Goal: Information Seeking & Learning: Check status

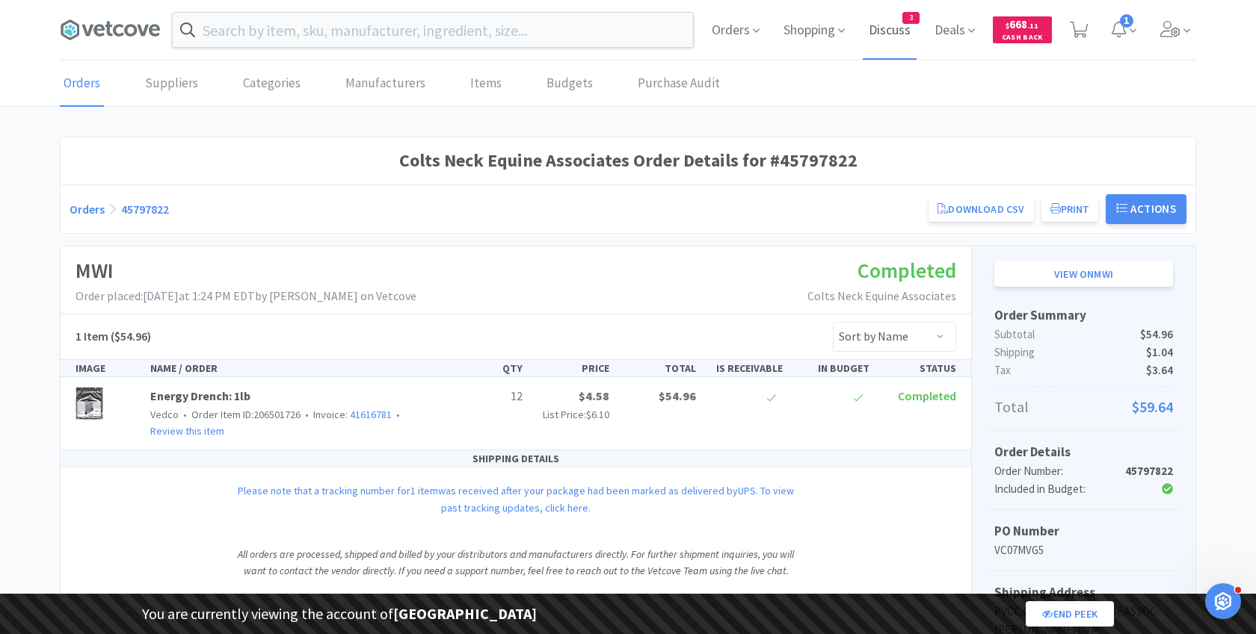
click at [898, 38] on span "Discuss" at bounding box center [889, 30] width 54 height 60
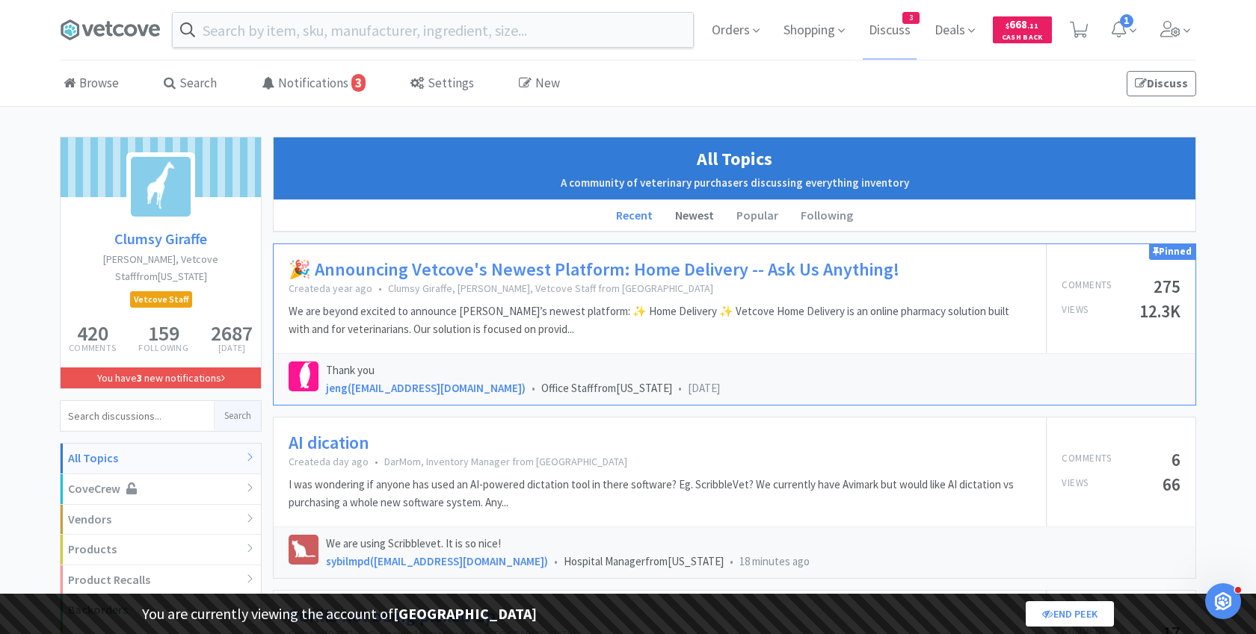
click at [691, 214] on li "Newest" at bounding box center [694, 215] width 61 height 31
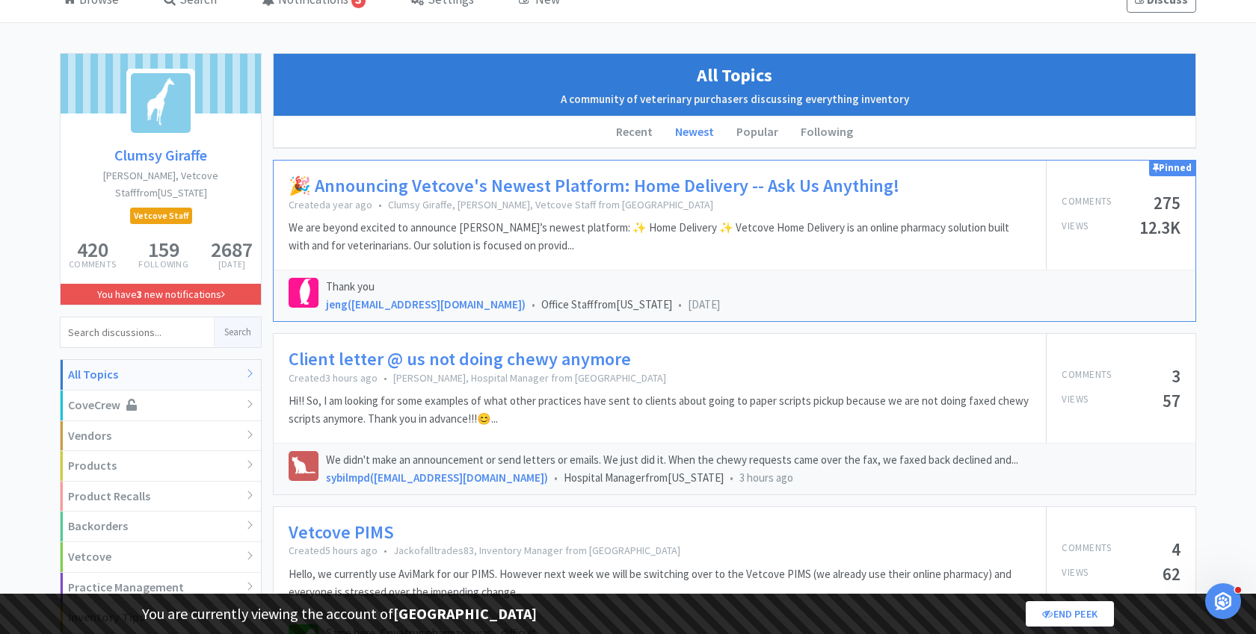
scroll to position [86, 0]
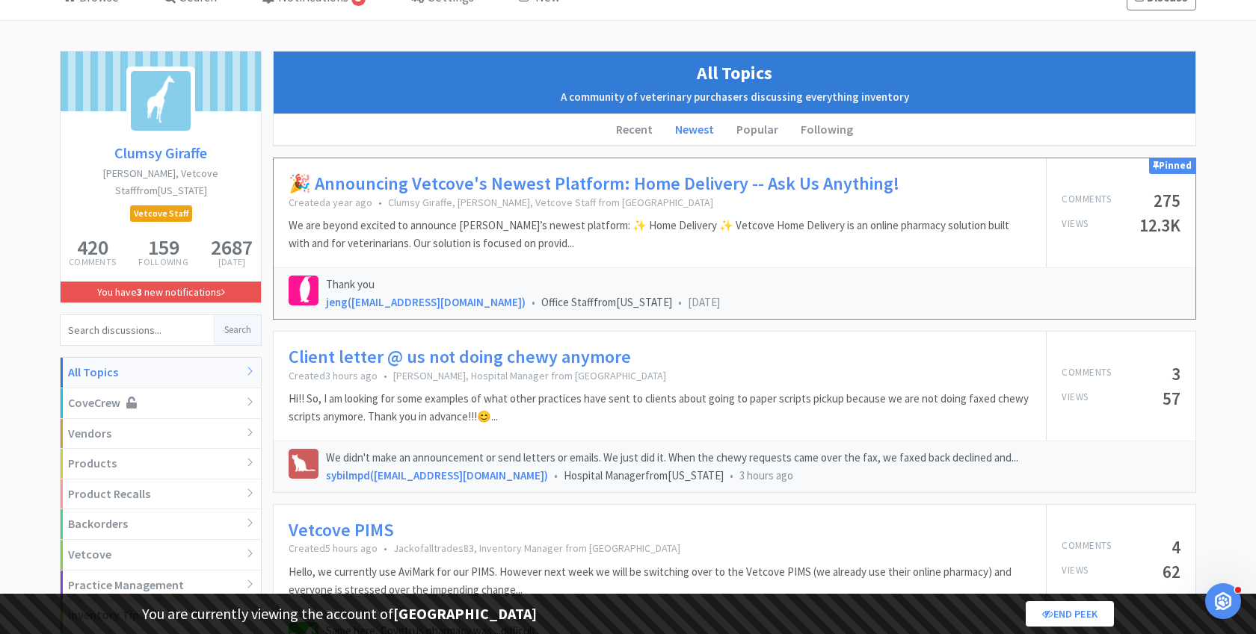
click at [550, 347] on link "Client letter @ us not doing chewy anymore" at bounding box center [459, 358] width 342 height 22
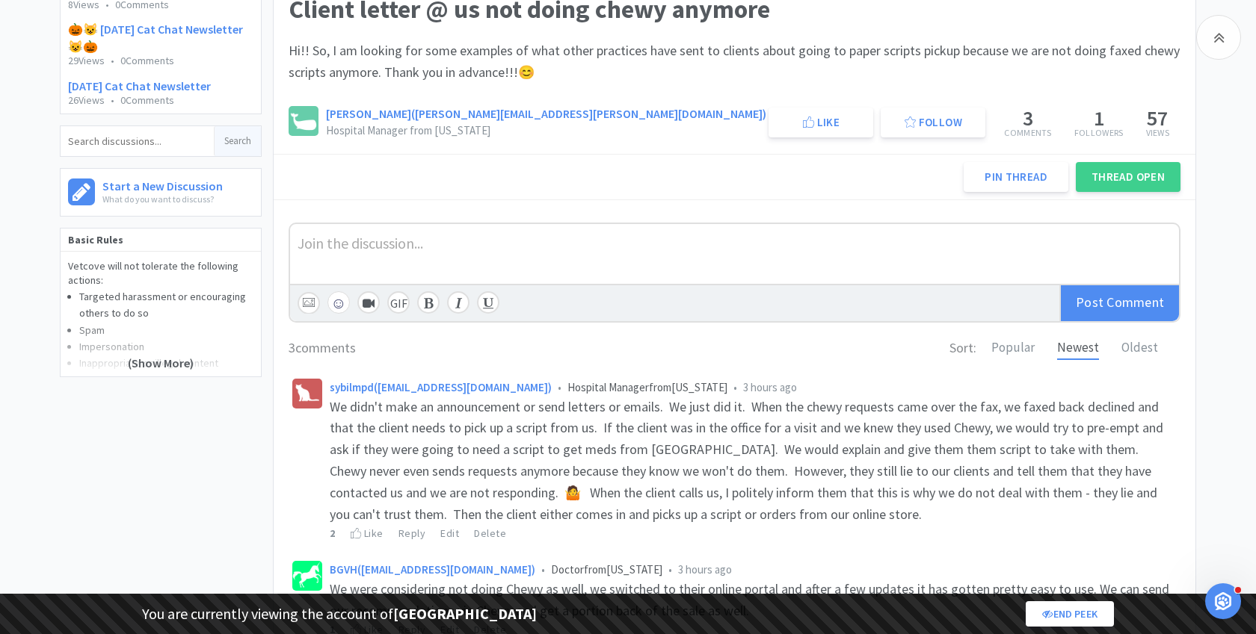
scroll to position [204, 0]
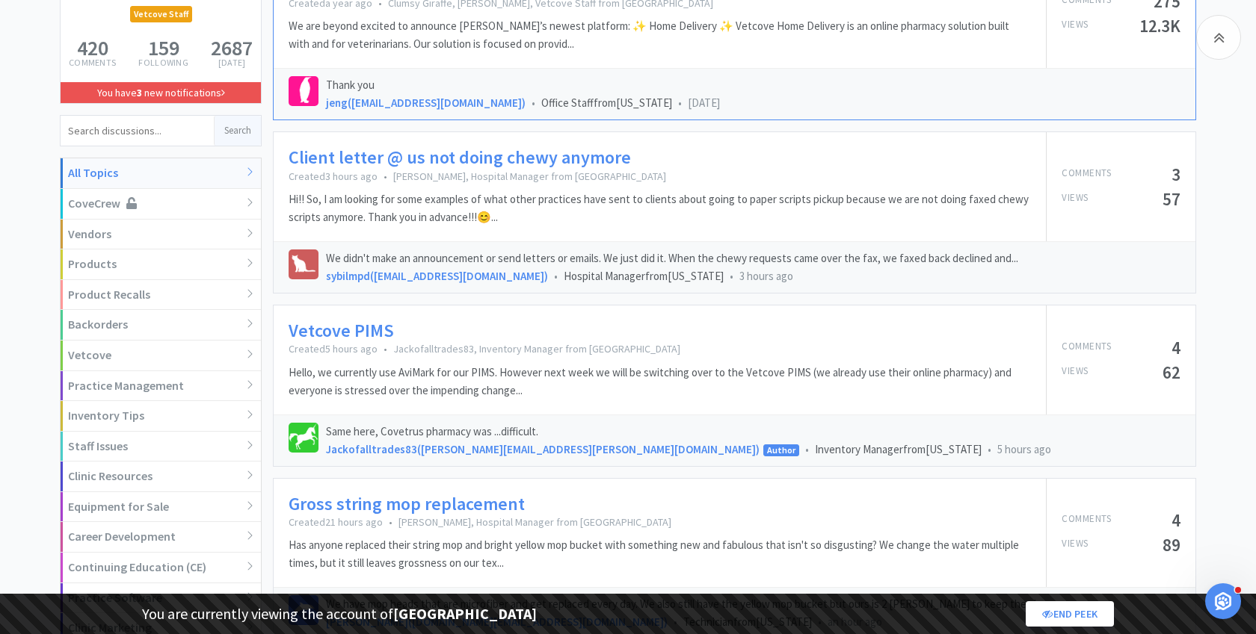
scroll to position [303, 0]
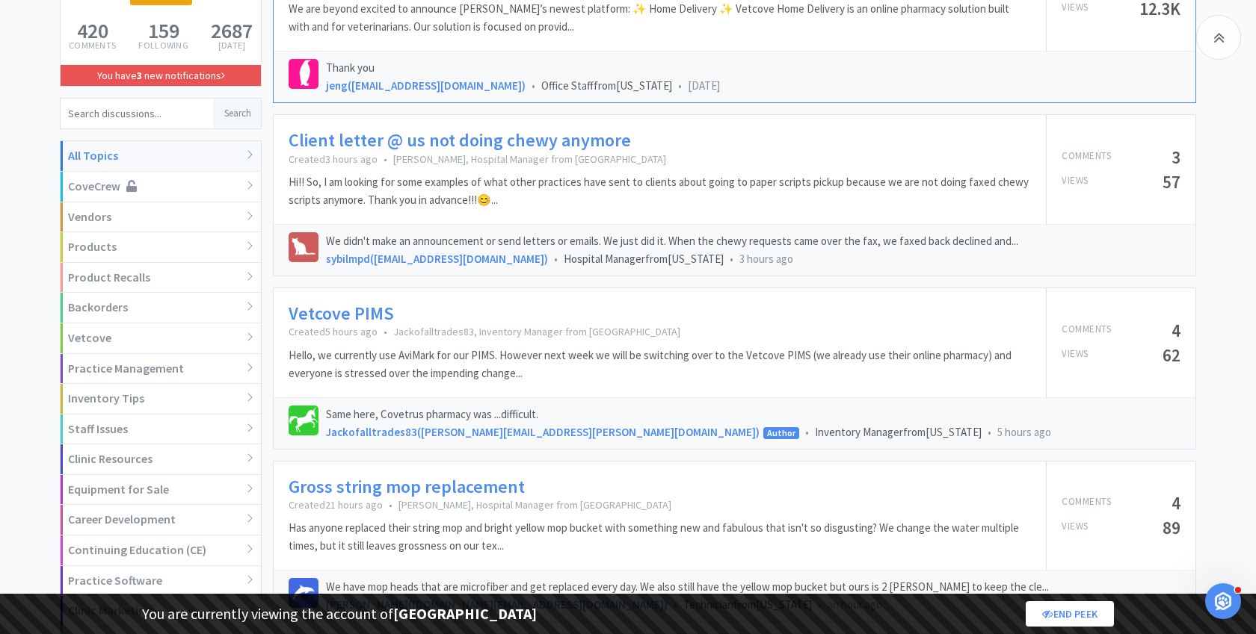
click at [349, 307] on link "Vetcove PIMS" at bounding box center [340, 314] width 105 height 22
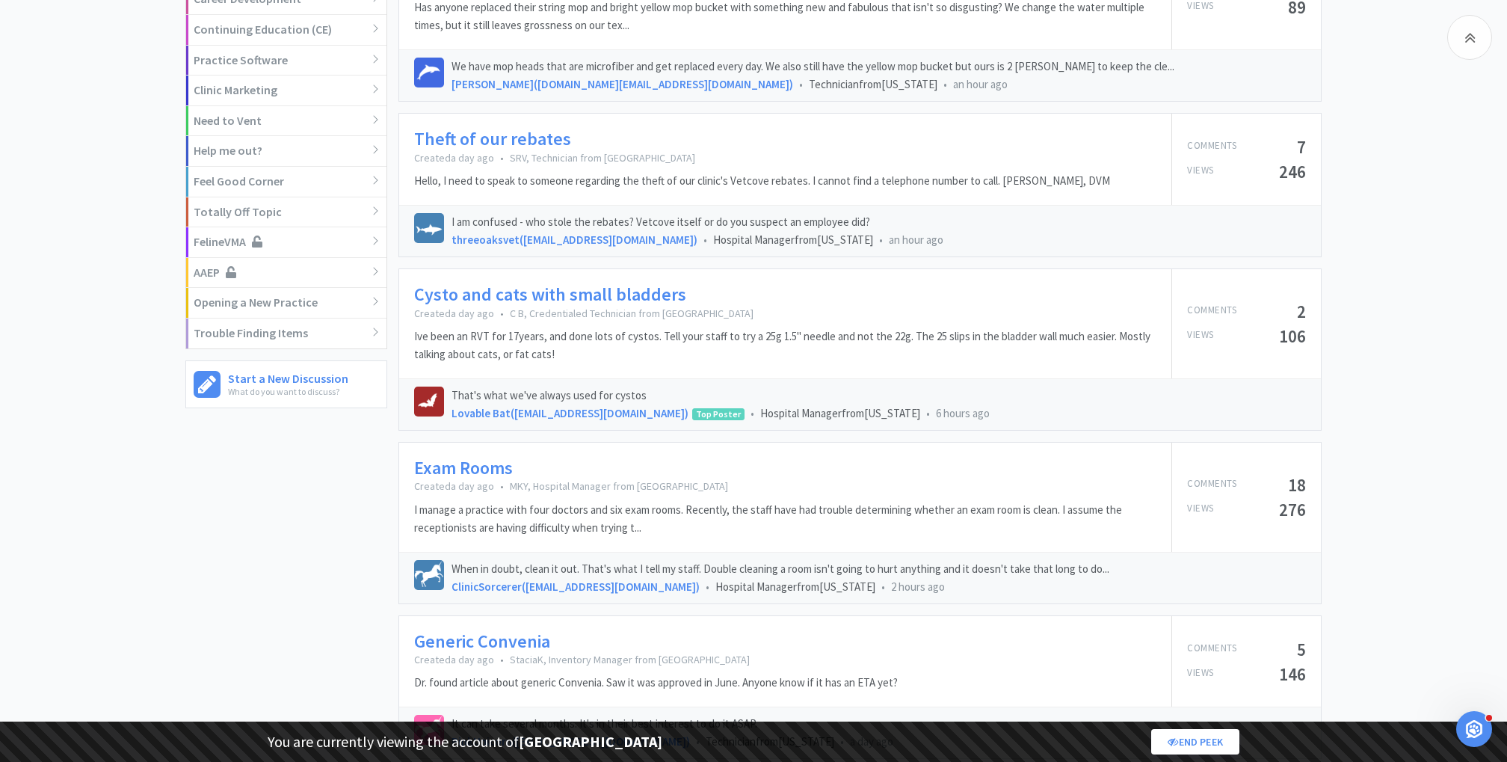
scroll to position [838, 0]
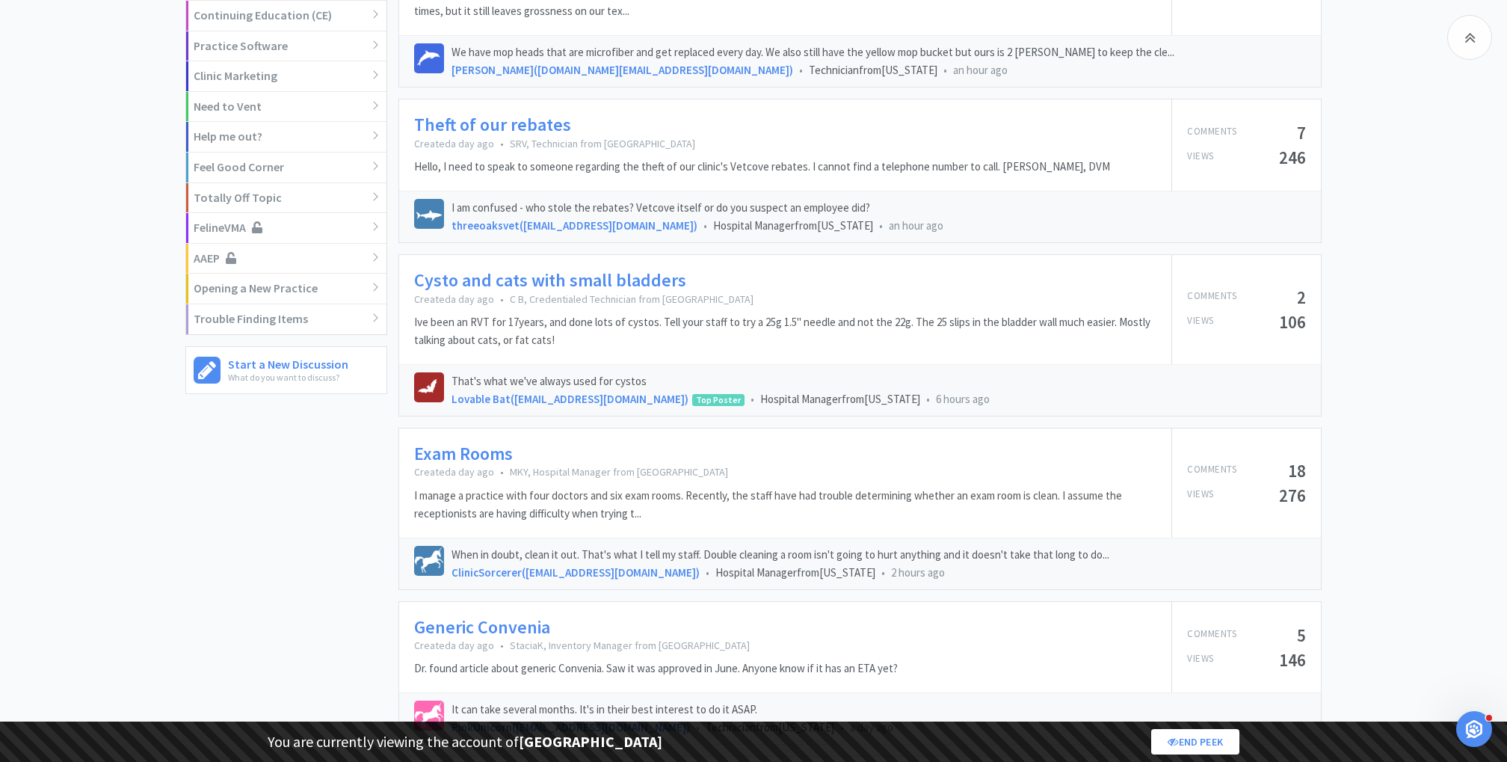
click at [546, 131] on link "Theft of our rebates" at bounding box center [492, 125] width 157 height 22
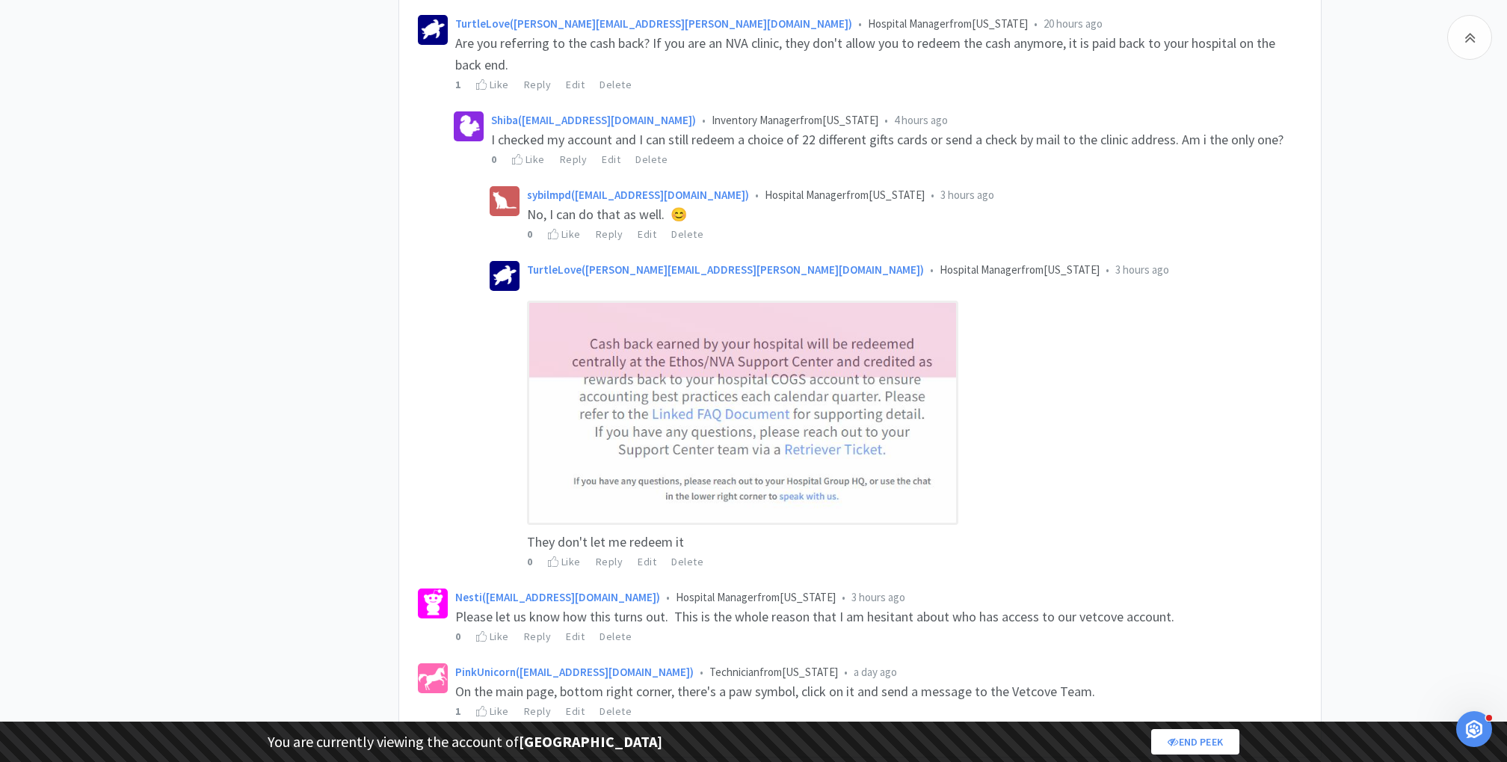
scroll to position [684, 0]
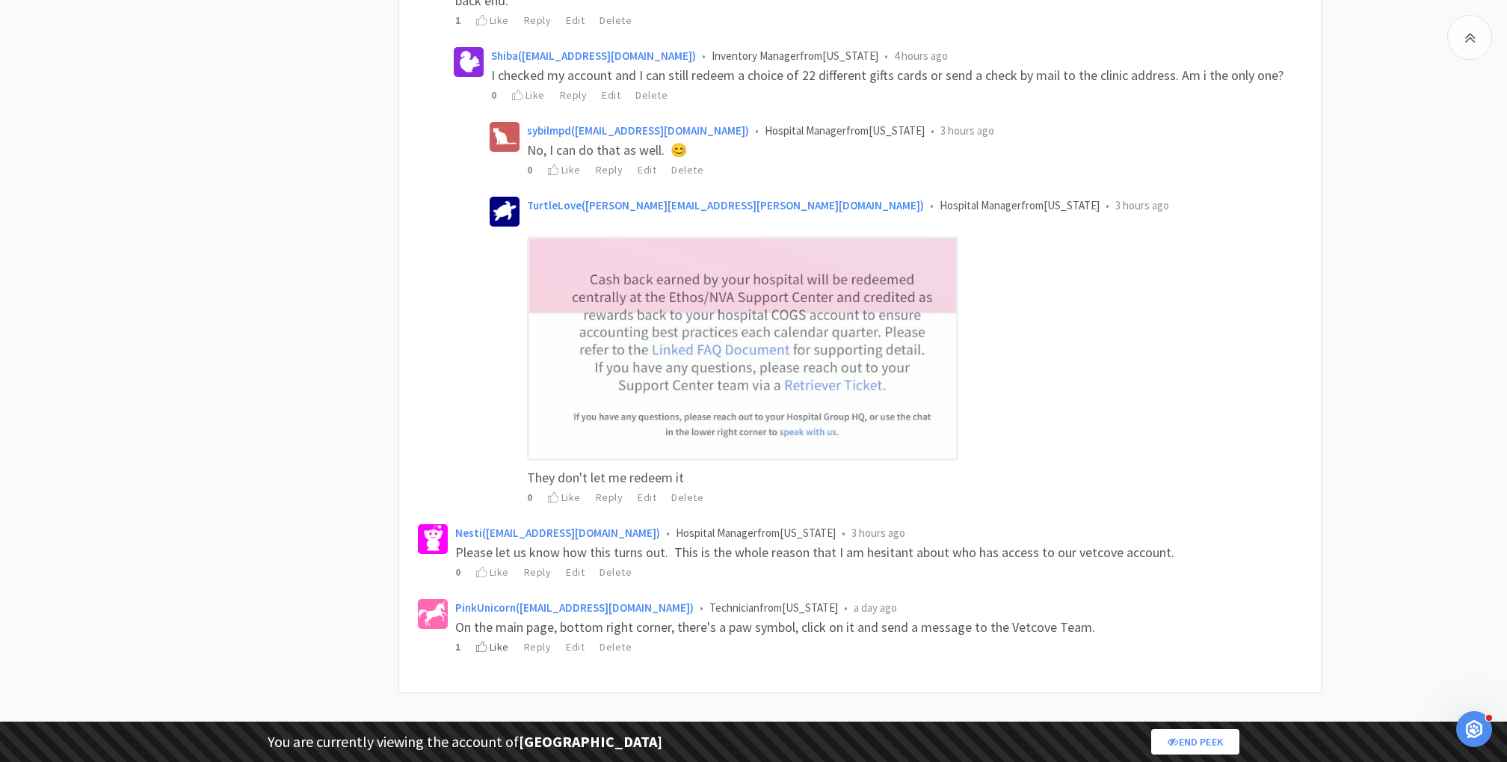
click at [483, 634] on icon at bounding box center [481, 646] width 11 height 10
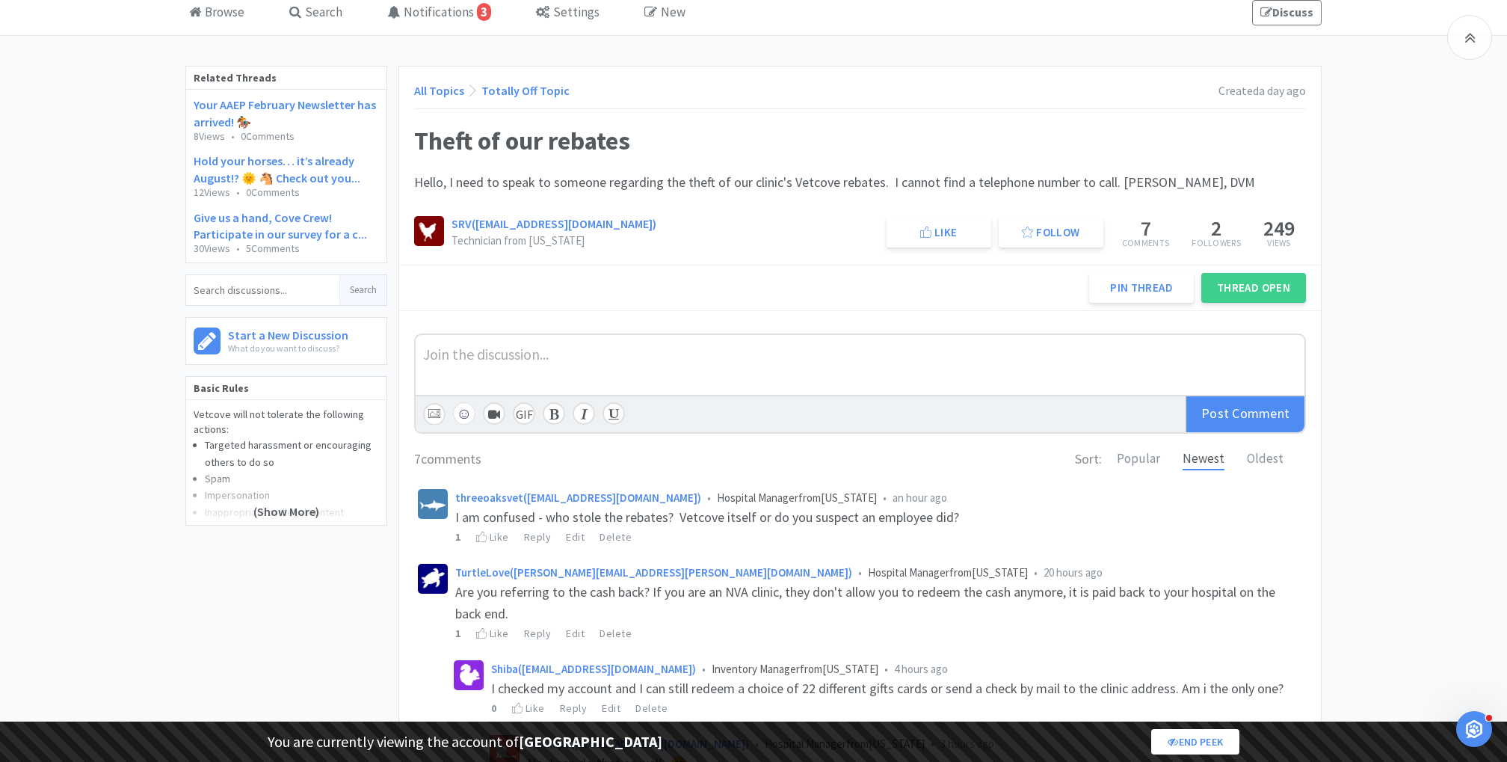
scroll to position [0, 0]
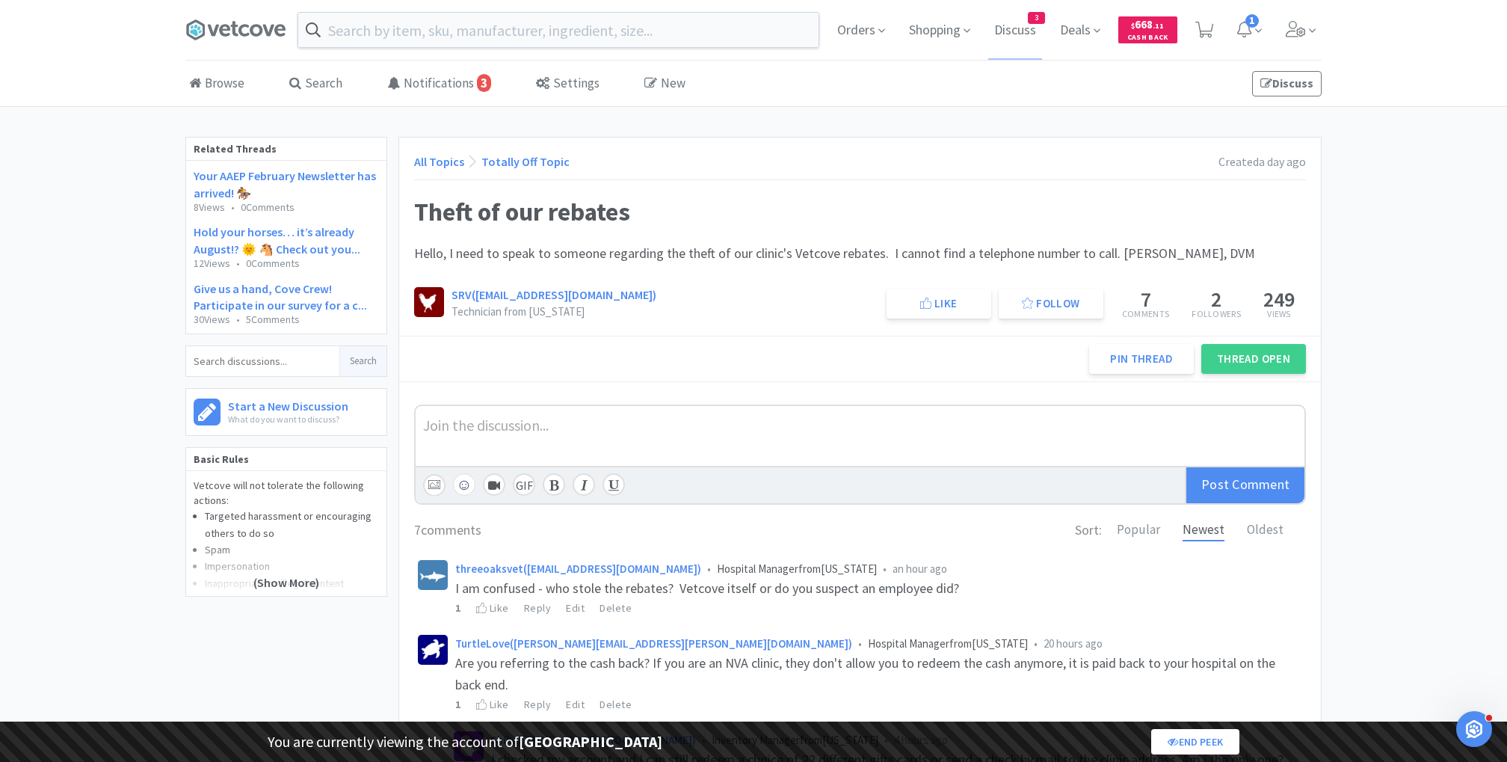
click at [773, 421] on div at bounding box center [860, 424] width 874 height 22
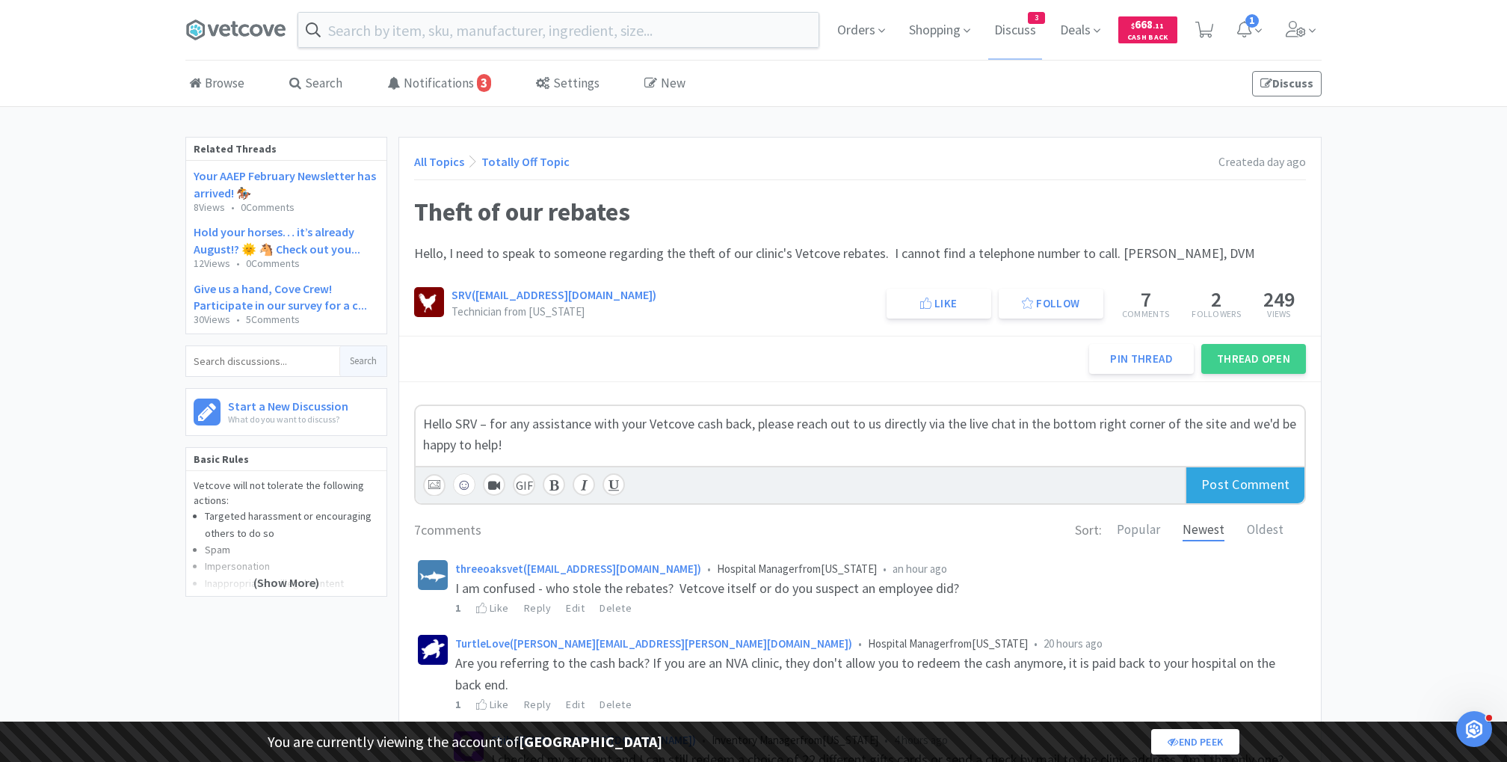
click at [1248, 477] on span "Comment" at bounding box center [1261, 483] width 58 height 17
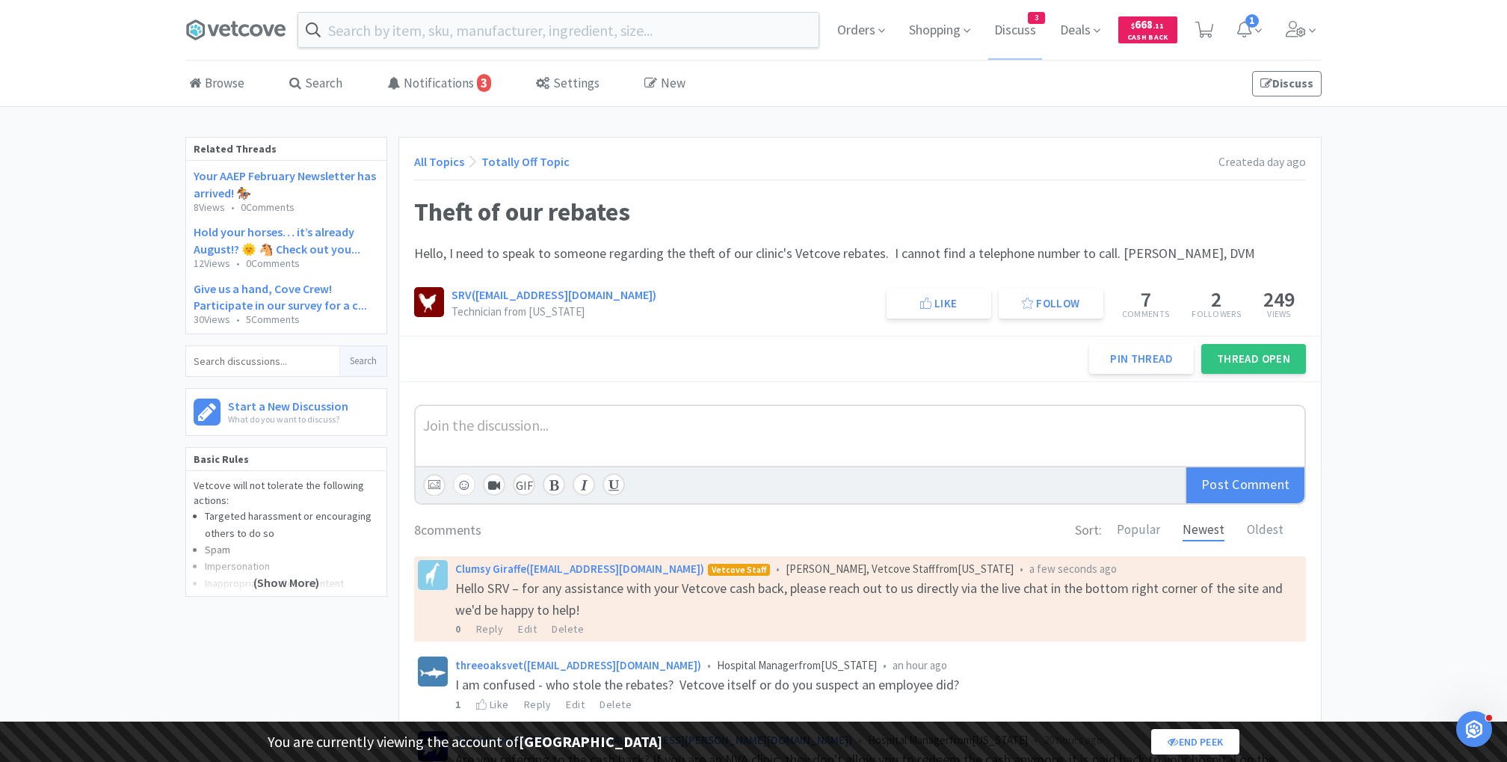
click at [1255, 353] on button "Thread Open" at bounding box center [1253, 359] width 105 height 30
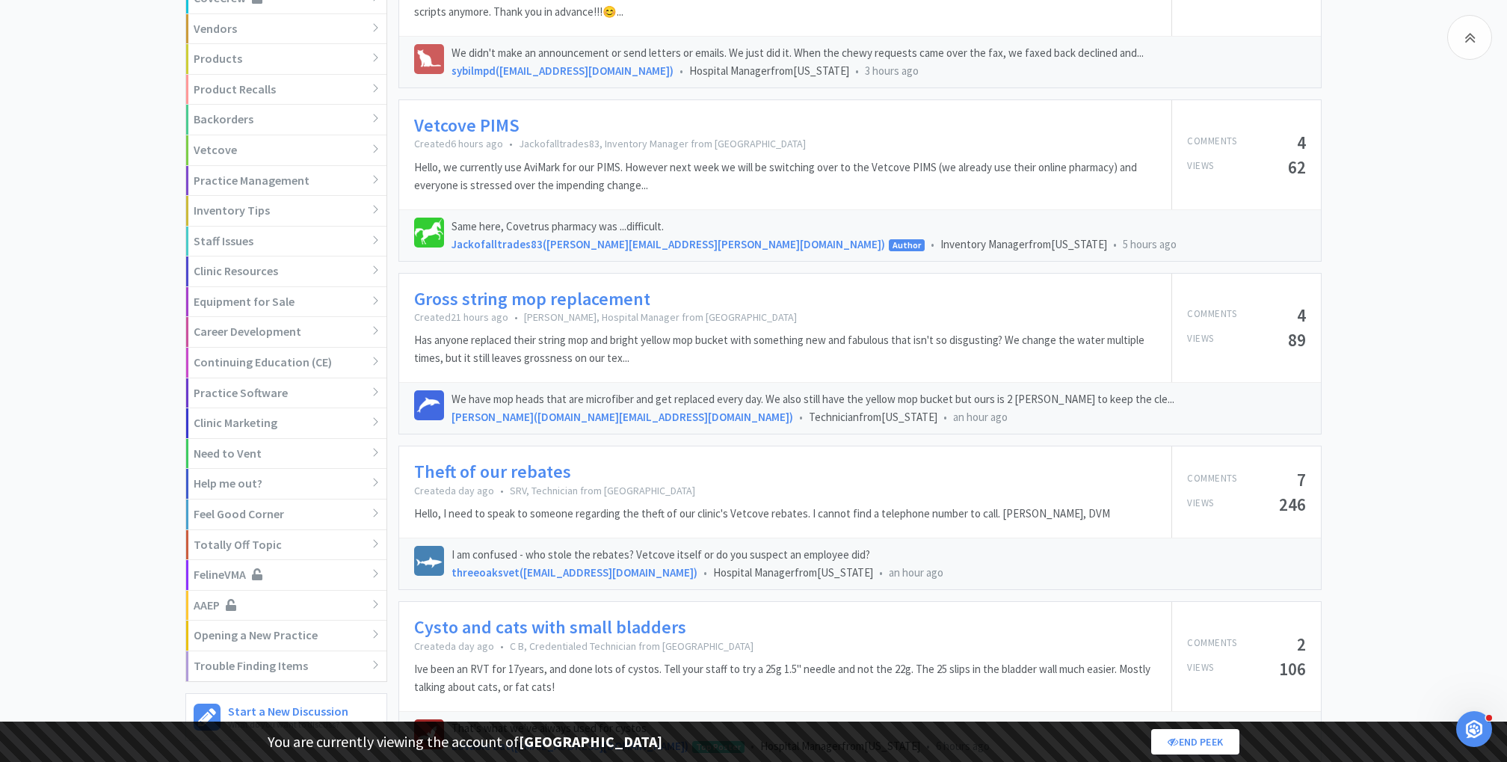
scroll to position [489, 0]
click at [481, 118] on link "Vetcove PIMS" at bounding box center [466, 128] width 105 height 22
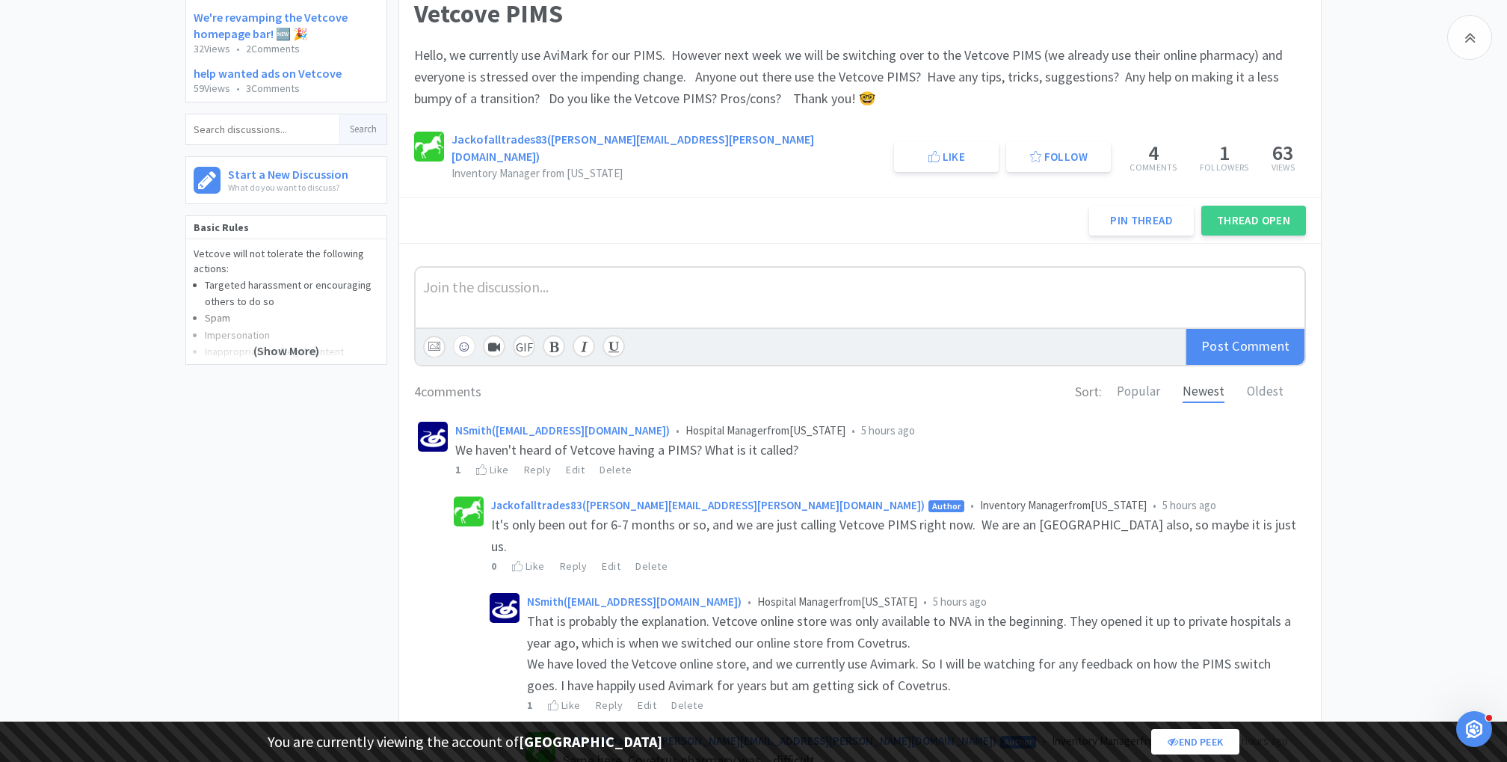
scroll to position [294, 0]
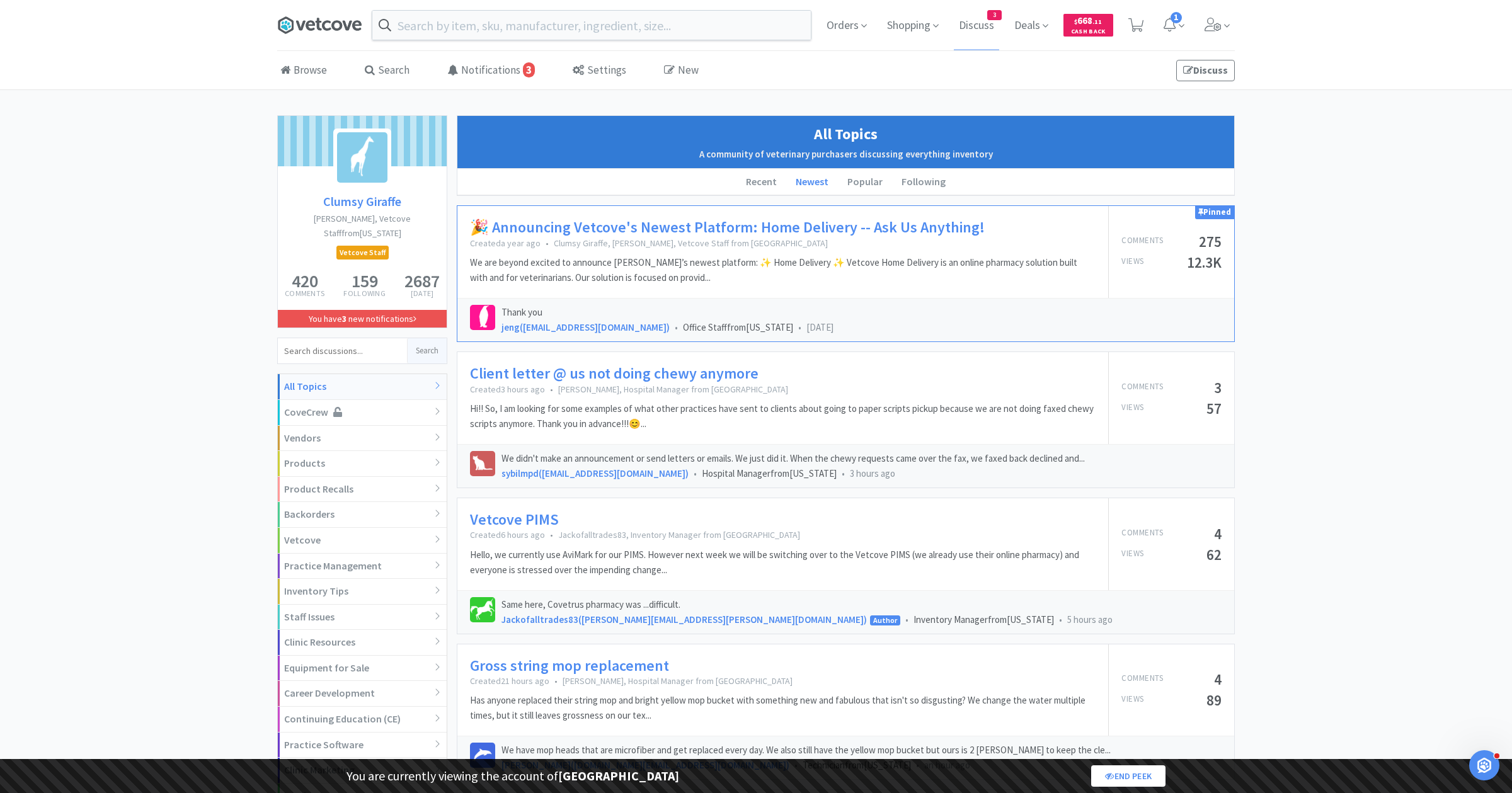
click at [305, 32] on icon at bounding box center [319, 25] width 84 height 19
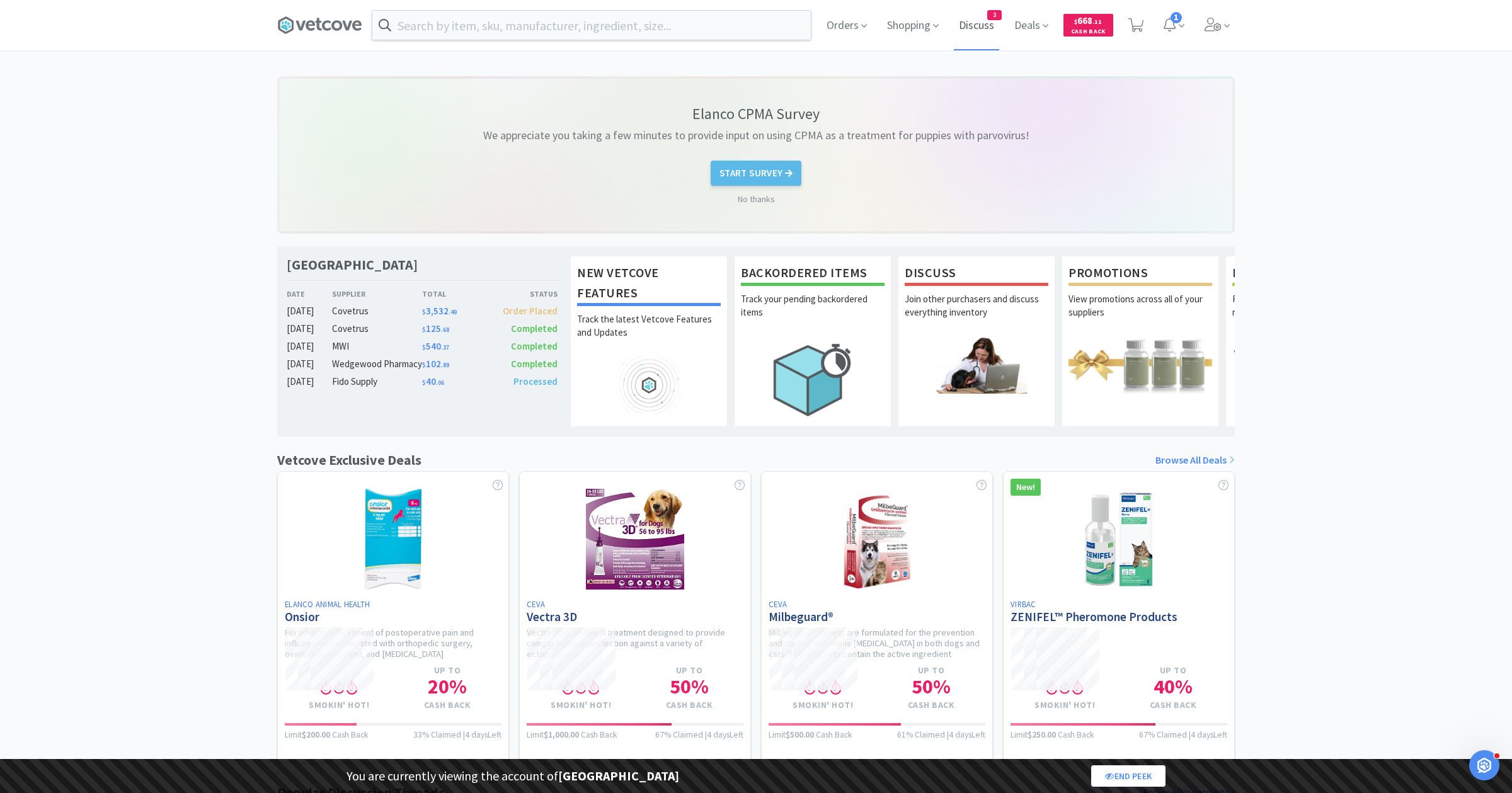
click at [979, 27] on span "Discuss" at bounding box center [976, 25] width 46 height 51
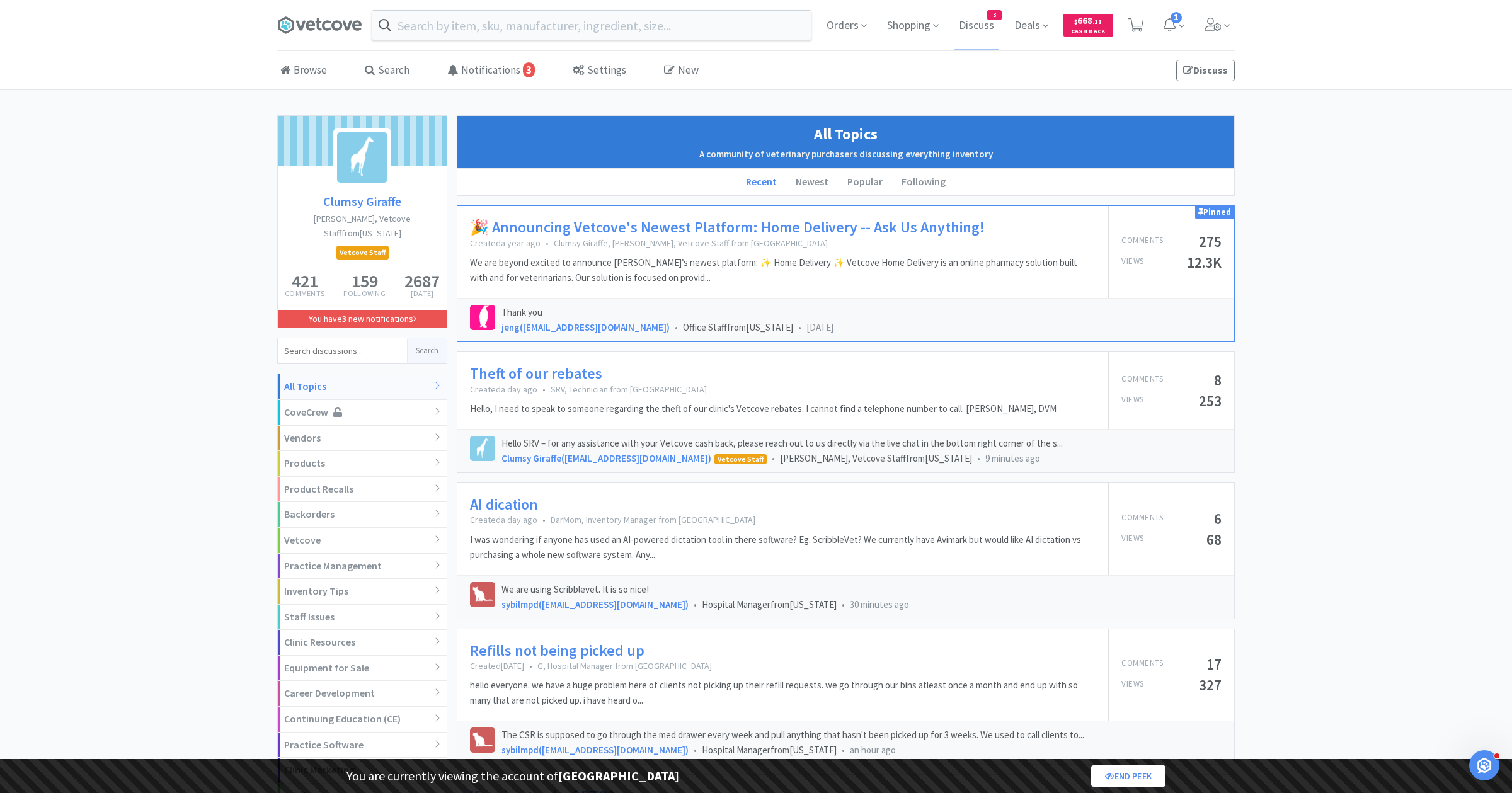
click at [538, 372] on link "Theft of our rebates" at bounding box center [536, 374] width 132 height 19
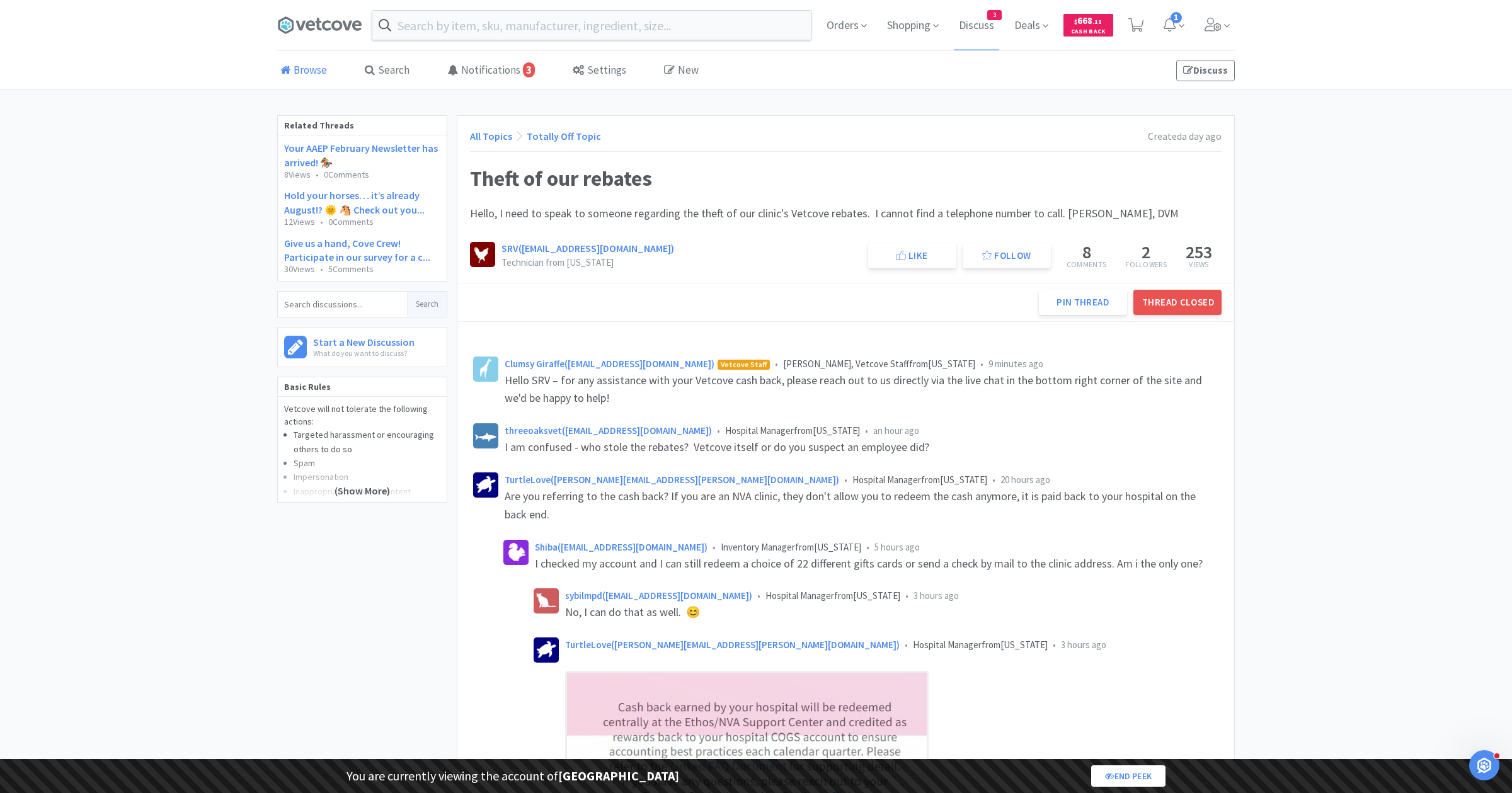
click at [316, 67] on link "Browse" at bounding box center [303, 71] width 53 height 39
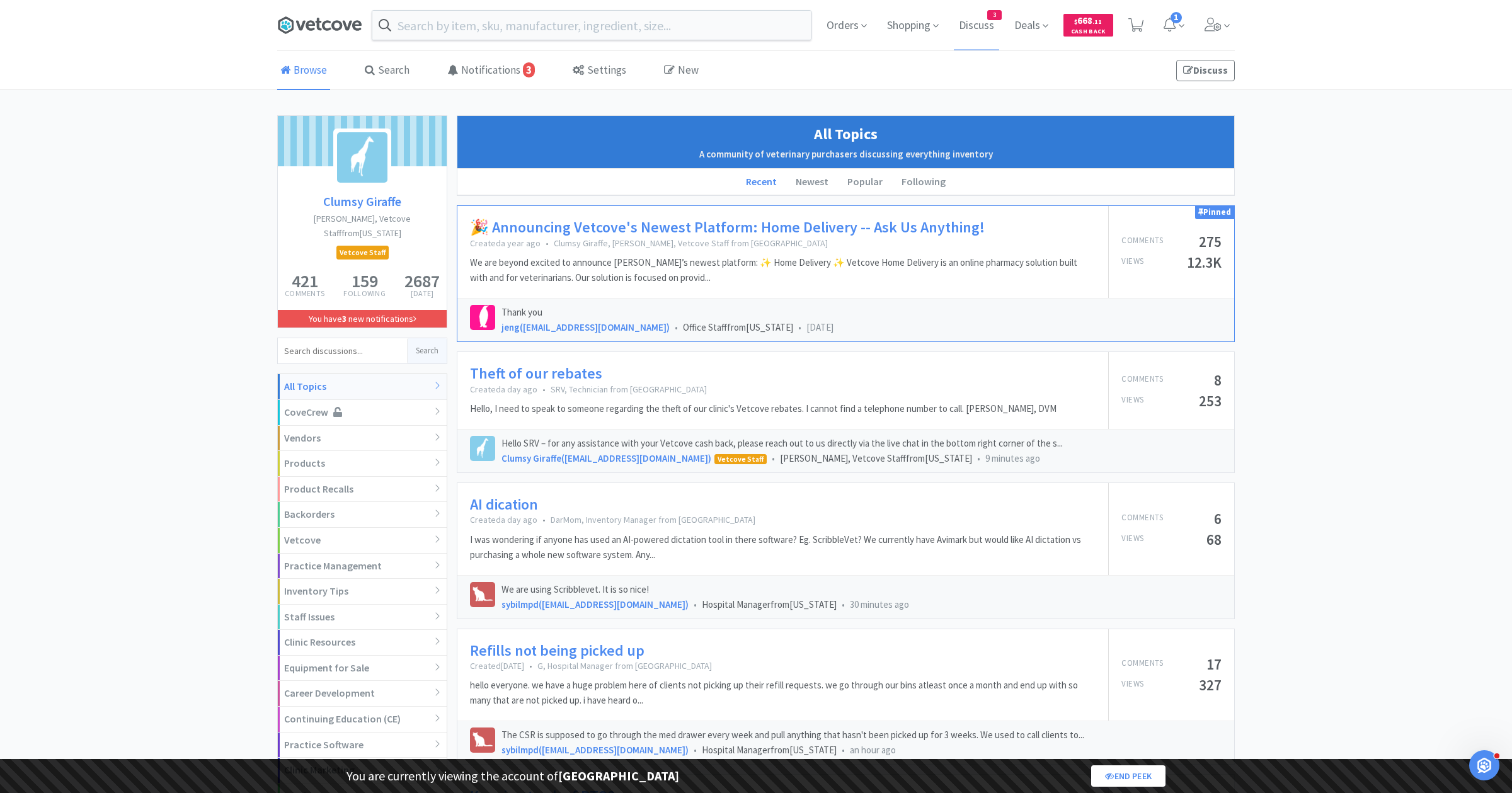
click at [314, 16] on icon at bounding box center [319, 25] width 84 height 19
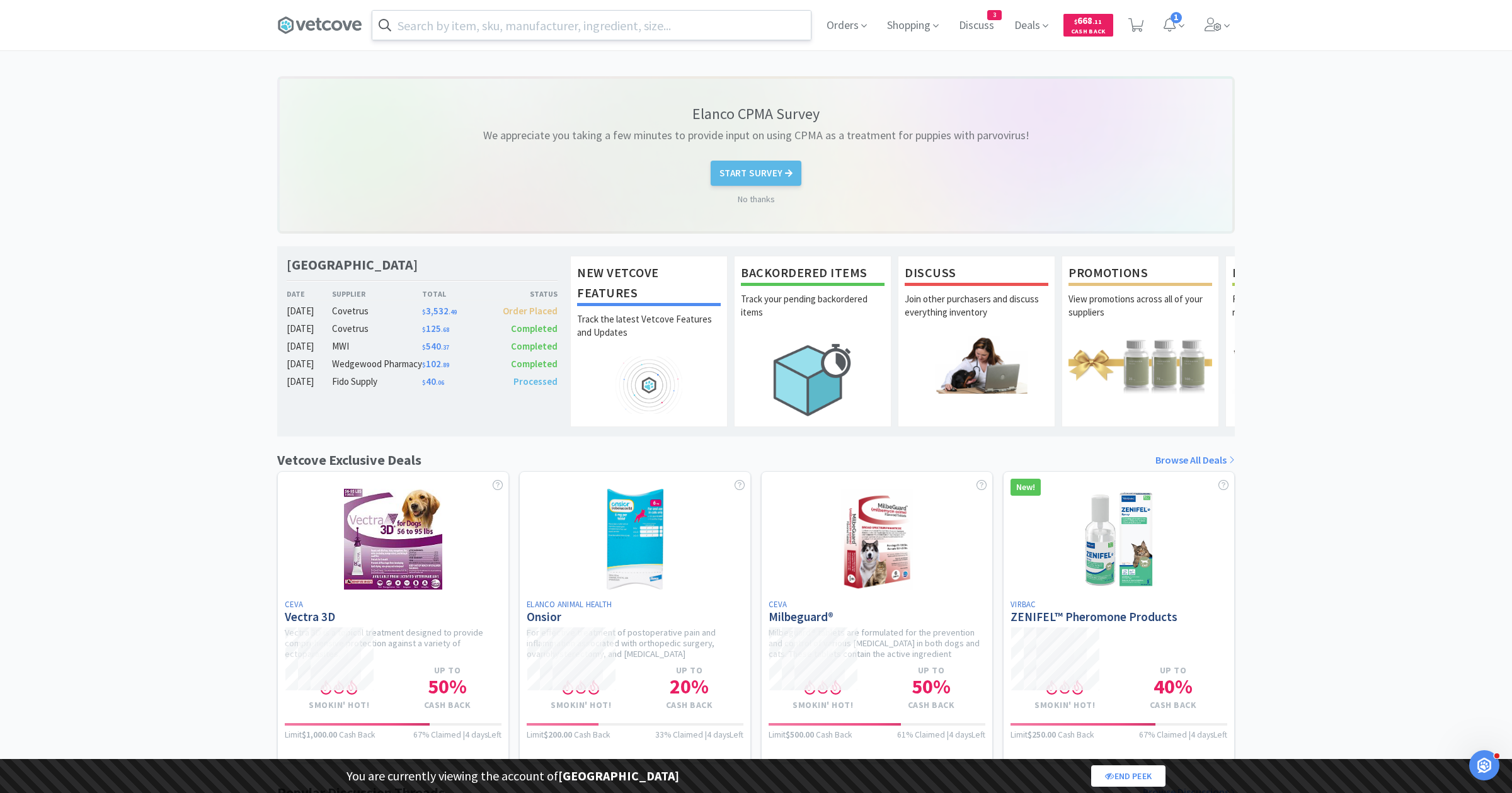
click at [589, 24] on input "text" at bounding box center [592, 25] width 438 height 29
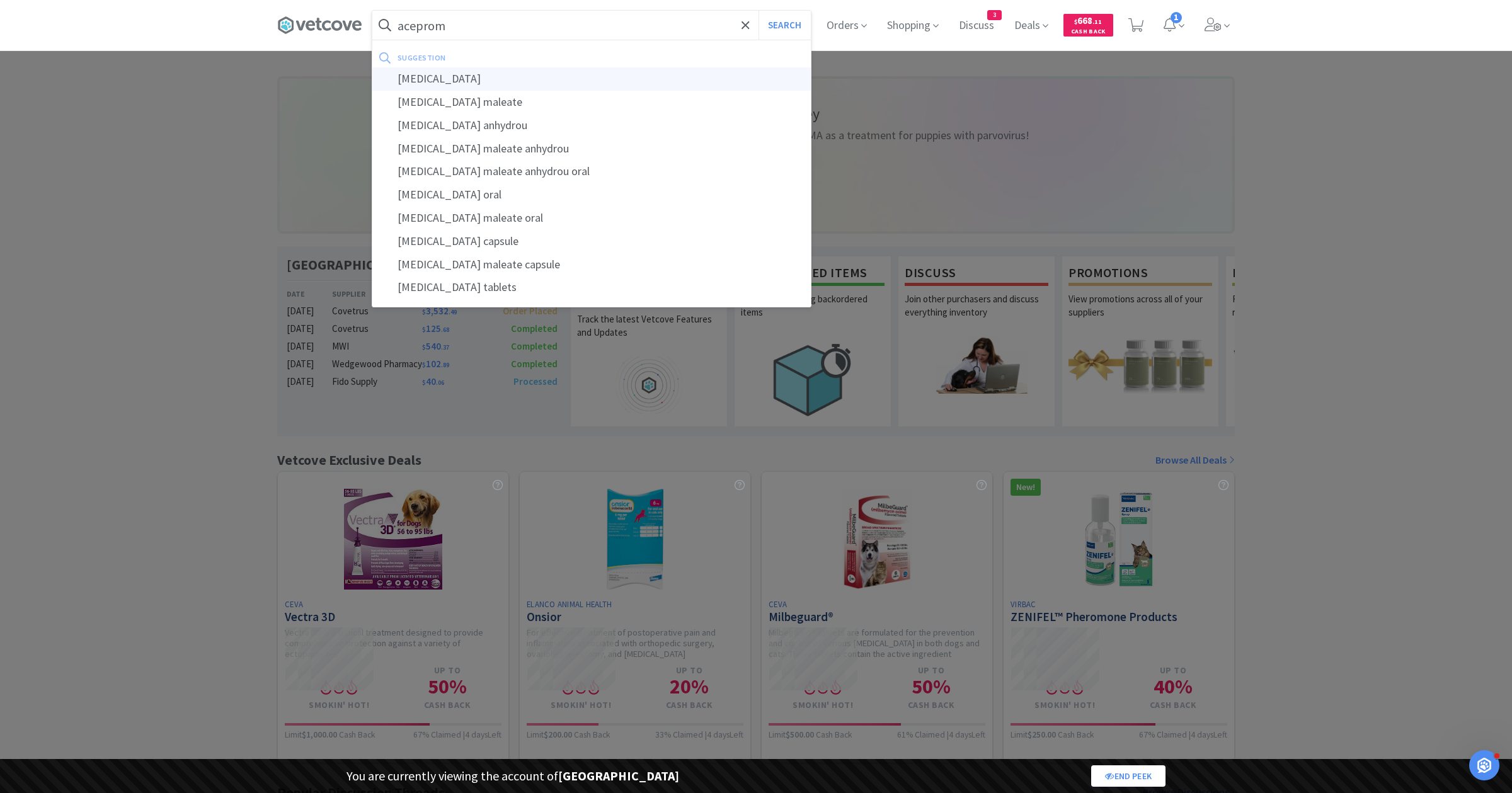
click at [520, 86] on div "[MEDICAL_DATA]" at bounding box center [592, 79] width 438 height 24
type input "[MEDICAL_DATA]"
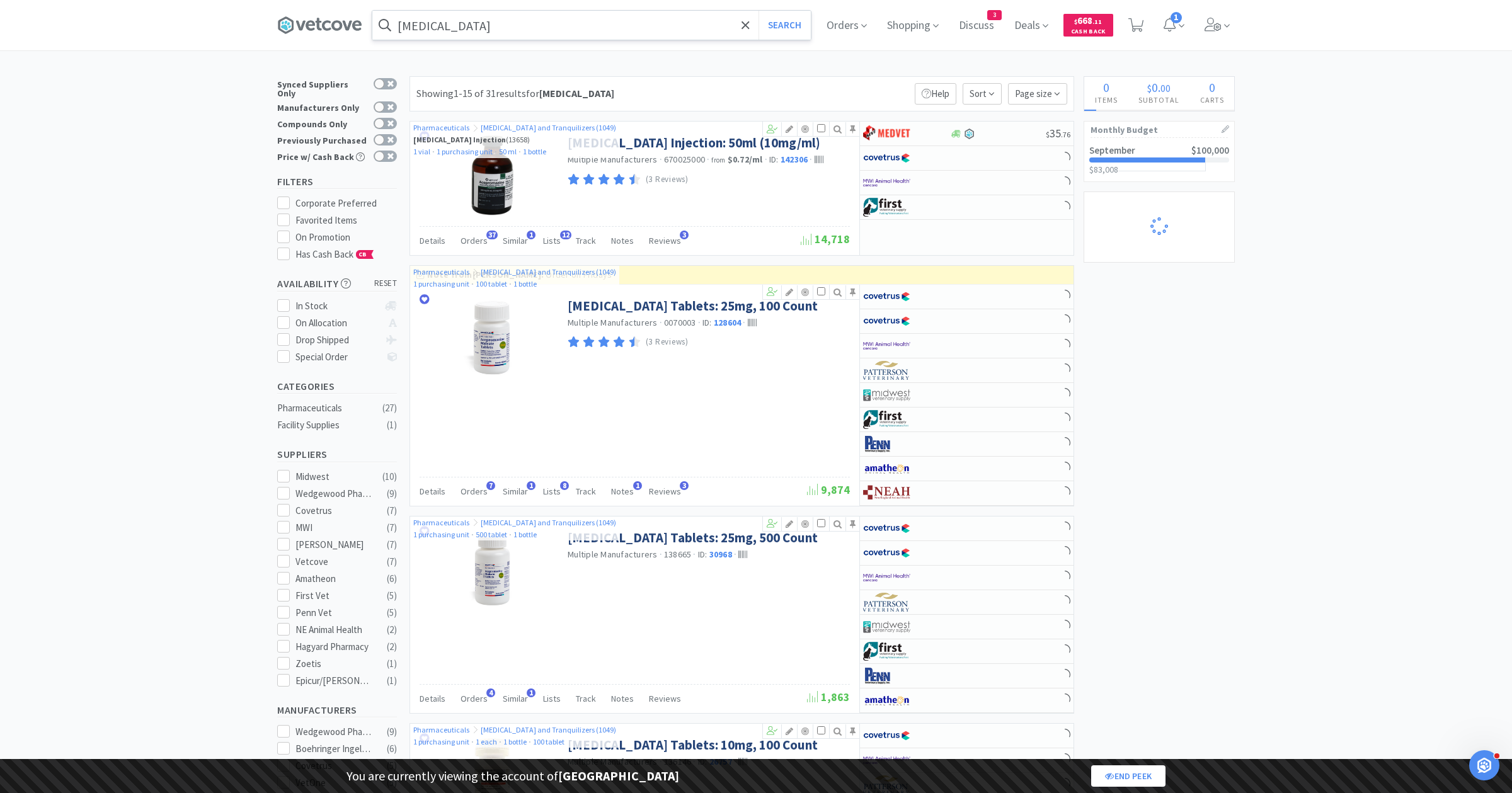
select select "1"
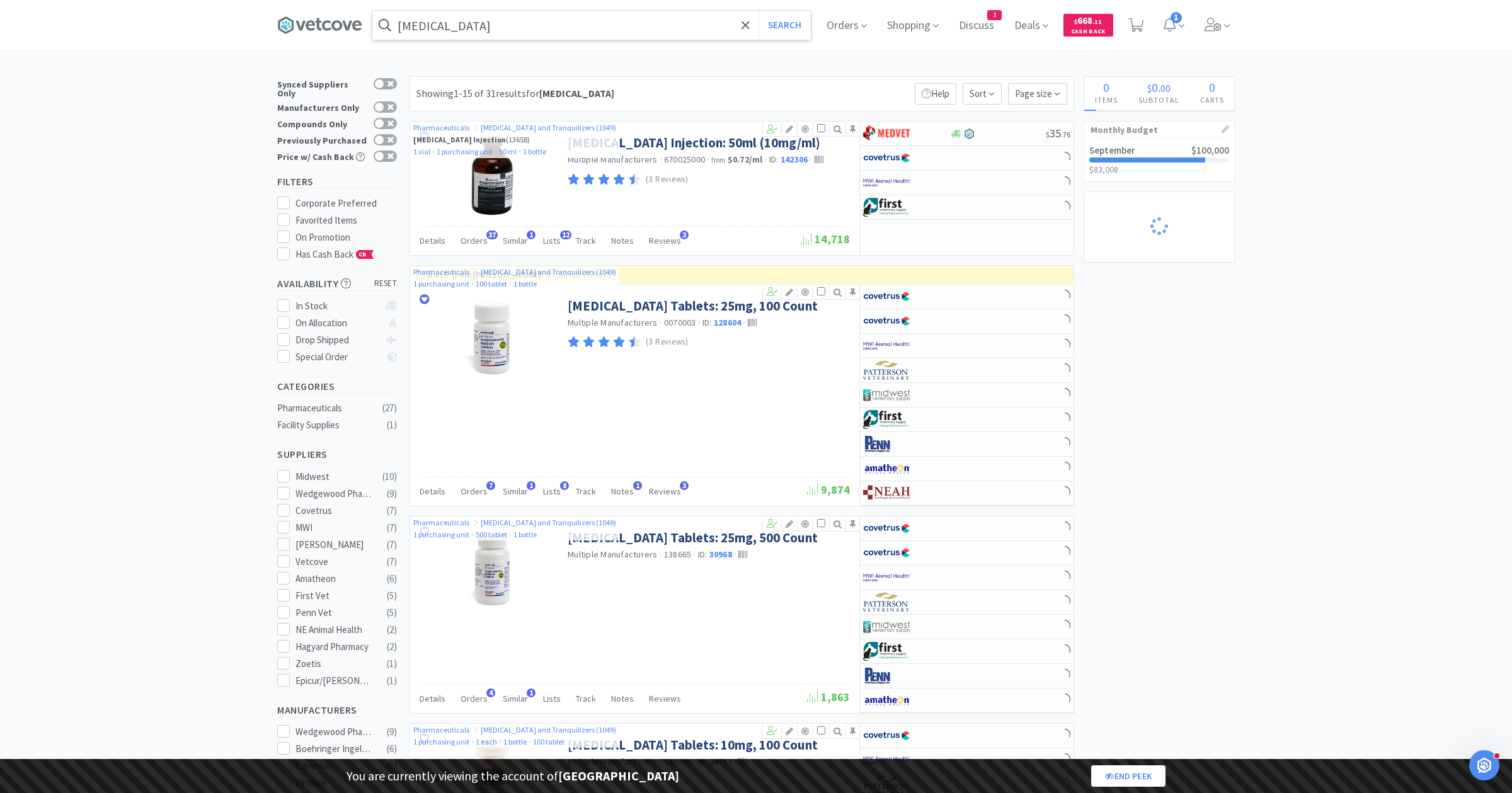
select select "1"
select select "10"
select select "1"
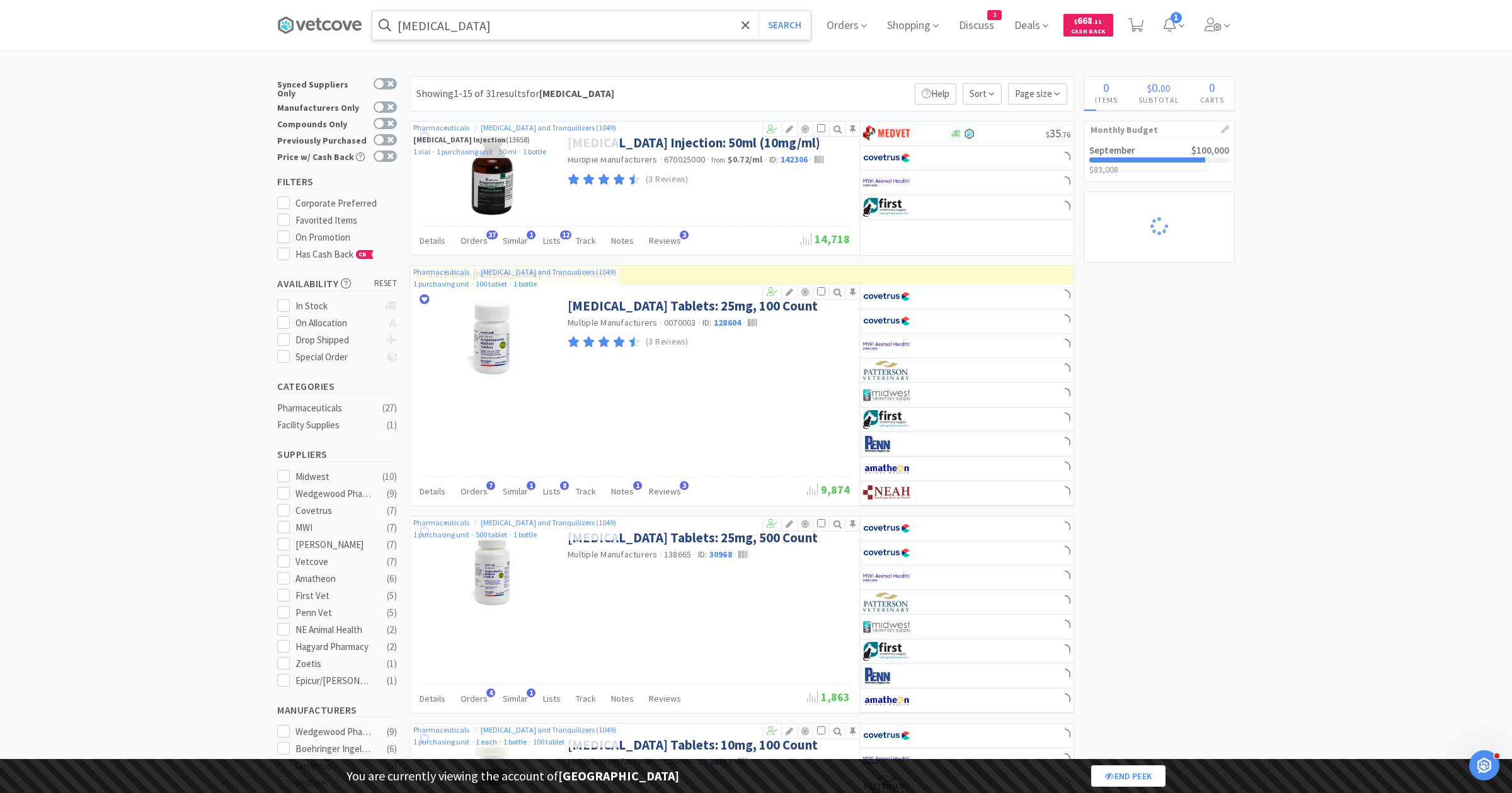
select select "2"
select select "1"
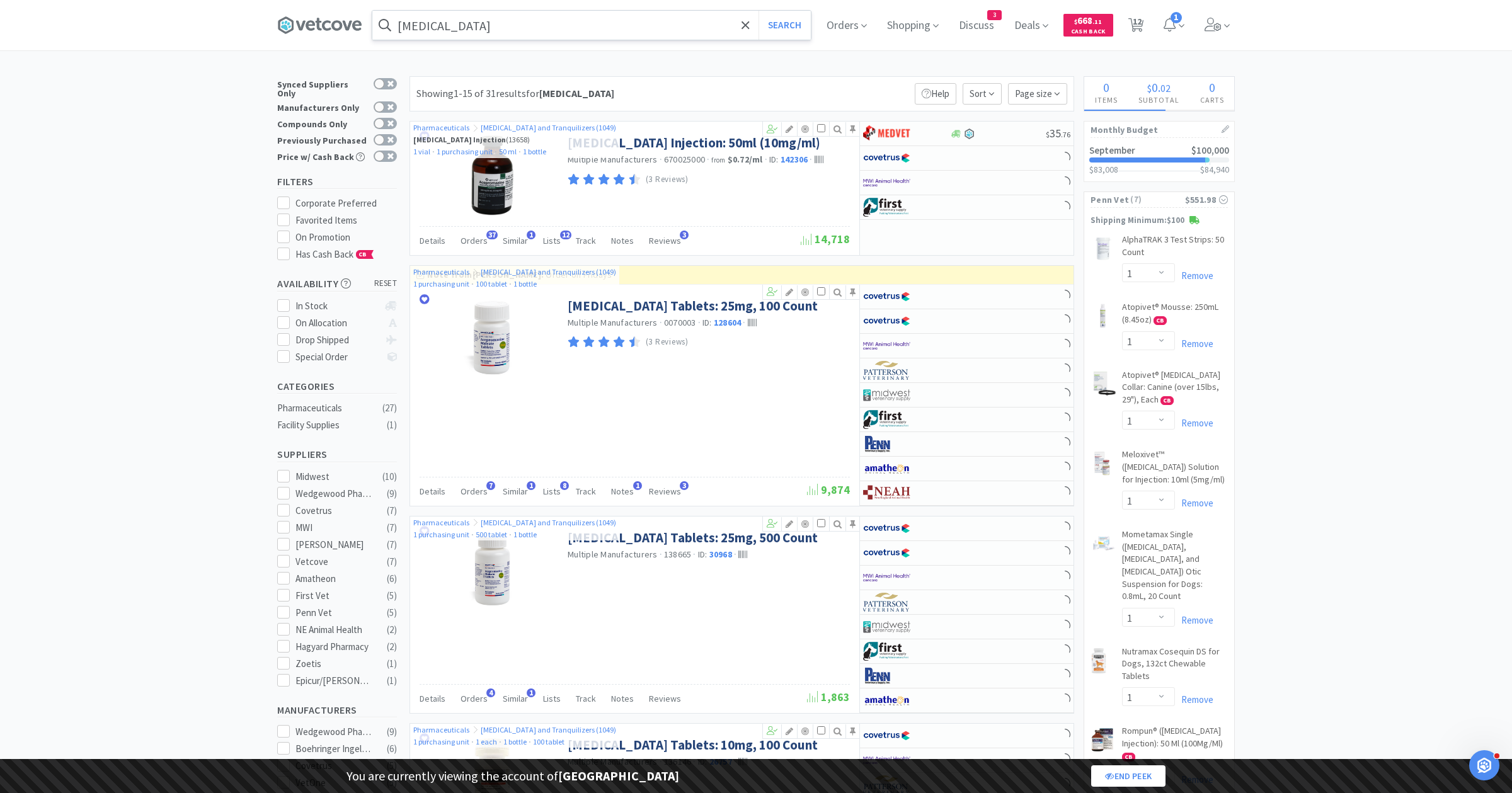
select select "1"
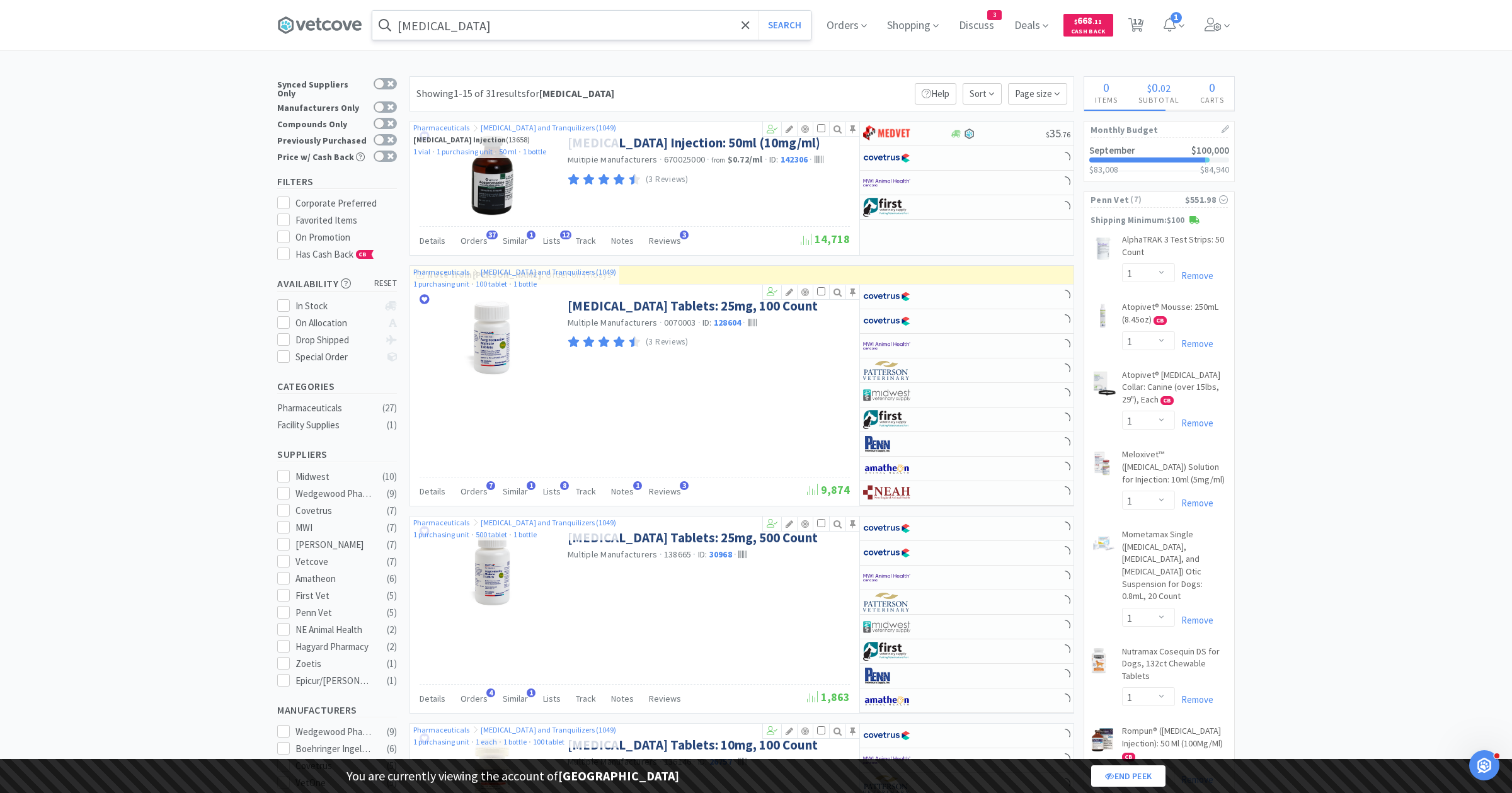
select select "1"
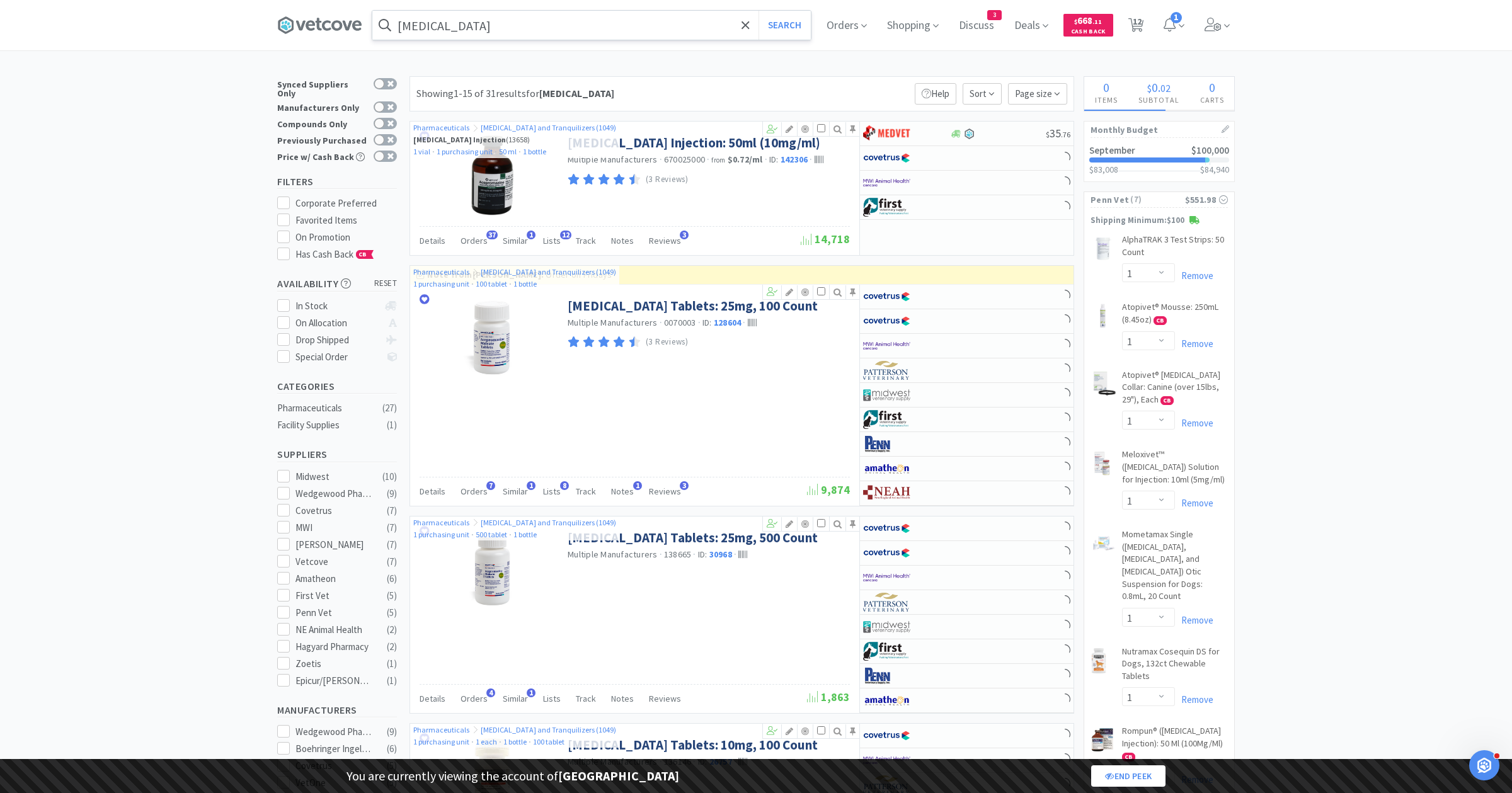
select select "2"
select select "1"
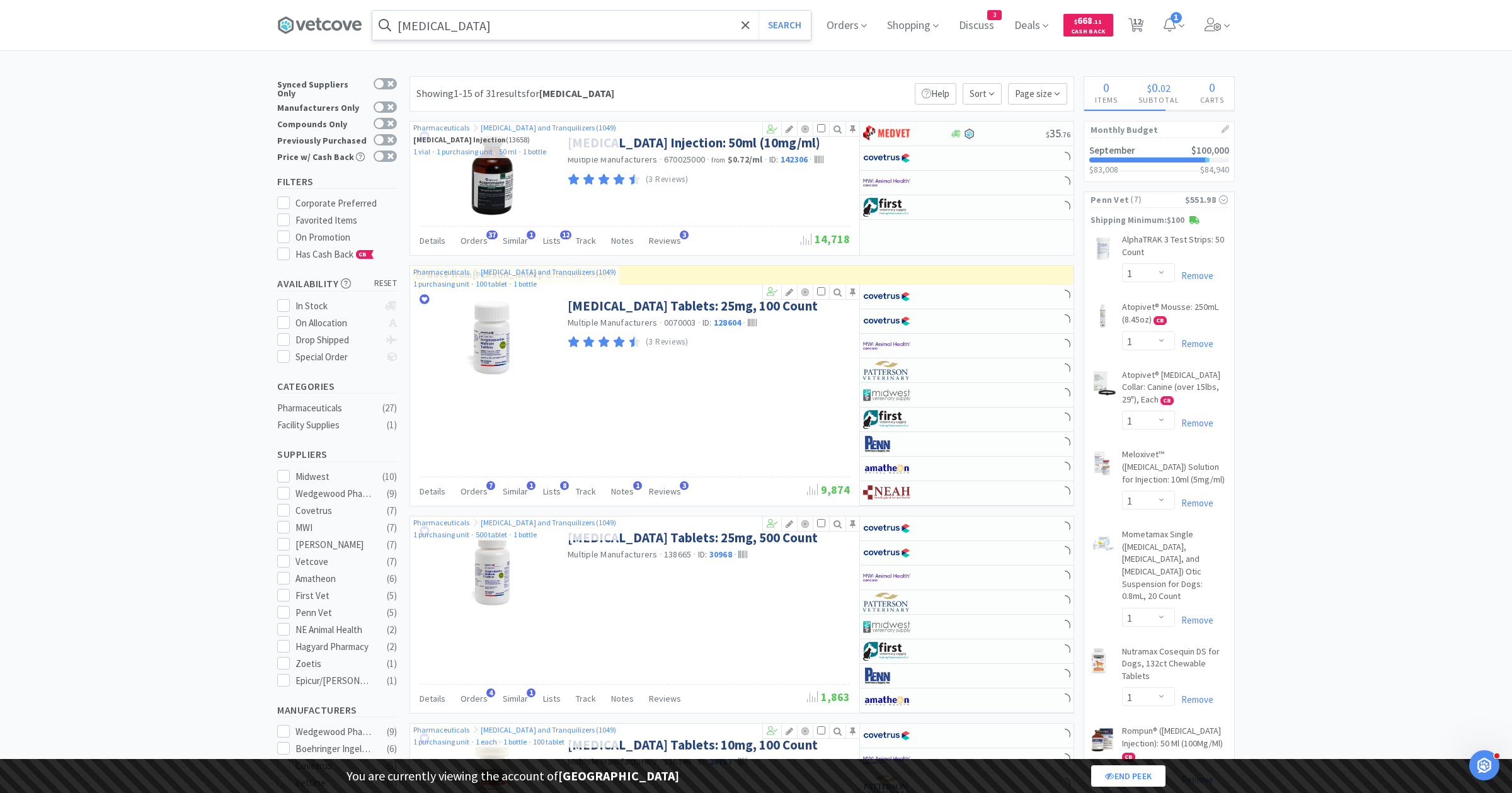
select select "1"
select select "2"
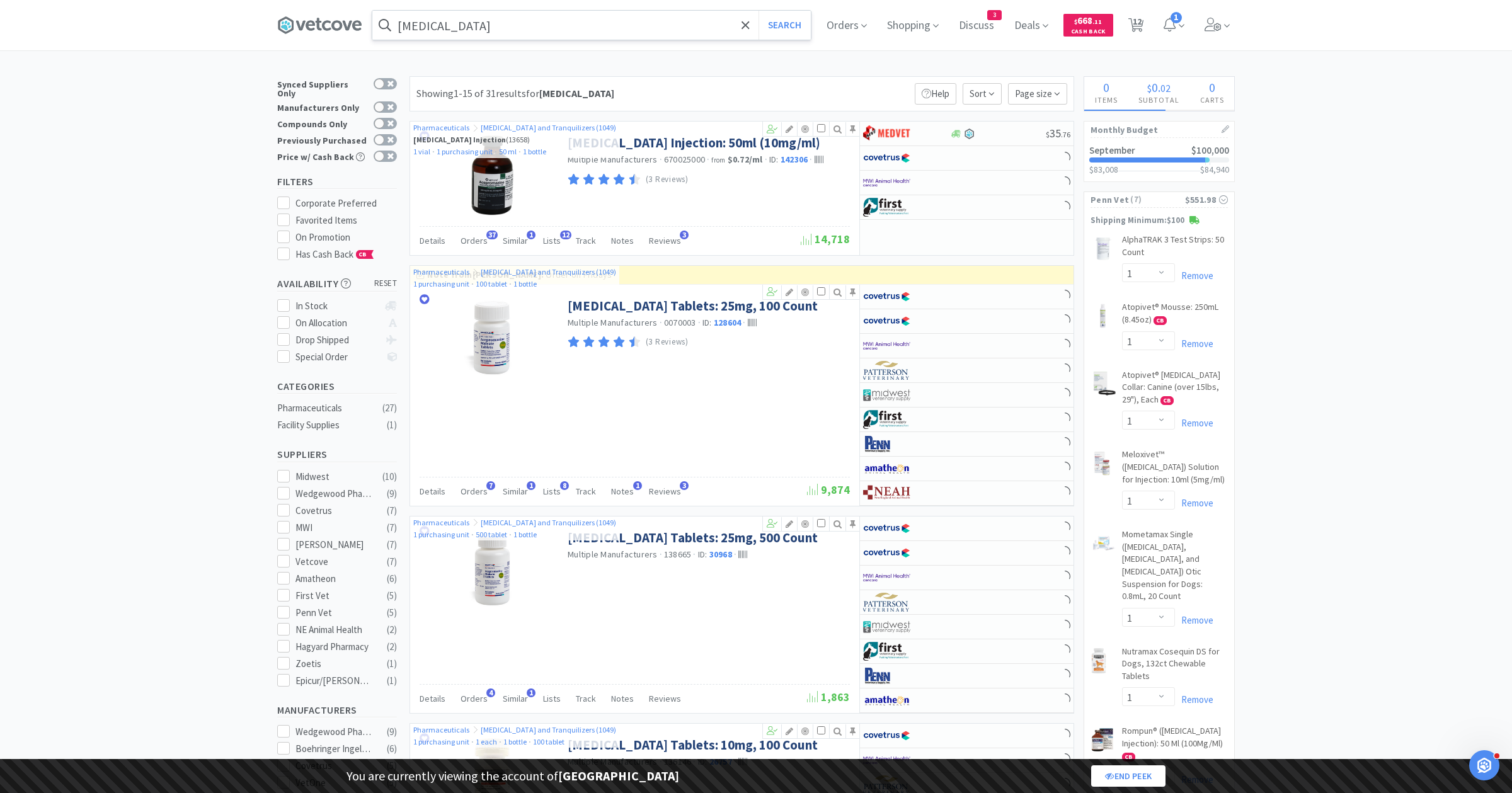
select select "1"
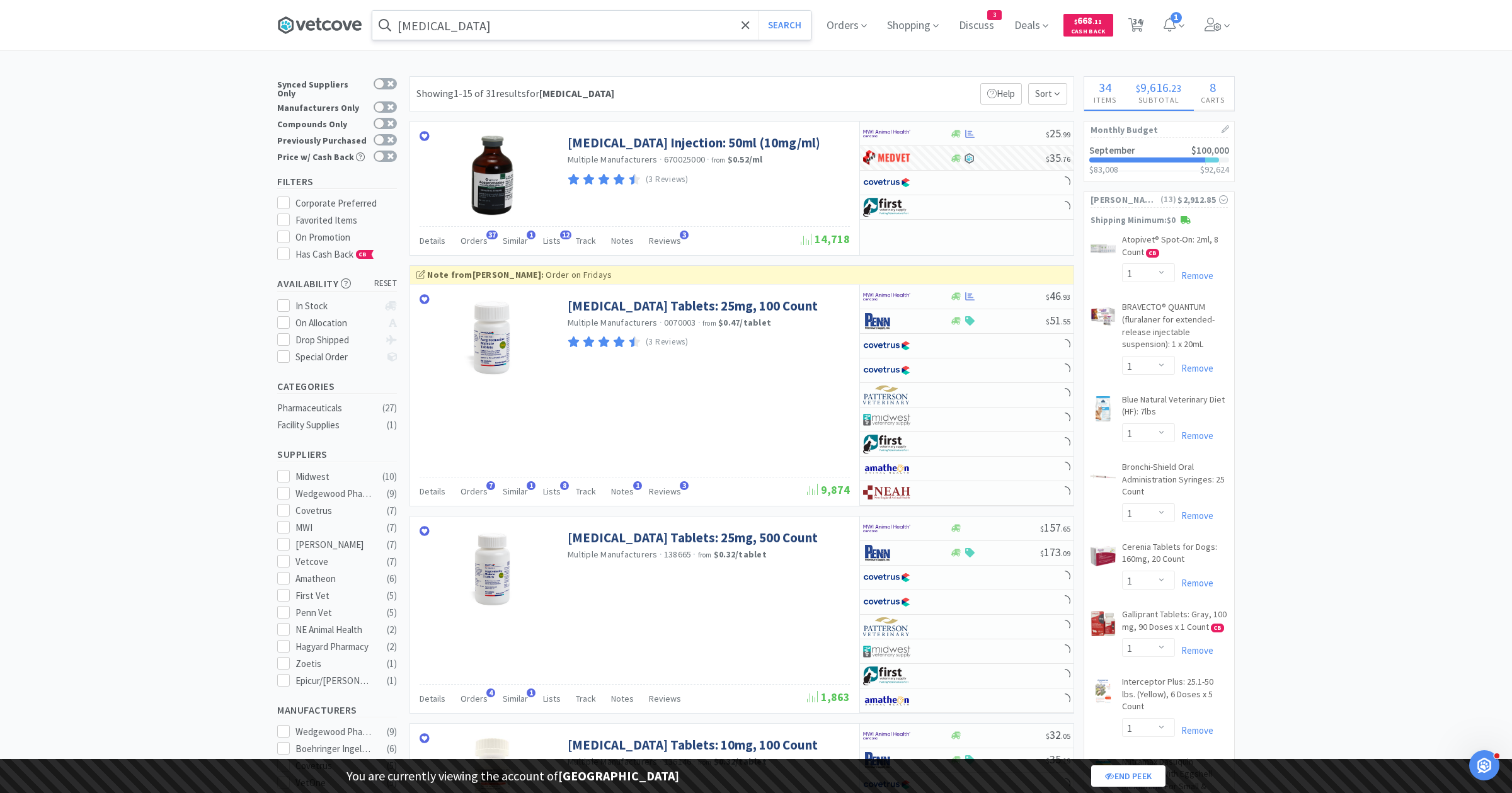
select select "2"
click at [326, 24] on icon at bounding box center [319, 25] width 84 height 19
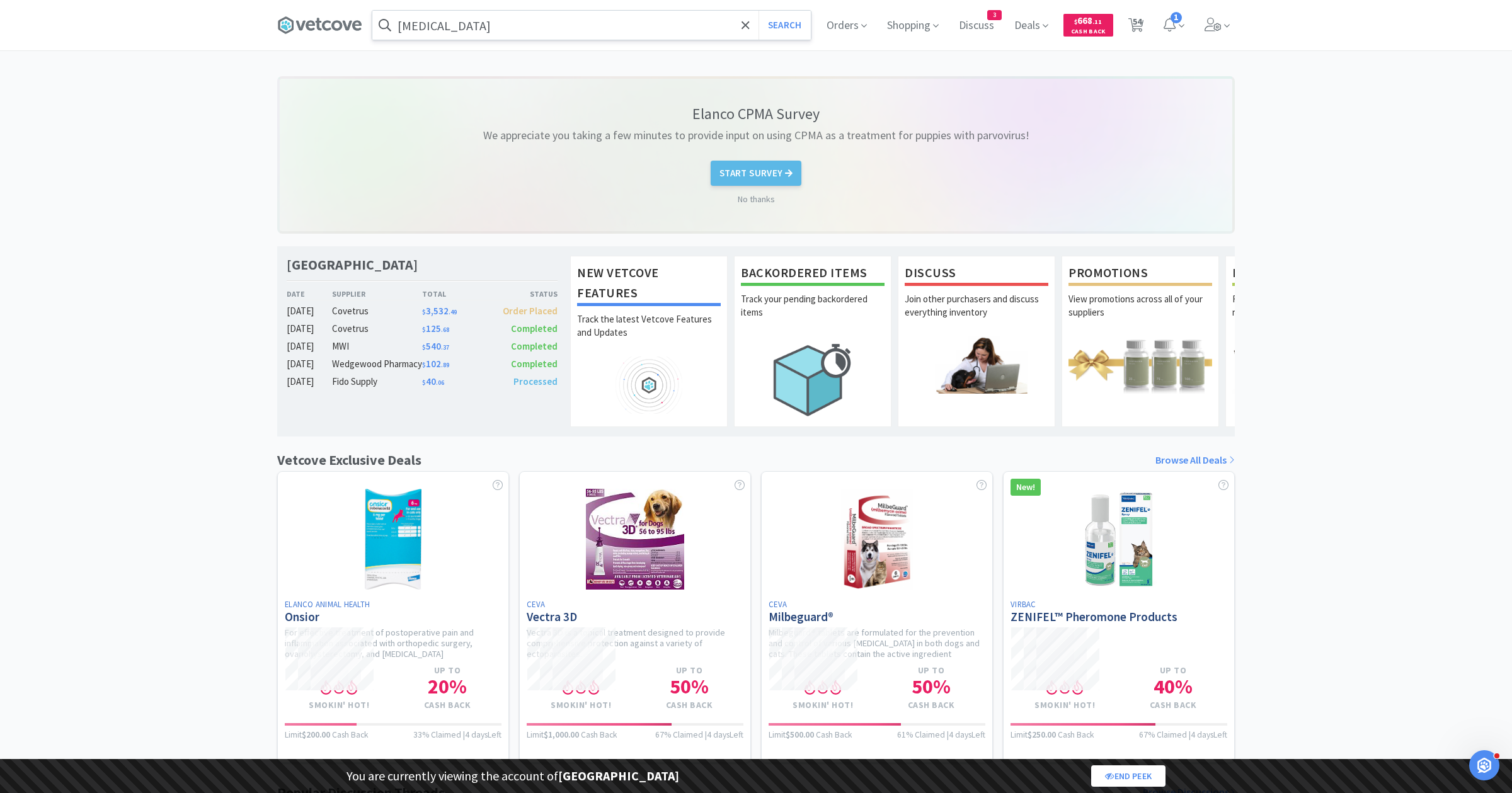
click at [1289, 281] on div "Elanco CPMA Survey We appreciate you taking a few minutes to provide input on u…" at bounding box center [756, 538] width 1512 height 924
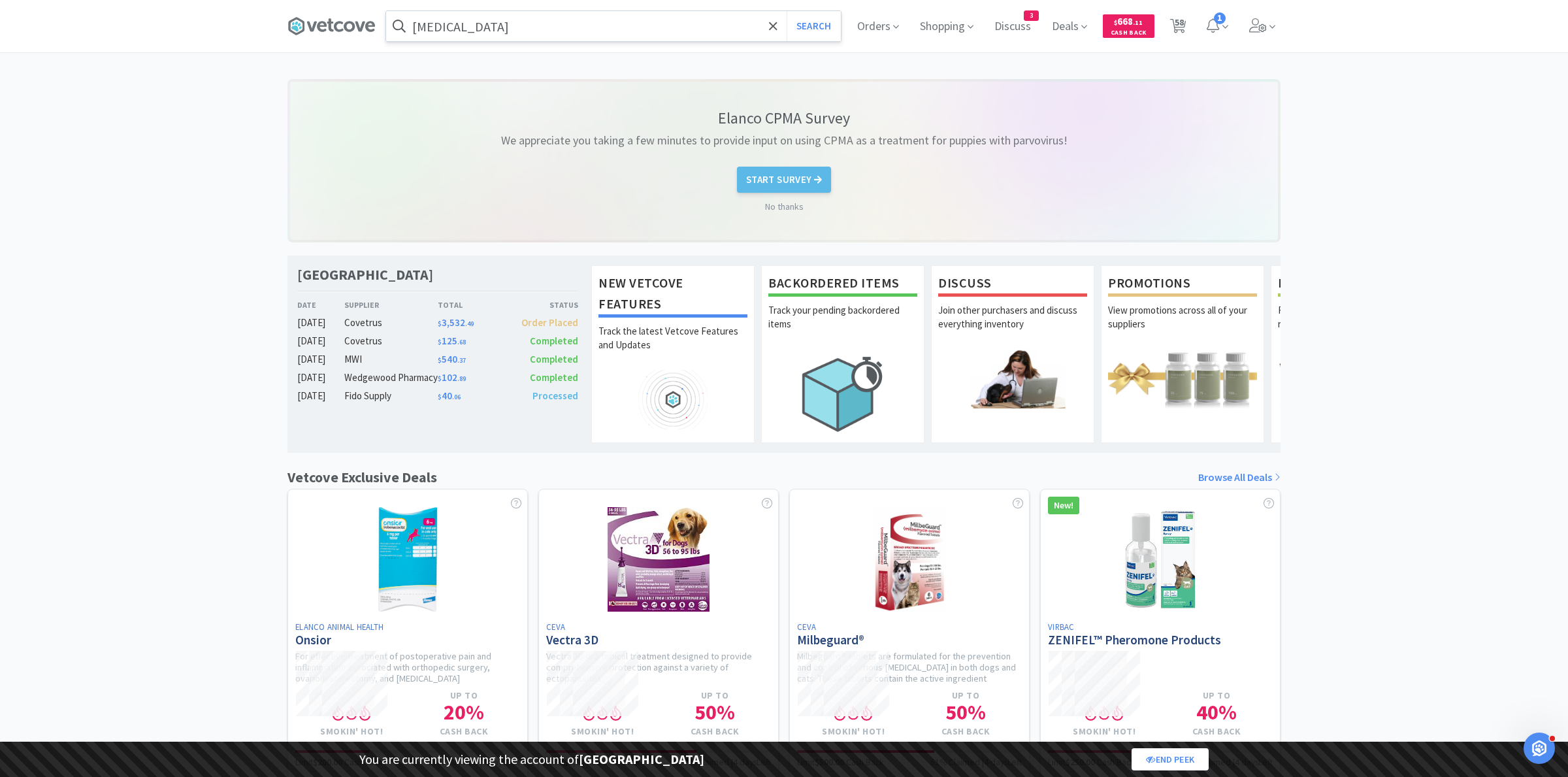
click at [1454, 689] on div "Elanco CPMA Survey We appreciate you taking a few minutes to provide input on u…" at bounding box center [784, 558] width 1568 height 959
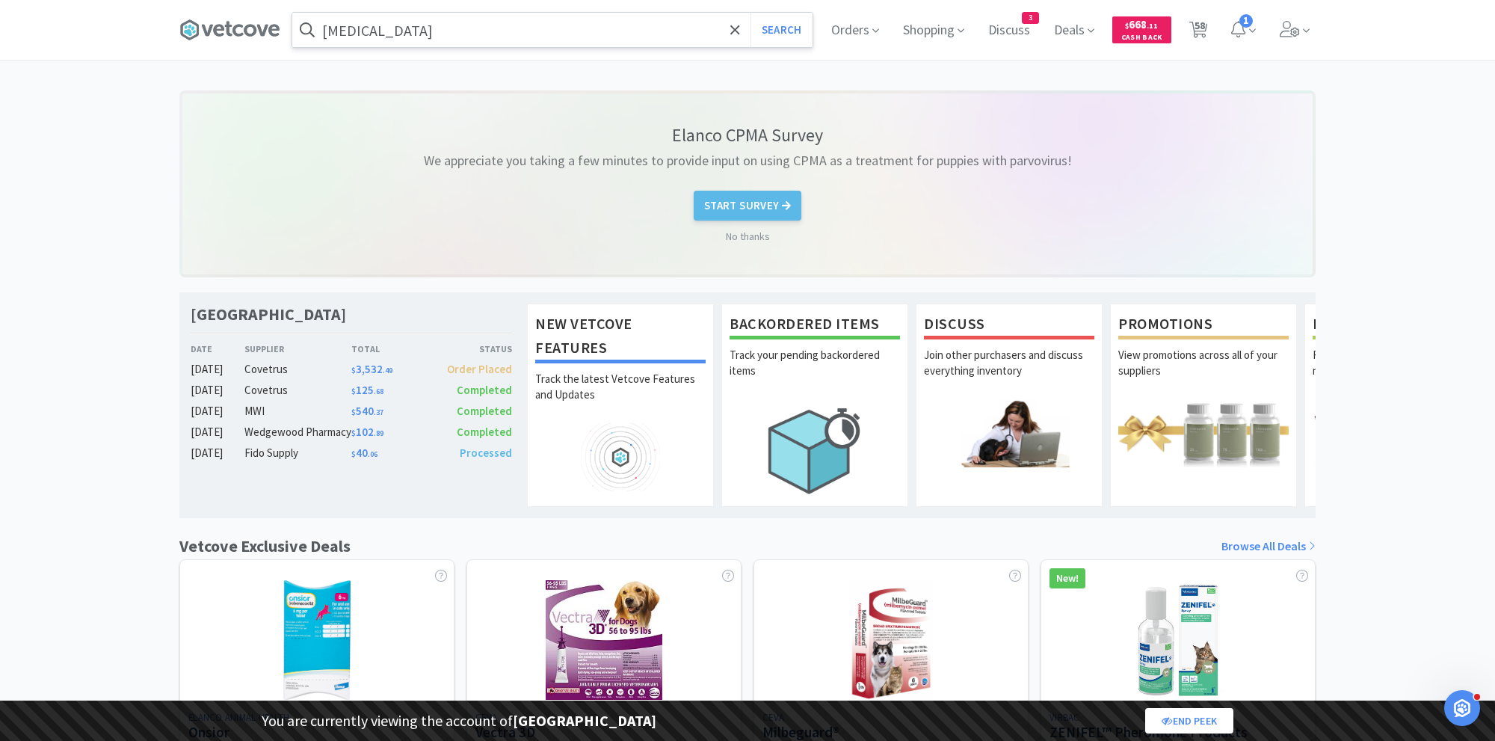
click at [1440, 650] on div "Elanco CPMA Survey We appreciate you taking a few minutes to provide input on u…" at bounding box center [747, 638] width 1495 height 1097
click at [1471, 689] on div "Open Intercom Messenger" at bounding box center [1460, 706] width 36 height 36
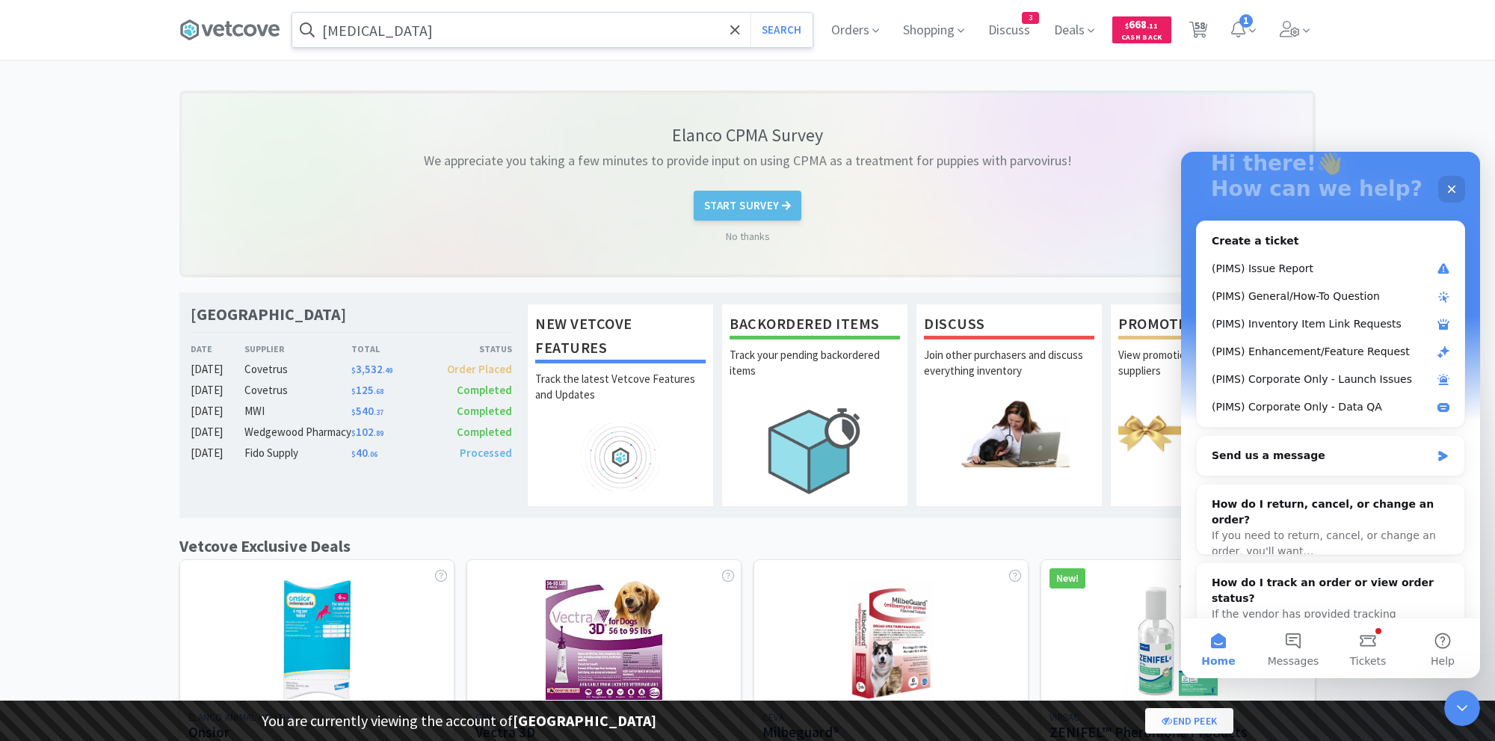
scroll to position [109, 0]
click at [1457, 697] on icon "Close Intercom Messenger" at bounding box center [1460, 706] width 18 height 18
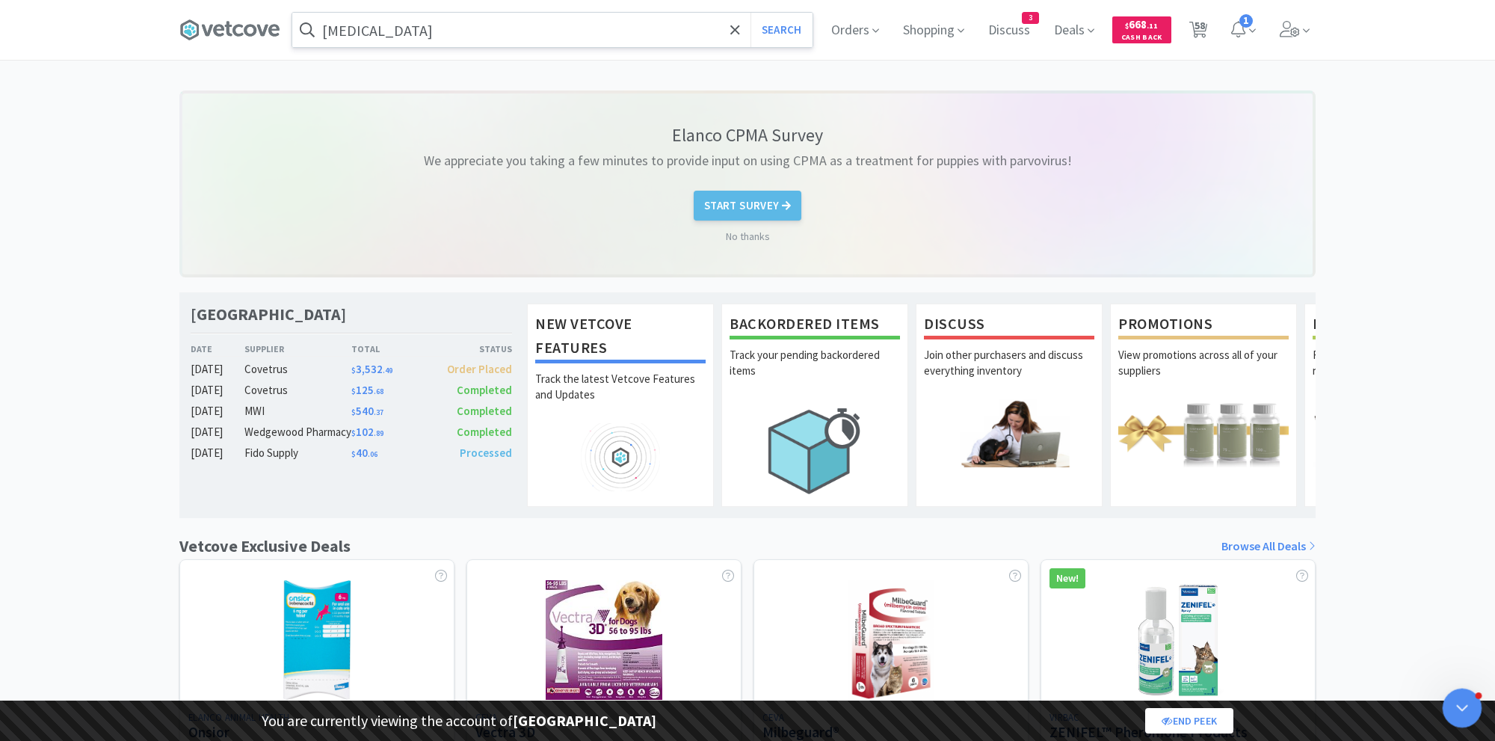
scroll to position [0, 0]
click at [620, 45] on input "[MEDICAL_DATA]" at bounding box center [552, 30] width 520 height 34
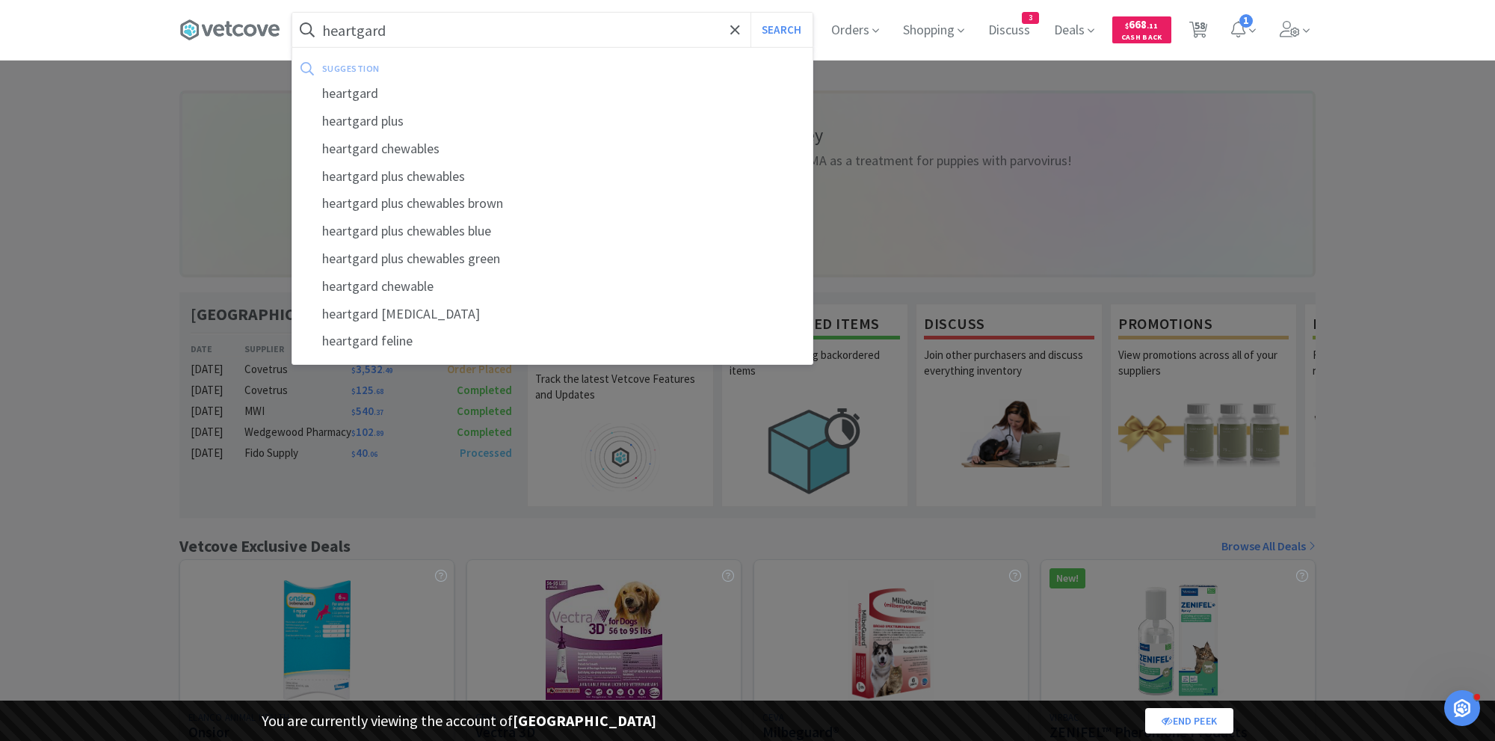
type input "heartgard"
click at [750, 13] on button "Search" at bounding box center [781, 30] width 62 height 34
select select "1"
select select "8"
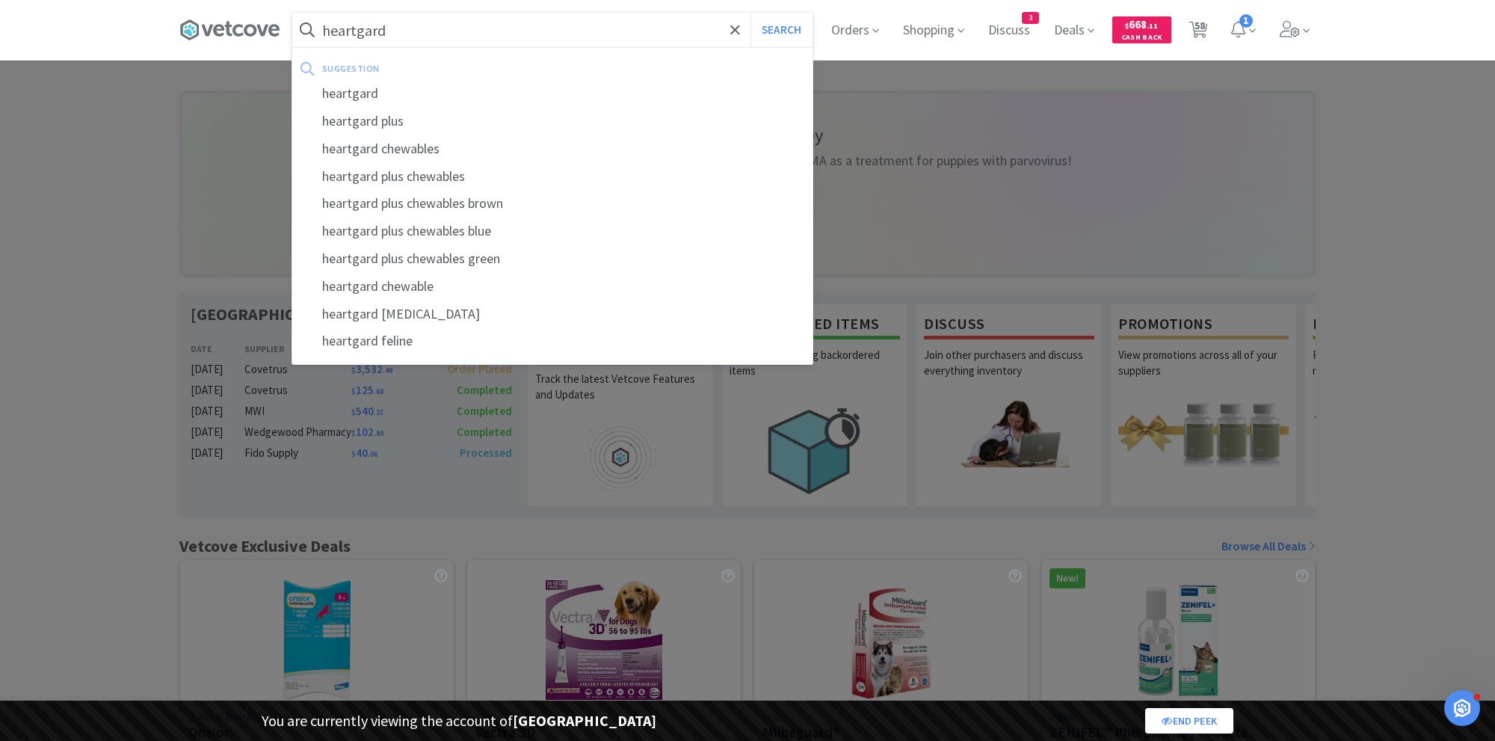
select select "1"
select select "2"
select select "1"
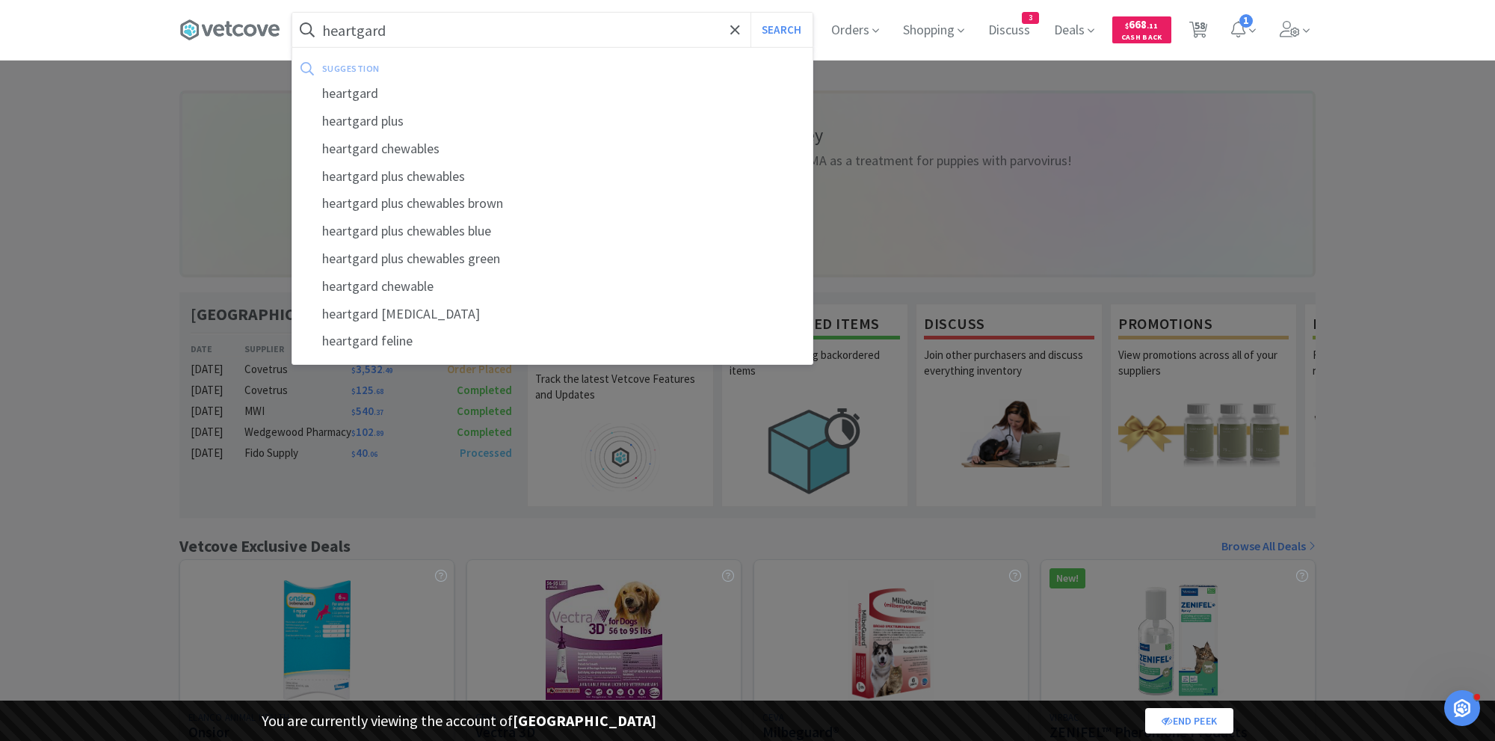
select select "1"
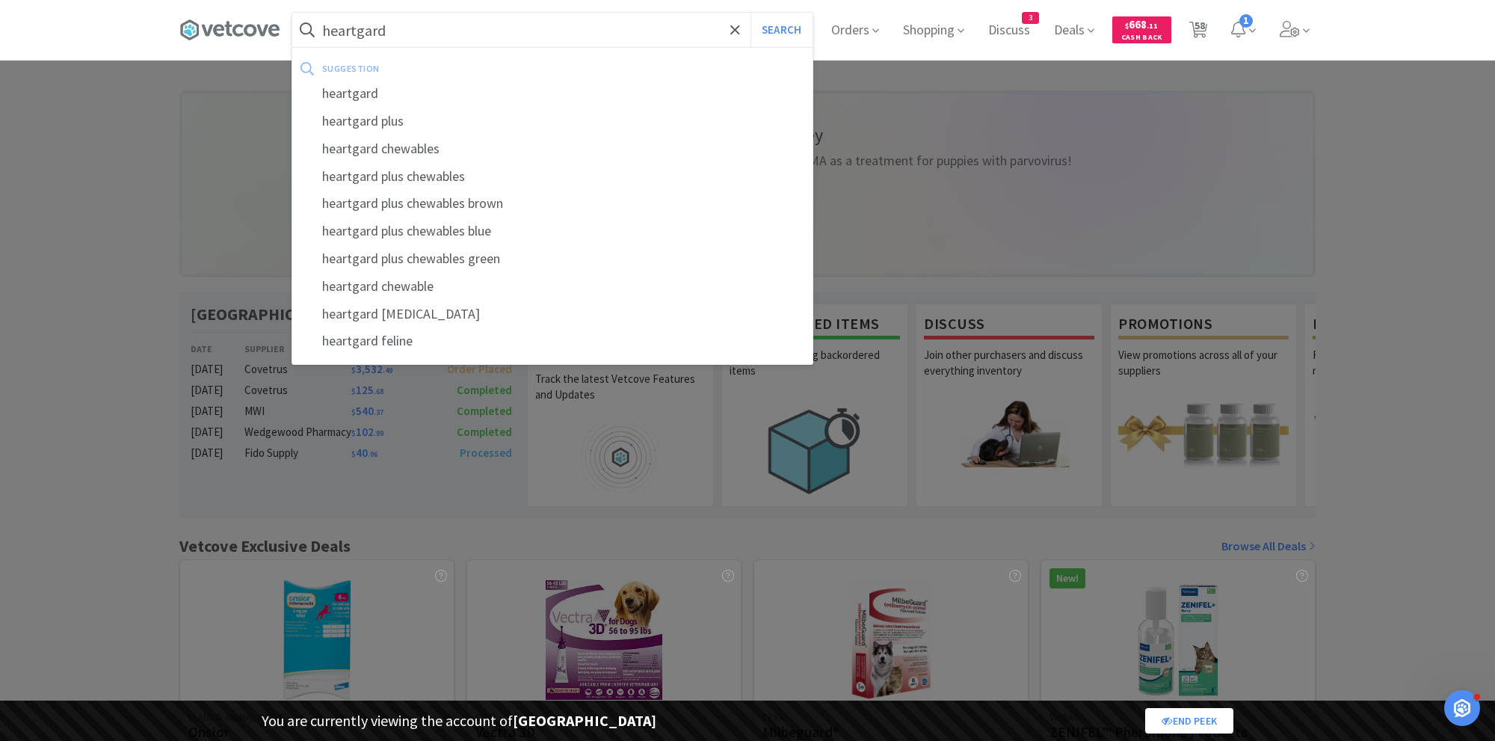
select select "1"
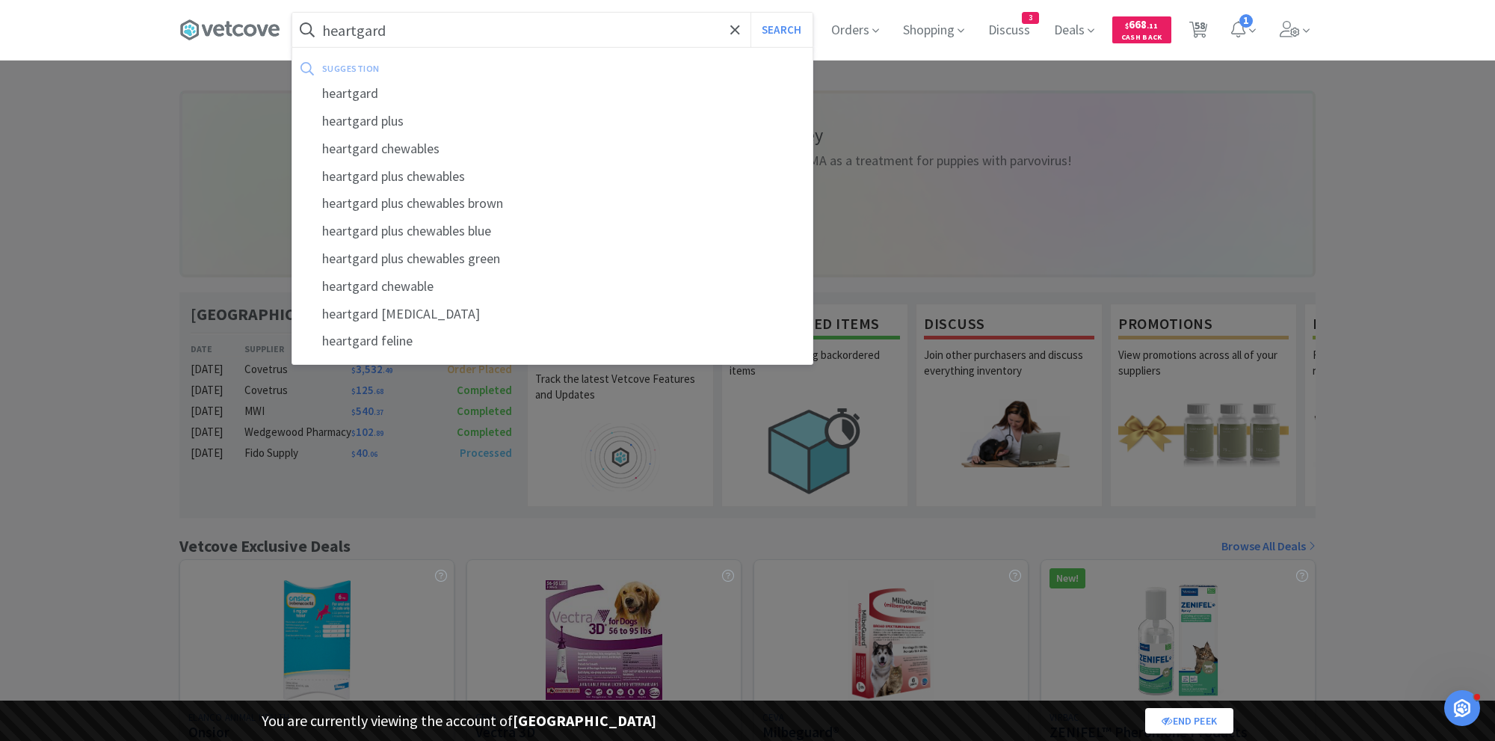
select select "1"
select select "2"
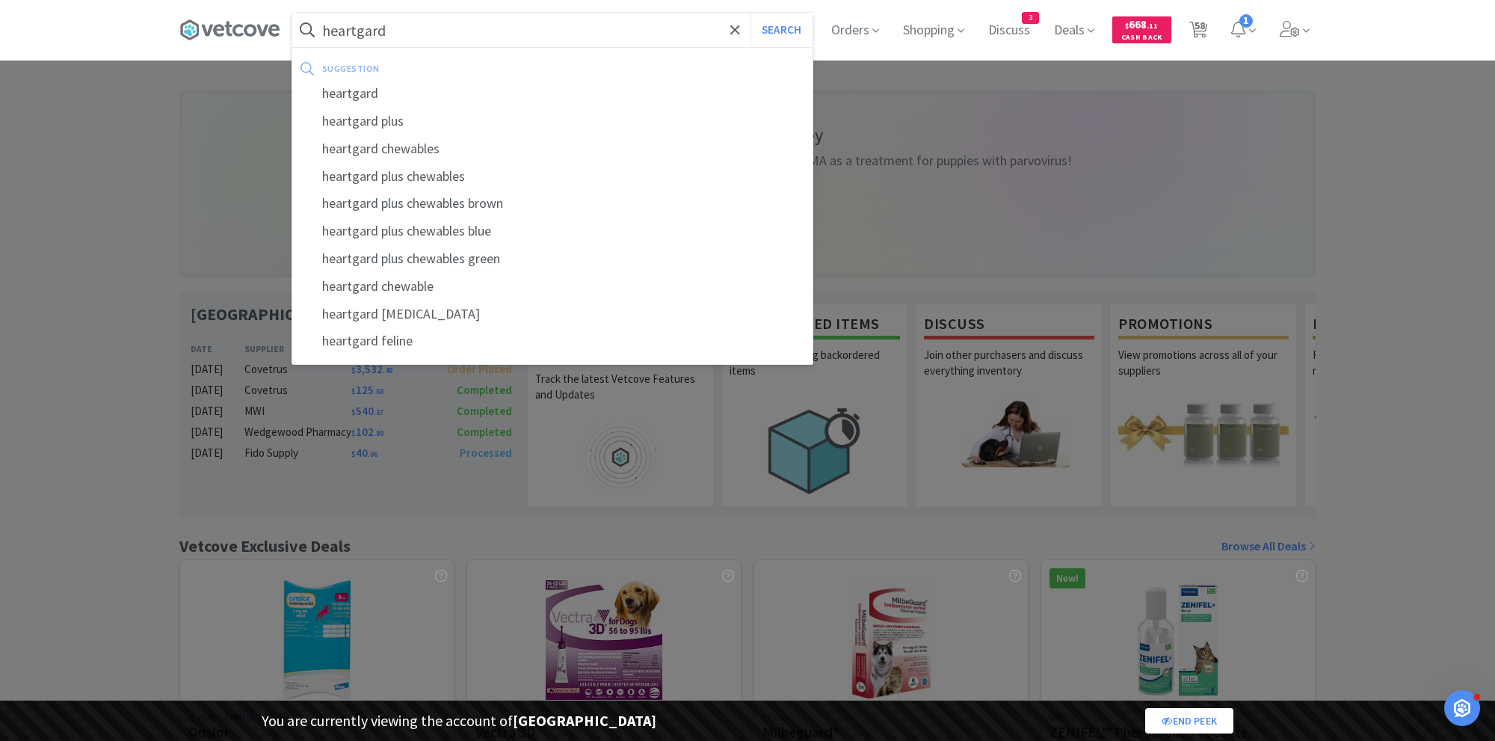
select select "2"
select select "1"
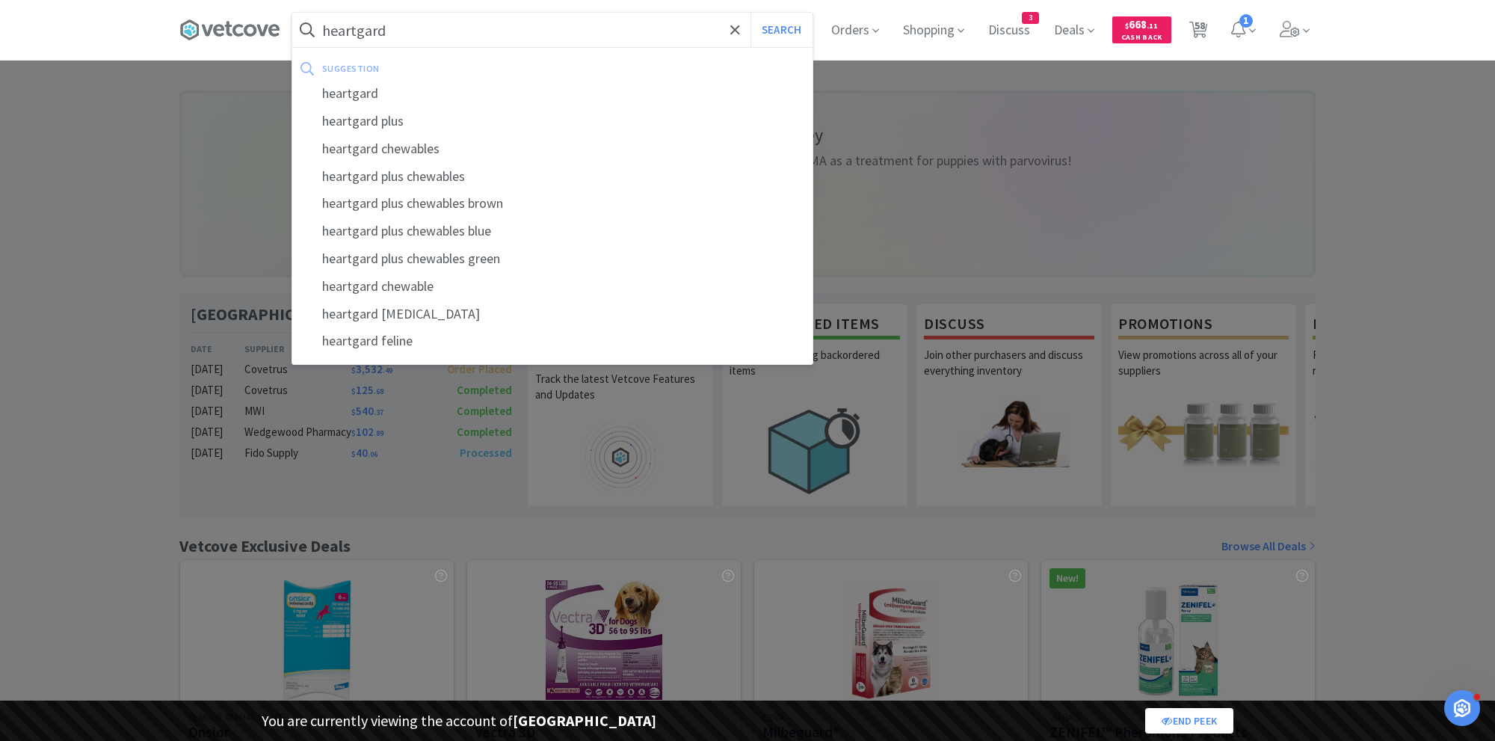
select select "1"
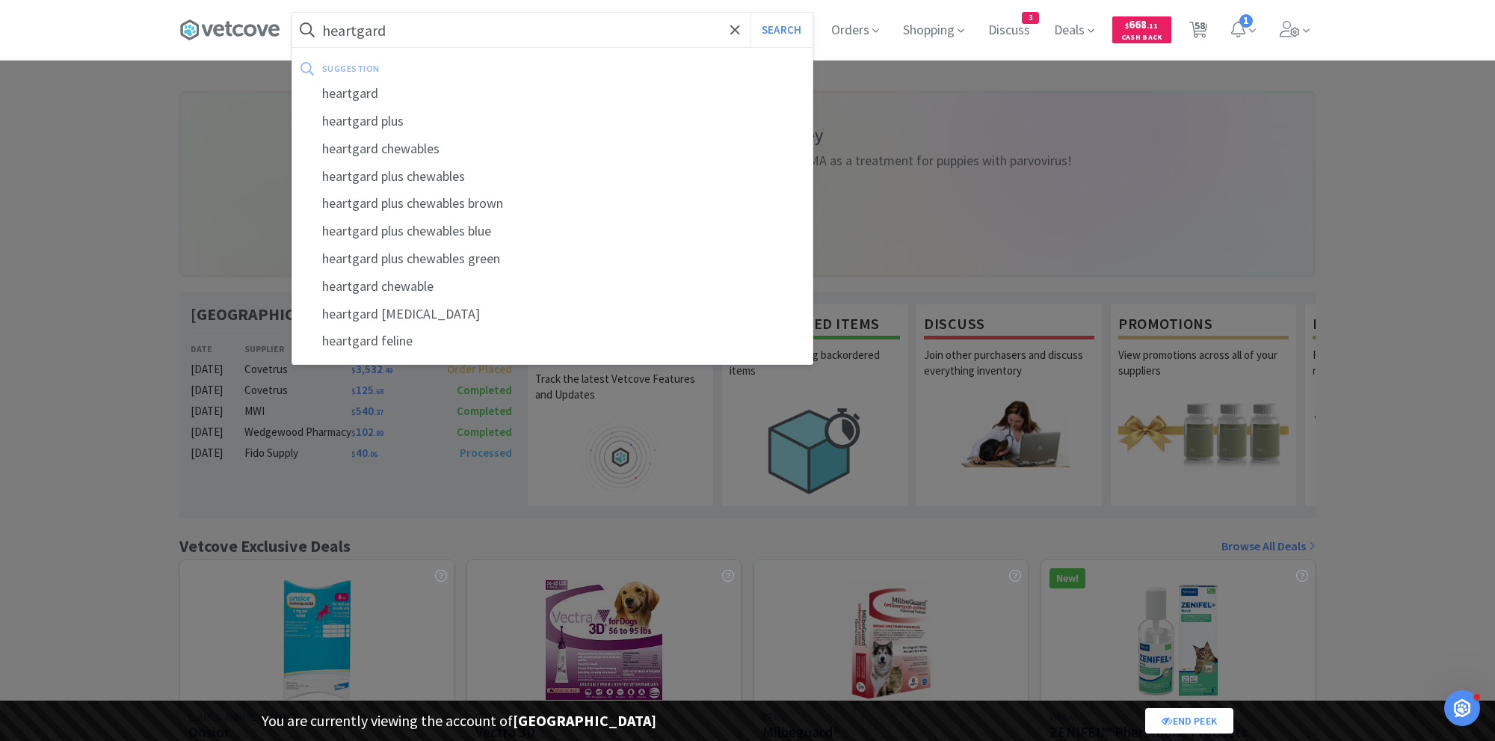
select select "1"
select select "2"
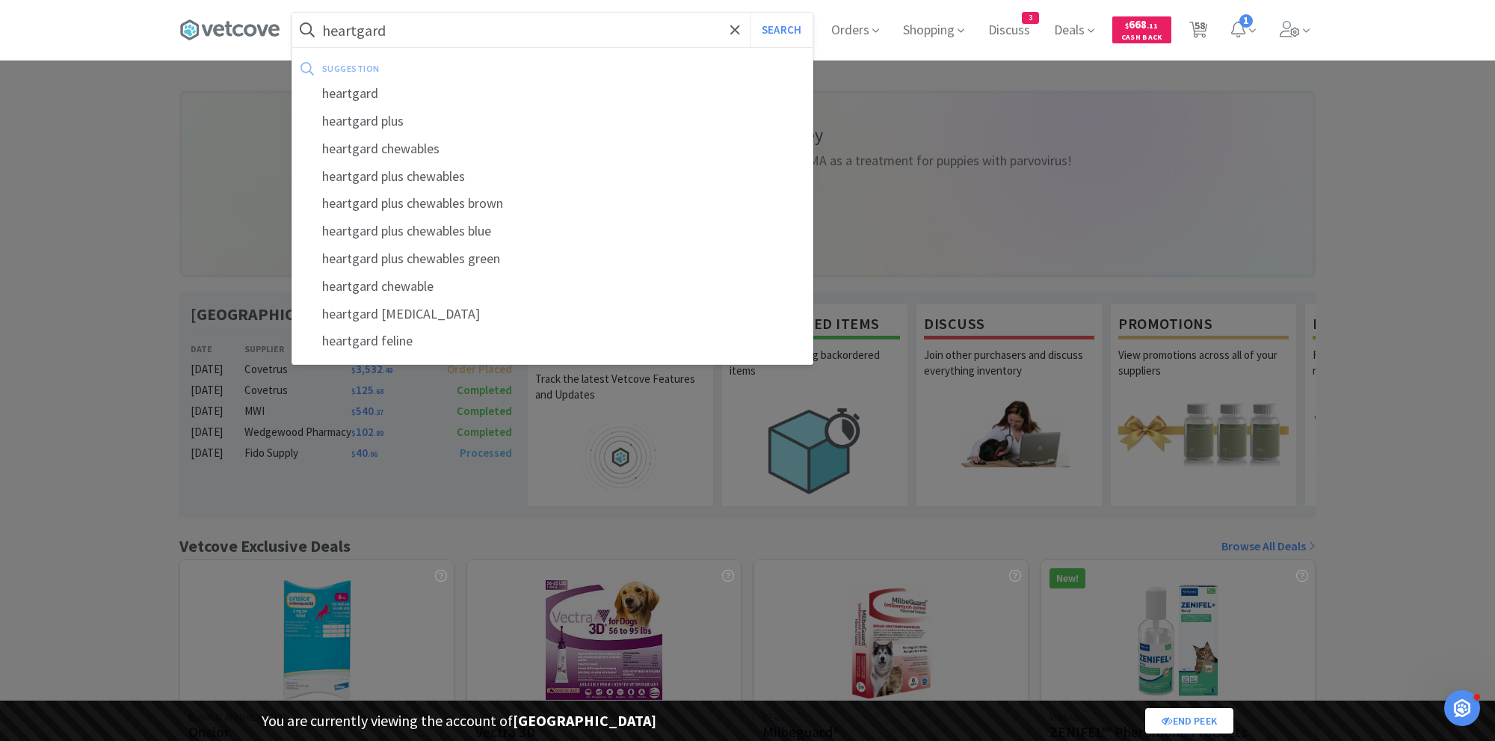
select select "1"
select select "10"
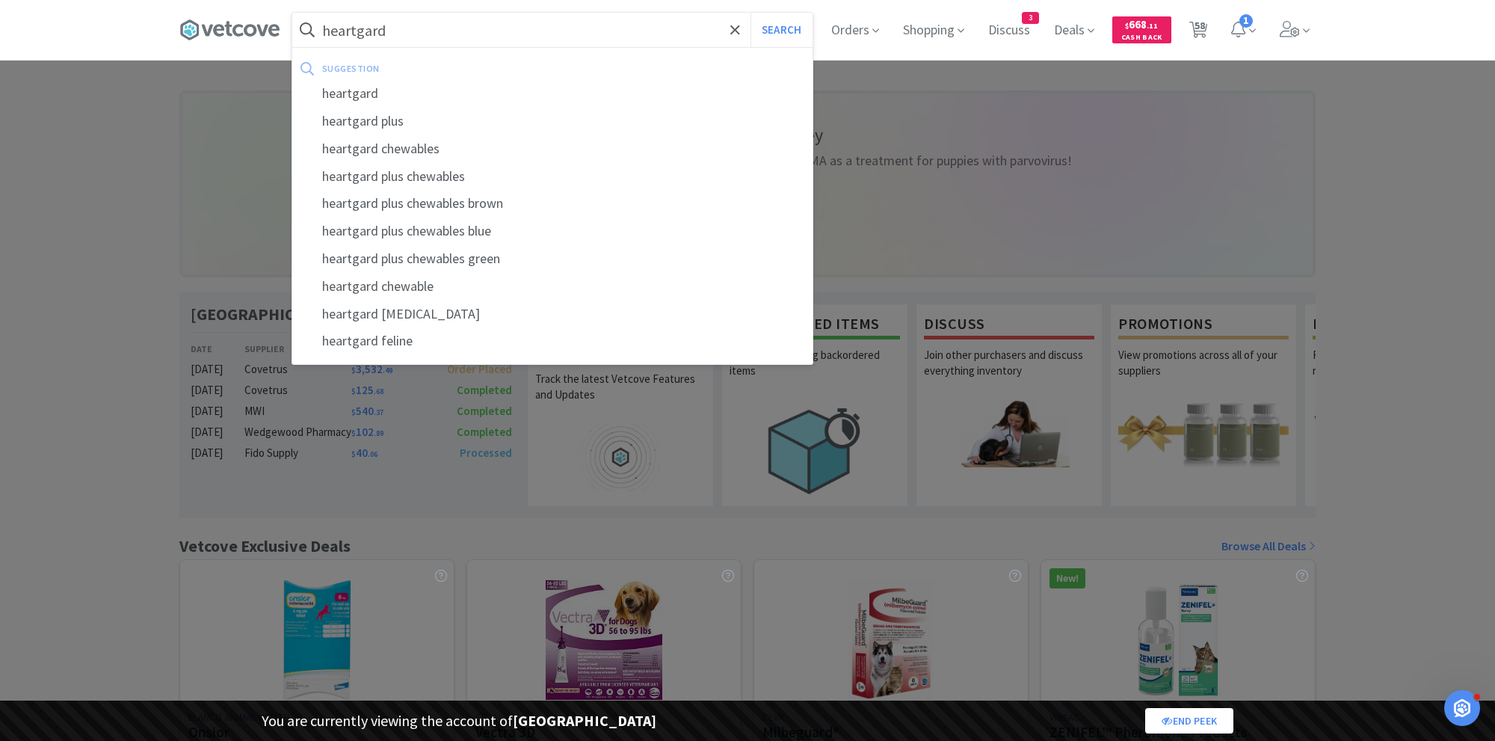
select select "1"
select select "3"
select select "2"
select select "3"
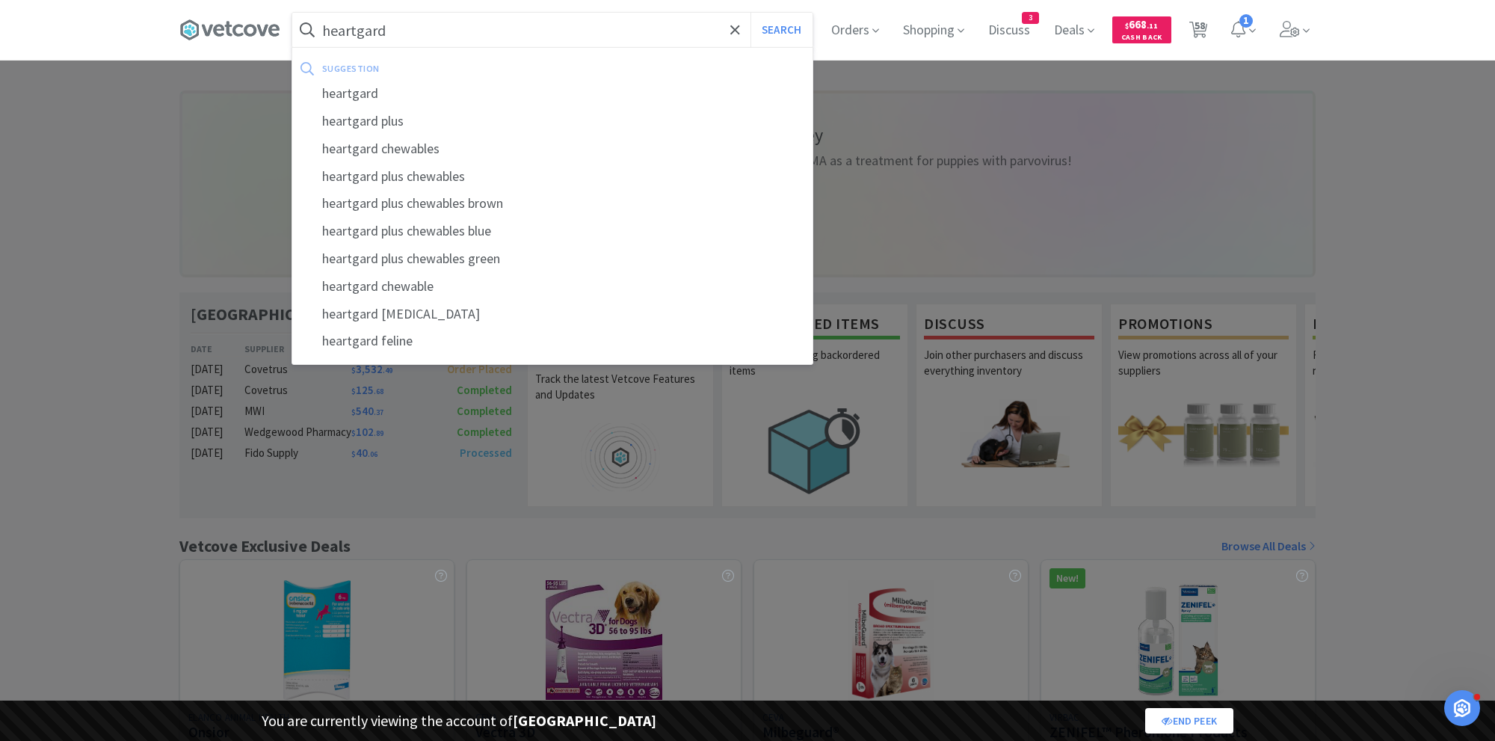
select select "2"
select select "1"
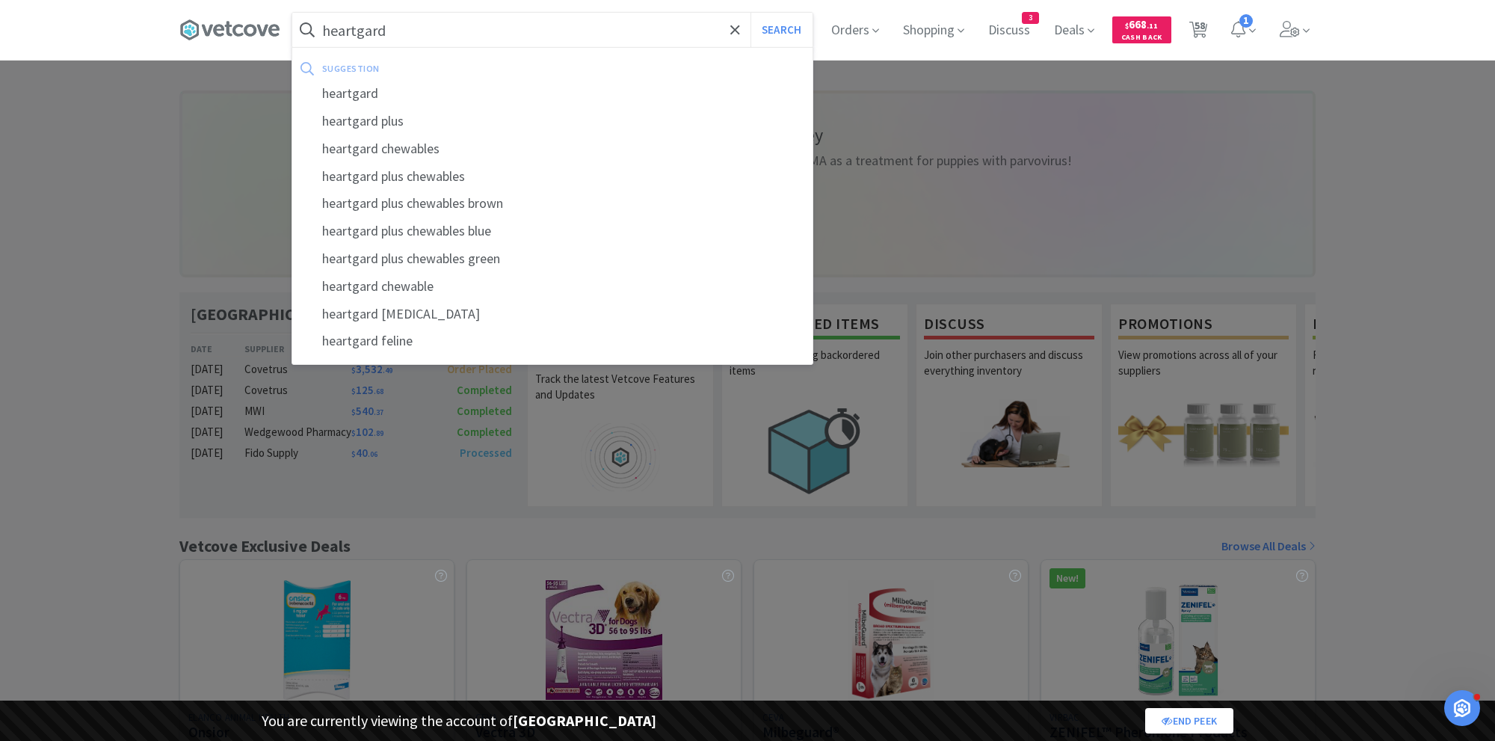
select select "2"
select select "1"
select select "25"
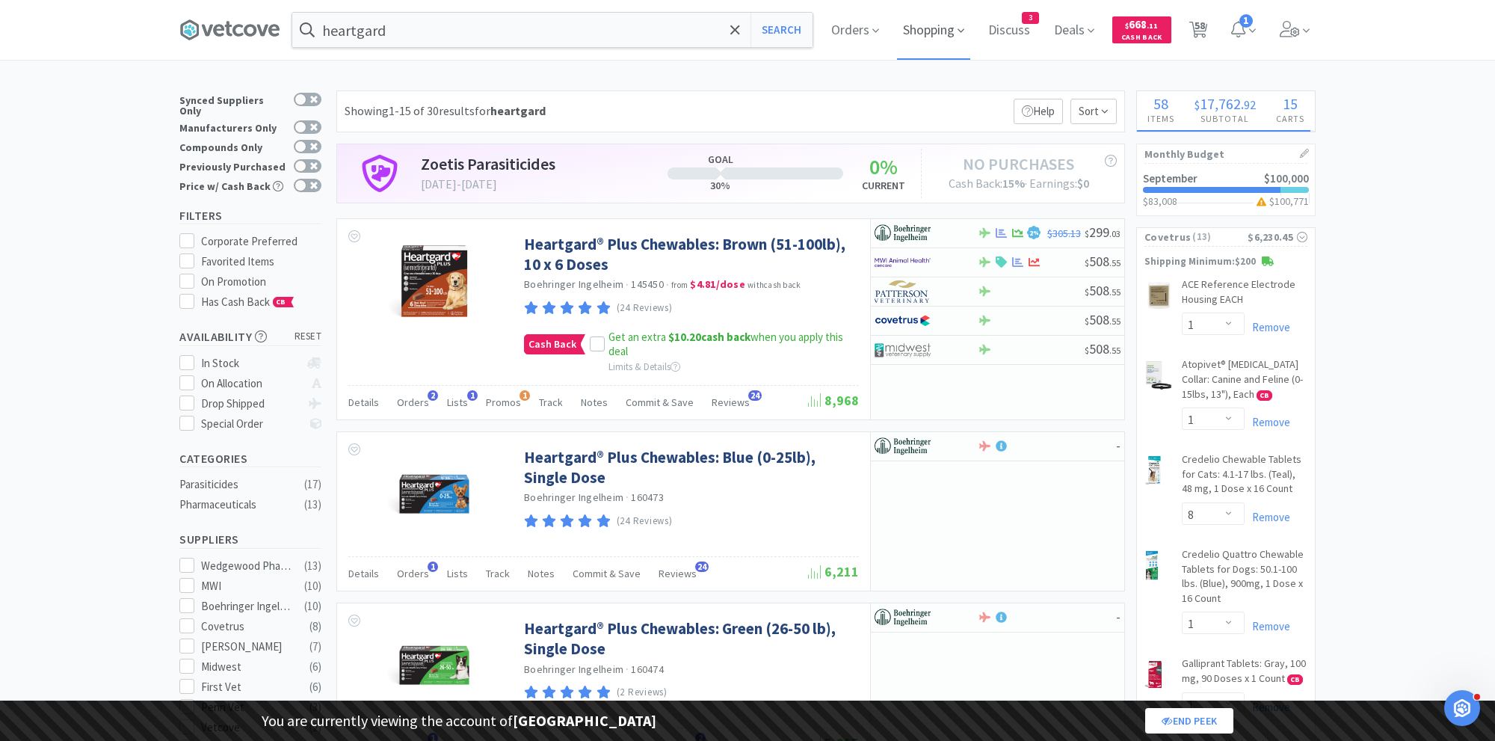
click at [942, 31] on span "Shopping" at bounding box center [933, 30] width 73 height 60
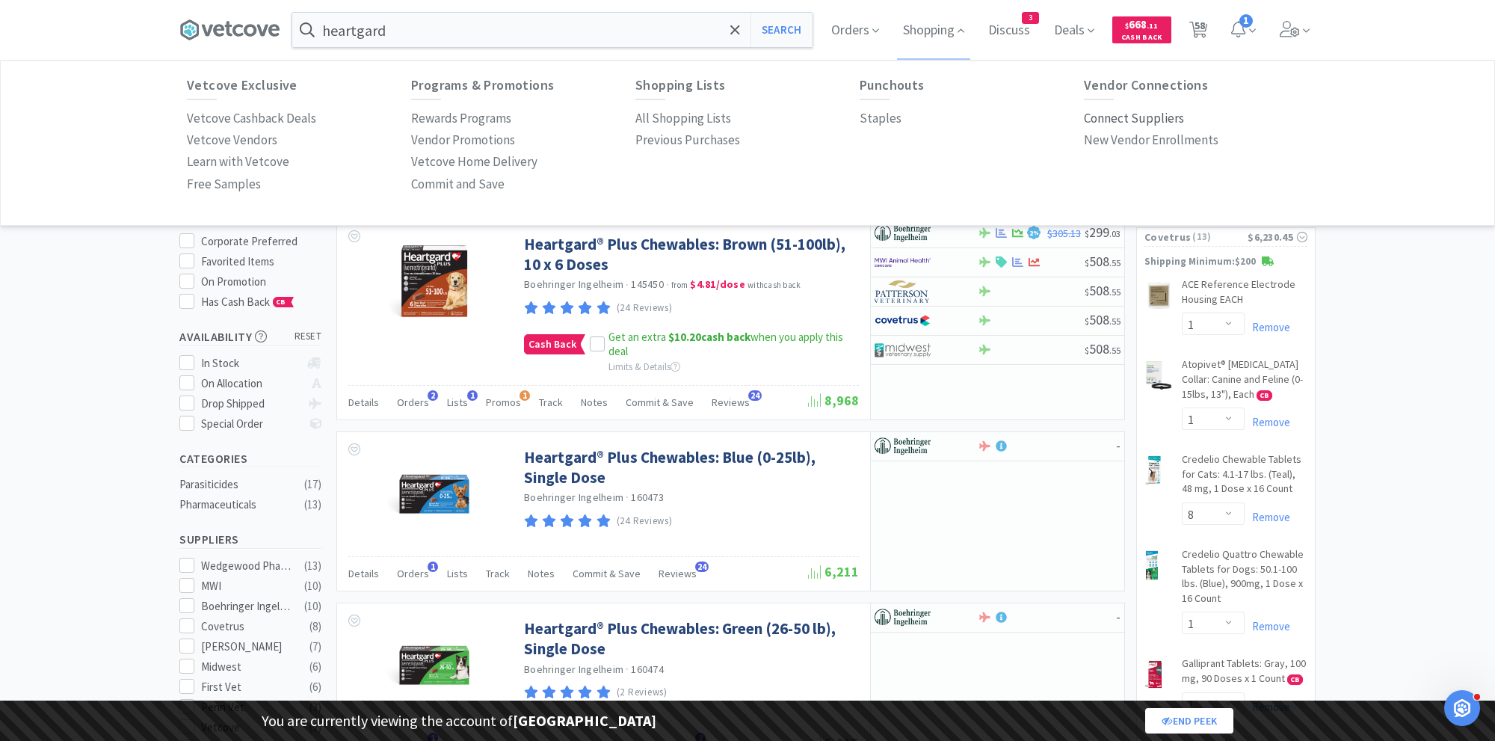
click at [1118, 122] on p "Connect Suppliers" at bounding box center [1134, 118] width 100 height 20
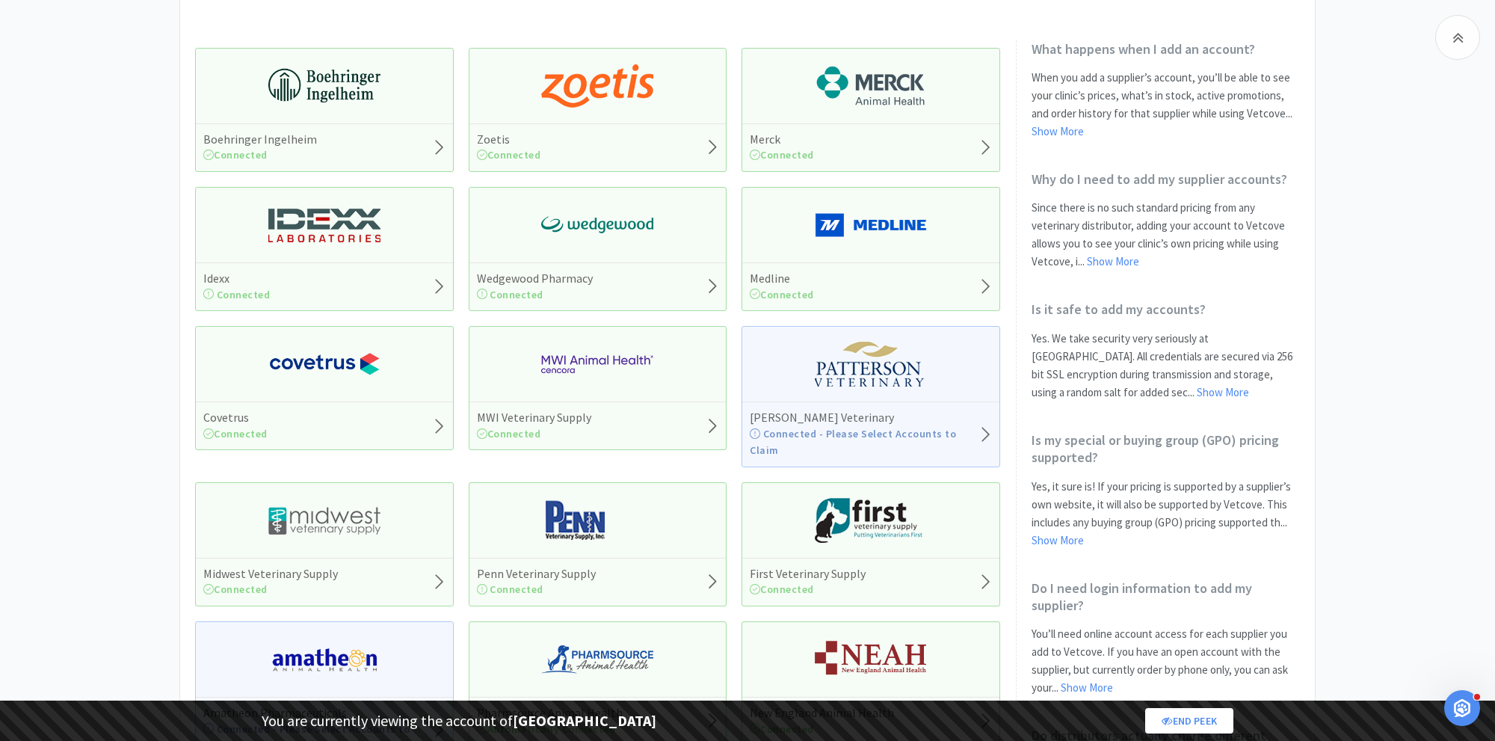
scroll to position [194, 0]
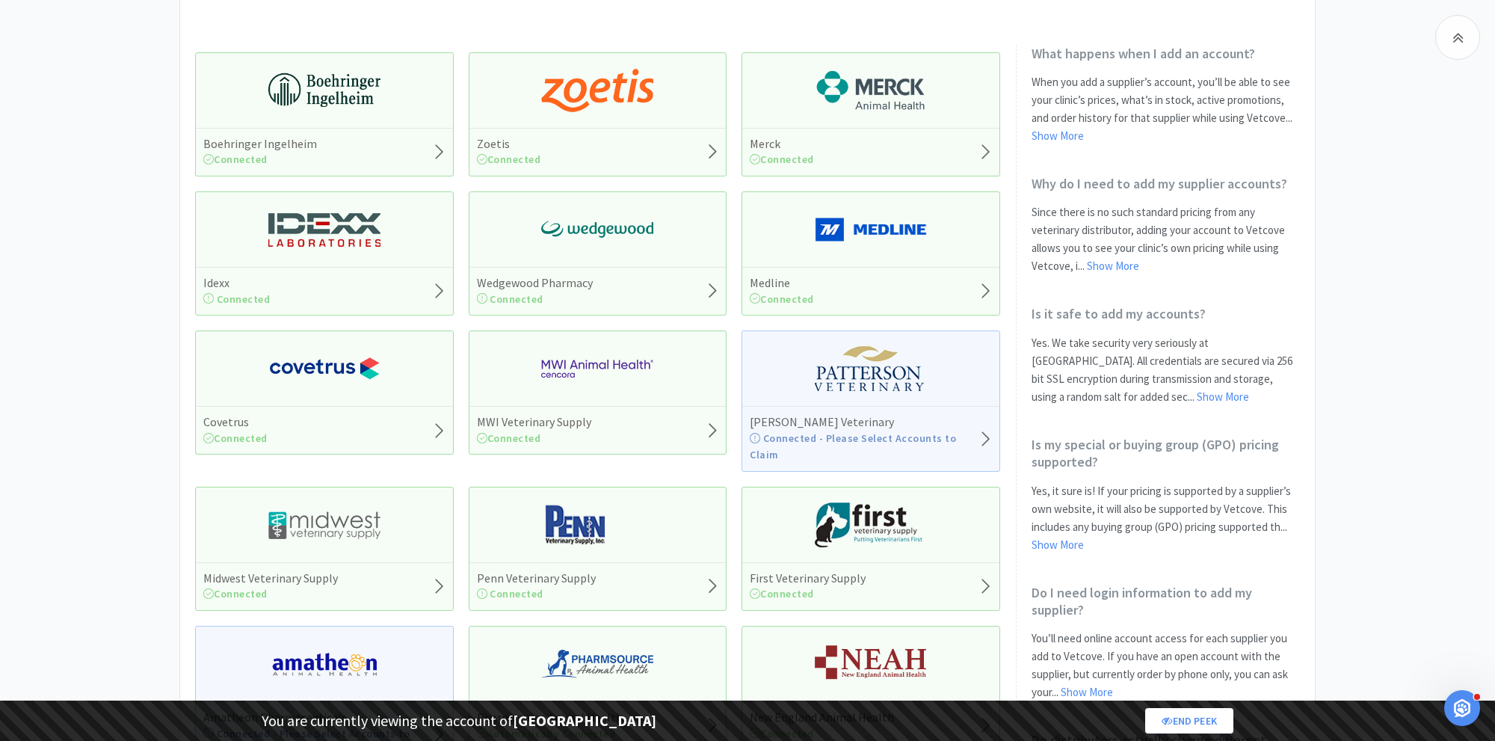
click at [577, 391] on div "MWI Veterinary Supply Connected" at bounding box center [598, 392] width 259 height 124
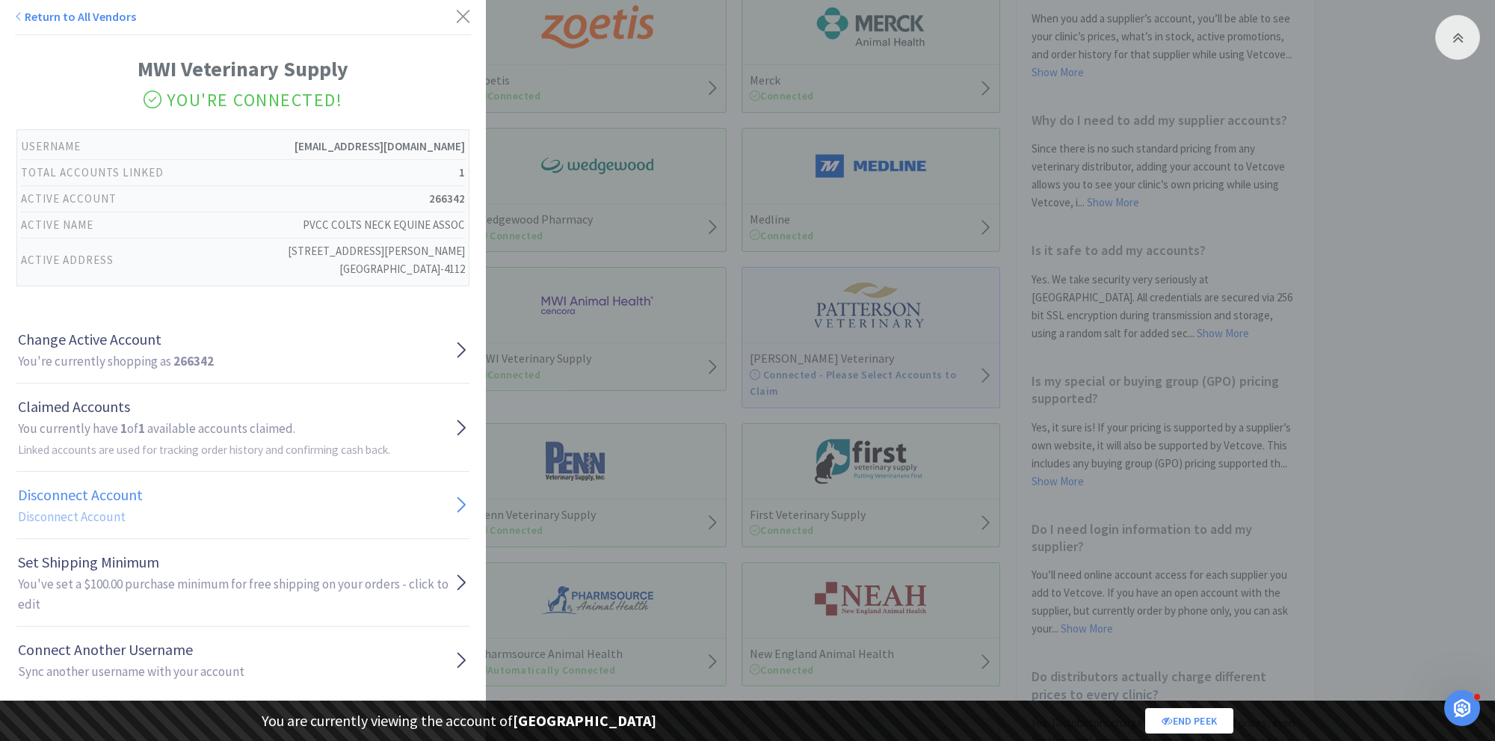
scroll to position [272, 0]
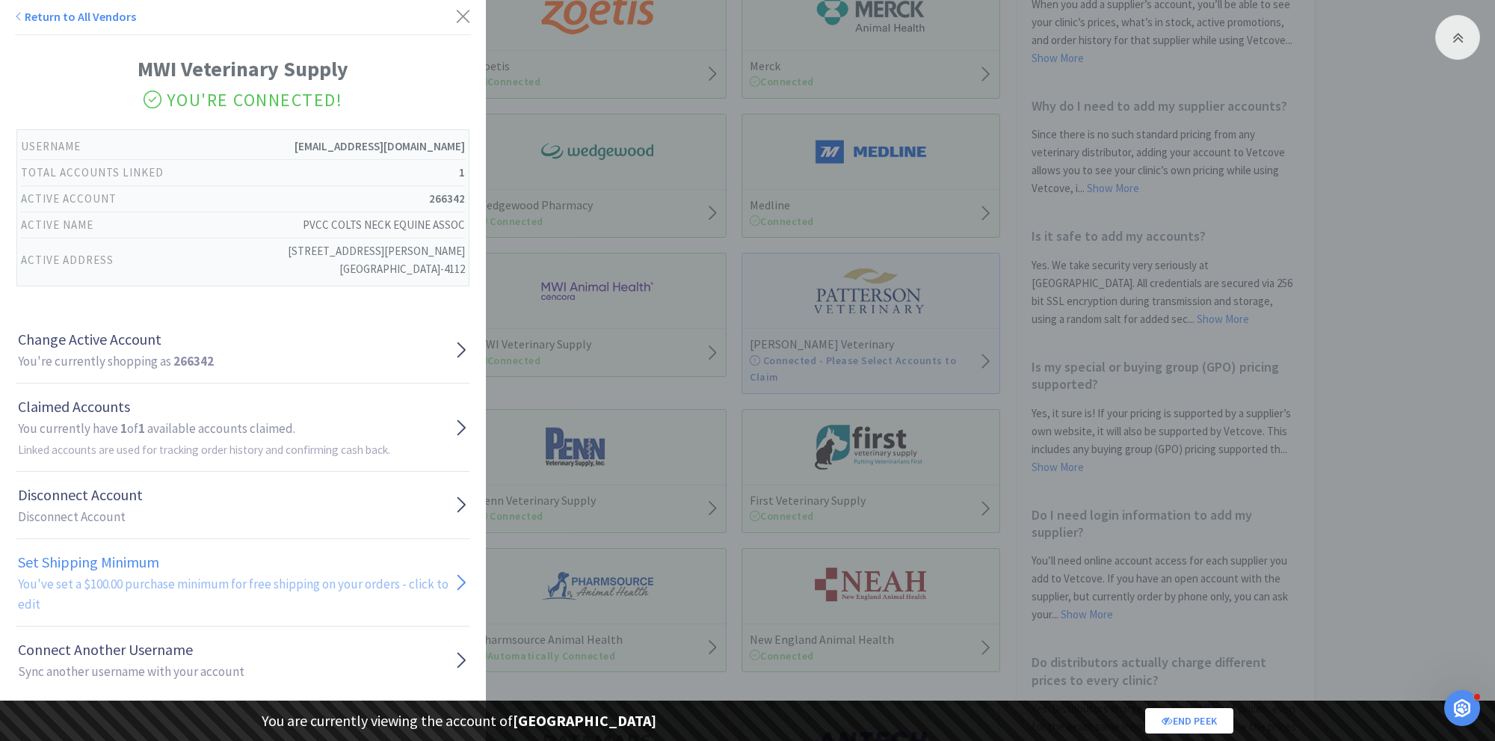
click at [99, 579] on h2 "You've set a $100.00 purchase minimum for free shipping on your orders - click …" at bounding box center [236, 594] width 436 height 40
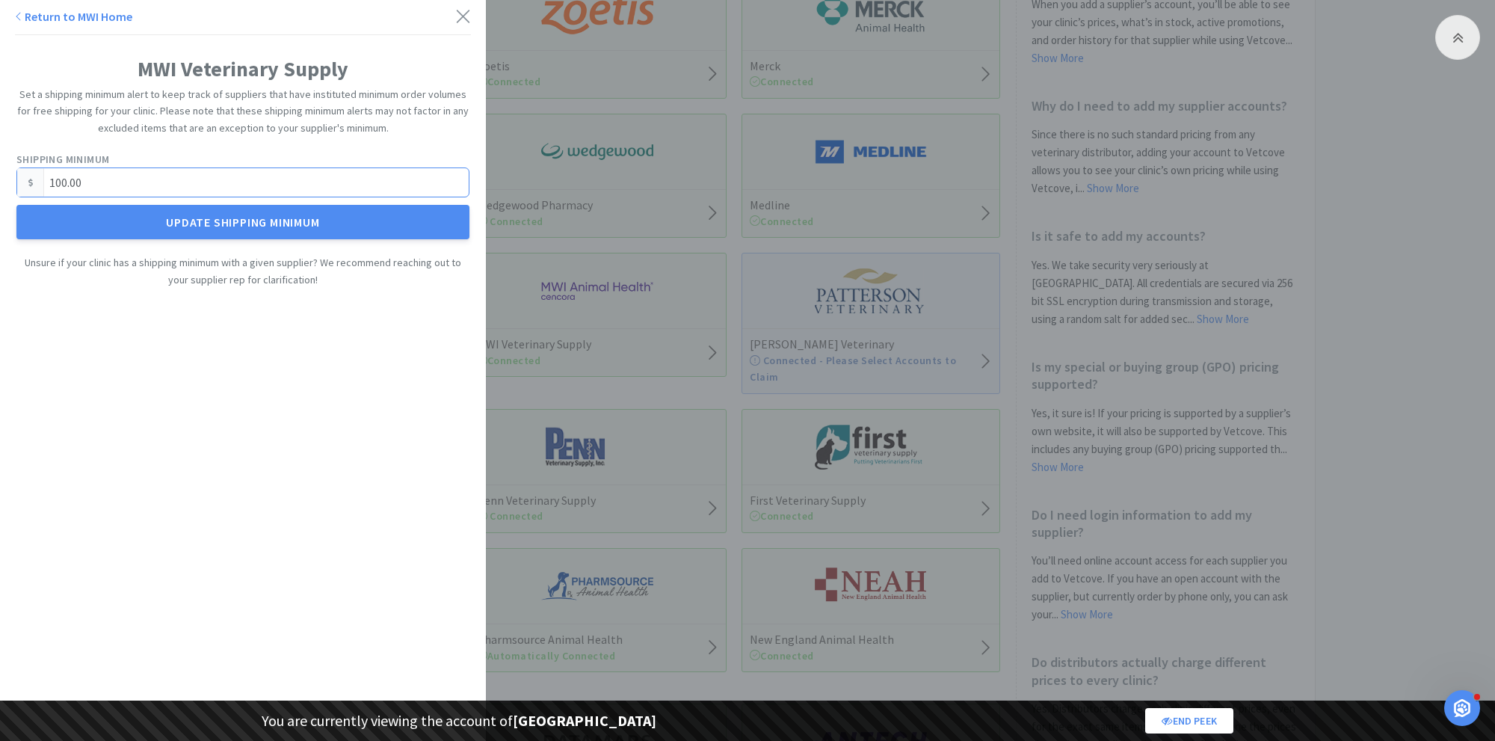
drag, startPoint x: 102, startPoint y: 184, endPoint x: 25, endPoint y: 184, distance: 77.0
click at [25, 184] on div "100.00" at bounding box center [242, 182] width 453 height 30
click at [462, 14] on icon at bounding box center [463, 16] width 16 height 21
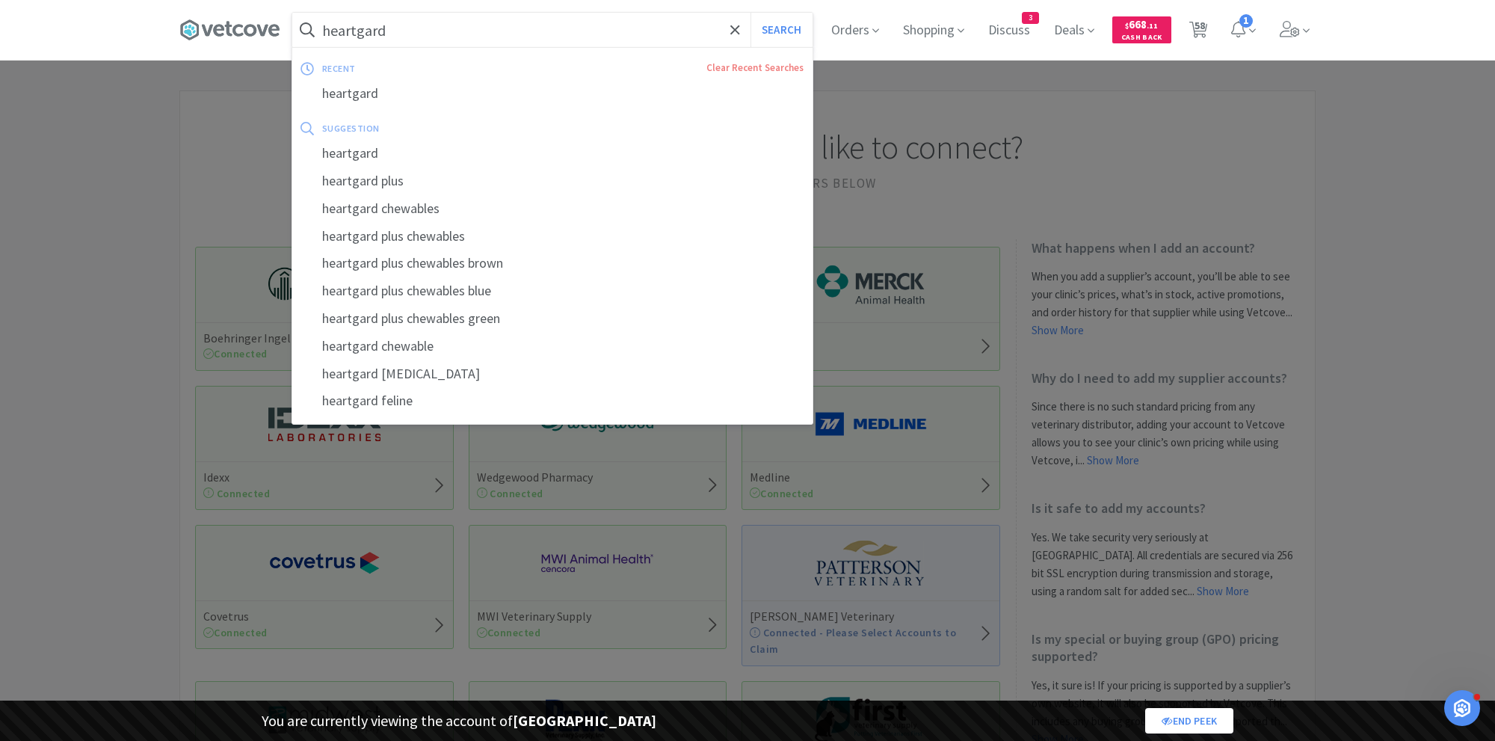
click at [424, 34] on input "heartgard" at bounding box center [552, 30] width 520 height 34
type input "[MEDICAL_DATA]"
click at [793, 25] on button "Search" at bounding box center [781, 30] width 62 height 34
select select "1"
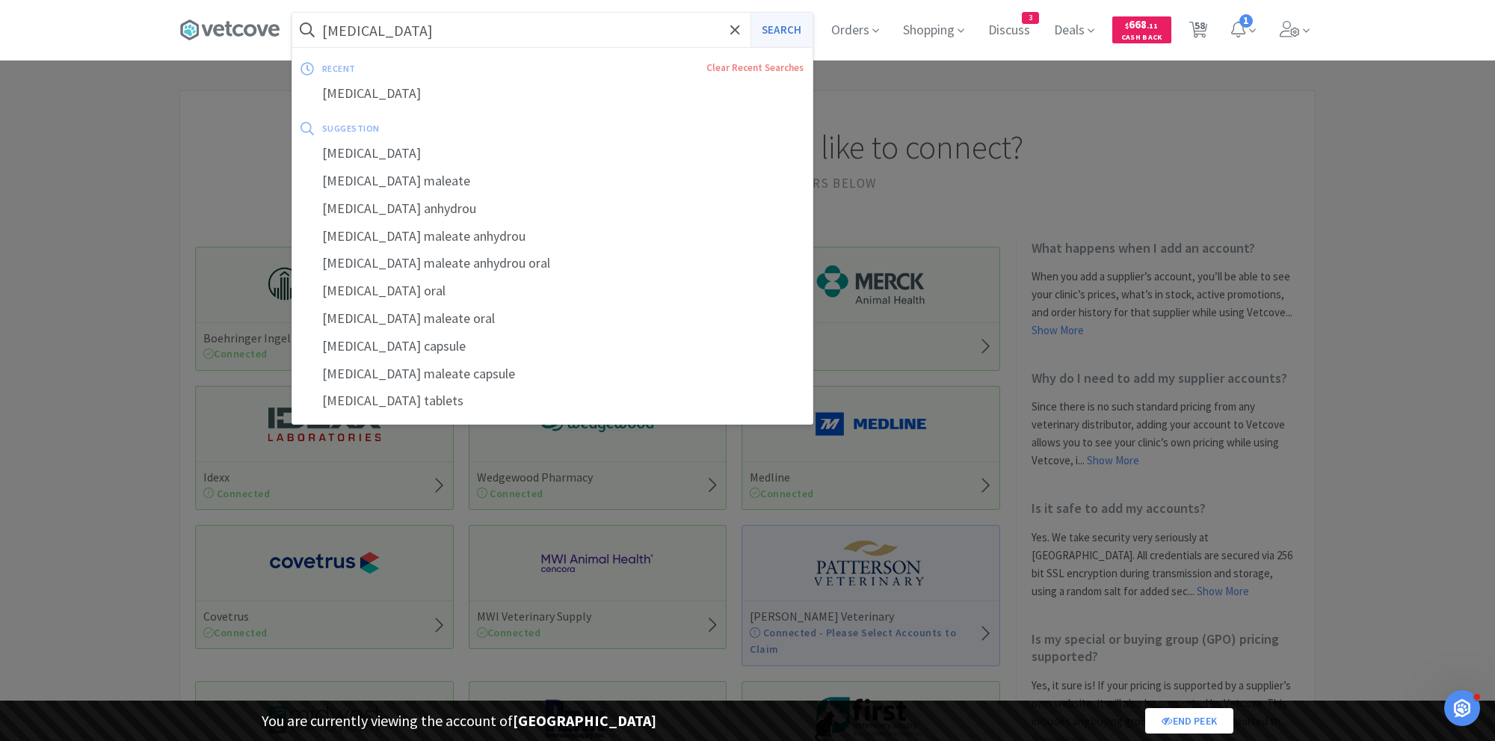
select select "8"
select select "1"
select select "2"
select select "1"
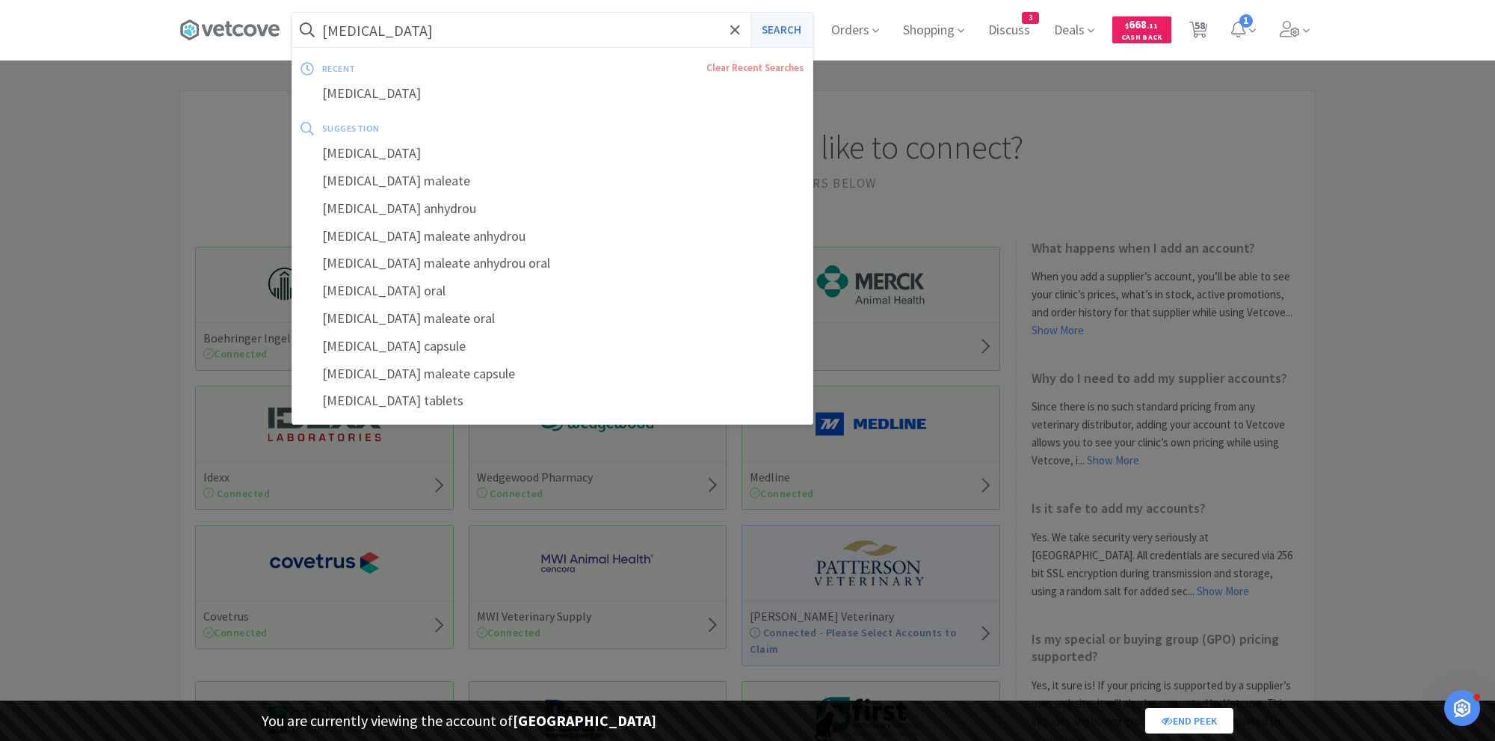
select select "1"
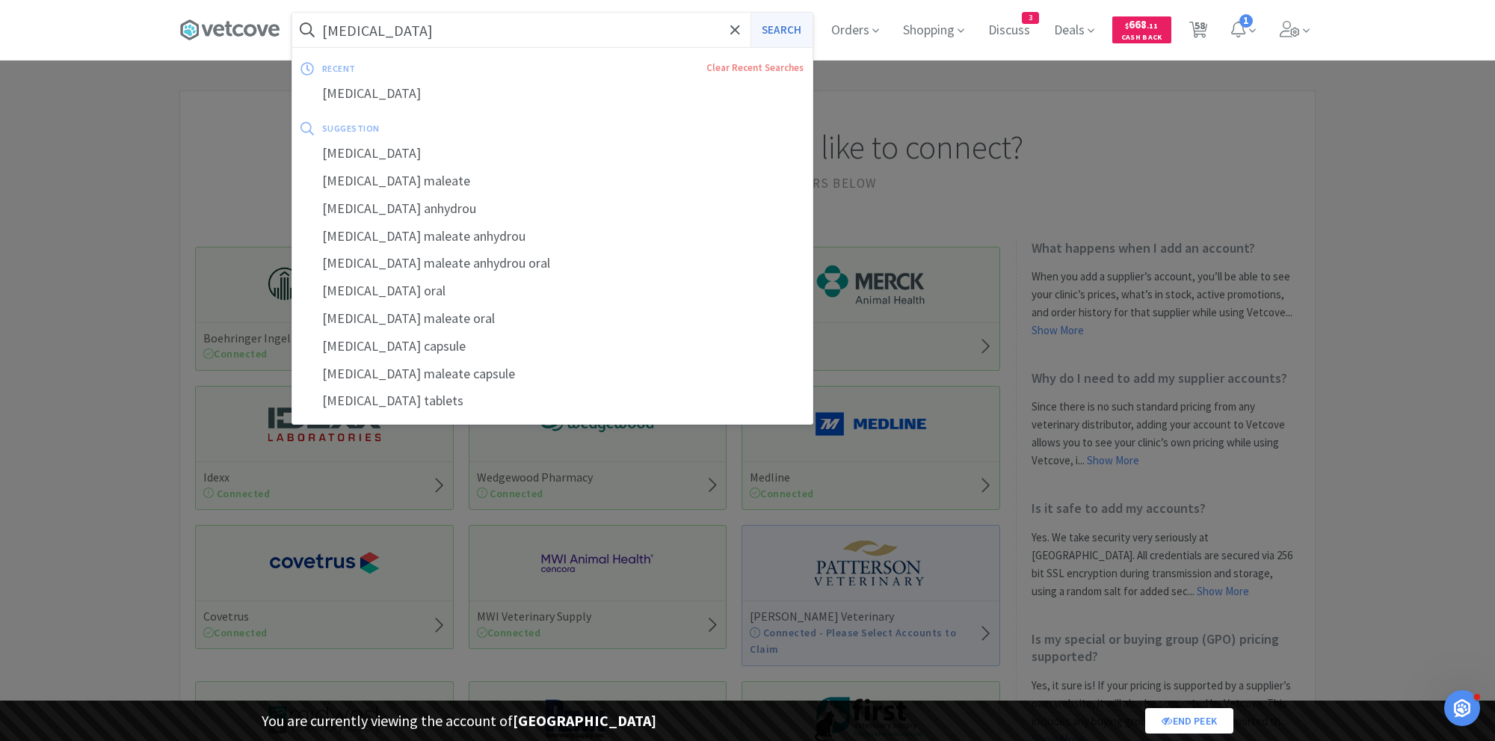
select select "1"
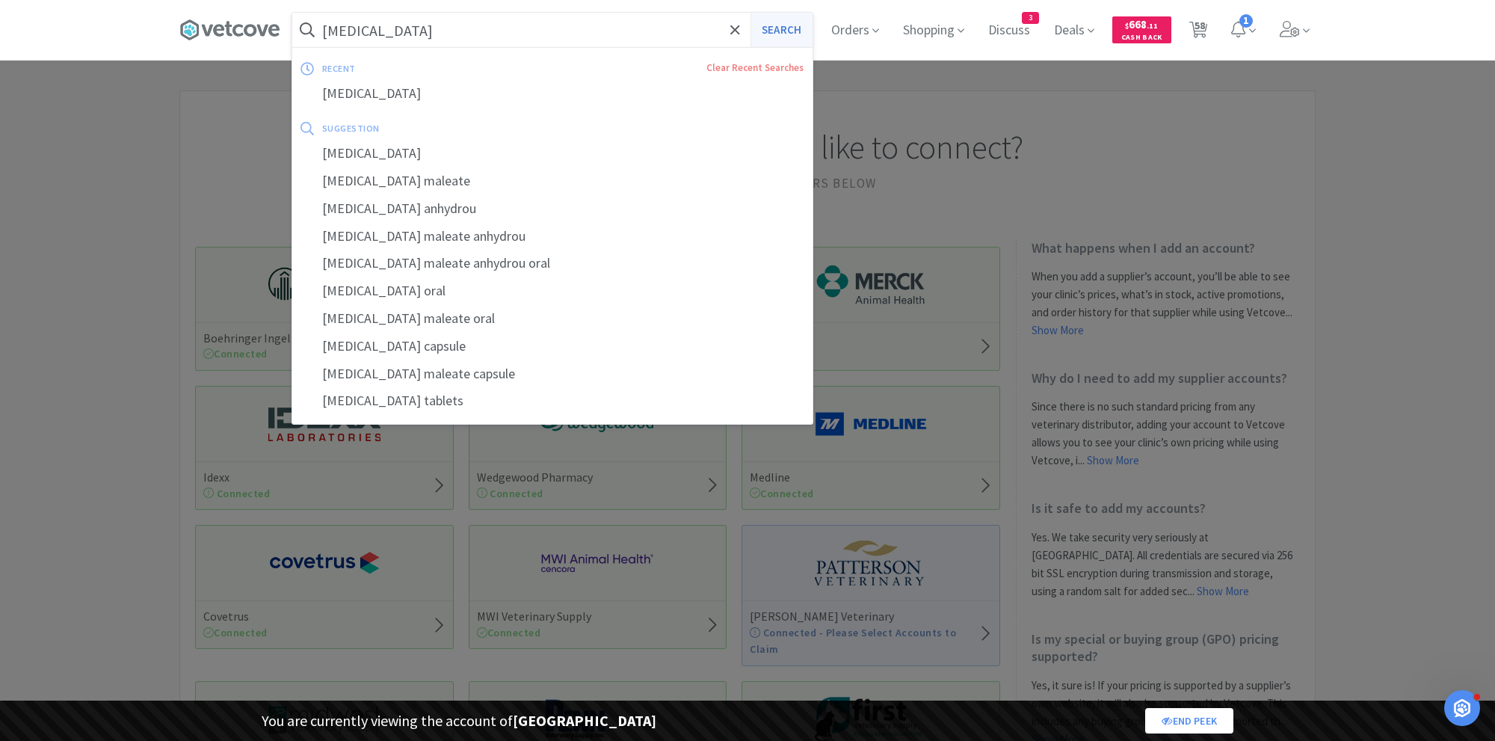
select select "1"
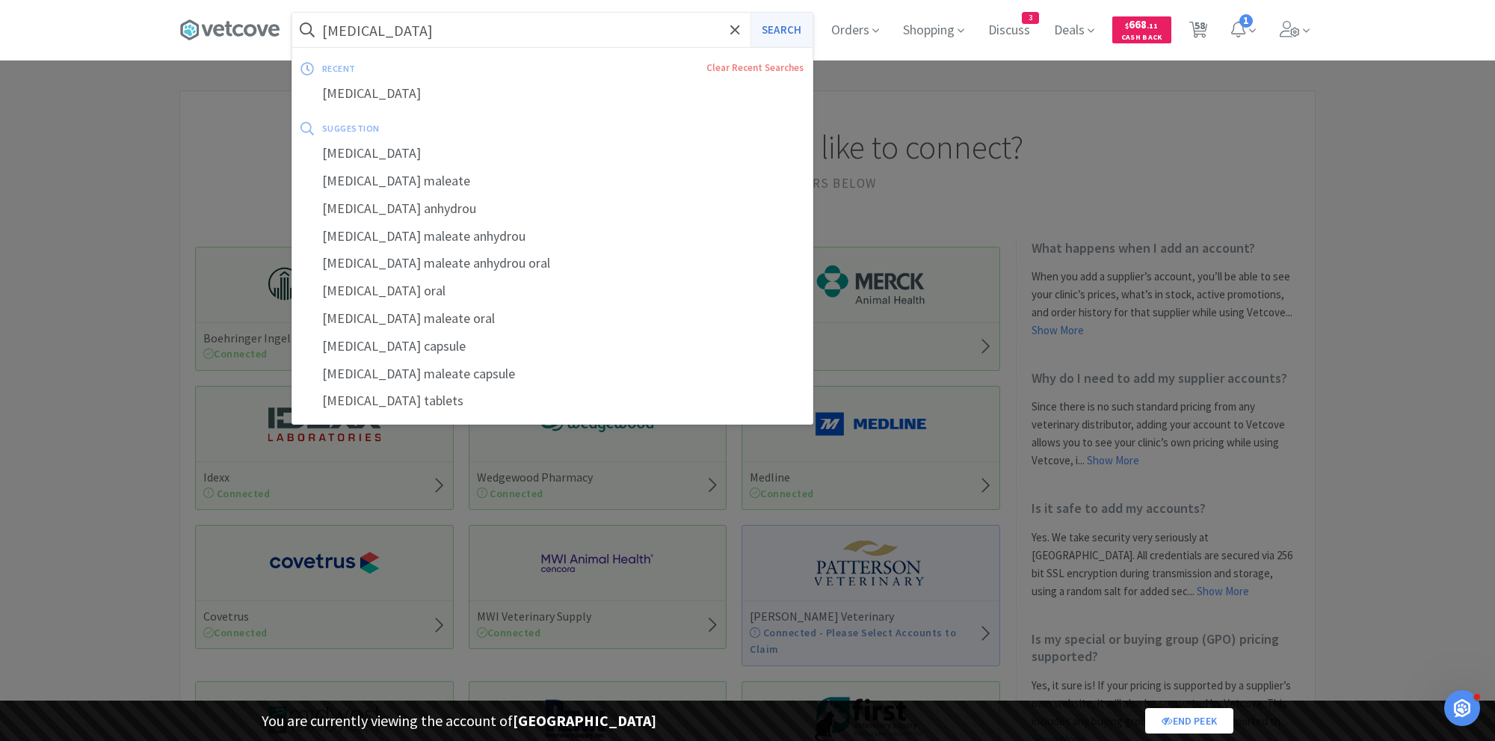
select select "2"
select select "1"
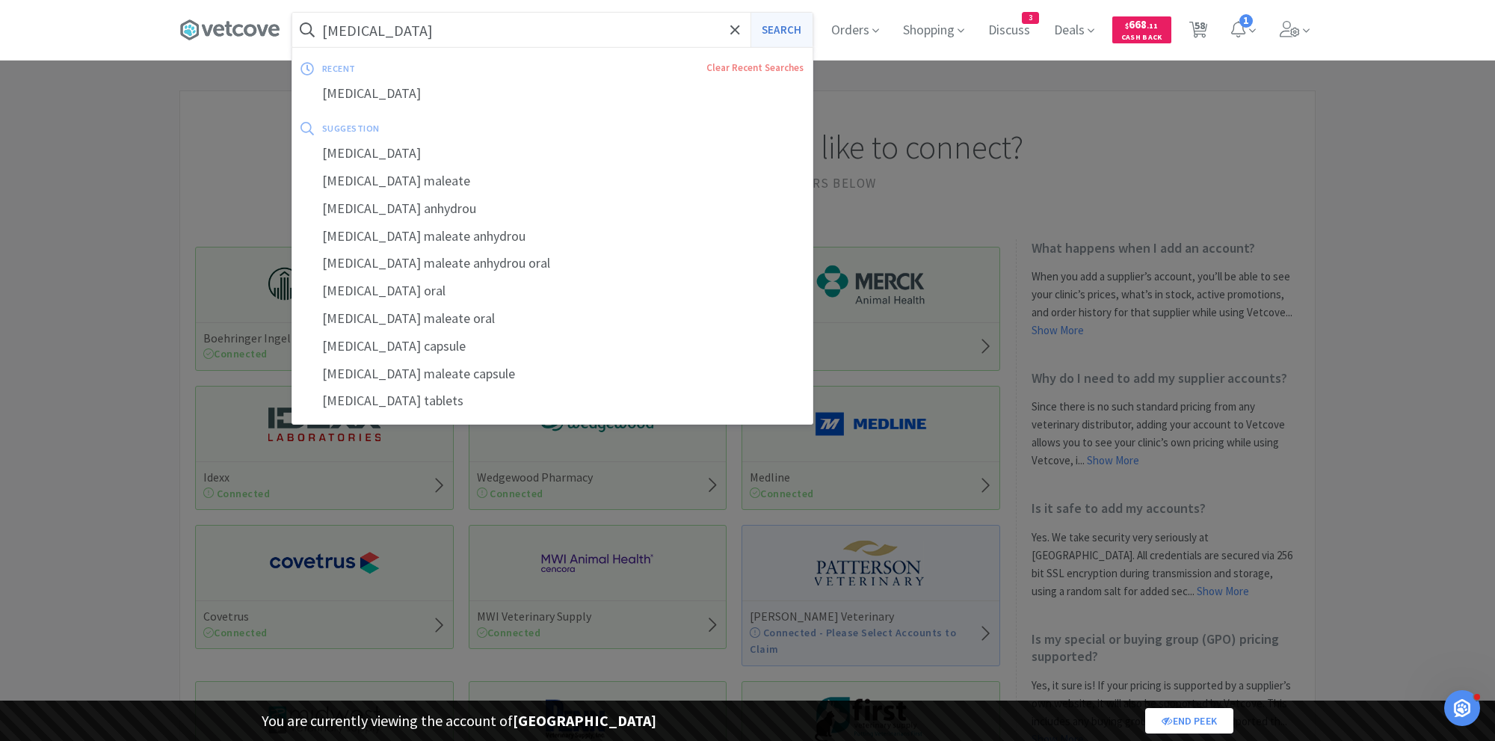
select select "1"
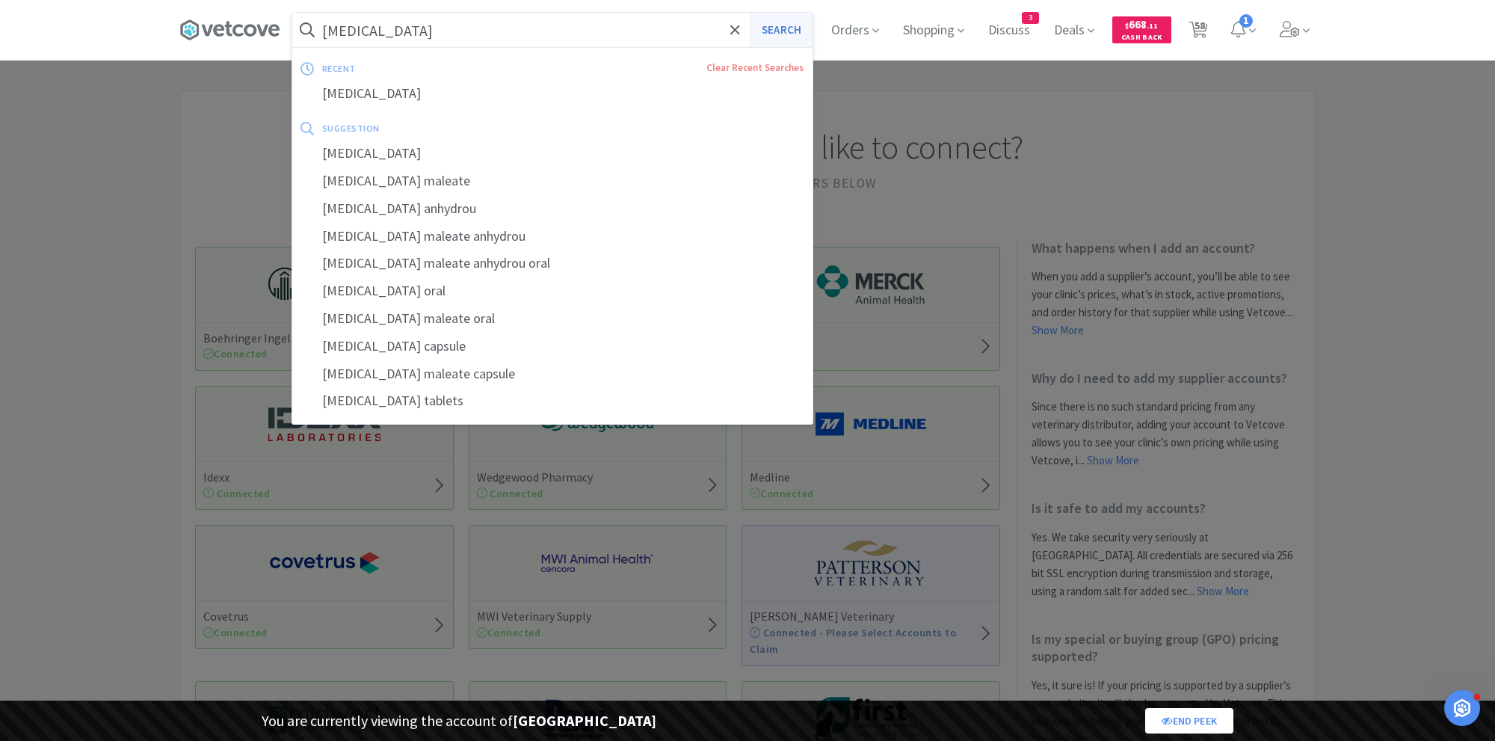
select select "1"
select select "2"
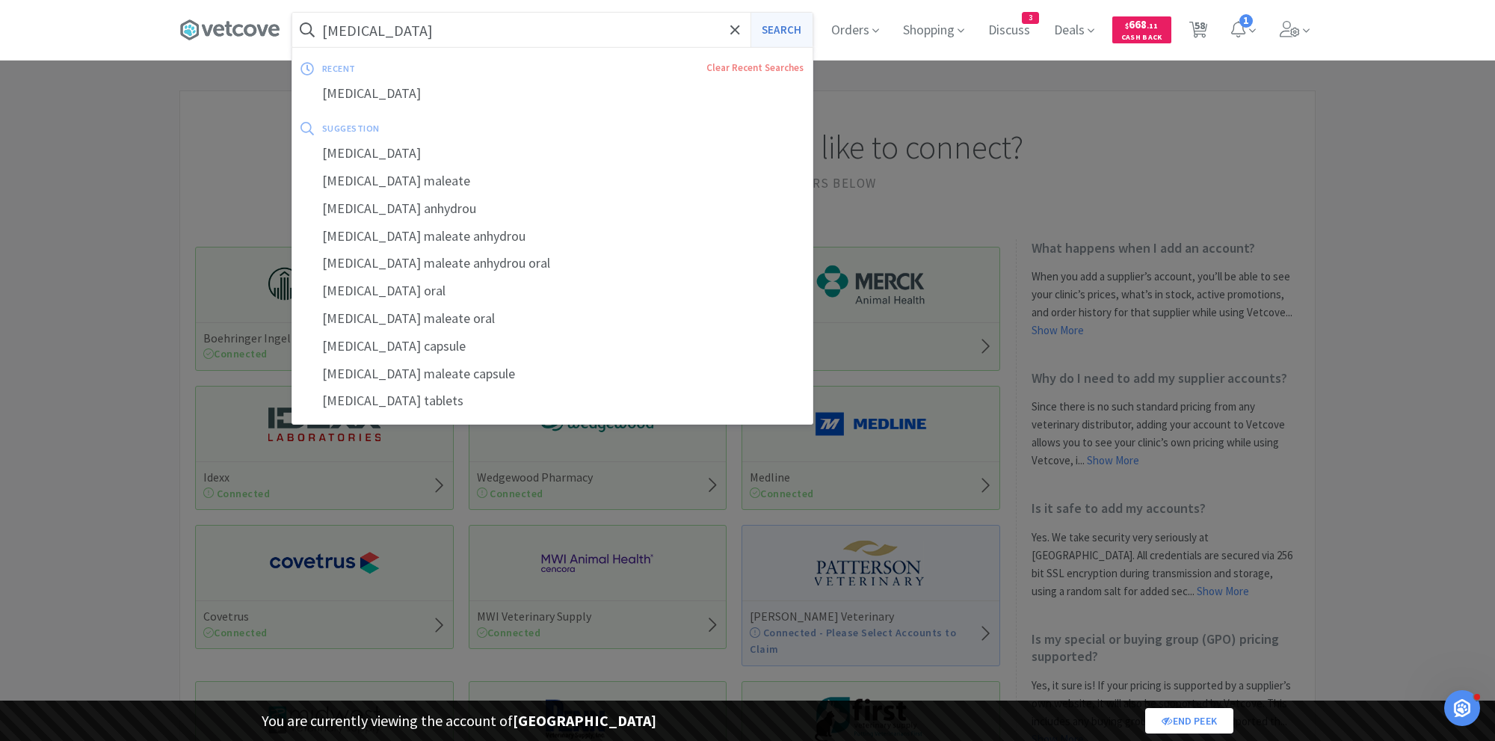
select select "2"
select select "1"
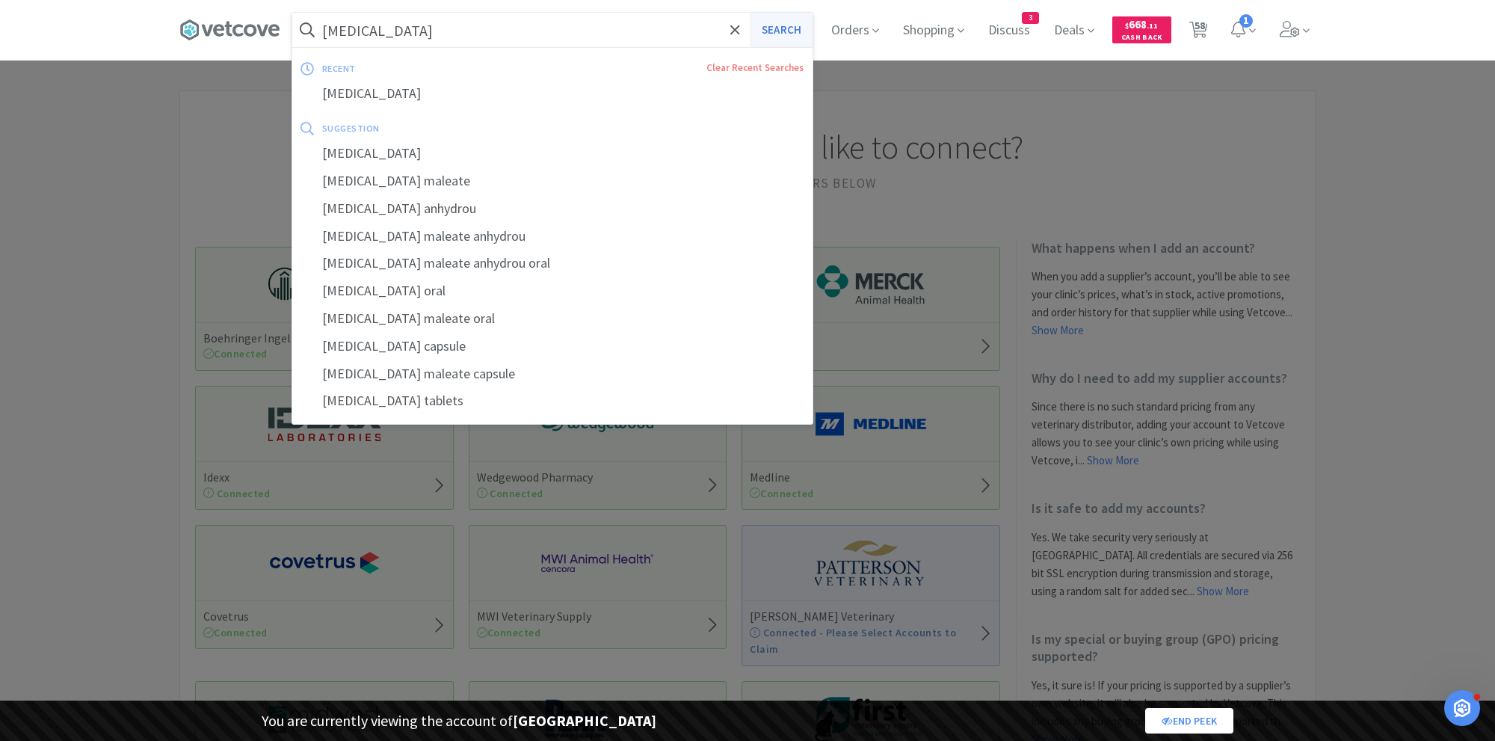
select select "10"
select select "1"
select select "3"
select select "2"
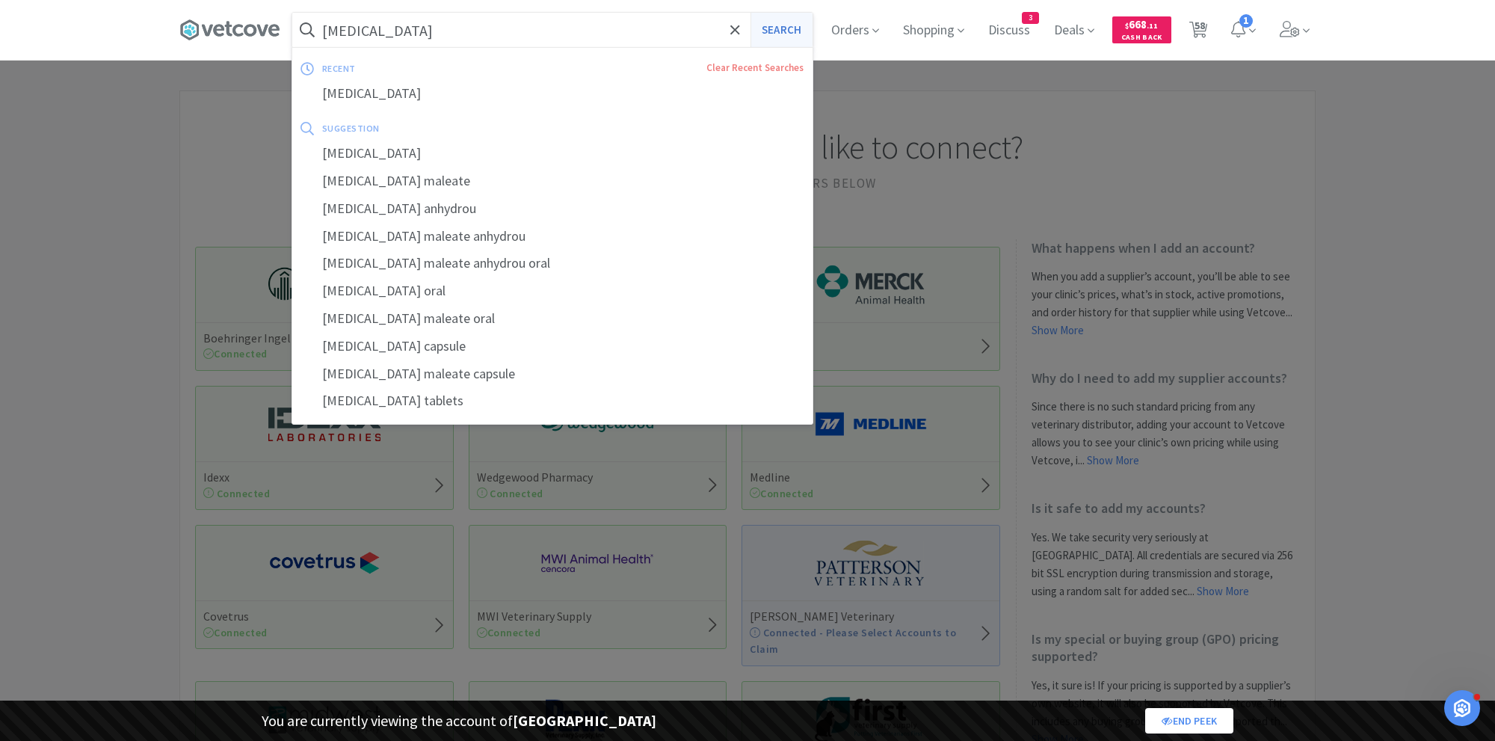
select select "3"
select select "2"
select select "1"
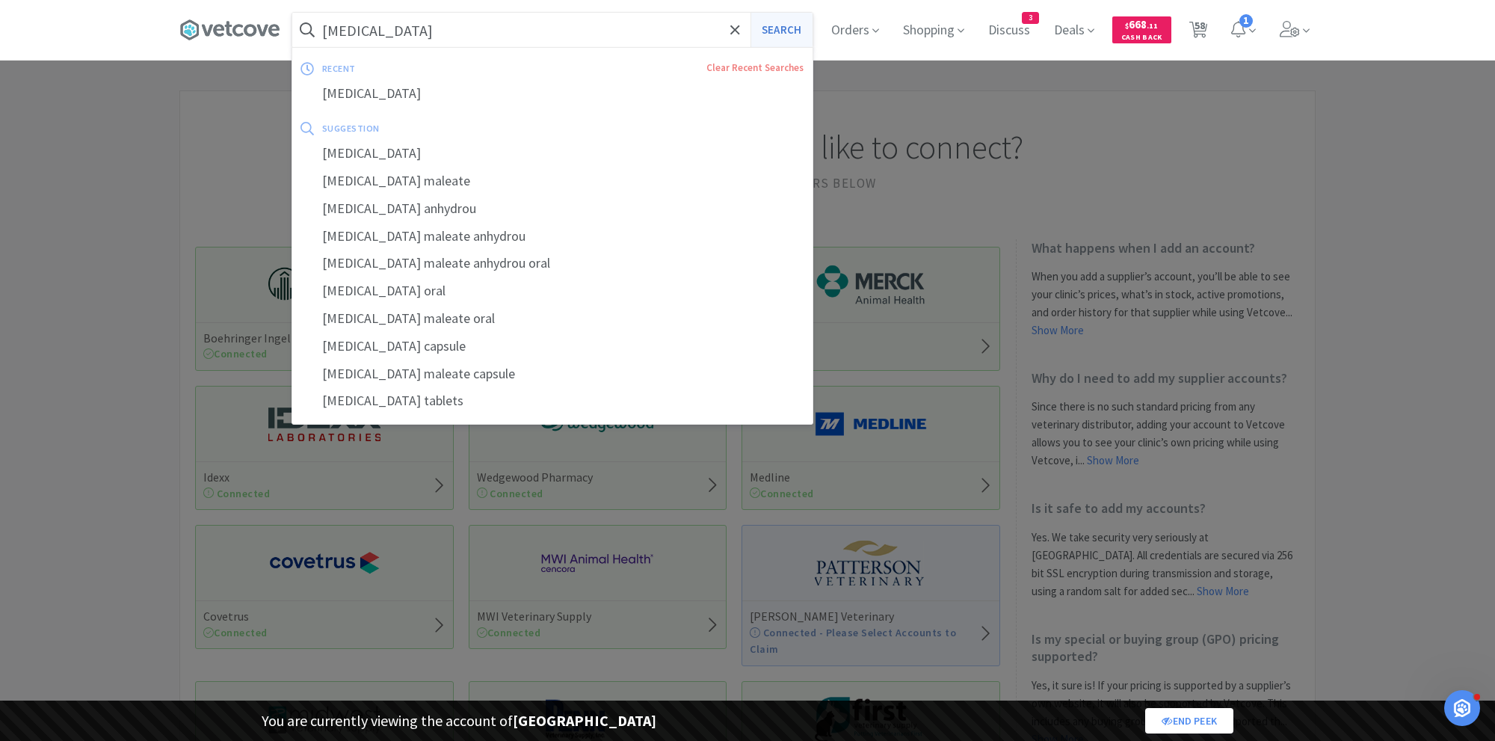
select select "1"
select select "2"
select select "1"
select select "25"
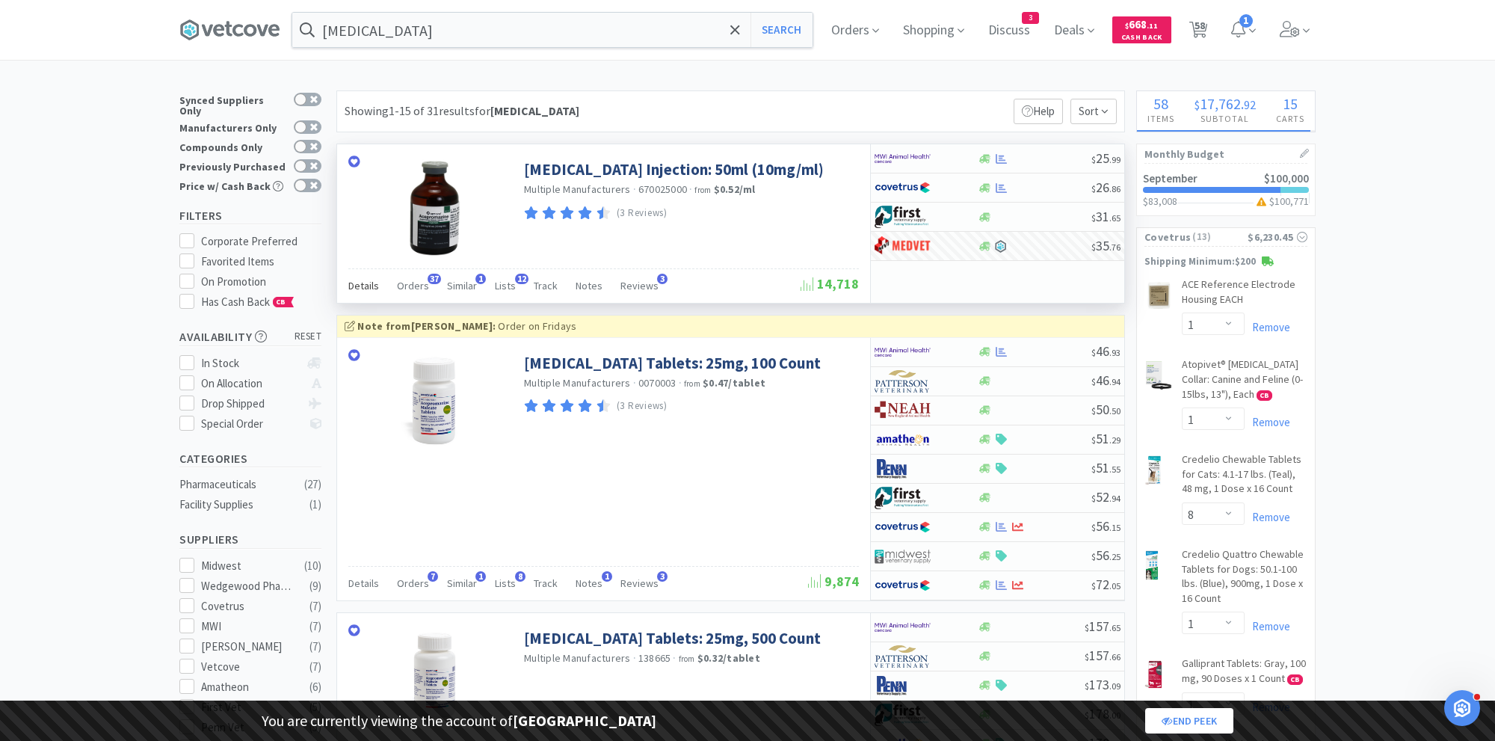
click at [356, 282] on span "Details" at bounding box center [363, 285] width 31 height 13
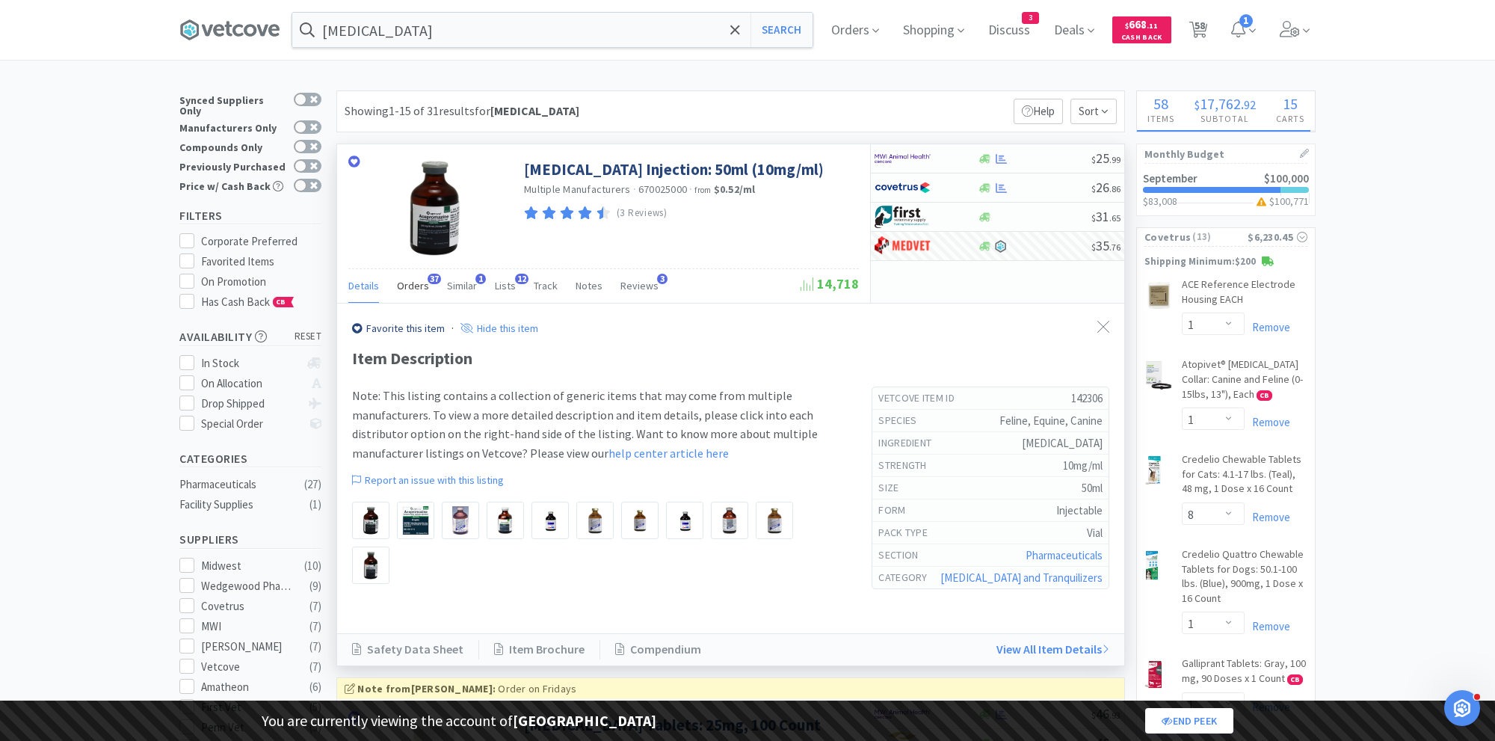
click at [410, 279] on span "Orders" at bounding box center [413, 285] width 32 height 13
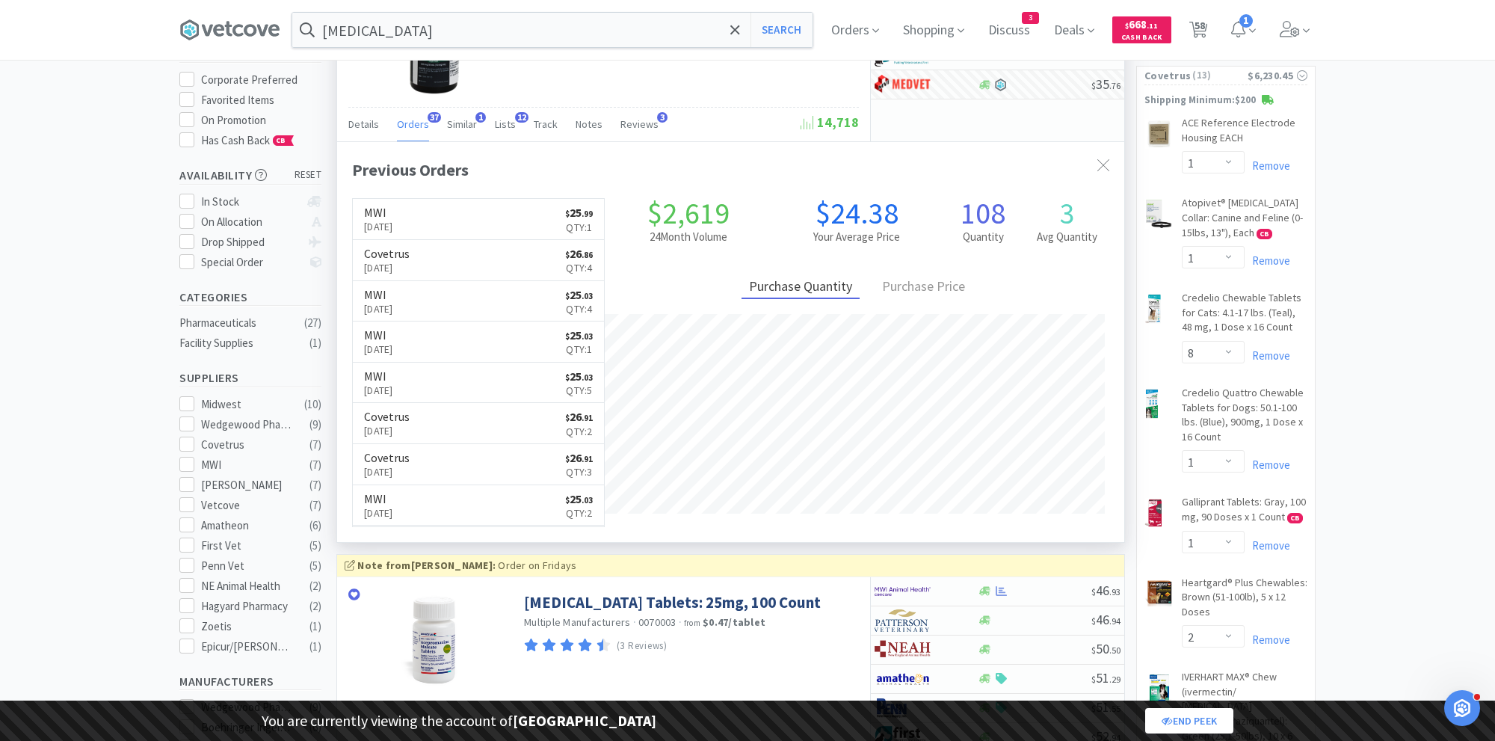
scroll to position [167, 0]
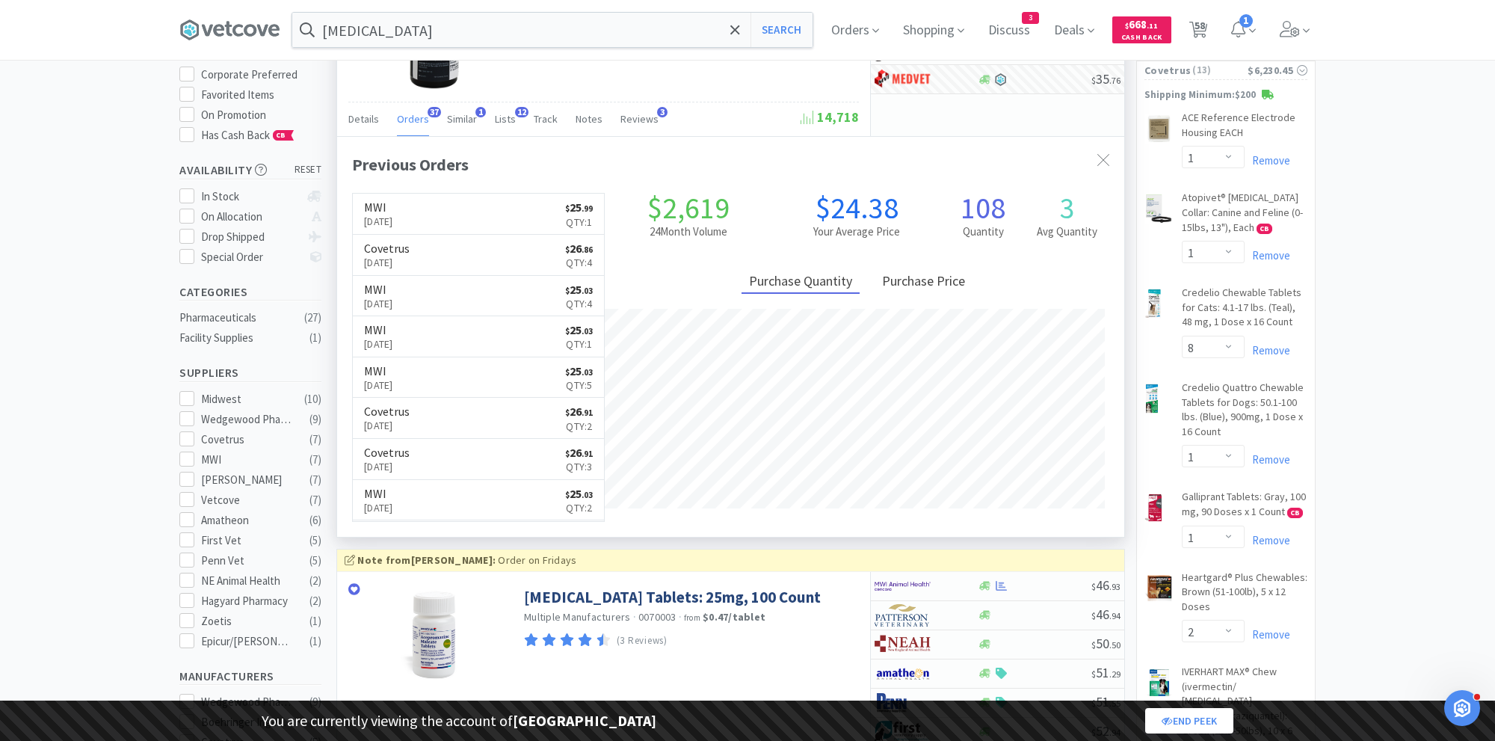
click at [923, 275] on div "Purchase Price" at bounding box center [923, 282] width 98 height 23
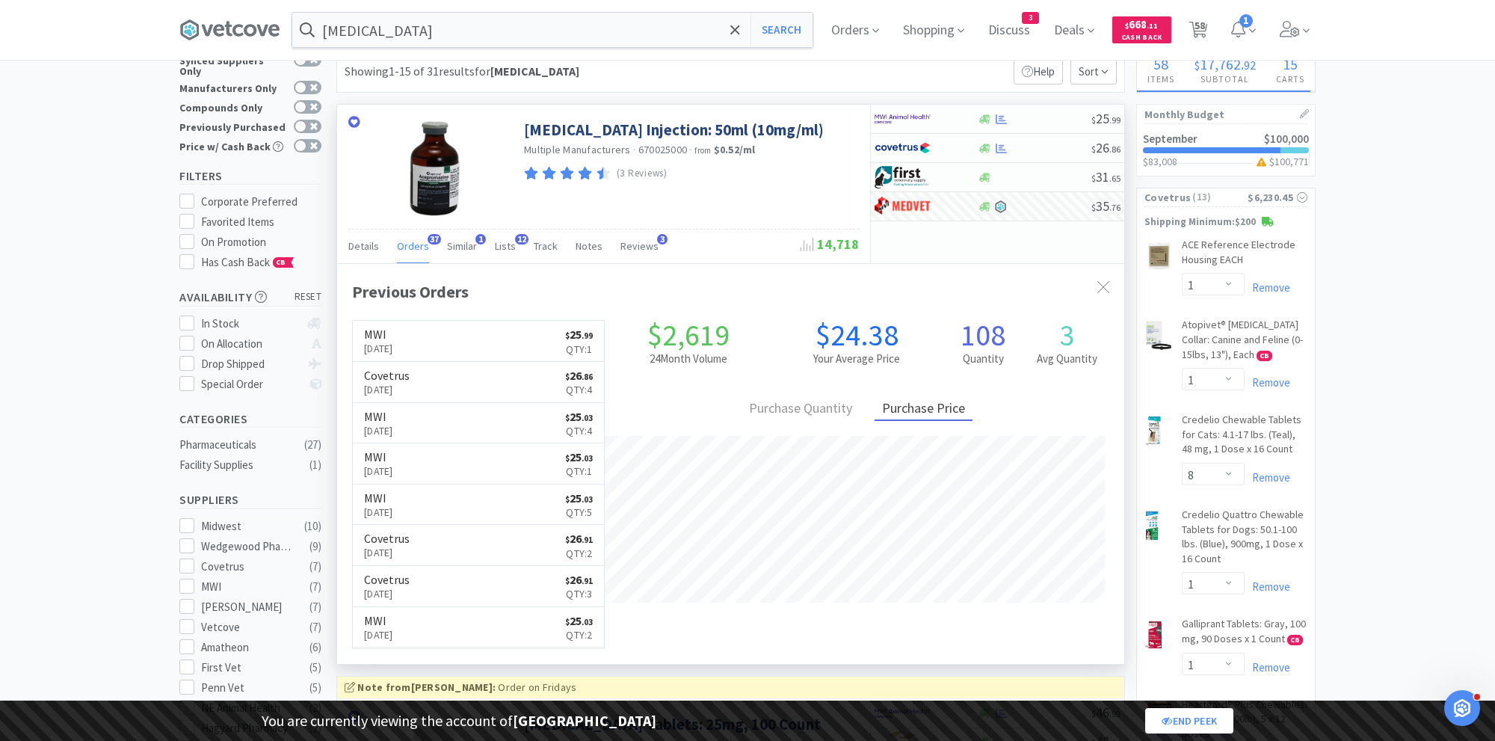
scroll to position [25, 0]
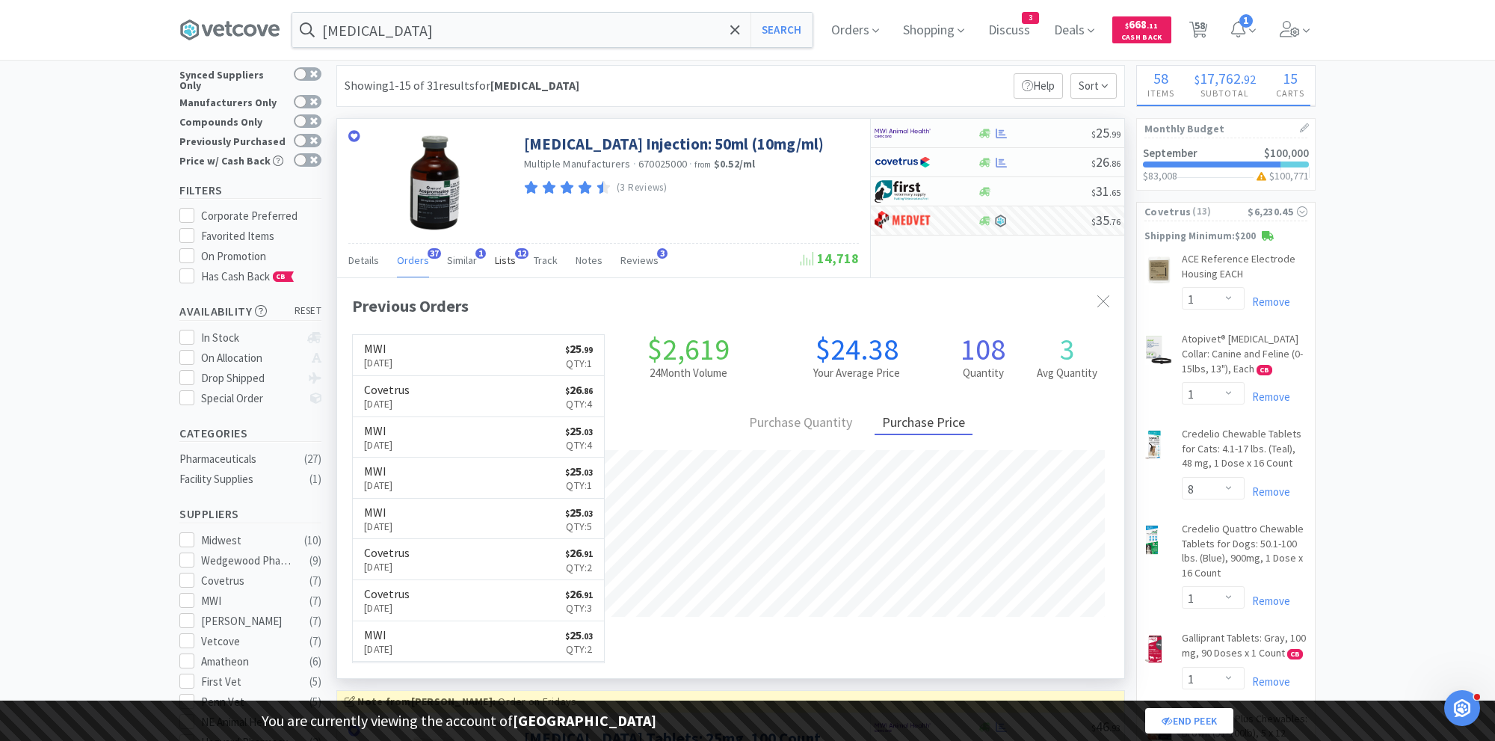
click at [498, 257] on span "Lists" at bounding box center [505, 259] width 21 height 13
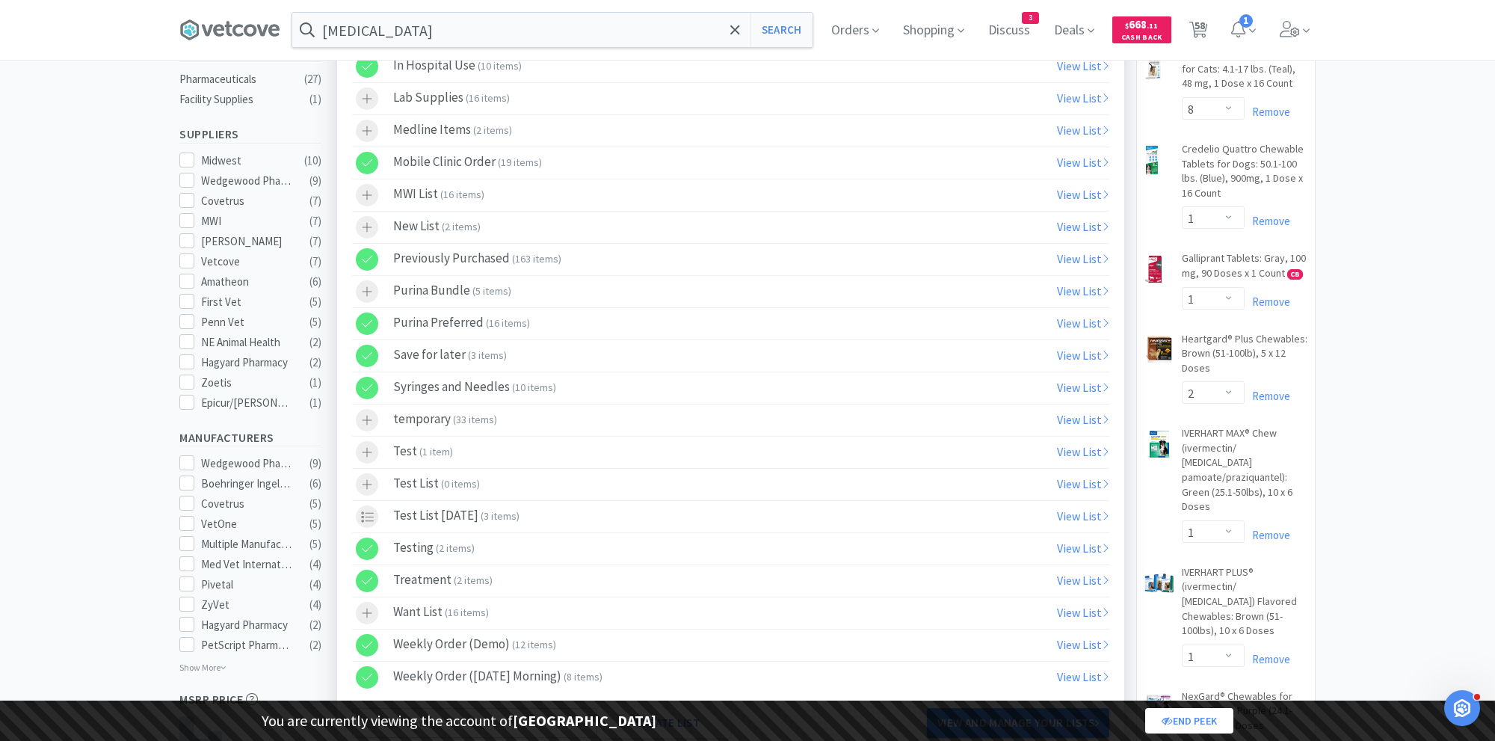
scroll to position [389, 0]
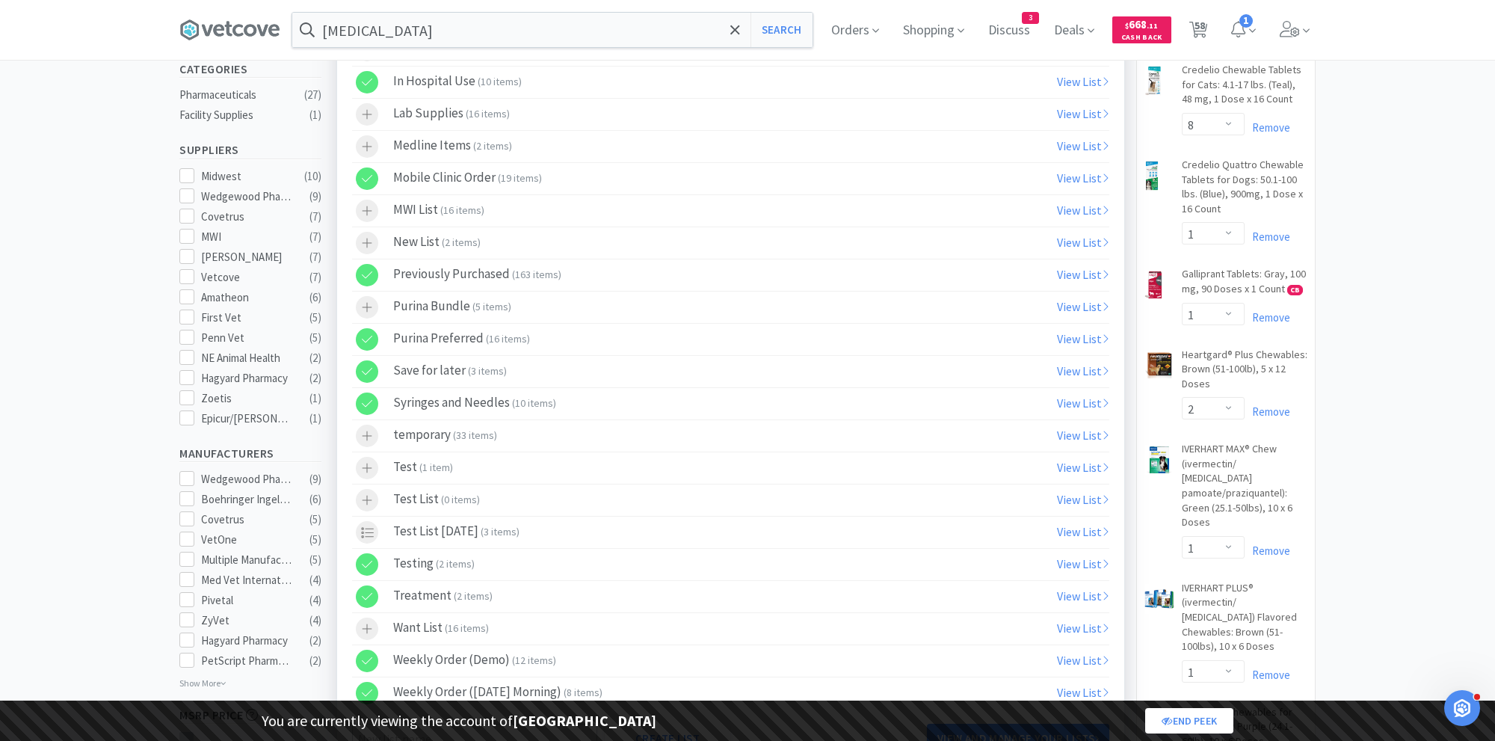
click at [364, 303] on icon at bounding box center [367, 307] width 11 height 13
select select "1"
click at [368, 303] on icon at bounding box center [367, 307] width 11 height 13
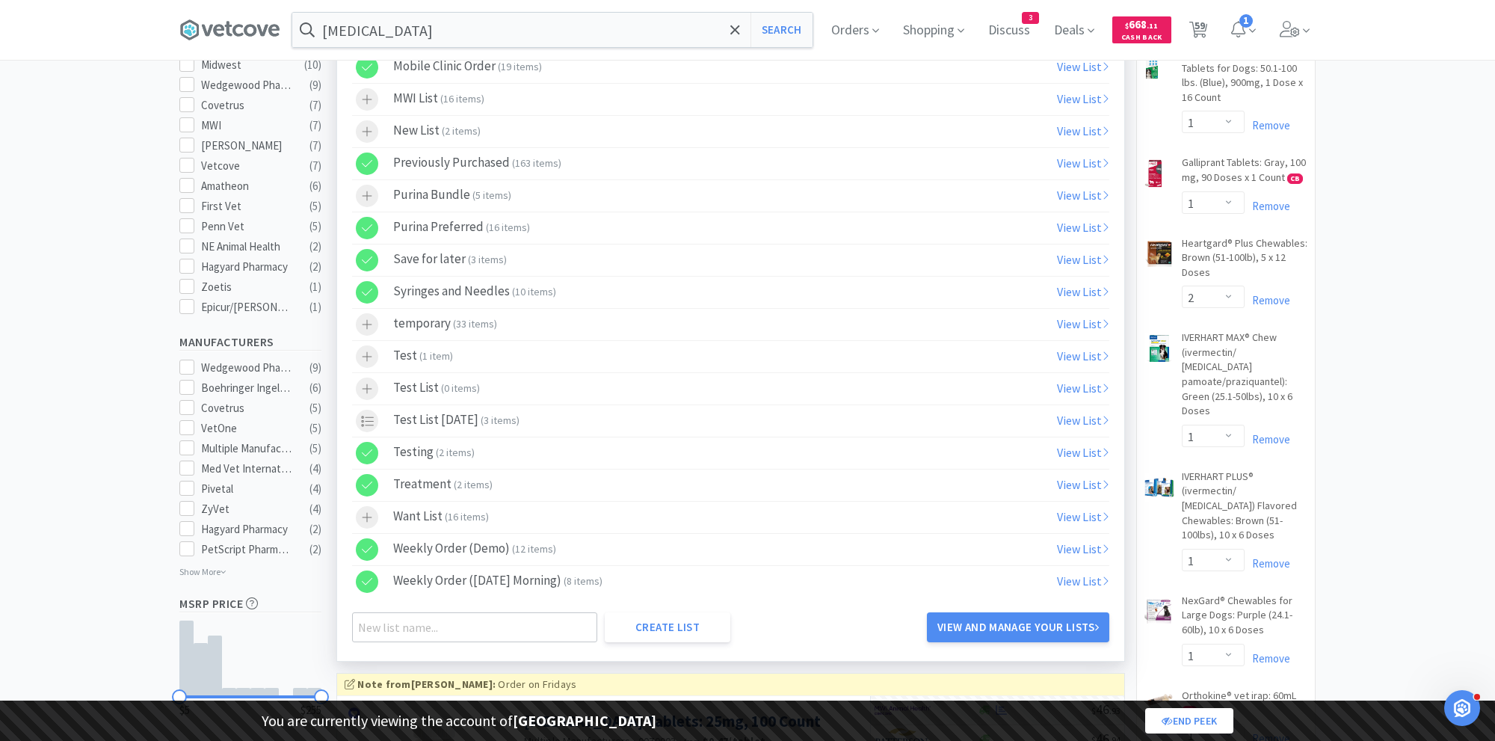
scroll to position [507, 0]
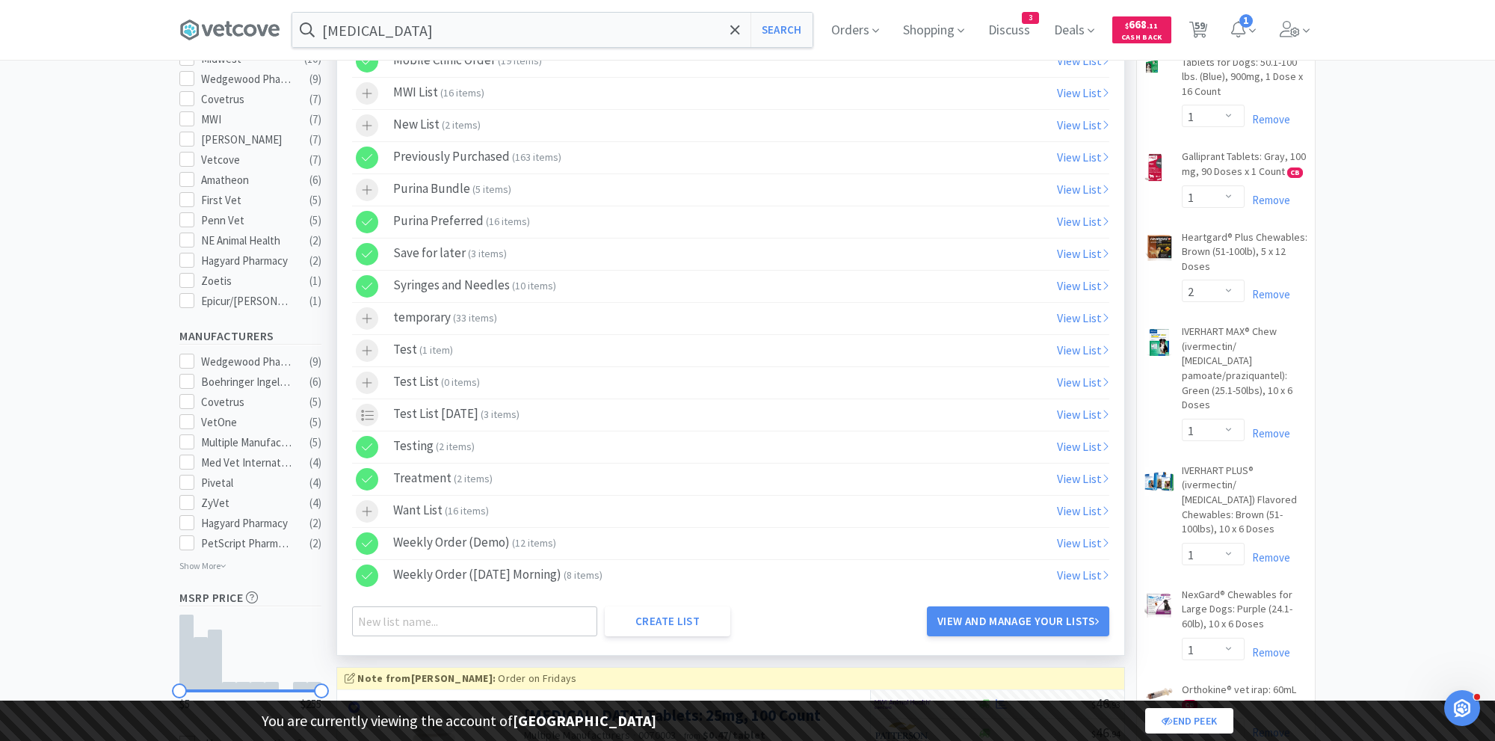
click at [1079, 535] on link "View List" at bounding box center [1083, 542] width 52 height 15
select select "1"
select select "8"
select select "1"
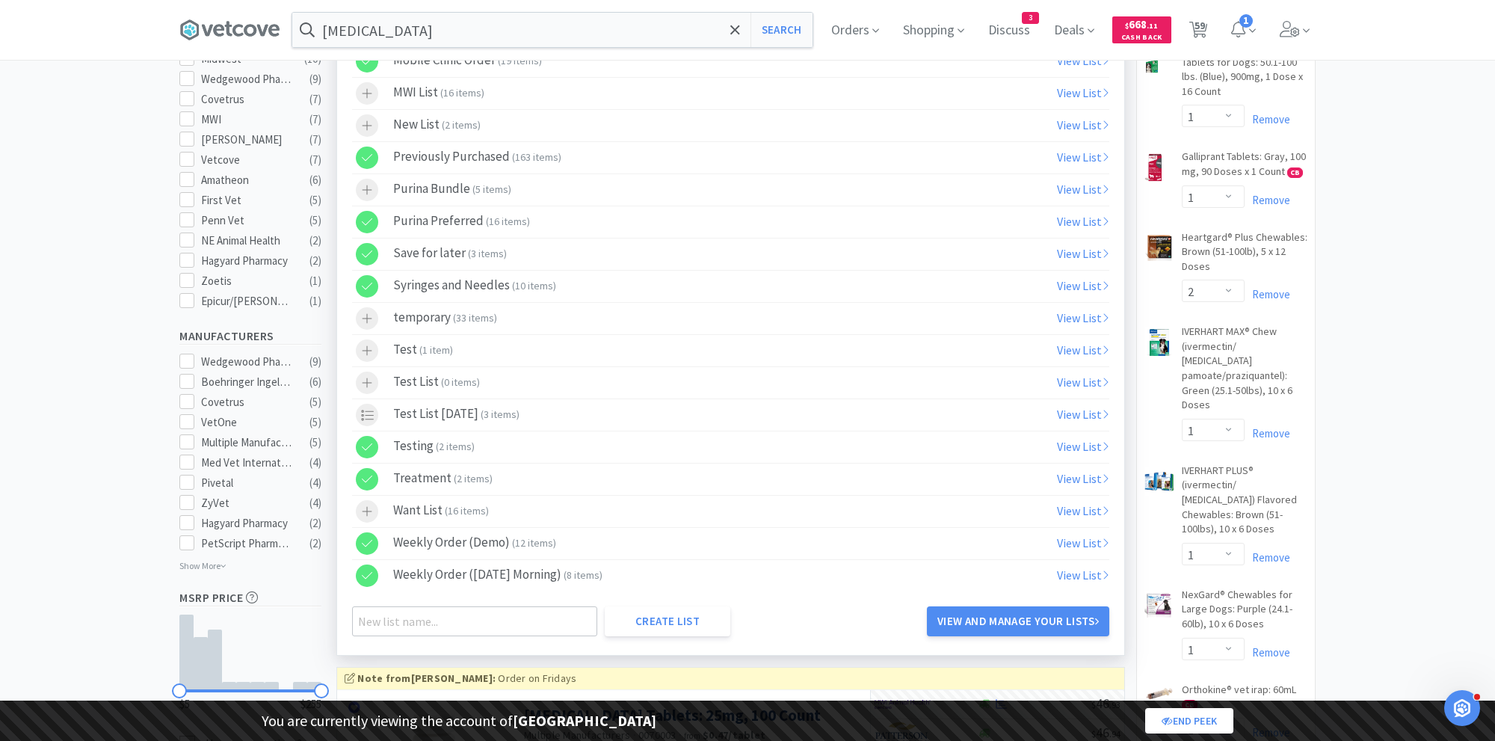
select select "1"
select select "2"
select select "1"
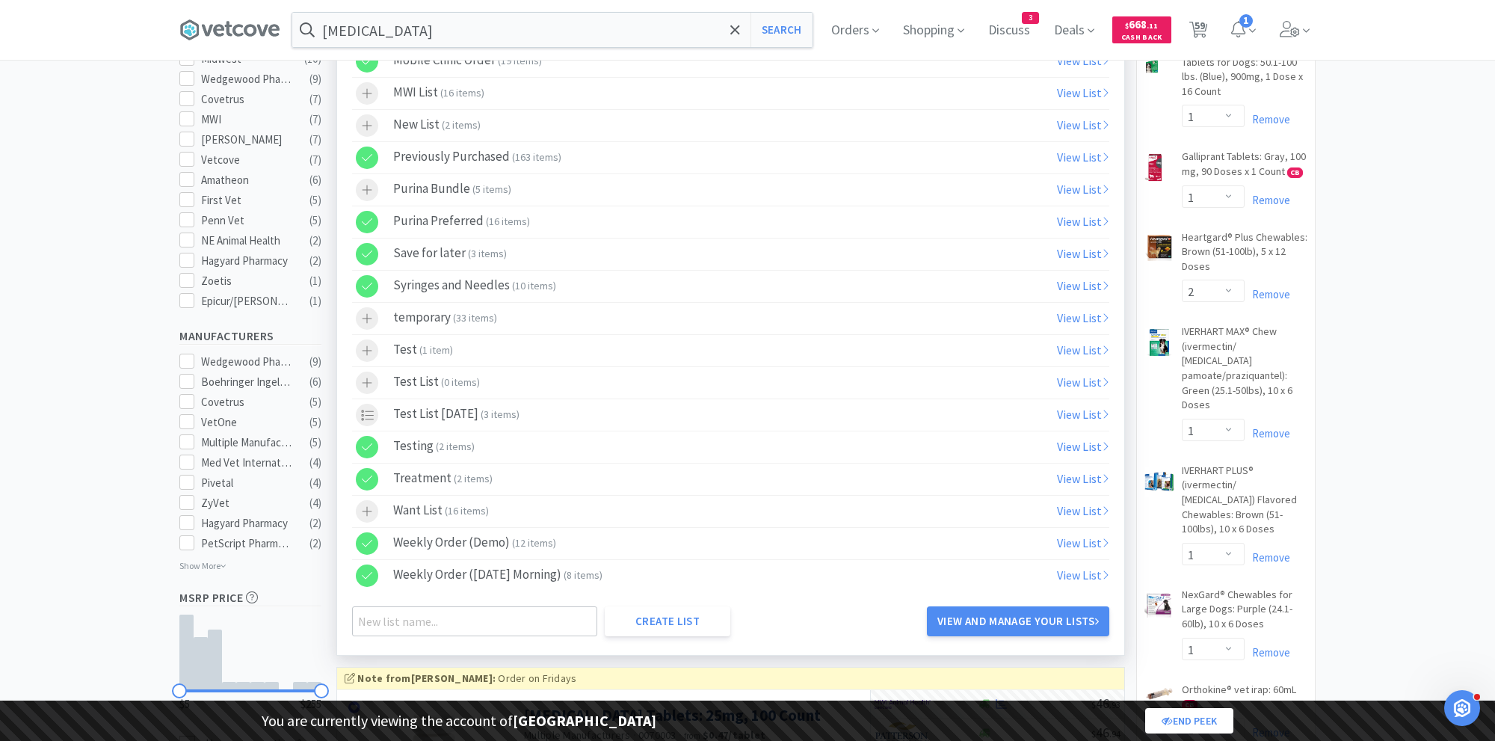
select select "1"
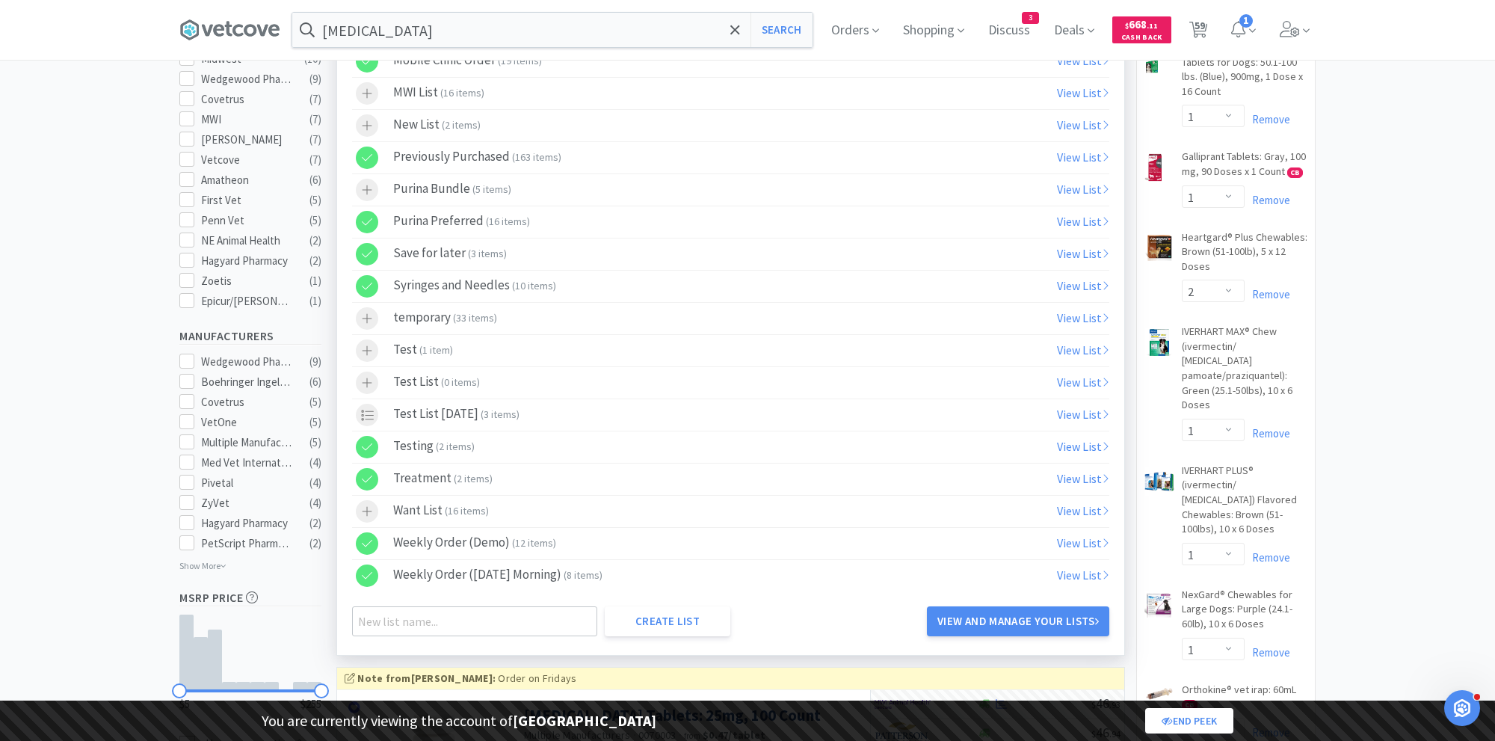
select select "1"
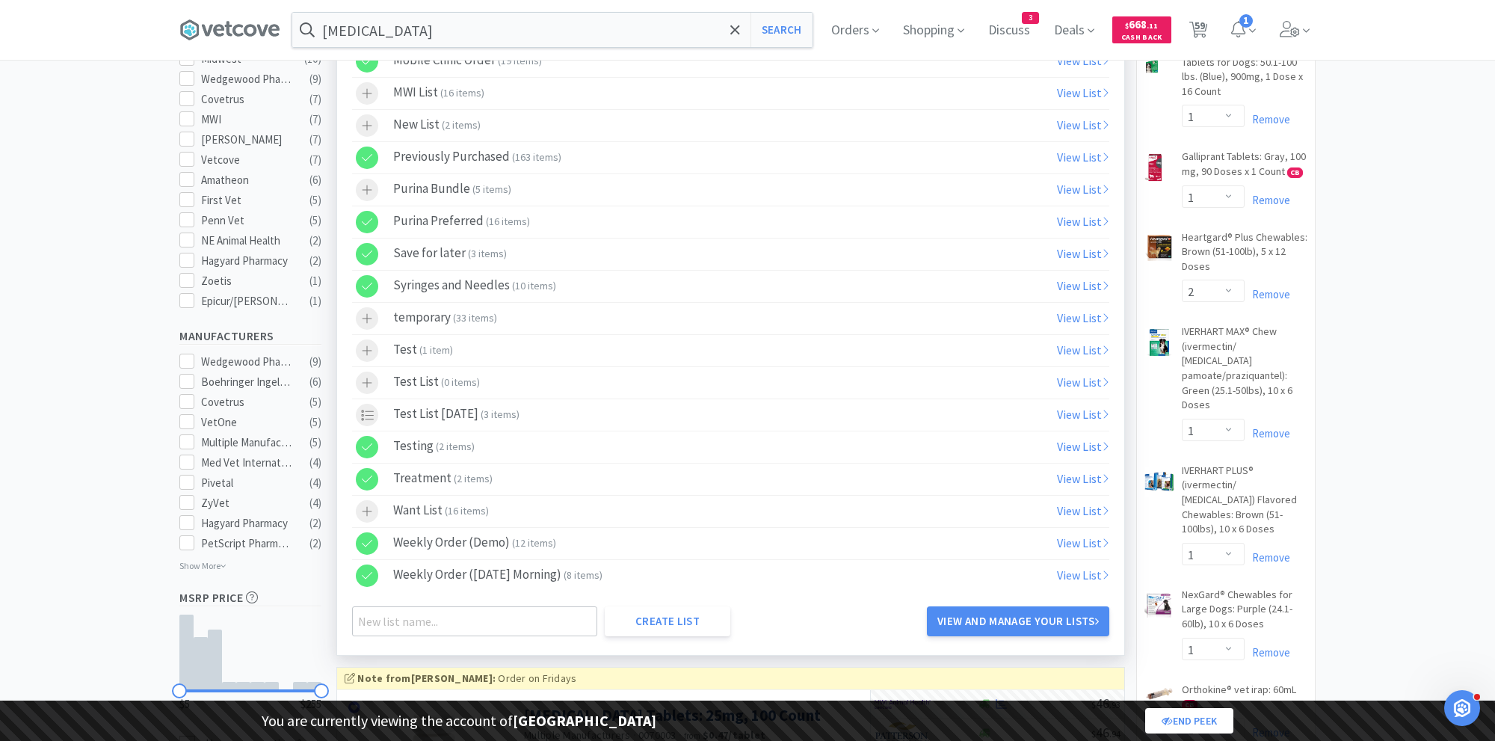
select select "1"
select select "2"
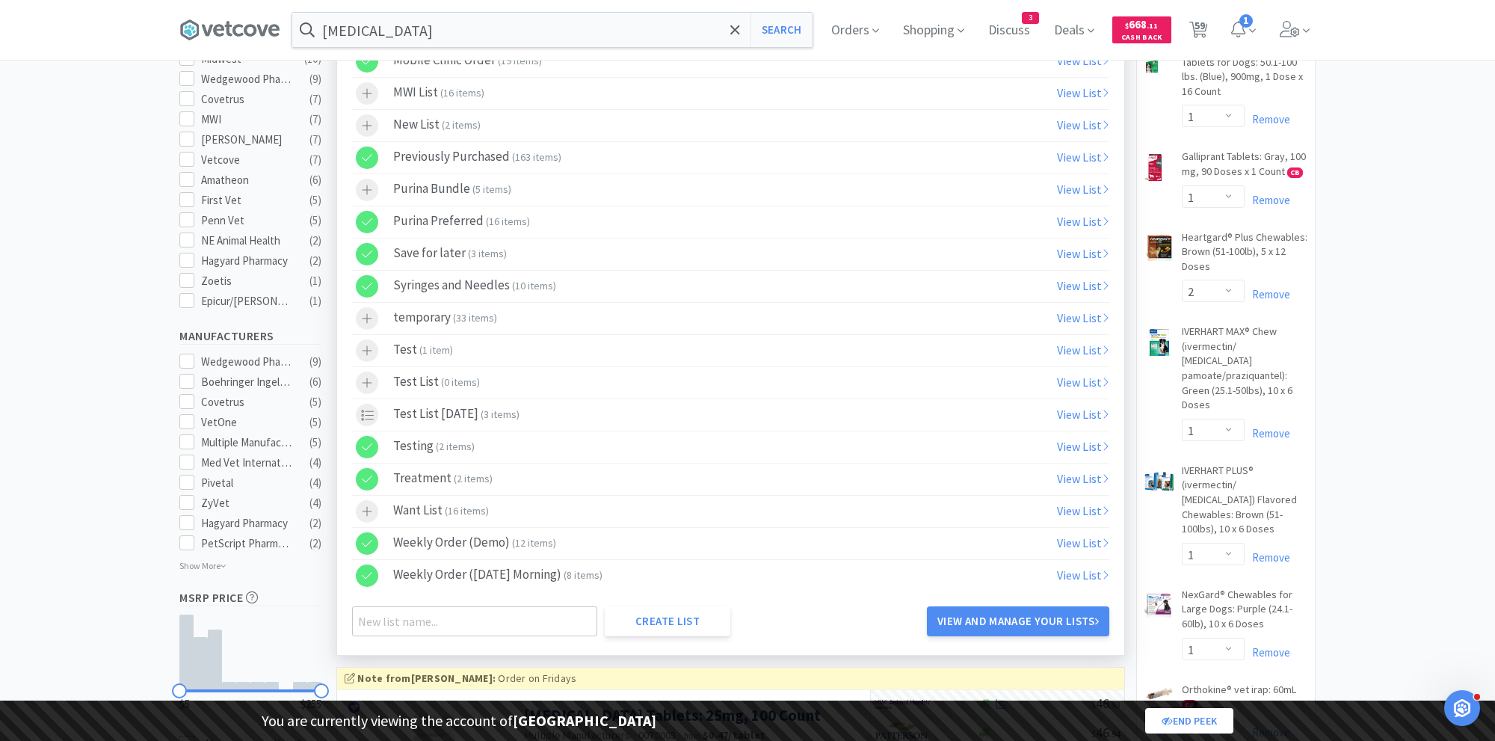
select select "2"
select select "1"
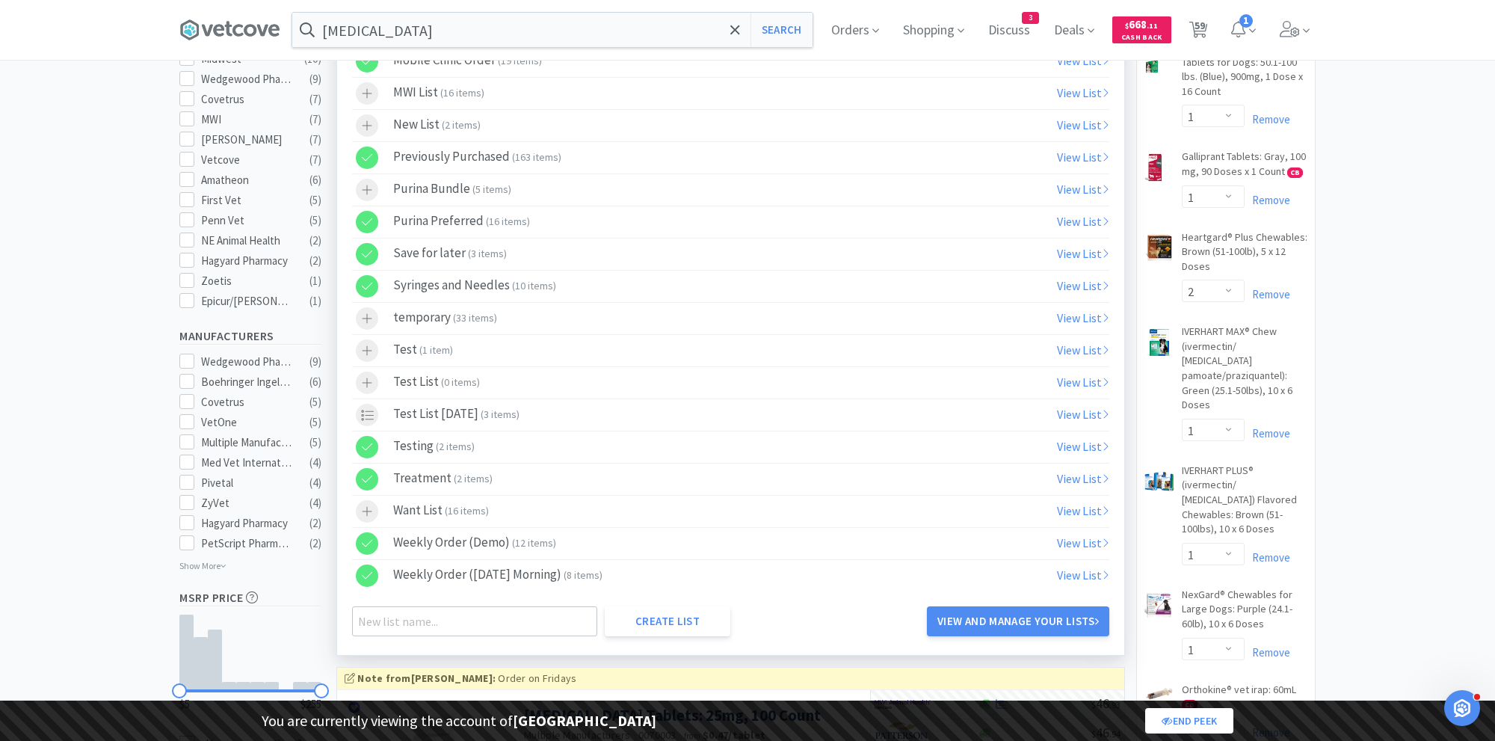
select select "1"
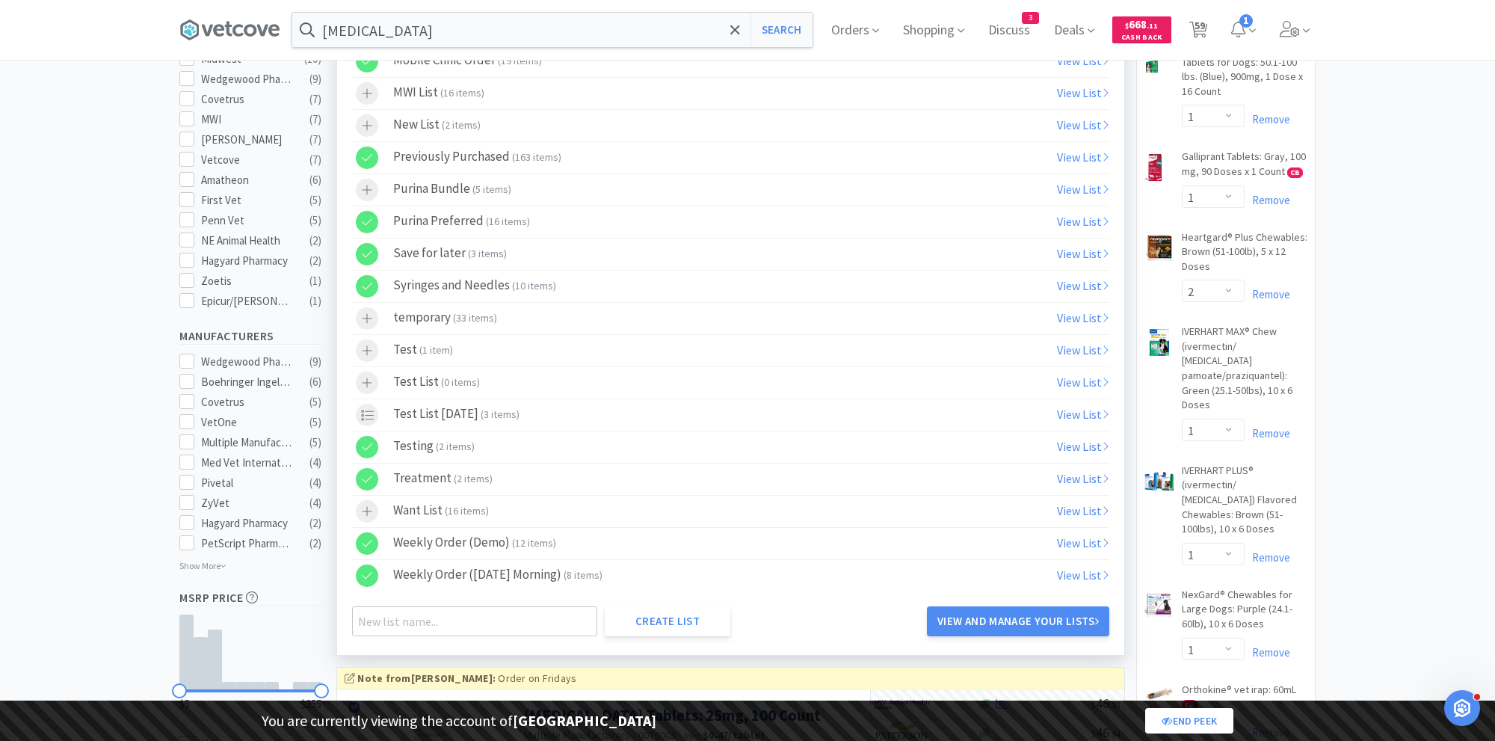
select select "1"
select select "2"
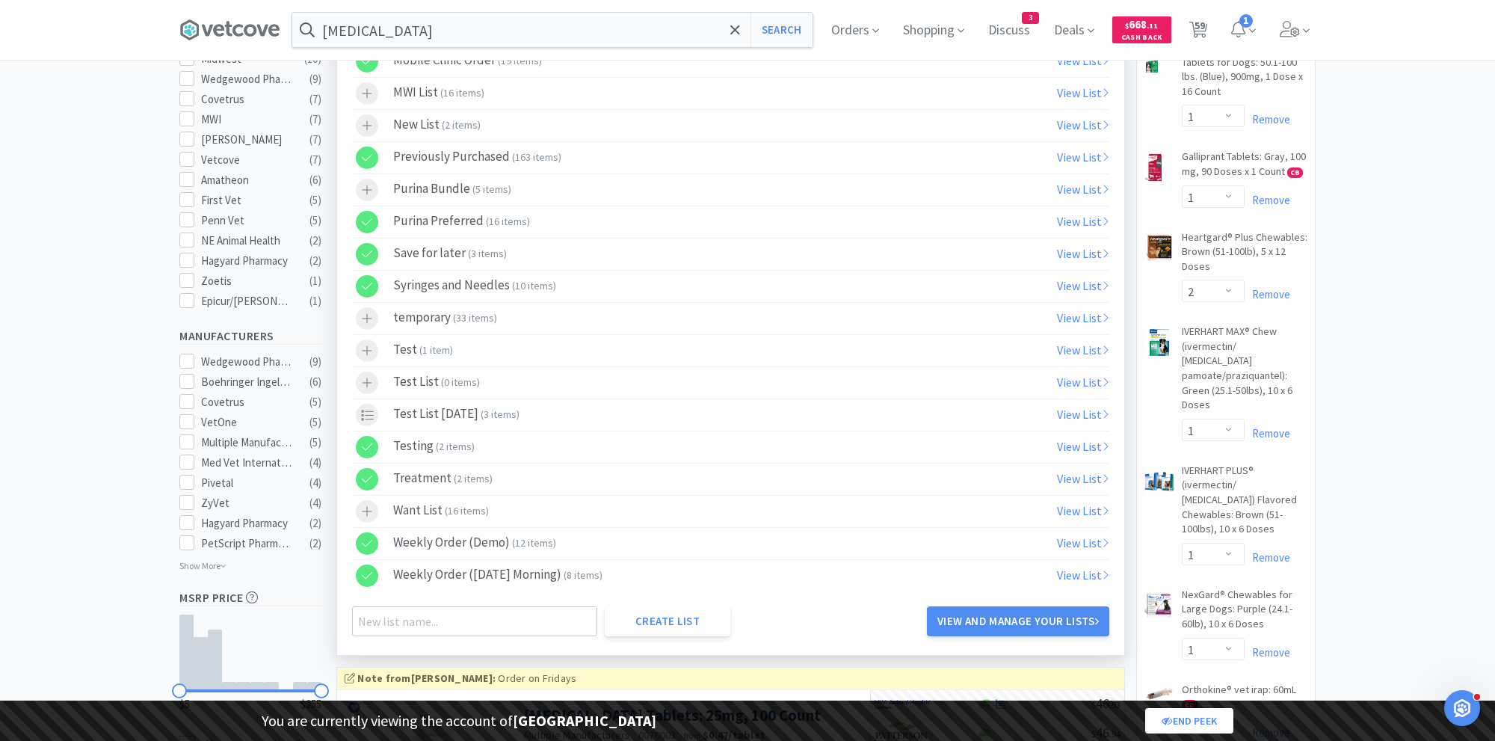
select select "1"
select select "10"
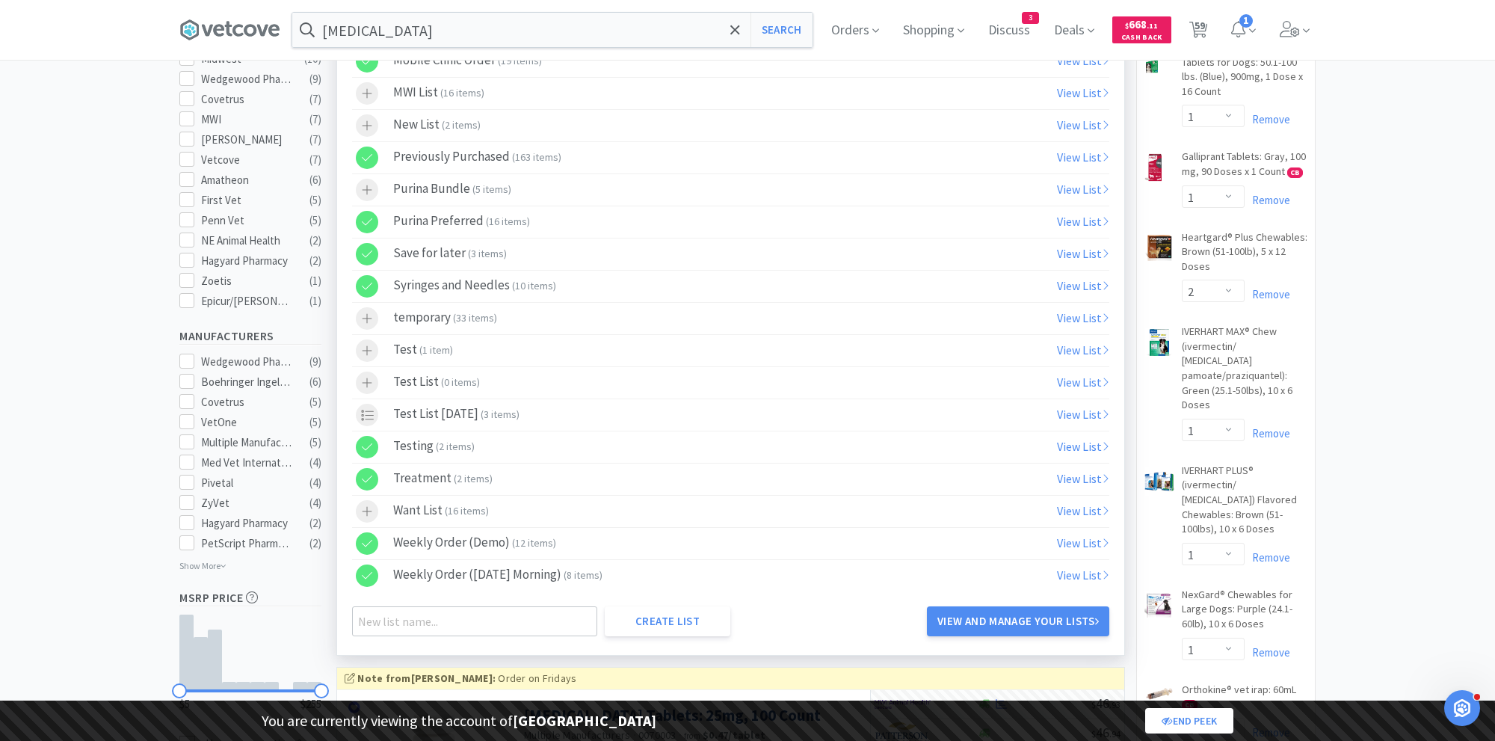
select select "1"
select select "3"
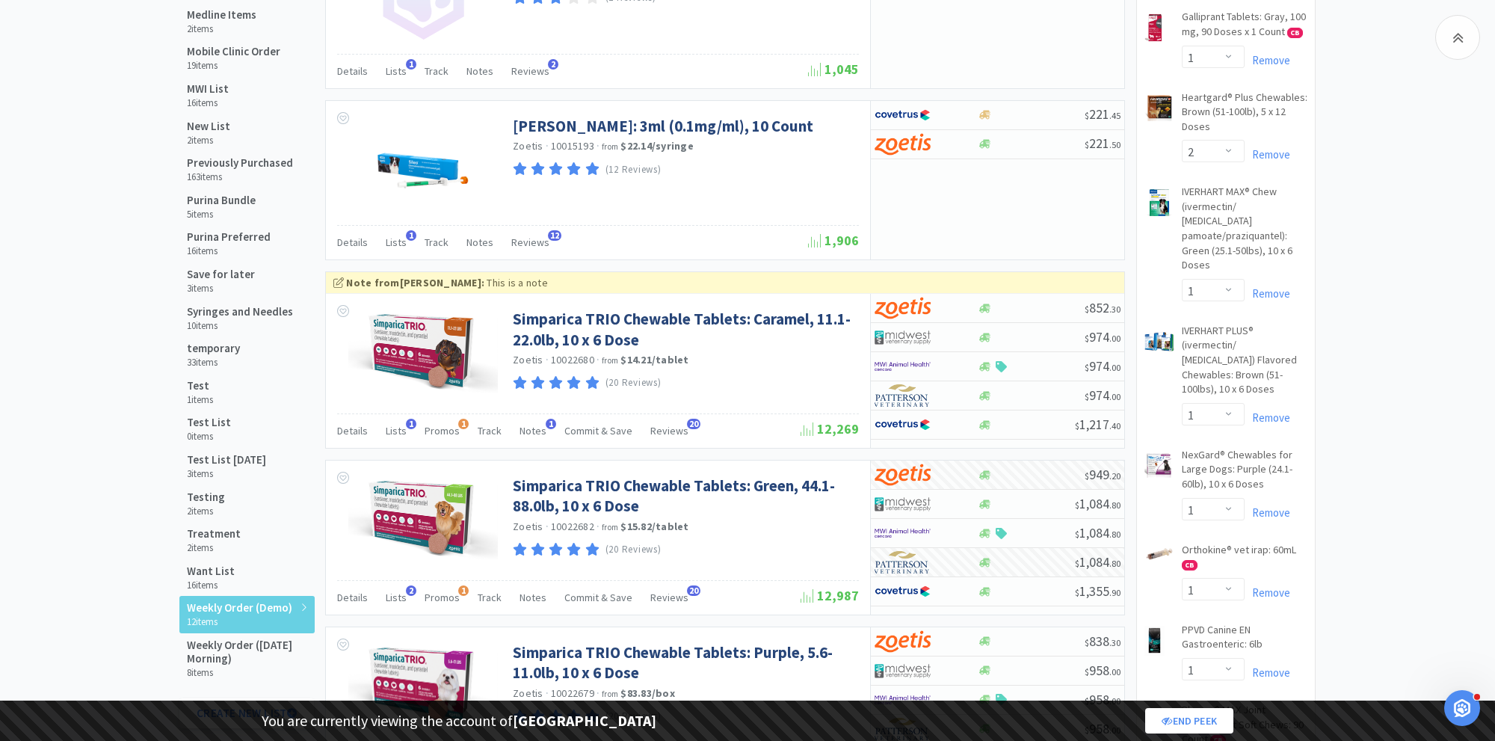
scroll to position [617, 0]
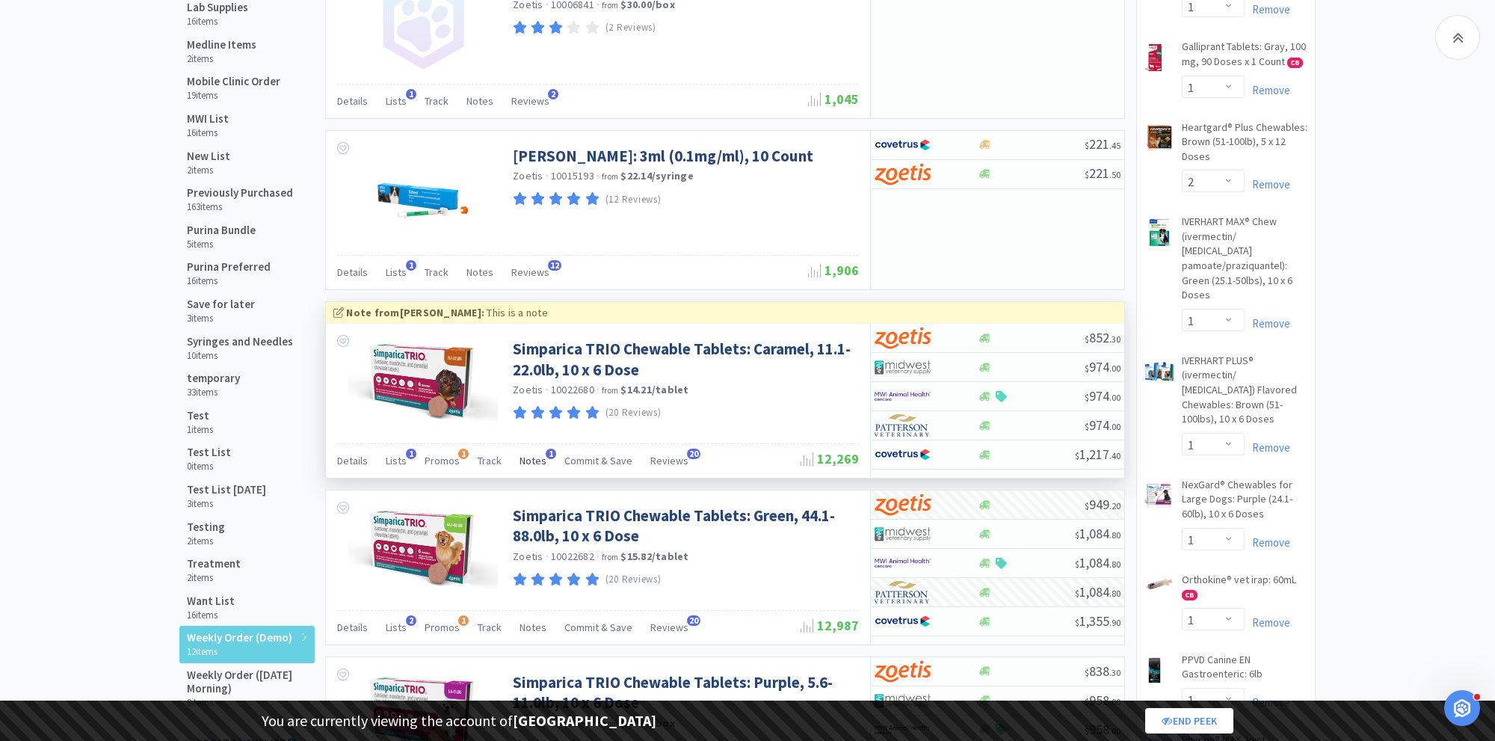
click at [529, 454] on span "Notes" at bounding box center [532, 460] width 27 height 13
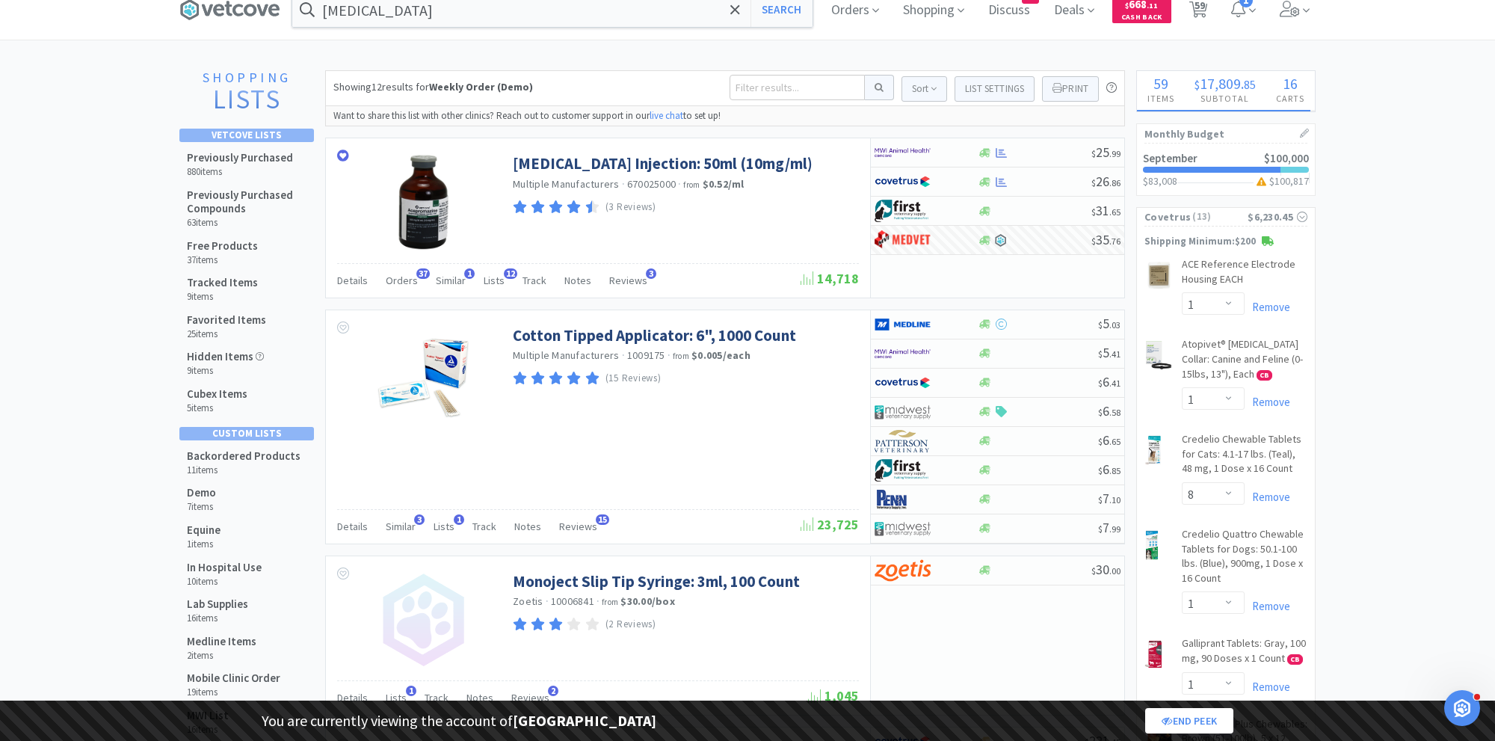
scroll to position [0, 0]
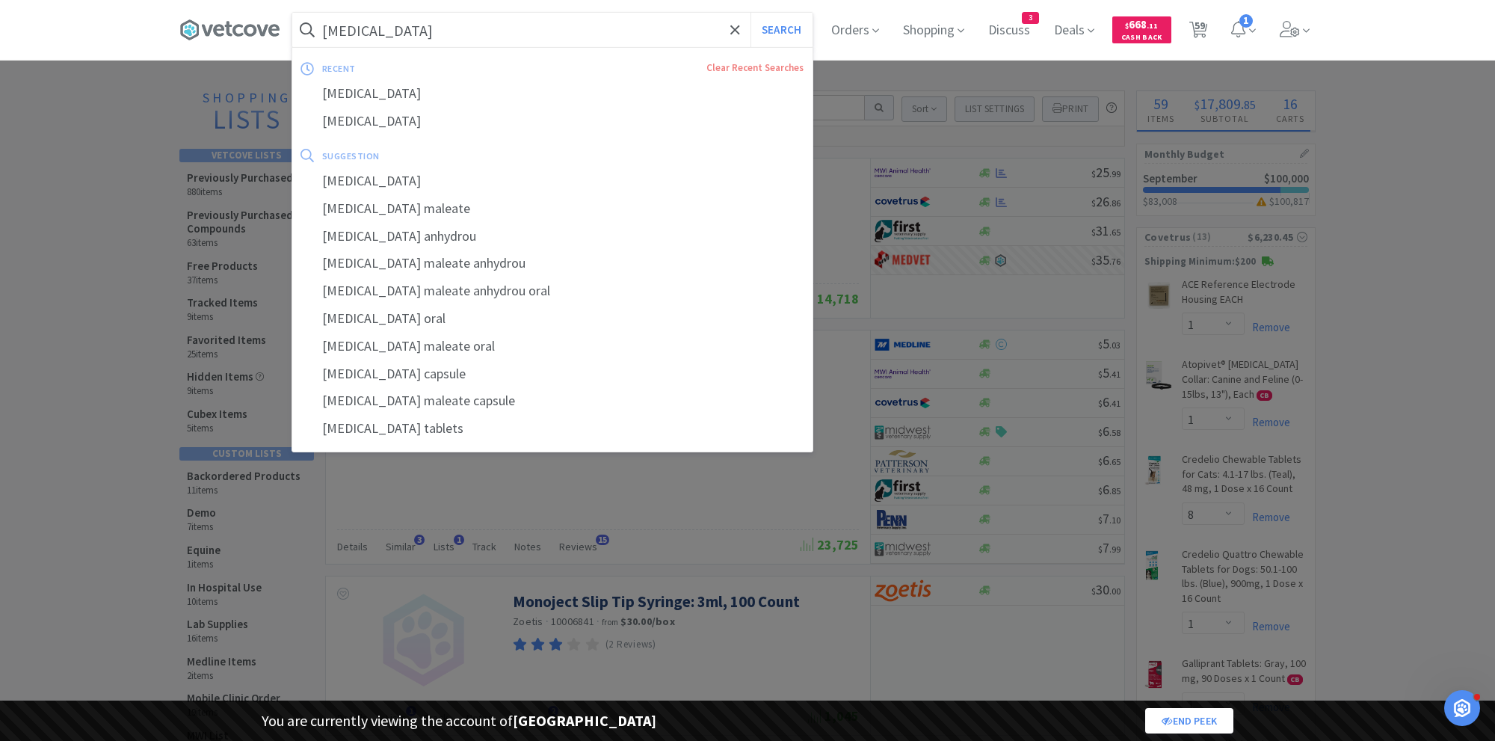
click at [467, 39] on input "[MEDICAL_DATA]" at bounding box center [552, 30] width 520 height 34
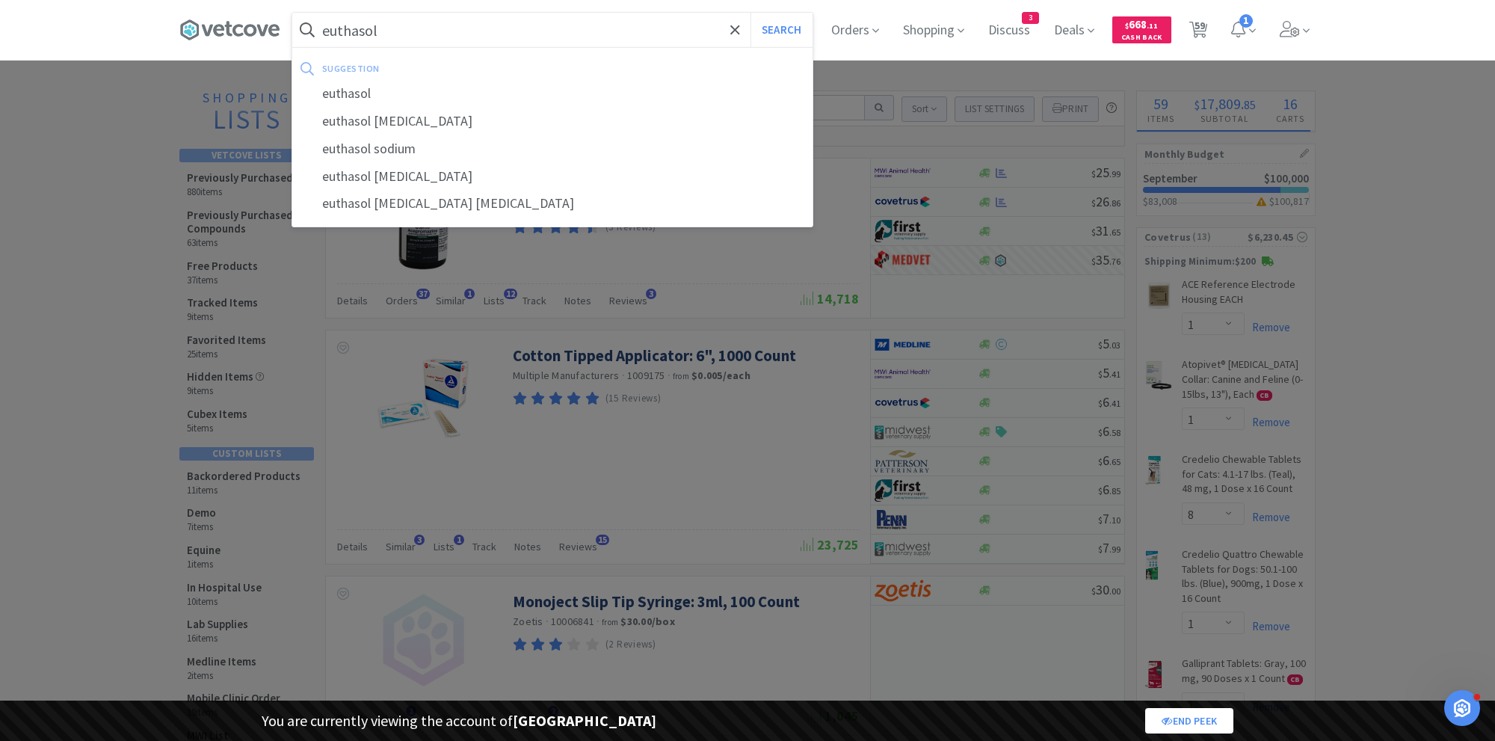
click at [750, 13] on button "Search" at bounding box center [781, 30] width 62 height 34
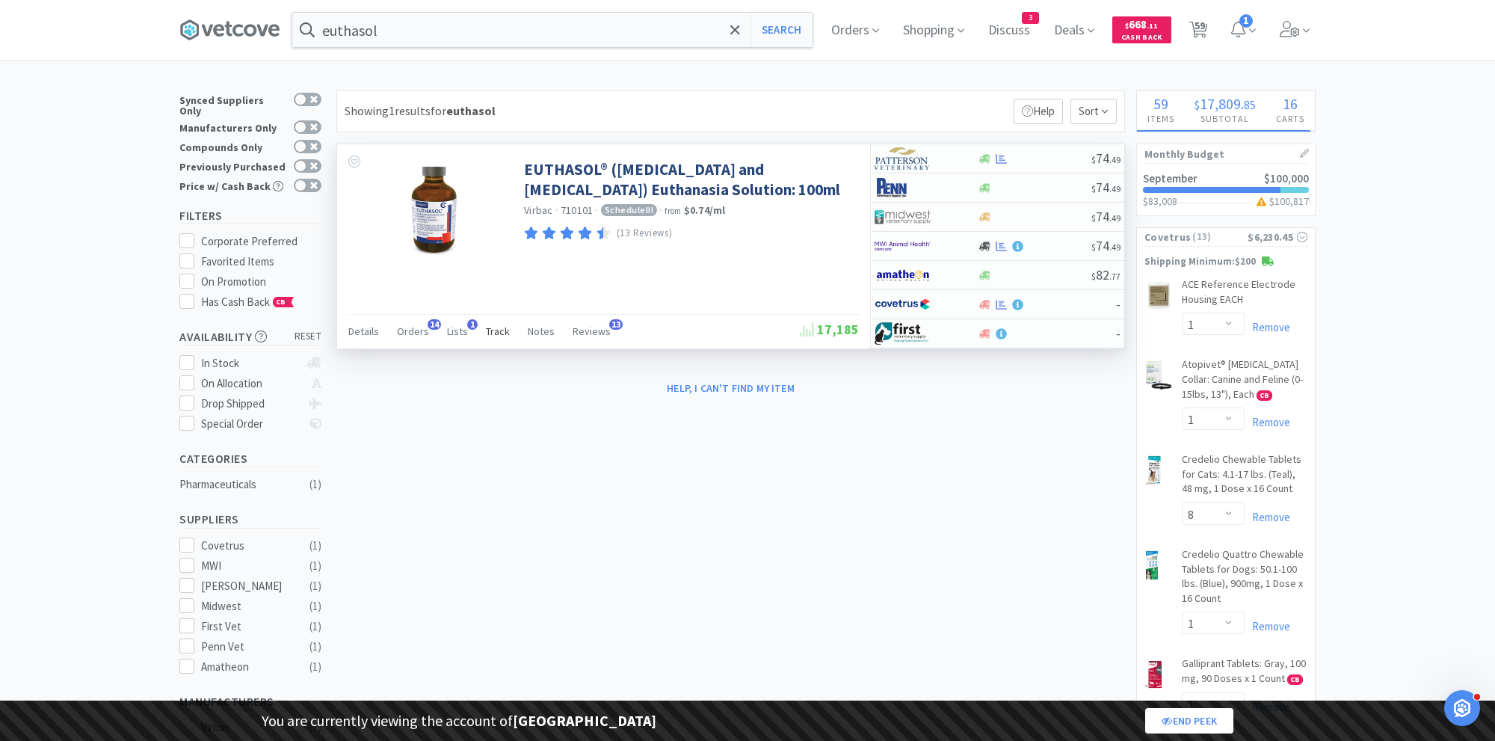
click at [497, 327] on span "Track" at bounding box center [498, 330] width 24 height 13
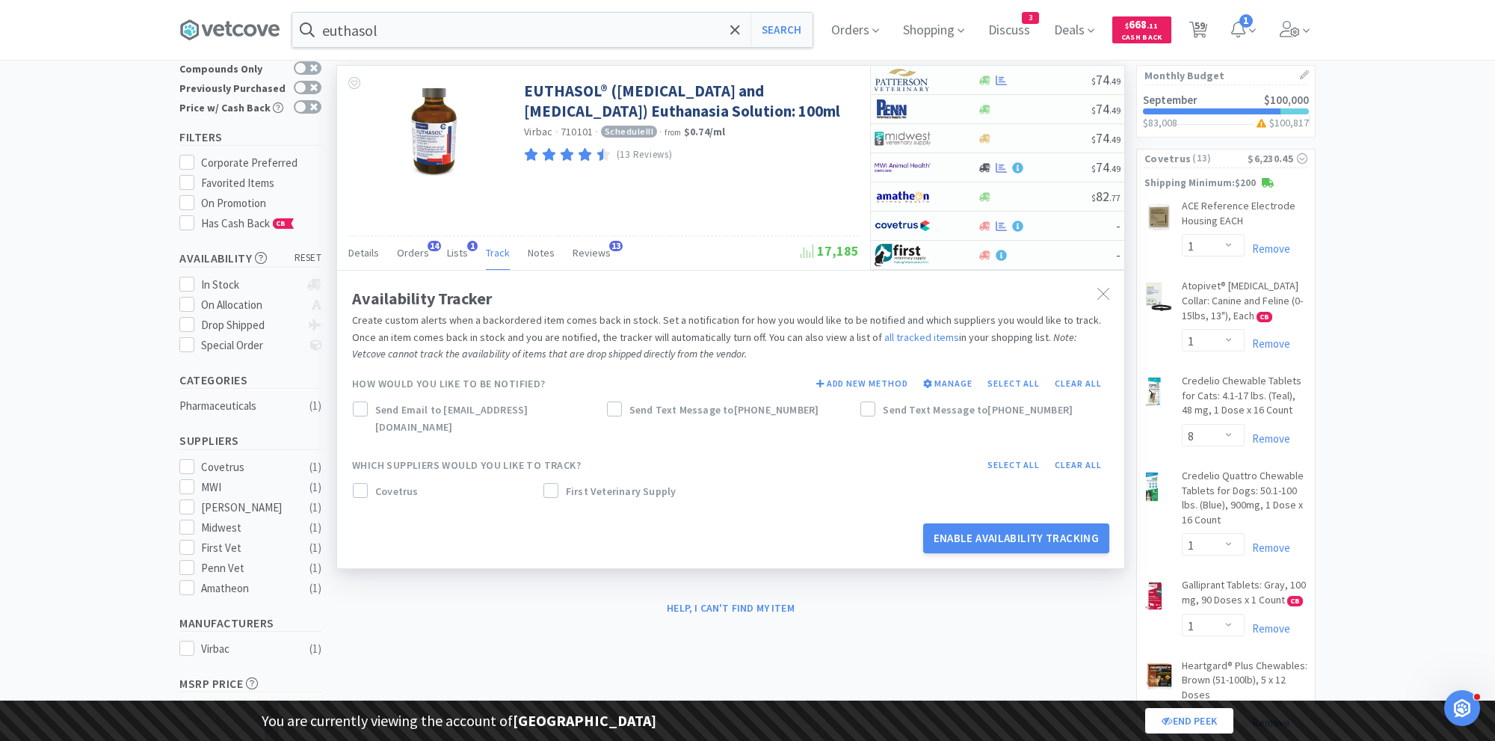
scroll to position [84, 0]
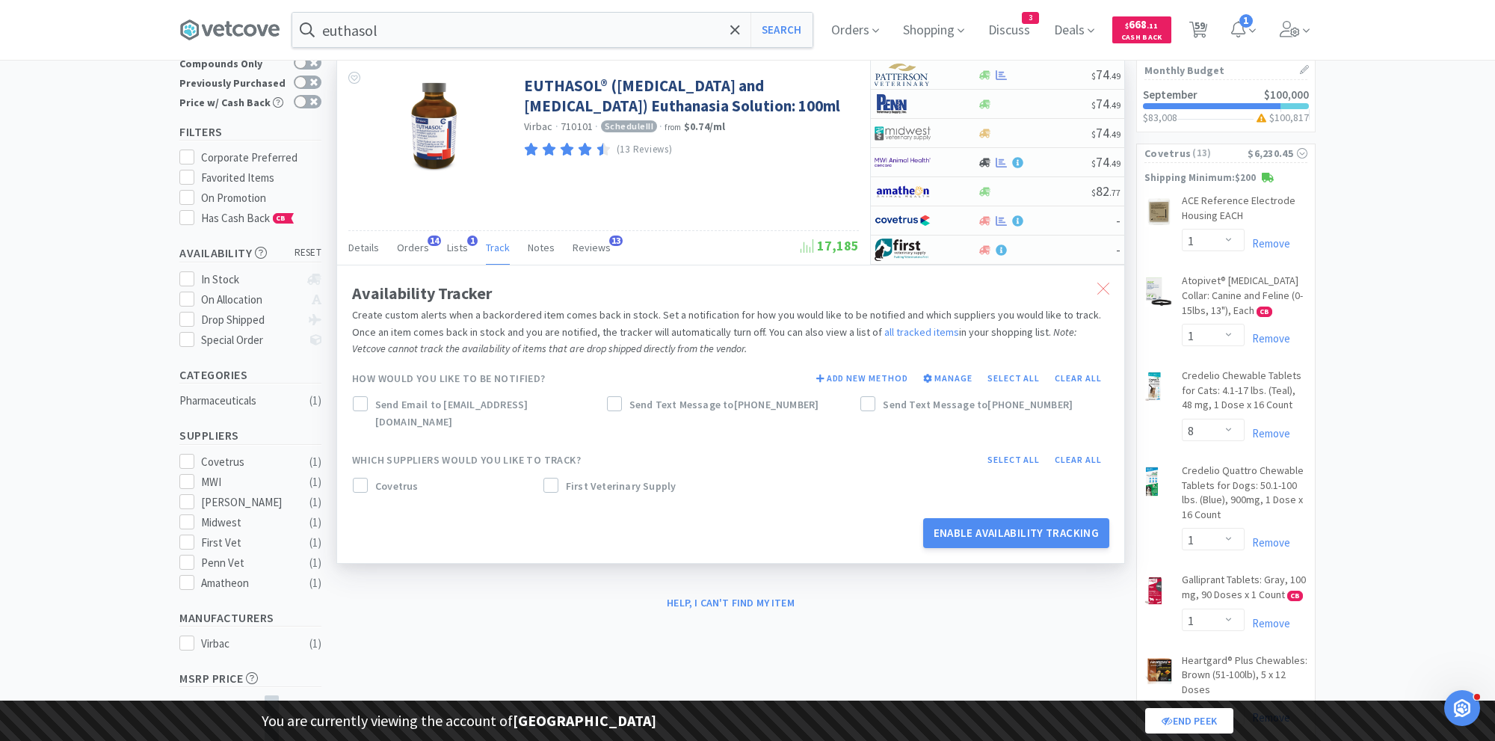
click at [1110, 290] on div at bounding box center [1103, 289] width 27 height 34
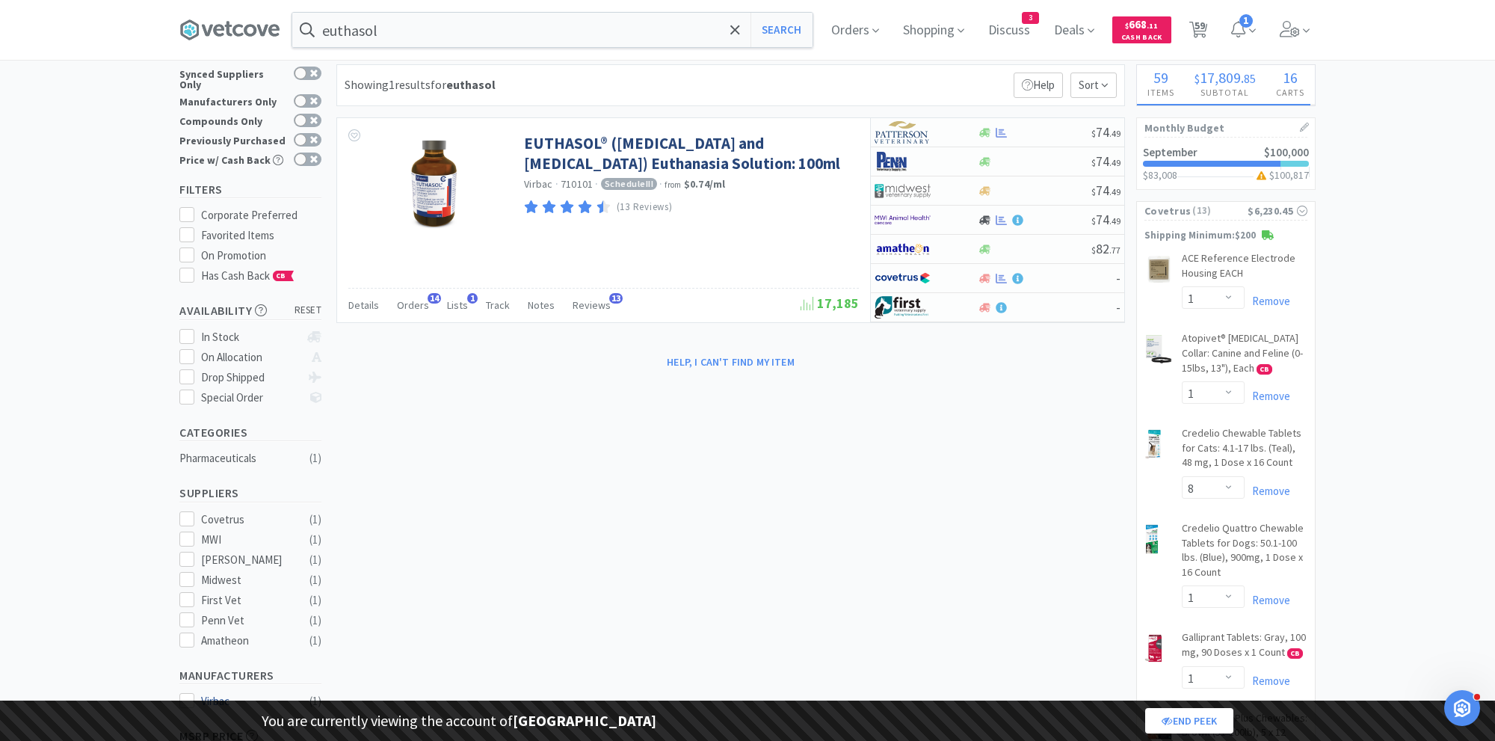
scroll to position [0, 0]
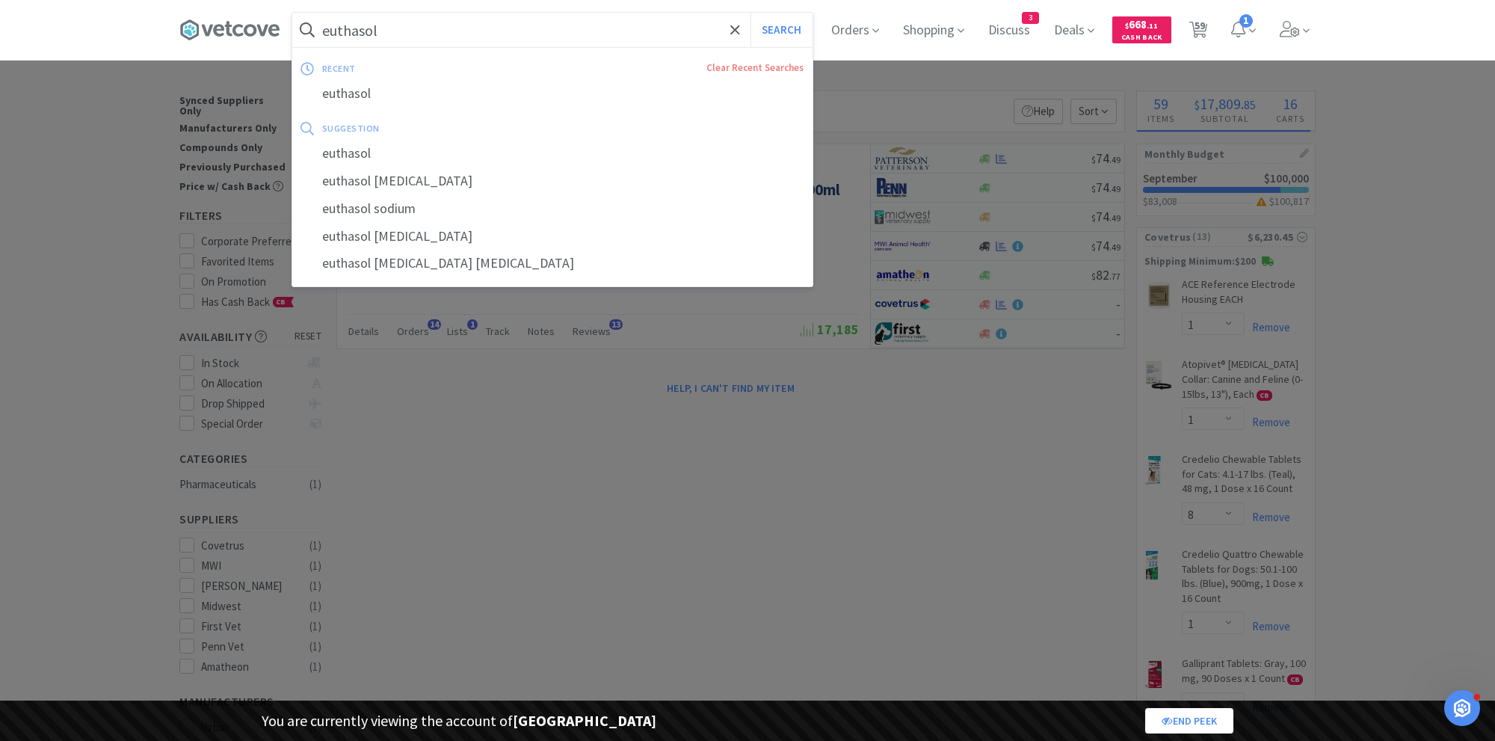
click at [378, 40] on input "euthasol" at bounding box center [552, 30] width 520 height 34
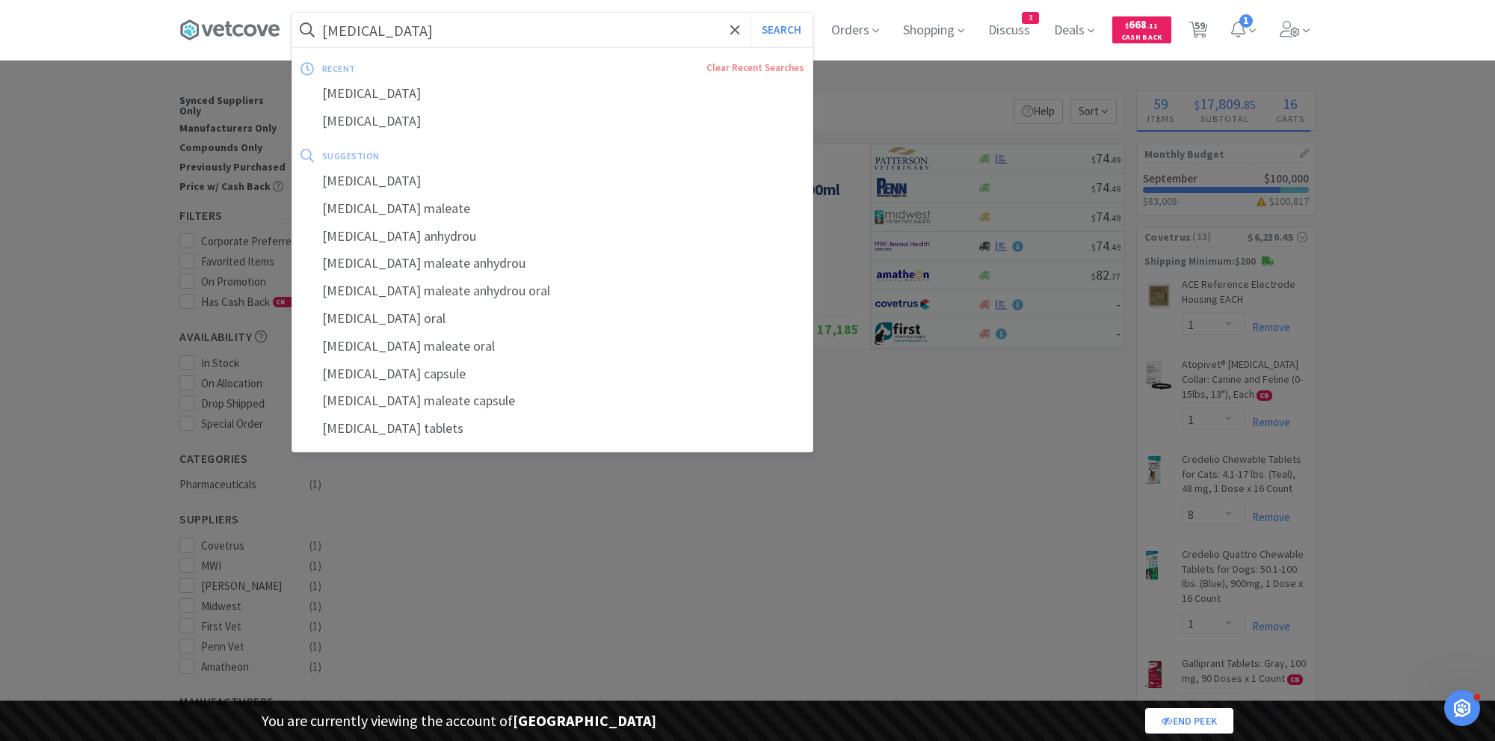
click at [750, 13] on button "Search" at bounding box center [781, 30] width 62 height 34
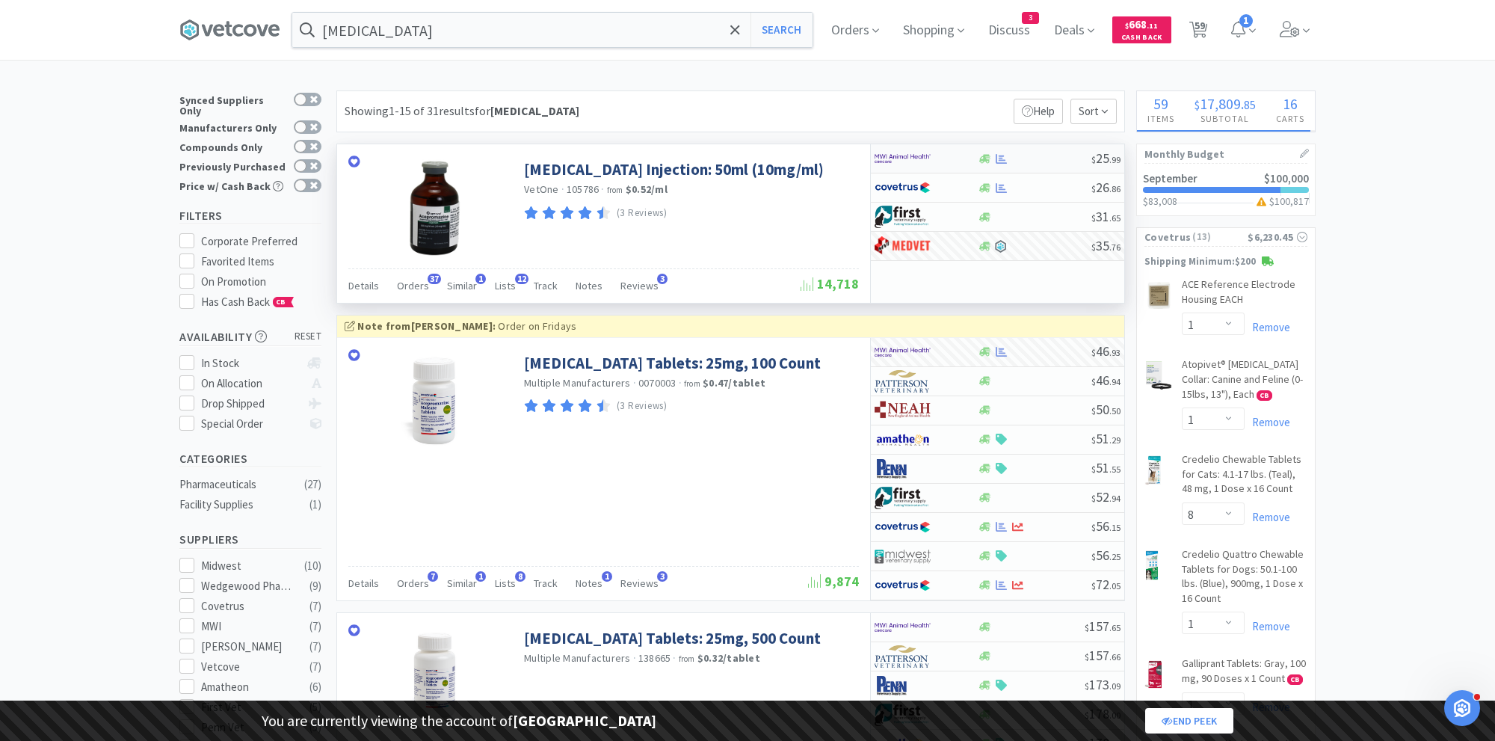
click at [936, 161] on div at bounding box center [915, 158] width 82 height 25
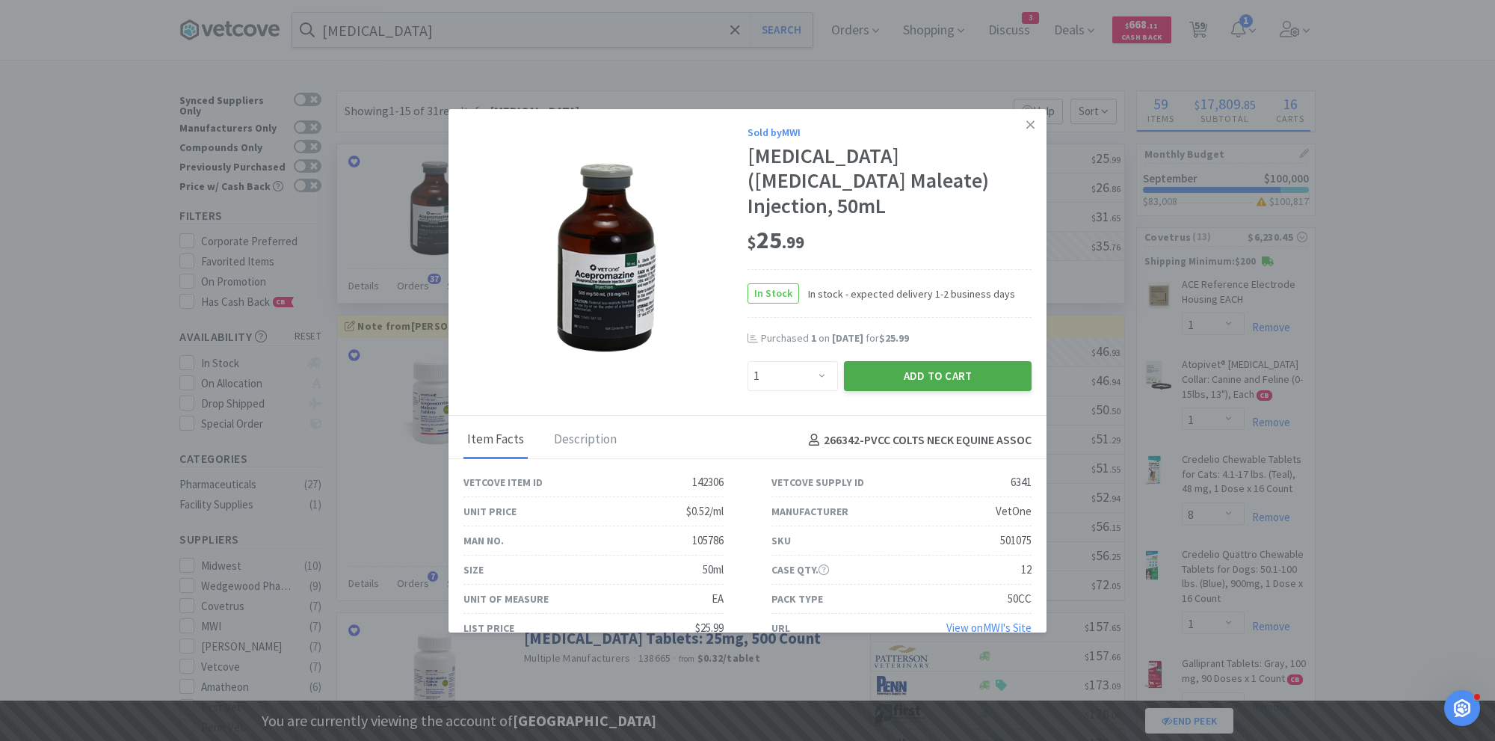
click at [922, 361] on button "Add to Cart" at bounding box center [938, 376] width 188 height 30
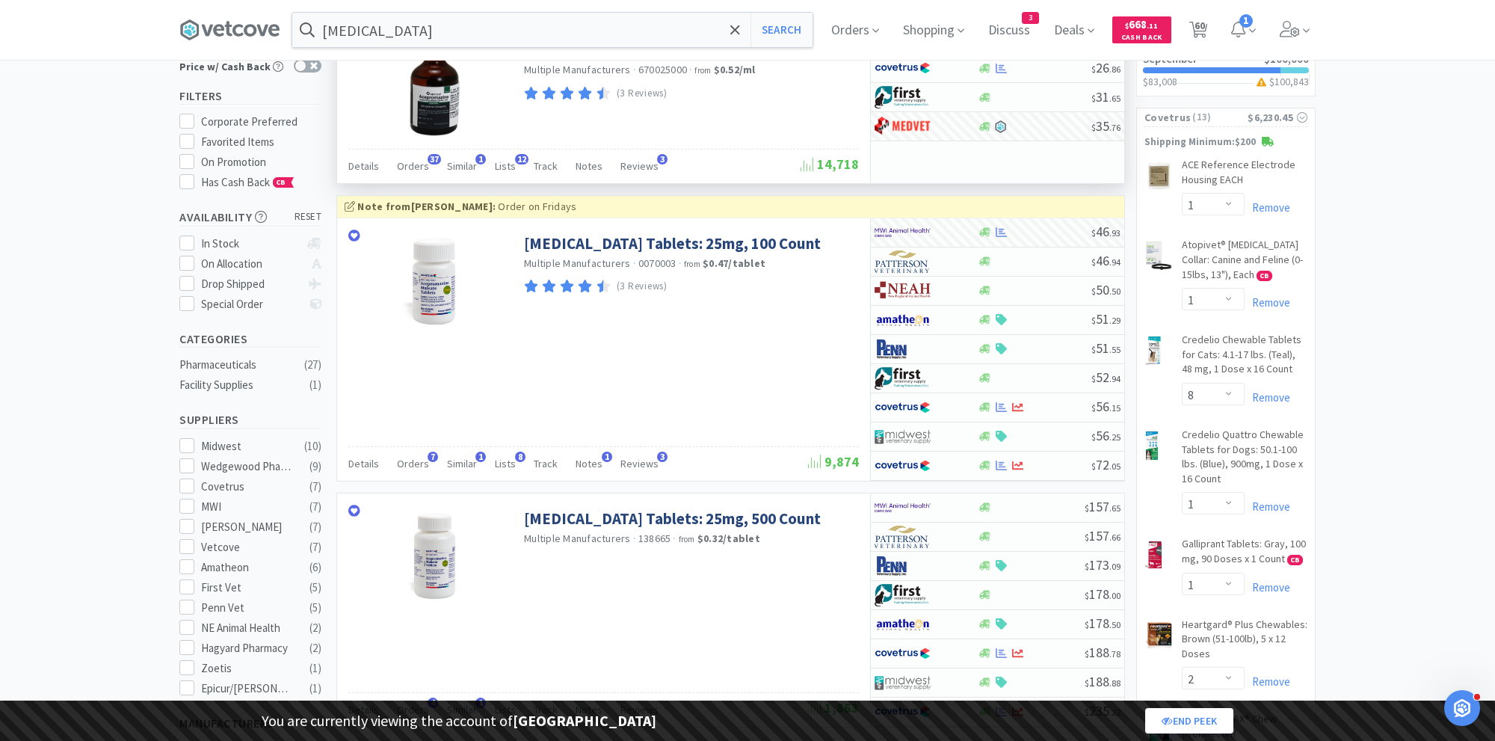
scroll to position [105, 0]
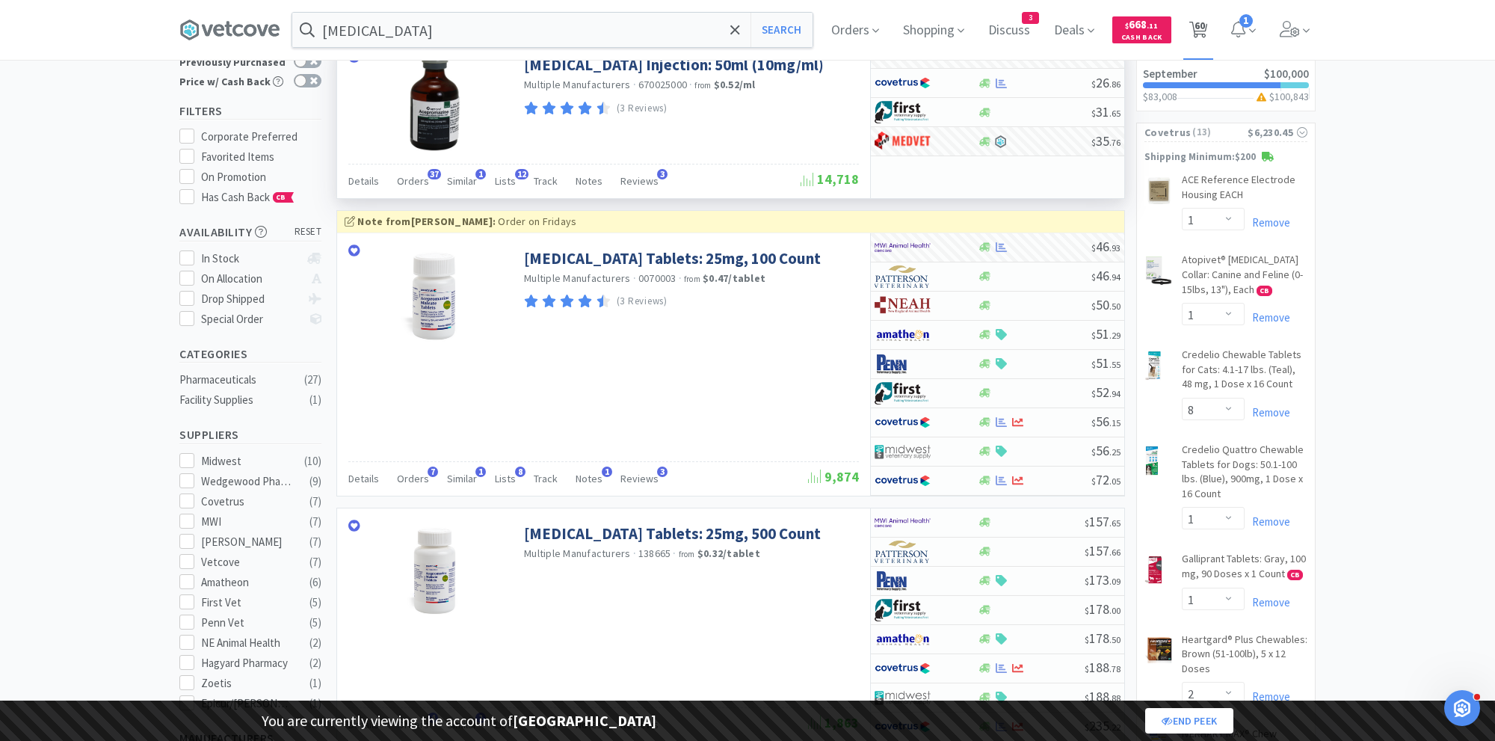
click at [1199, 28] on span "60" at bounding box center [1199, 26] width 10 height 60
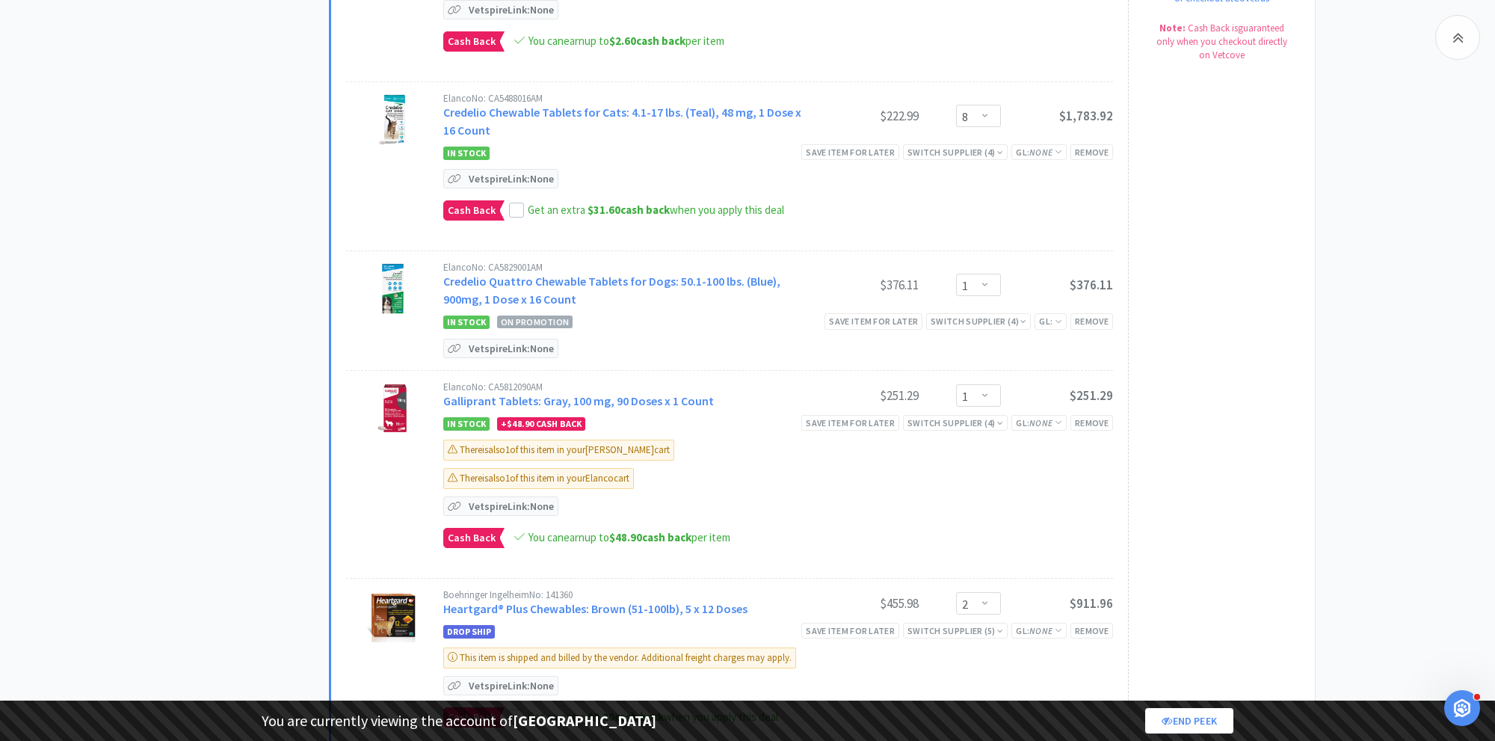
scroll to position [1758, 0]
click at [1089, 414] on div "Remove" at bounding box center [1091, 422] width 43 height 16
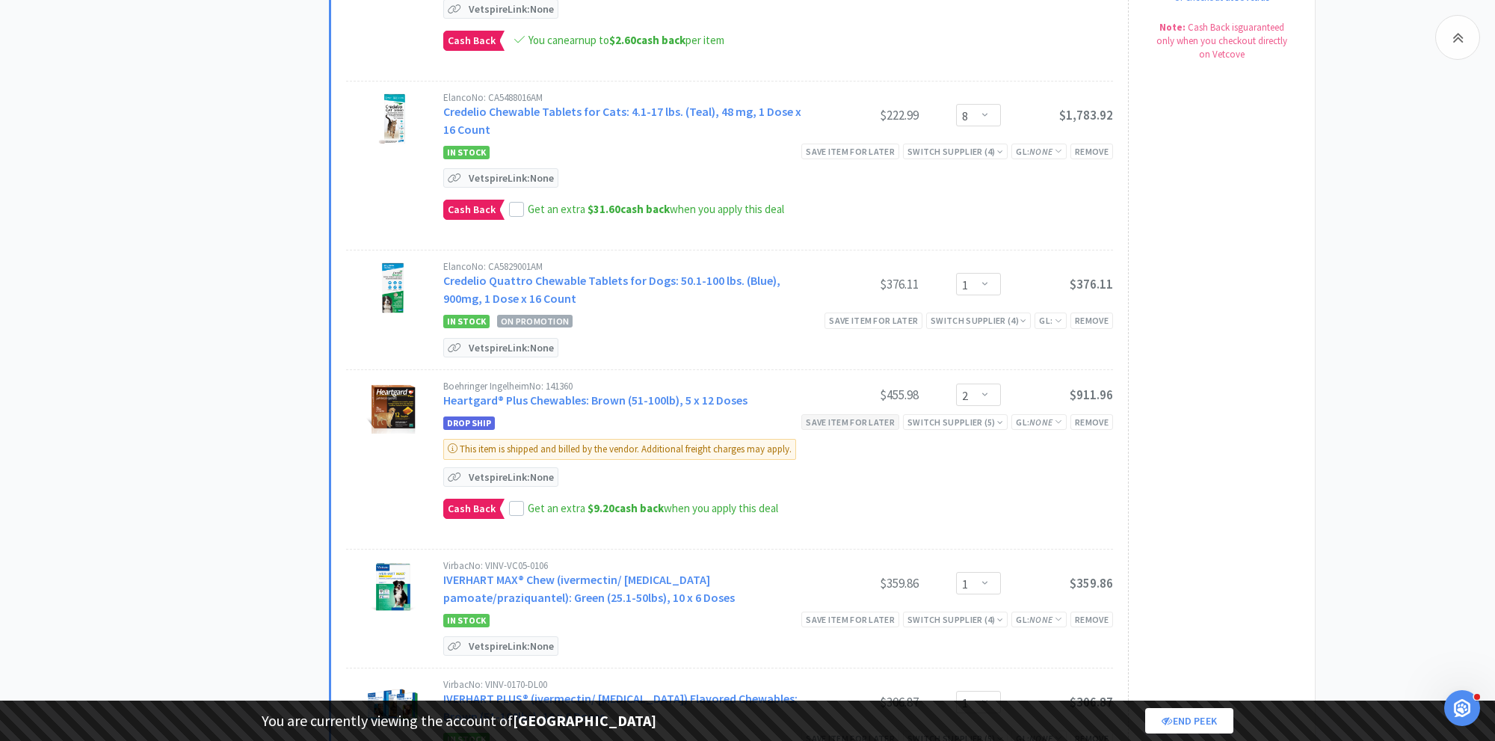
click at [853, 414] on div "Save item for later" at bounding box center [850, 422] width 98 height 16
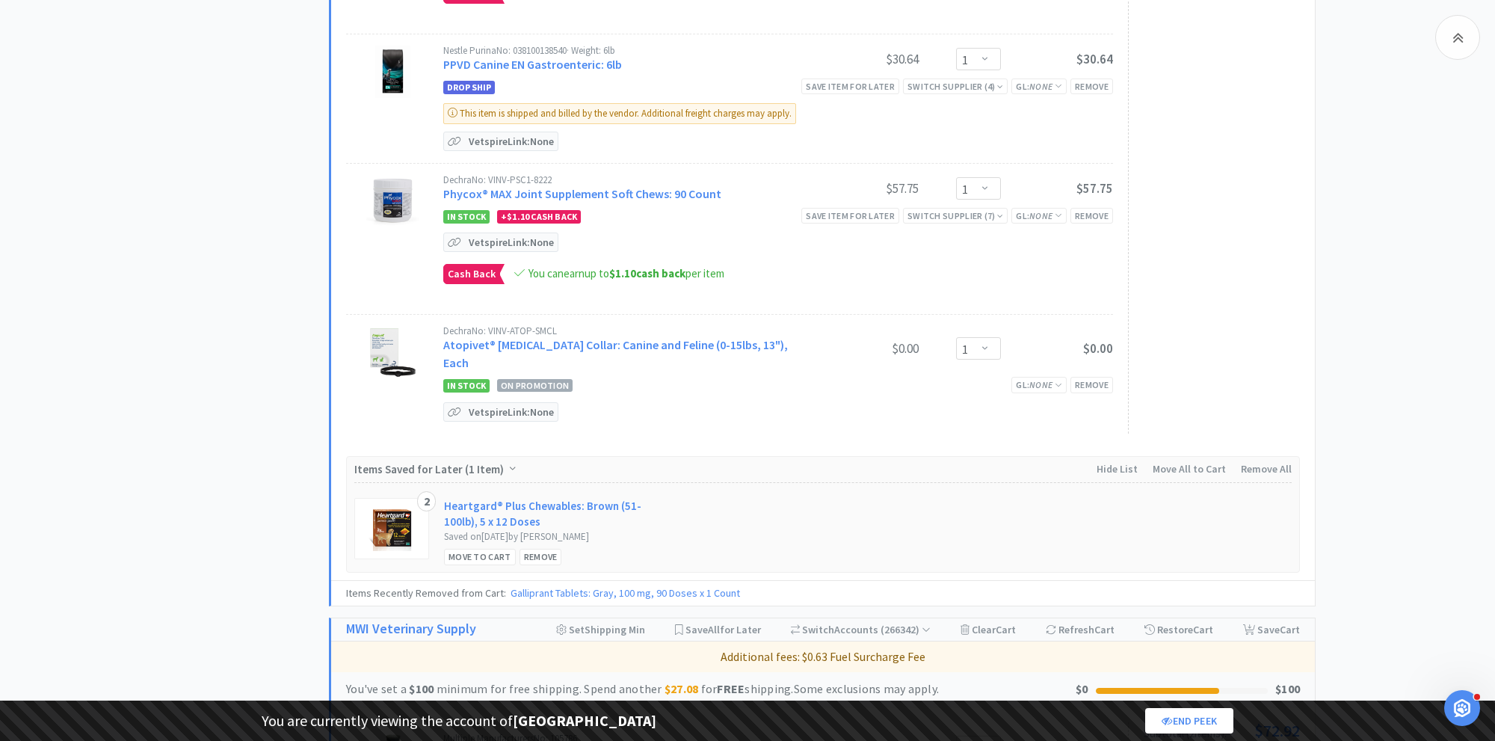
scroll to position [2616, 0]
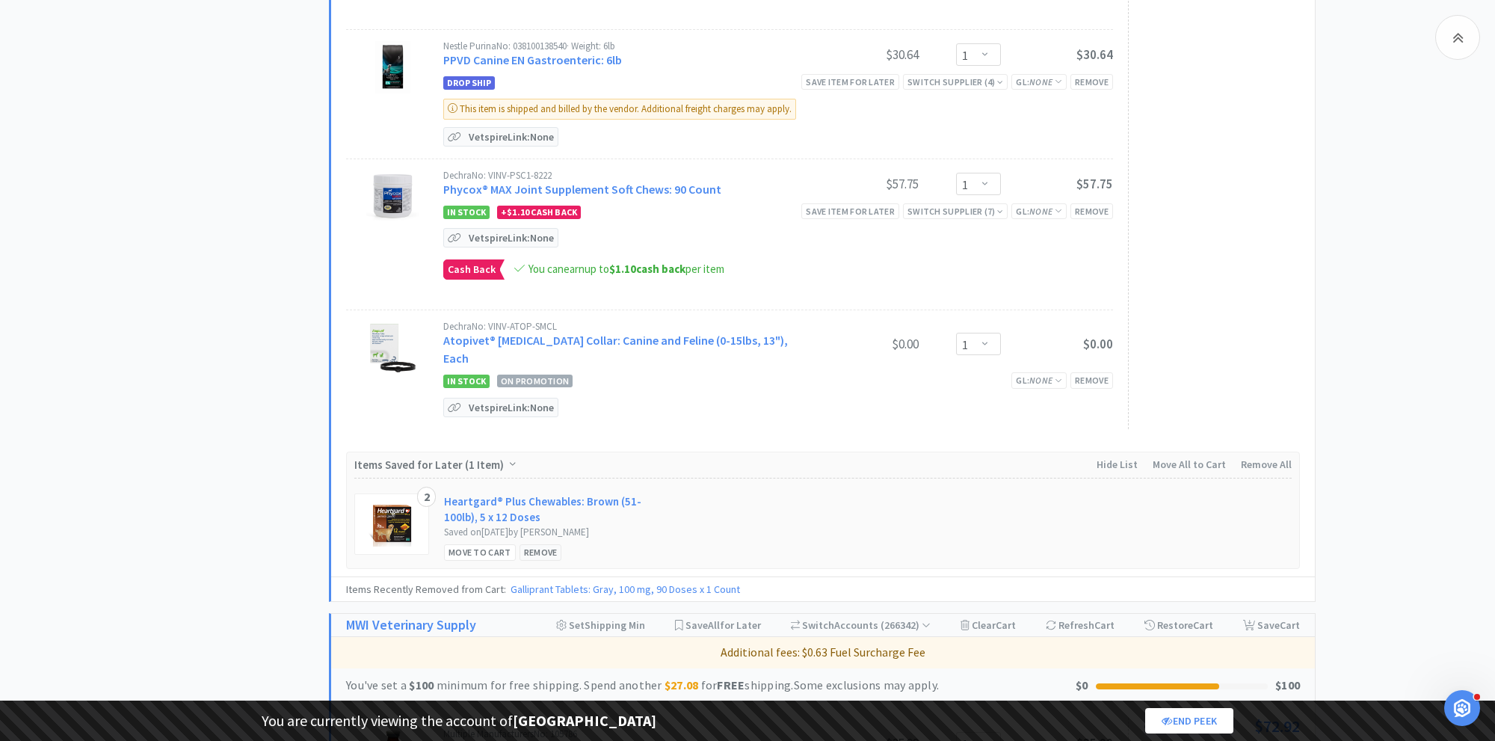
click at [538, 544] on div "Remove" at bounding box center [540, 552] width 43 height 16
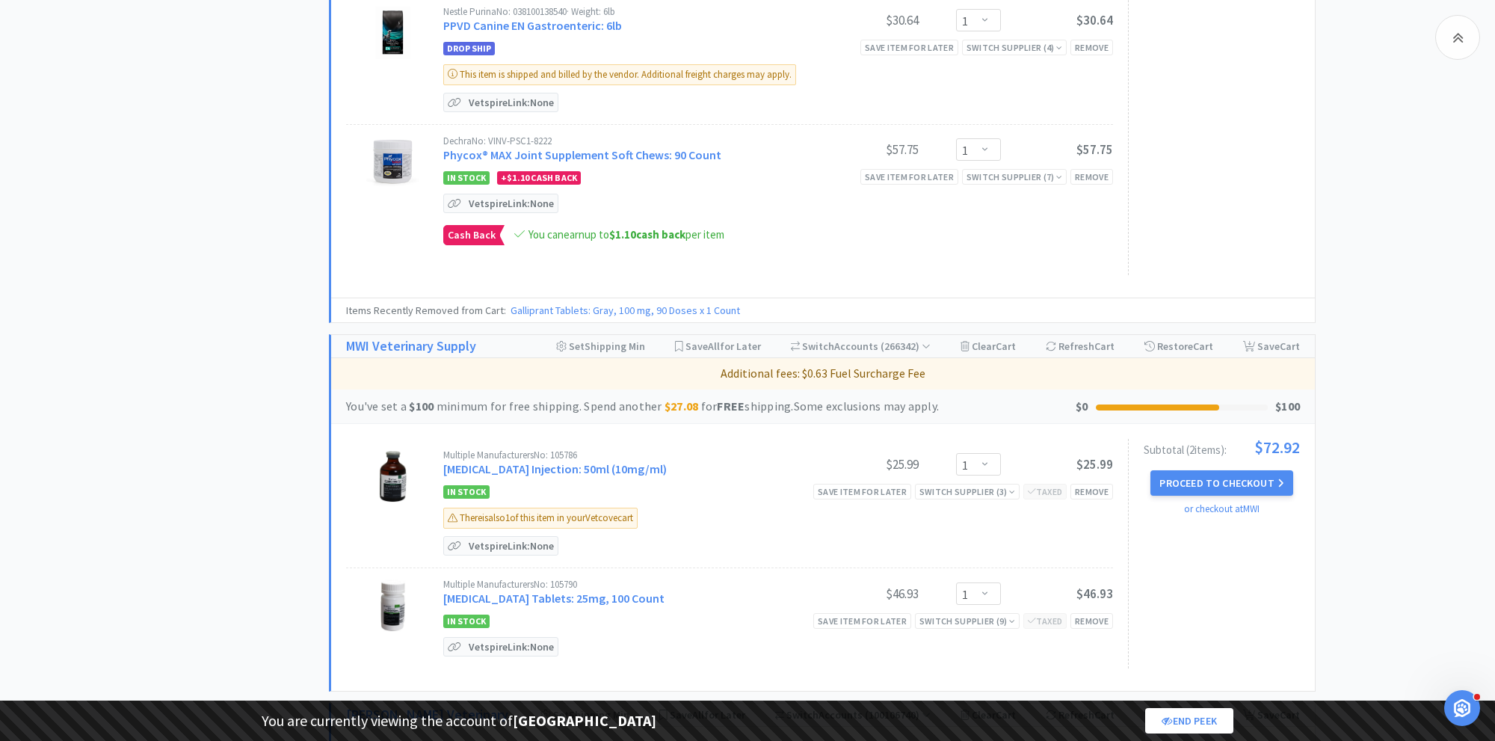
scroll to position [2826, 0]
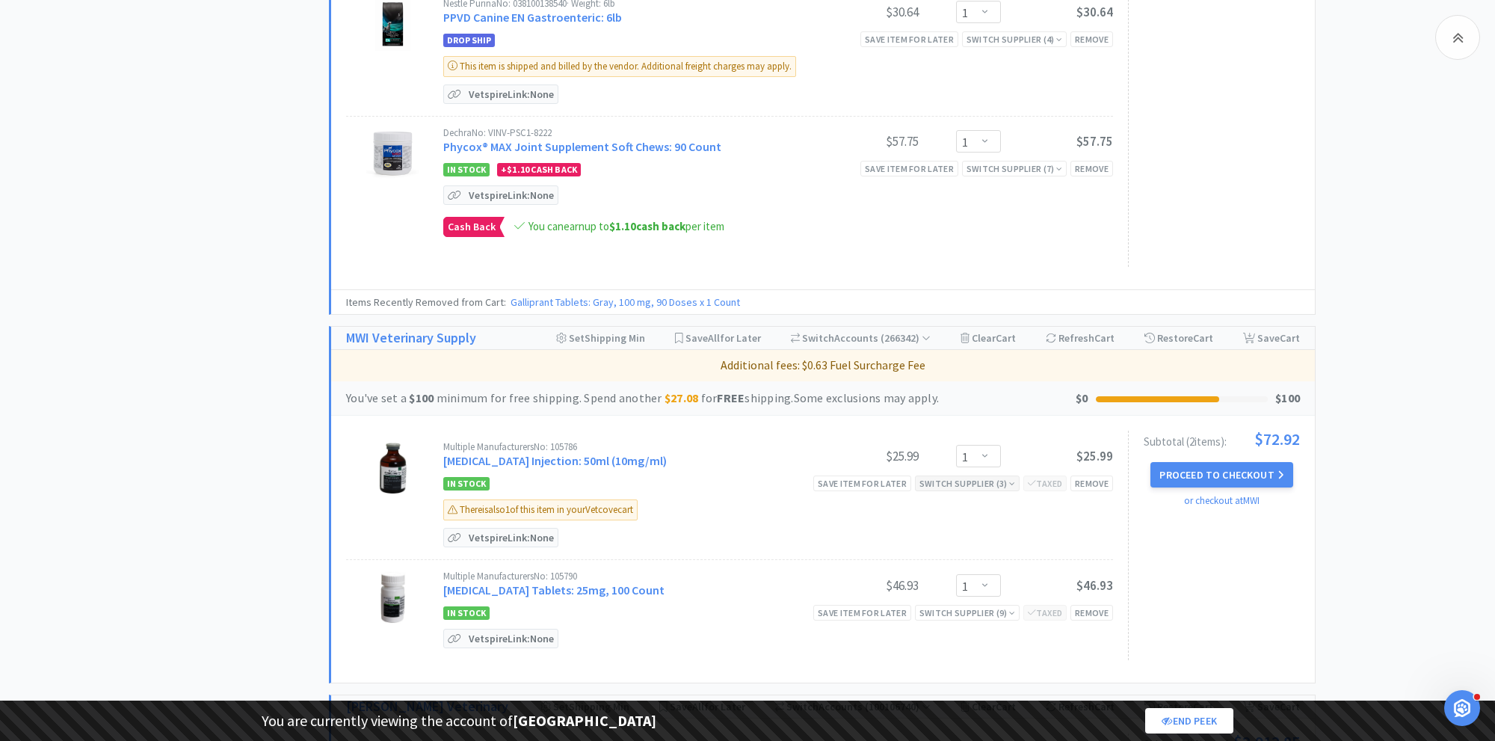
click at [969, 476] on div "Switch Supplier ( 3 )" at bounding box center [967, 483] width 96 height 14
click at [1037, 430] on div "Multiple Manufacturers No: 105786 [MEDICAL_DATA] Injection: 50ml (10mg/ml) $25.…" at bounding box center [729, 494] width 767 height 129
click at [1004, 331] on span "Cart" at bounding box center [1005, 337] width 20 height 13
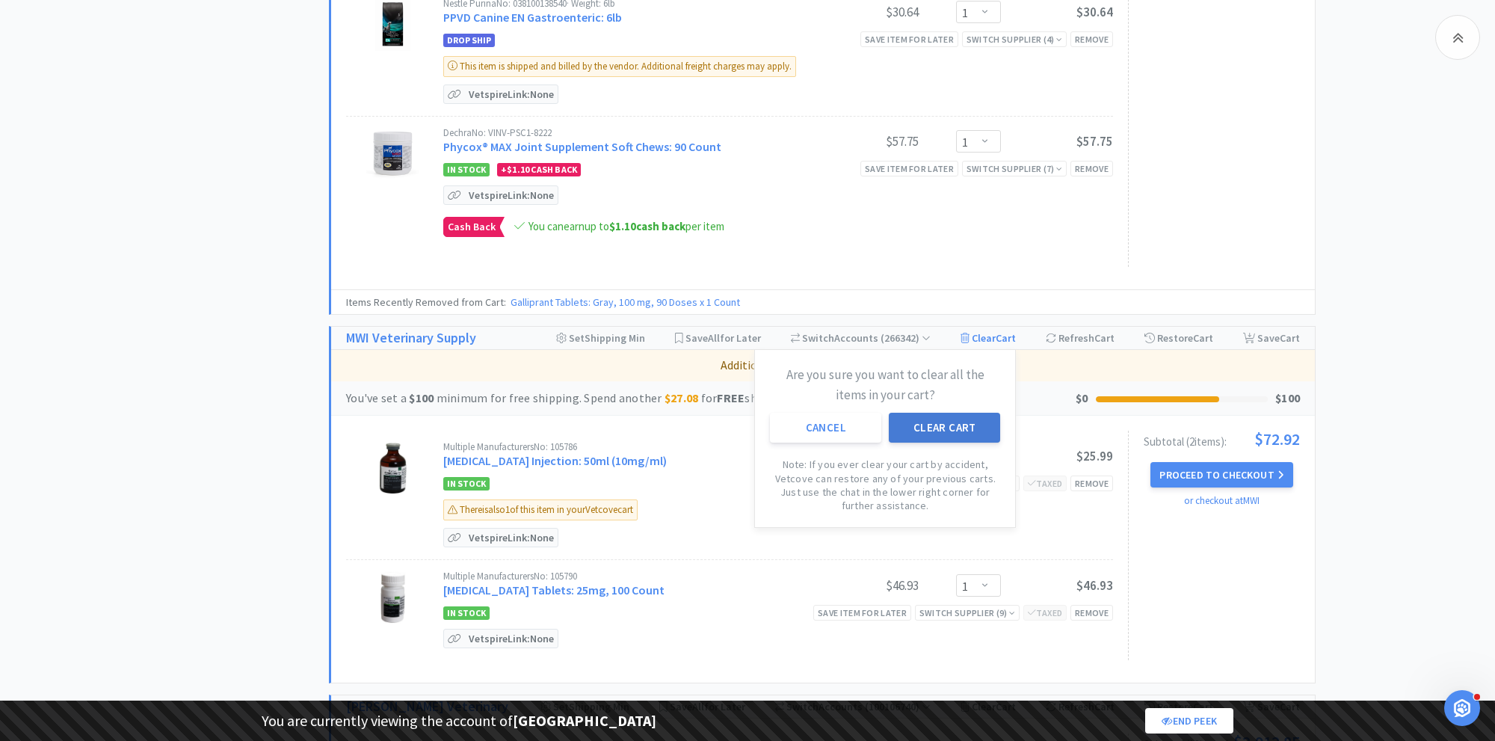
click at [947, 413] on button "Clear Cart" at bounding box center [944, 428] width 111 height 30
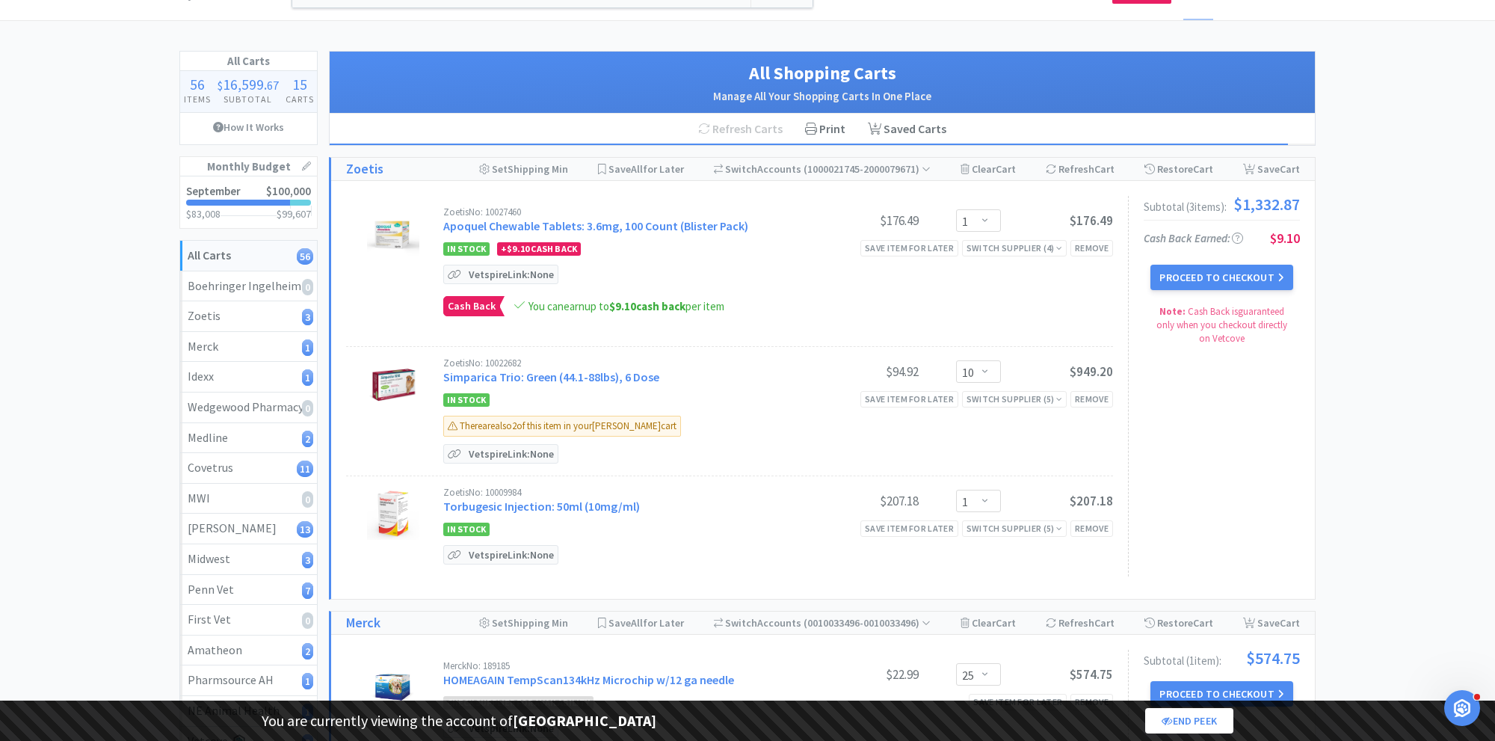
scroll to position [0, 0]
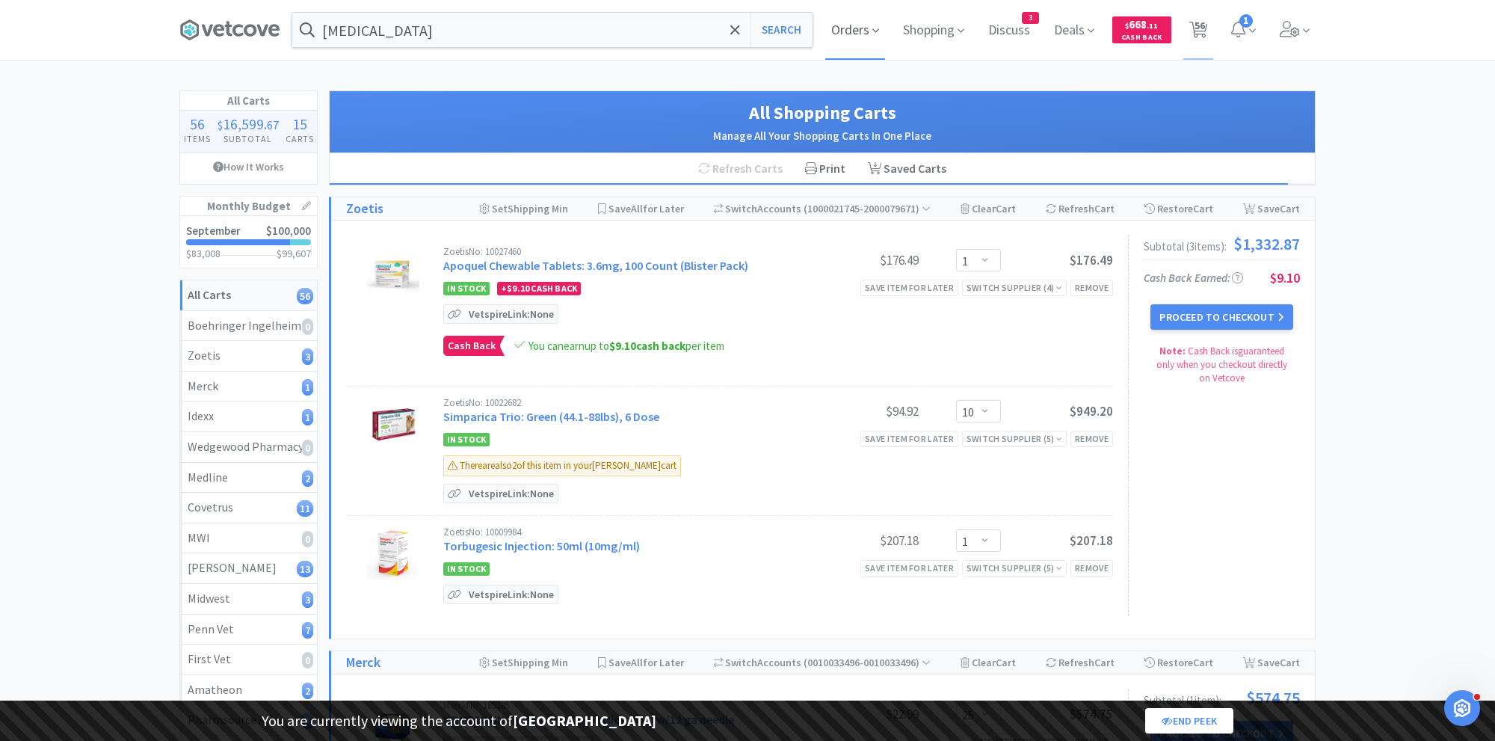
click at [846, 28] on span "Orders" at bounding box center [855, 30] width 60 height 60
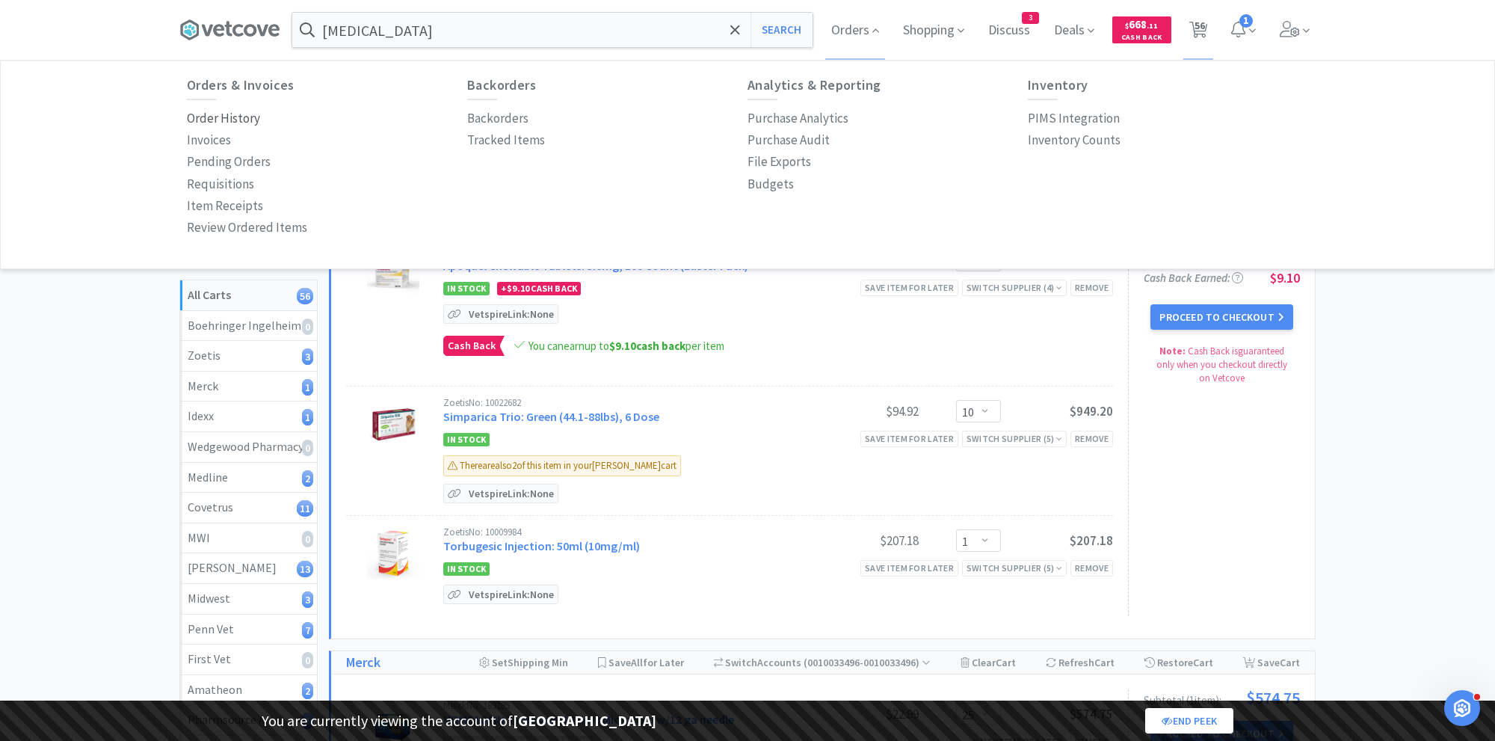
click at [250, 121] on p "Order History" at bounding box center [223, 118] width 73 height 20
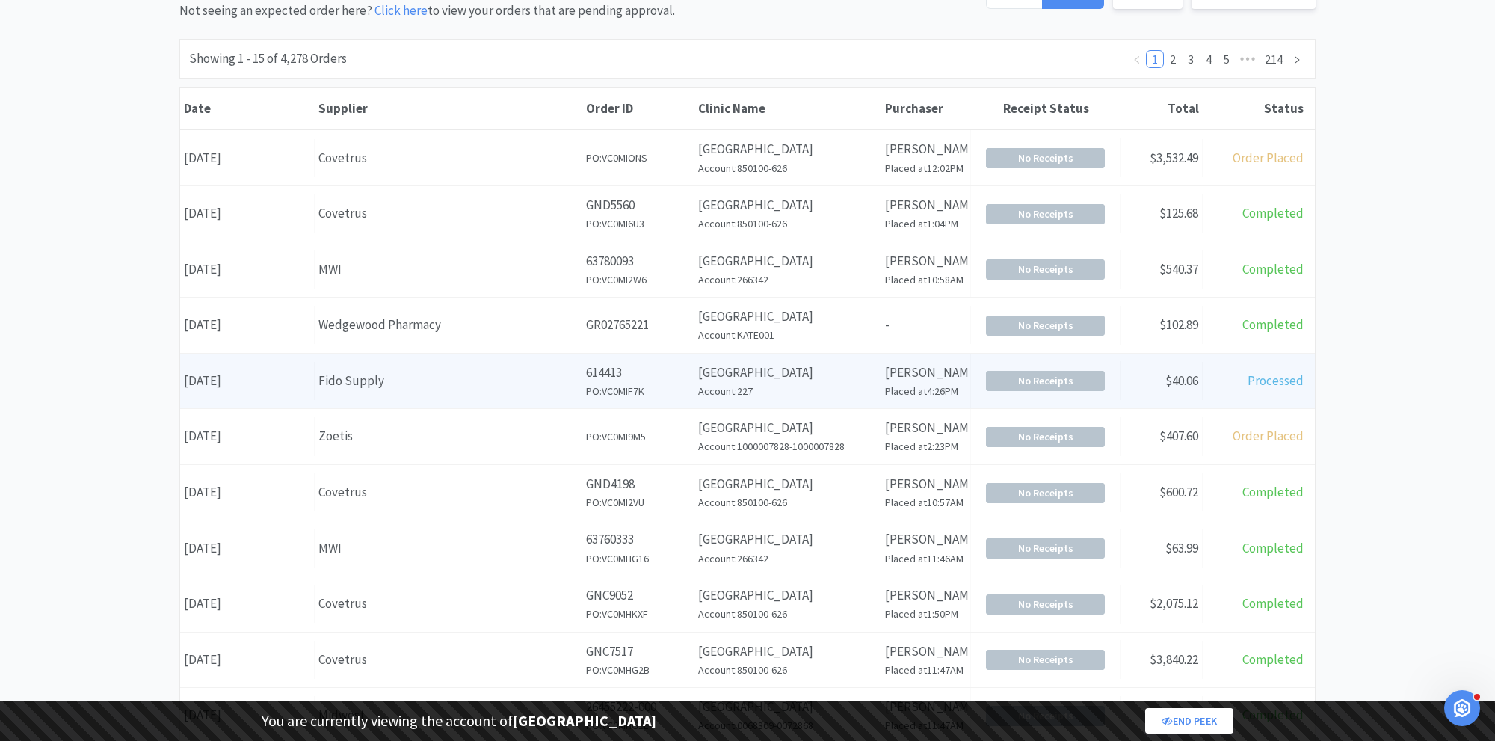
scroll to position [180, 0]
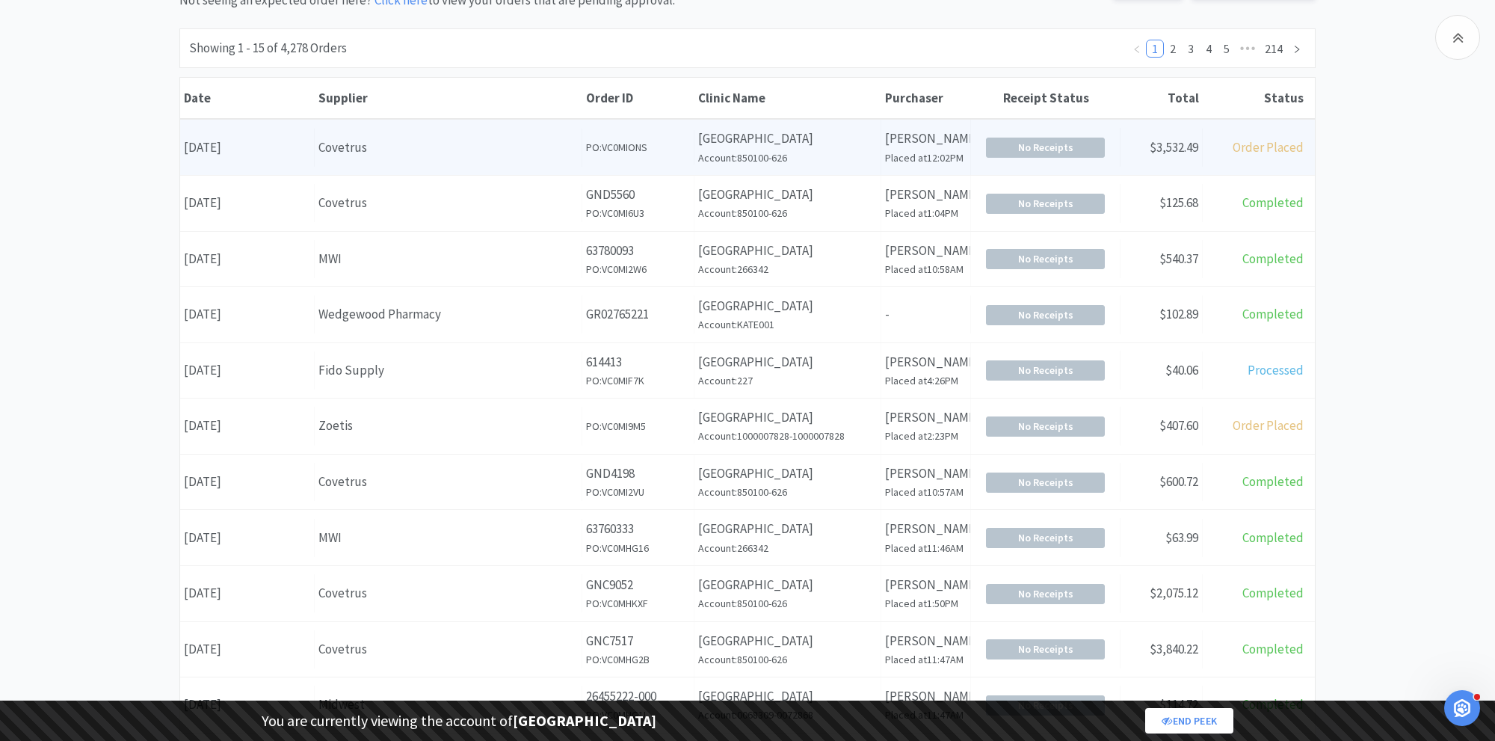
click at [714, 135] on p "[GEOGRAPHIC_DATA]" at bounding box center [787, 139] width 179 height 20
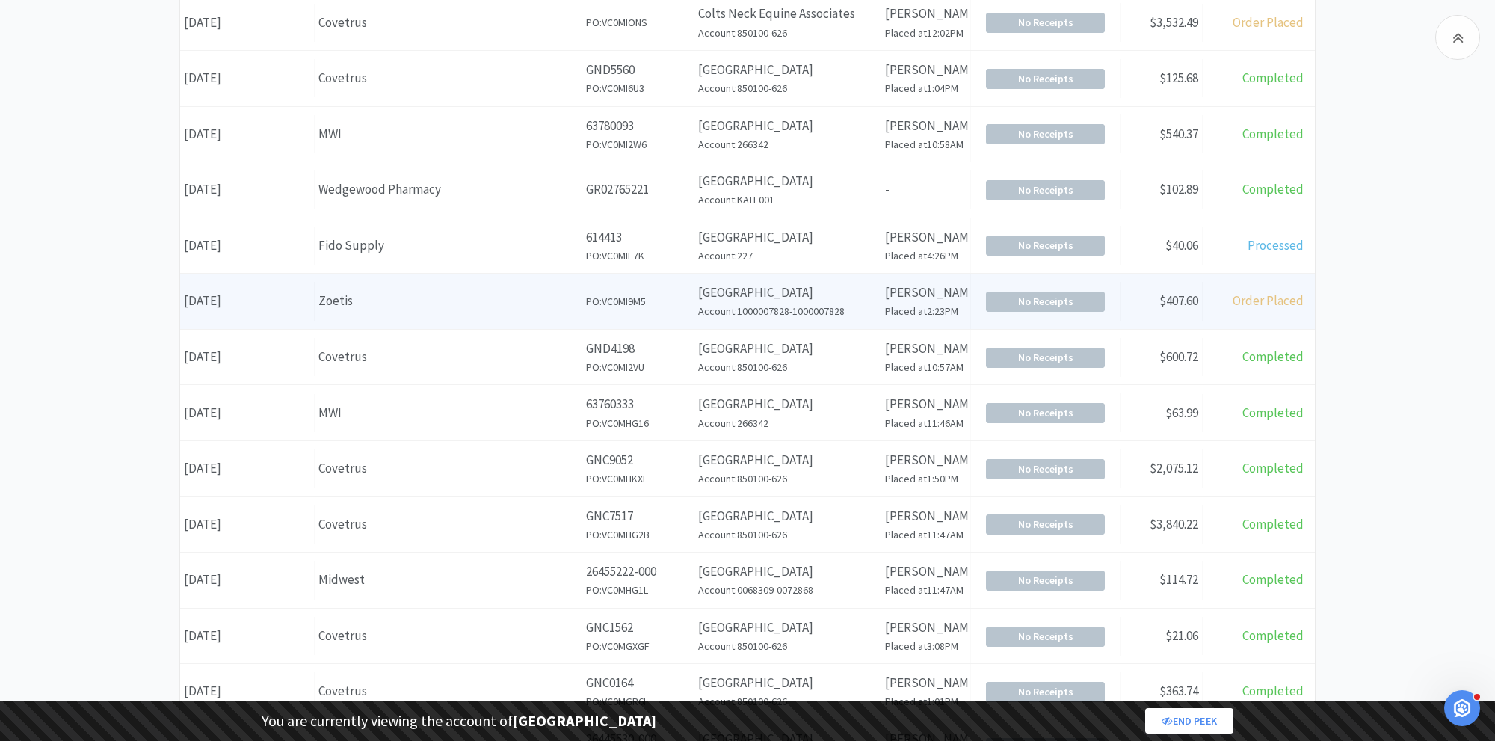
scroll to position [311, 0]
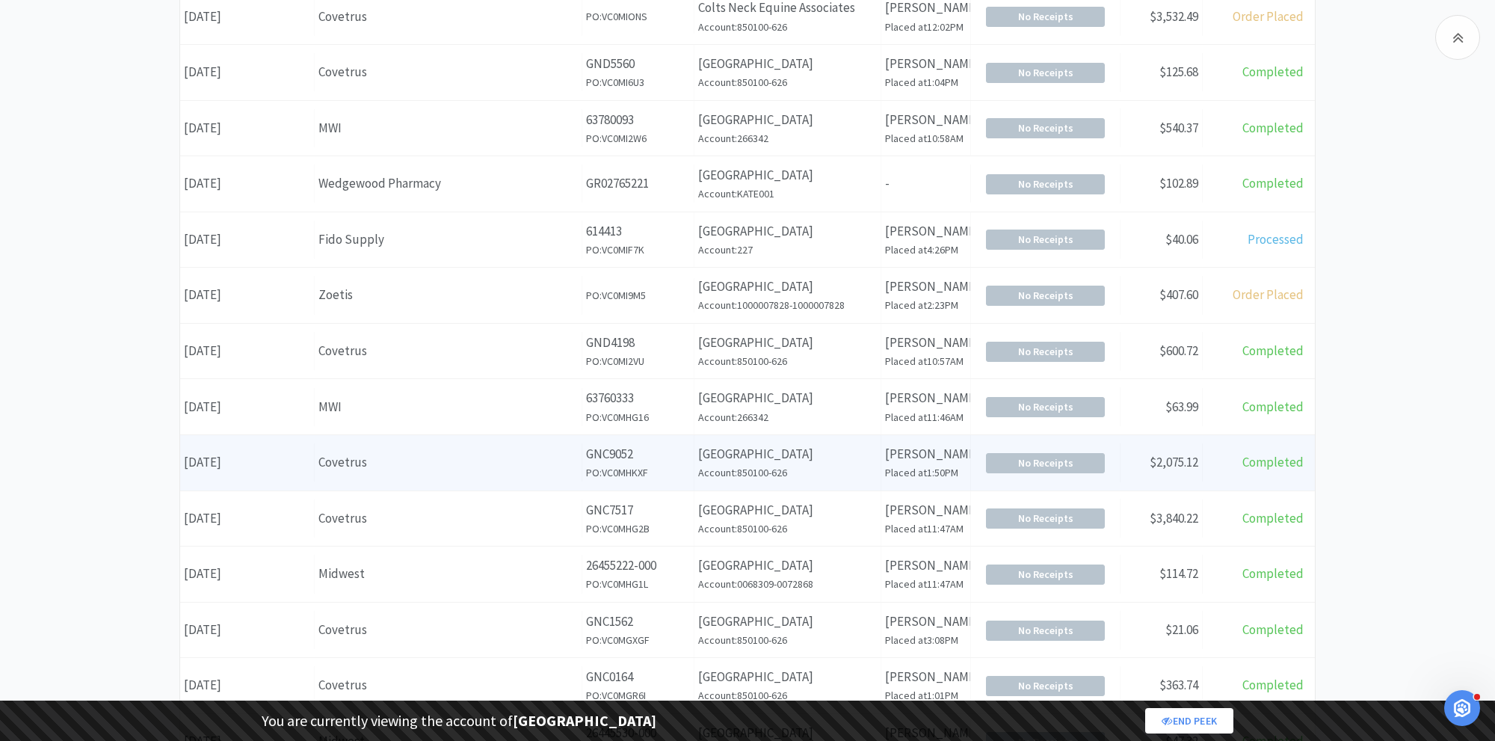
click at [458, 452] on div "Covetrus" at bounding box center [447, 462] width 259 height 20
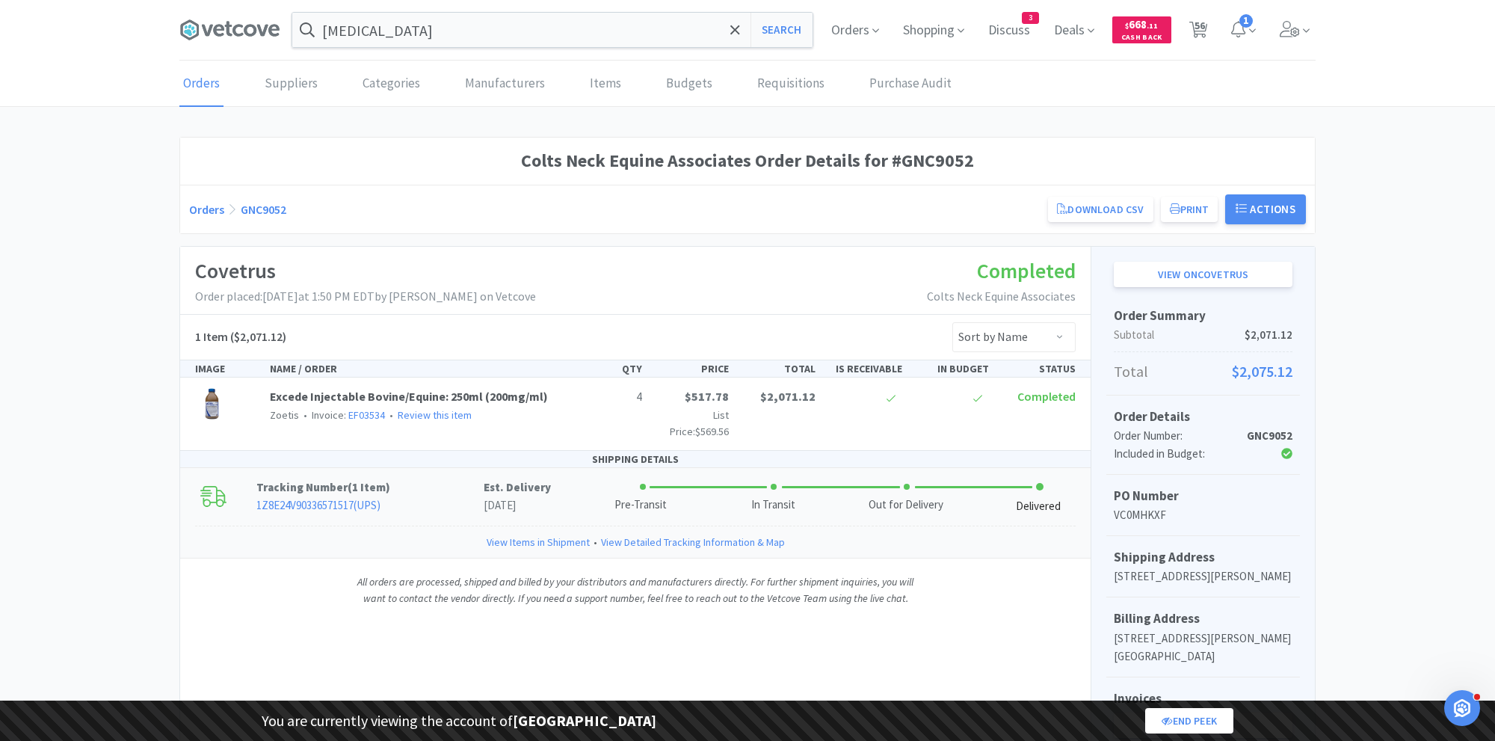
click at [606, 484] on div "Pre-Transit" at bounding box center [654, 498] width 132 height 29
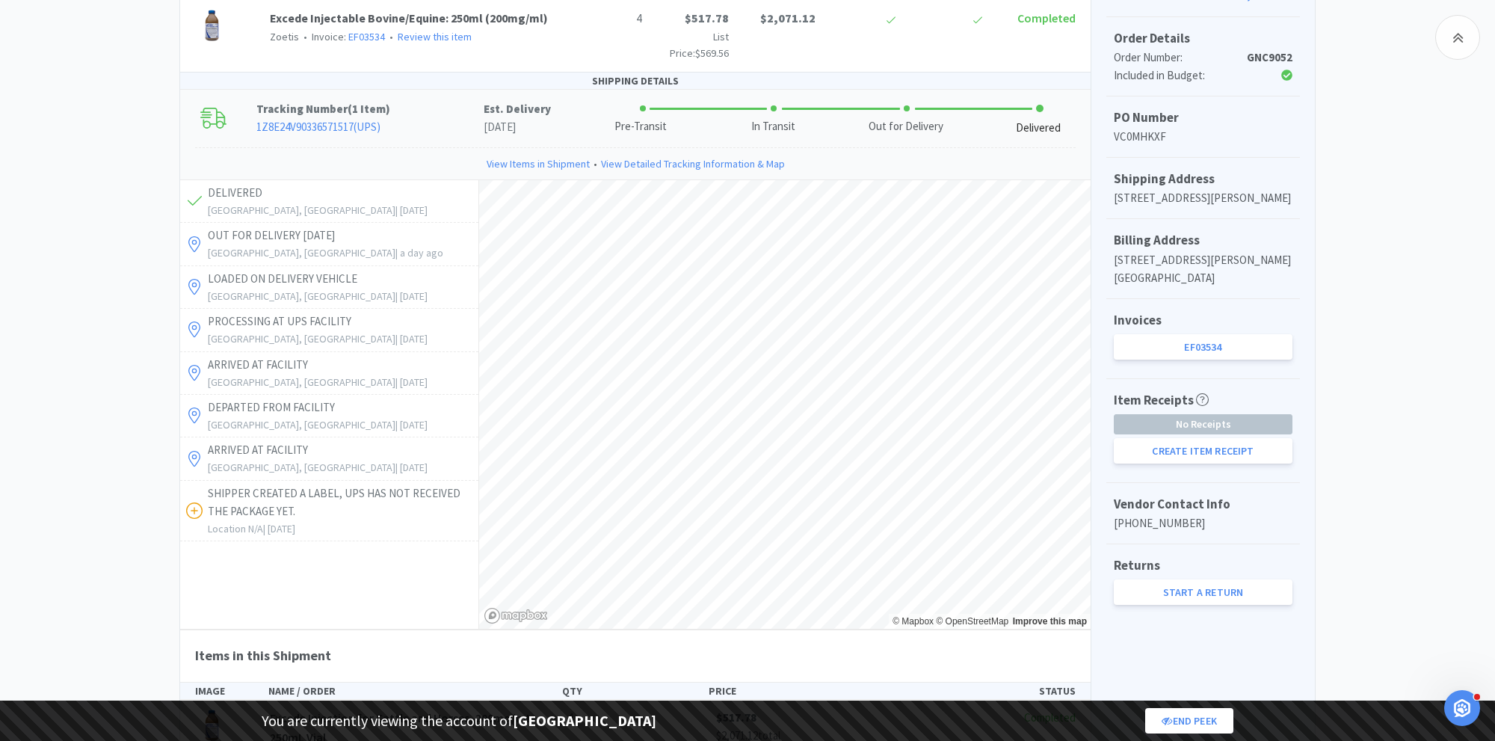
scroll to position [377, 0]
click at [1196, 546] on div "Vendor Contact Info [PHONE_NUMBER]" at bounding box center [1203, 514] width 194 height 61
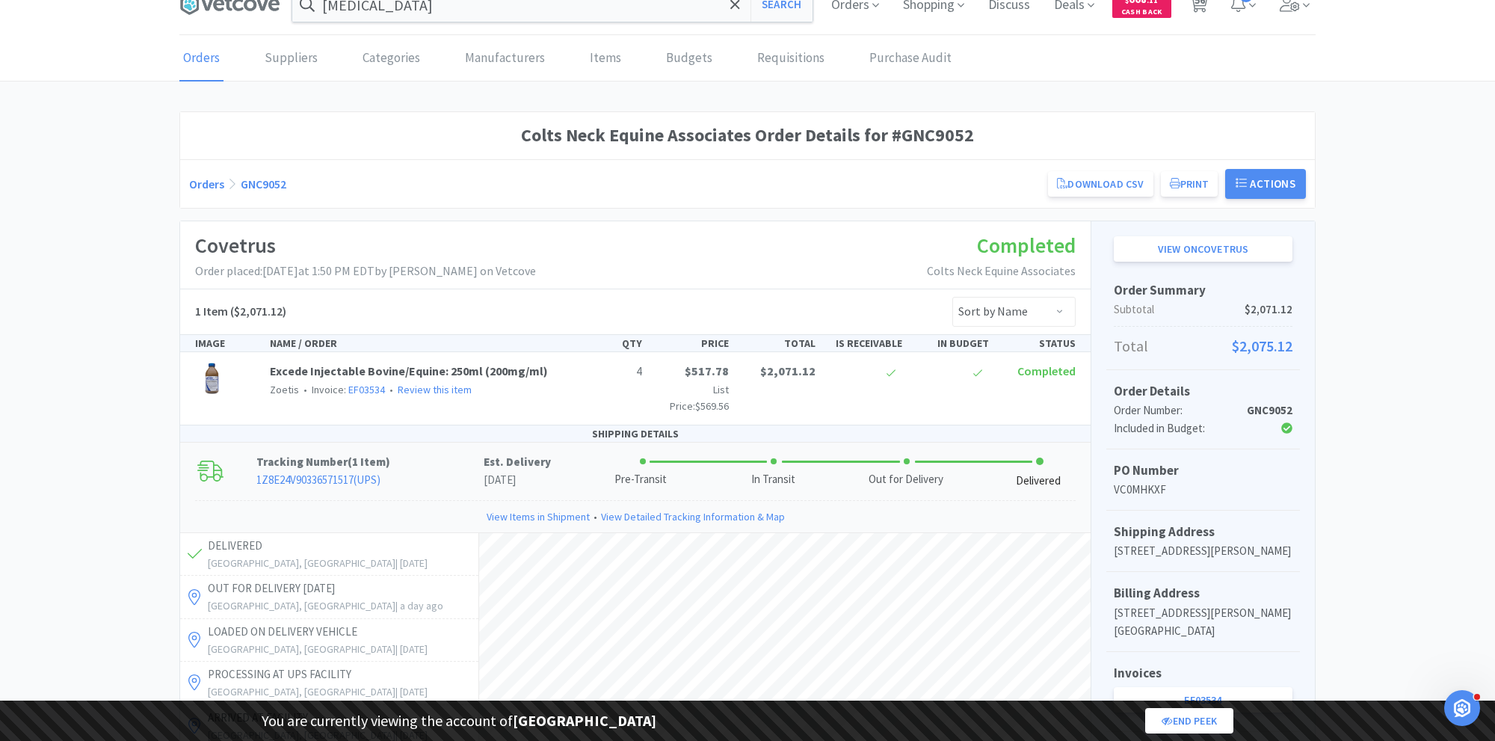
scroll to position [0, 0]
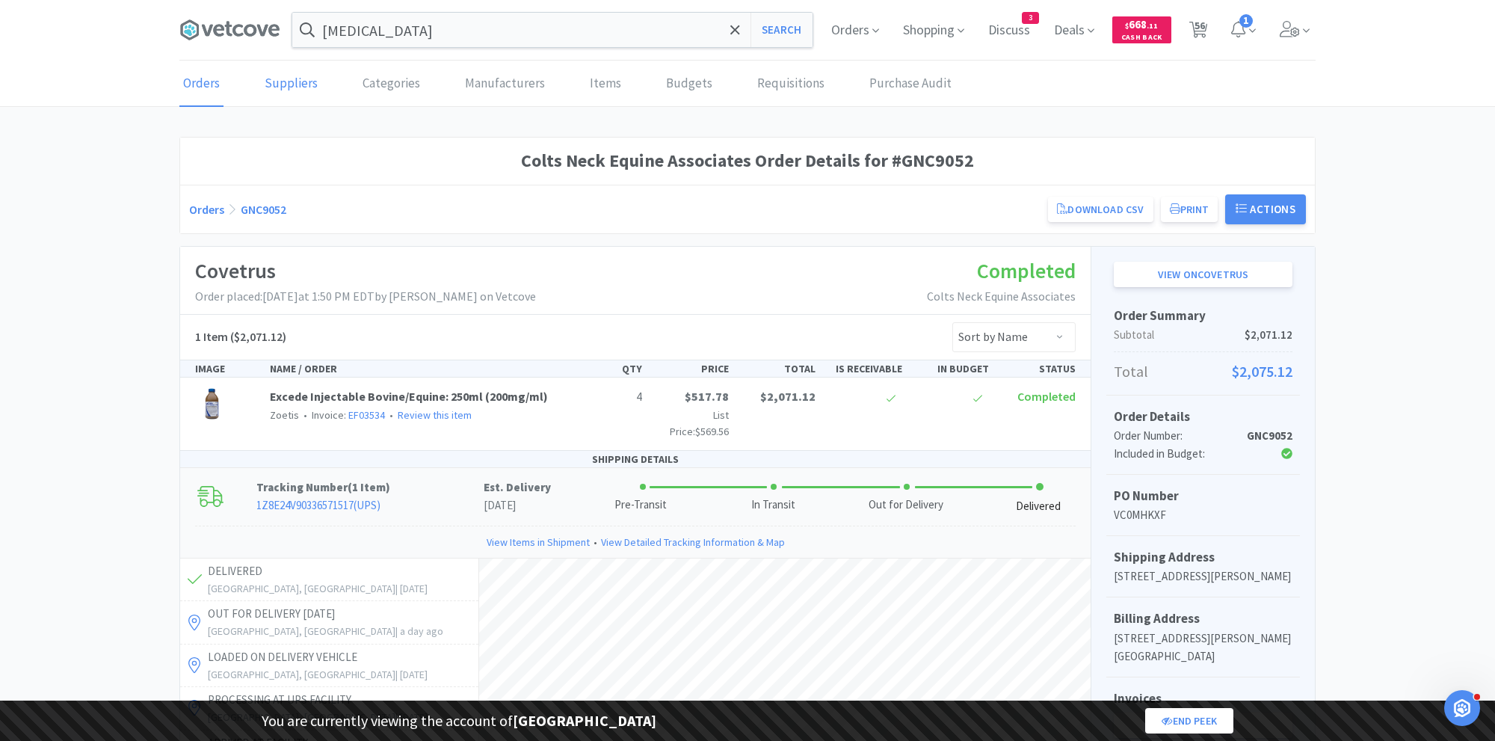
click at [297, 88] on link "Suppliers" at bounding box center [291, 84] width 61 height 46
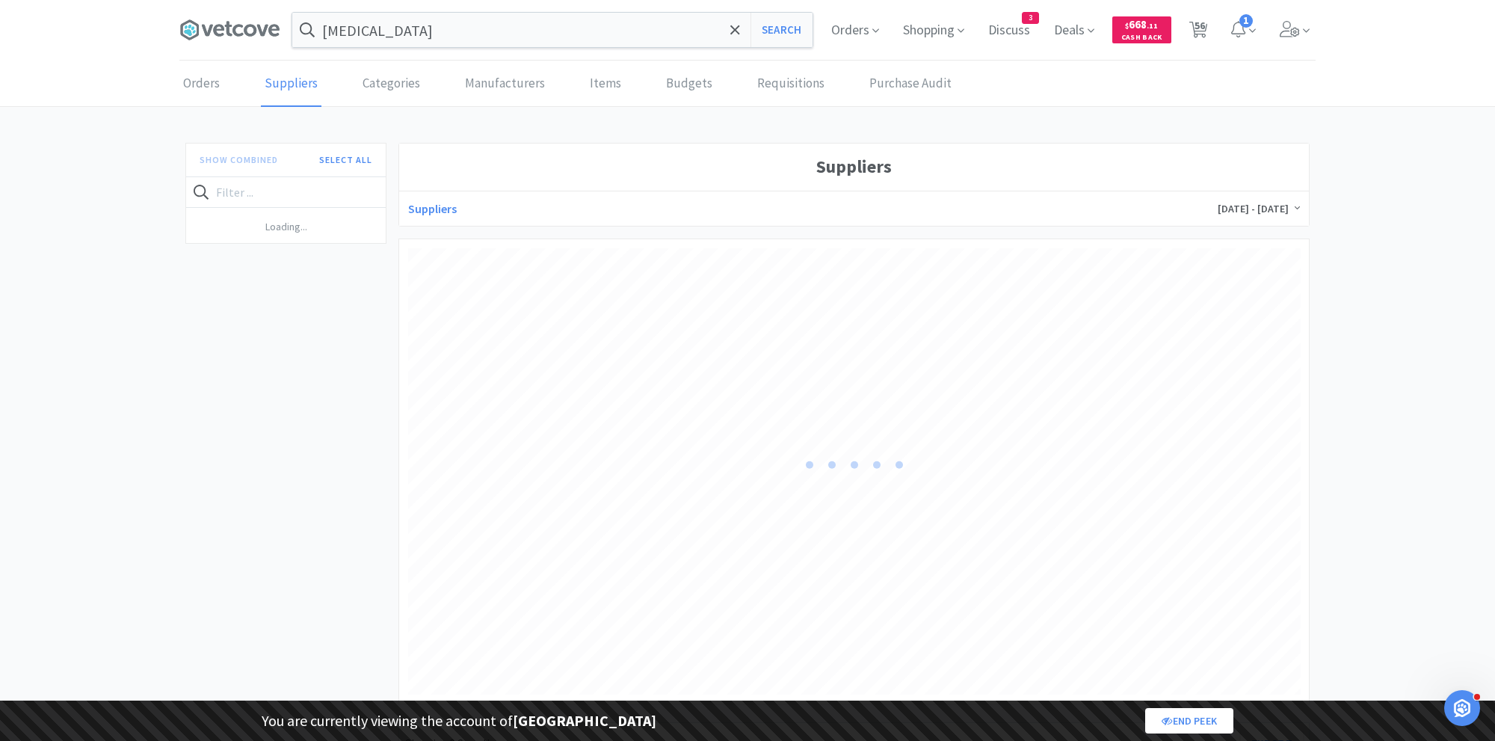
scroll to position [445, 892]
click at [1225, 205] on span "[DATE] - [DATE]" at bounding box center [1258, 208] width 82 height 13
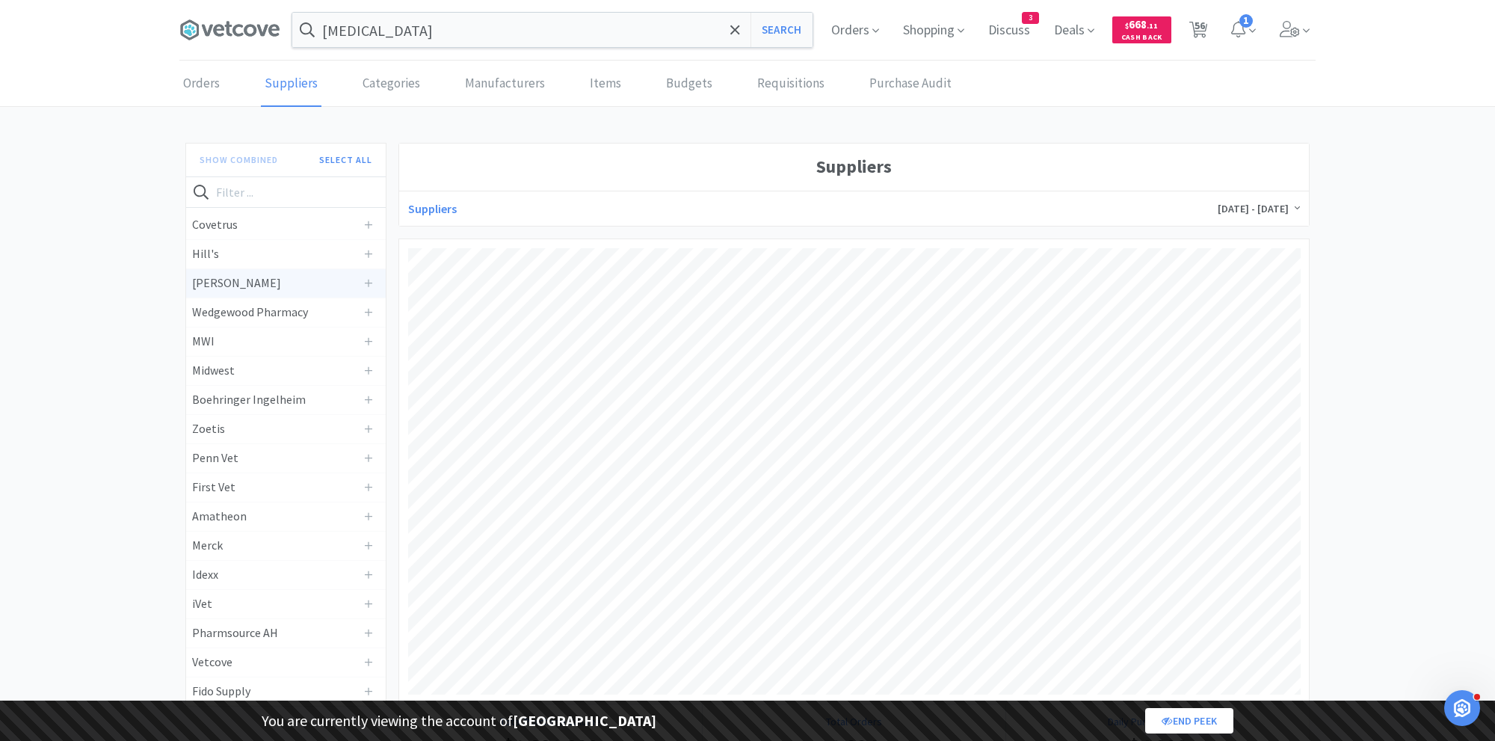
click at [243, 274] on h4 "[PERSON_NAME]" at bounding box center [274, 283] width 165 height 19
click at [243, 308] on h4 "Wedgewood Pharmacy" at bounding box center [274, 312] width 165 height 19
click at [243, 336] on h4 "MWI" at bounding box center [274, 341] width 165 height 19
click at [243, 361] on h4 "Midwest" at bounding box center [274, 370] width 165 height 19
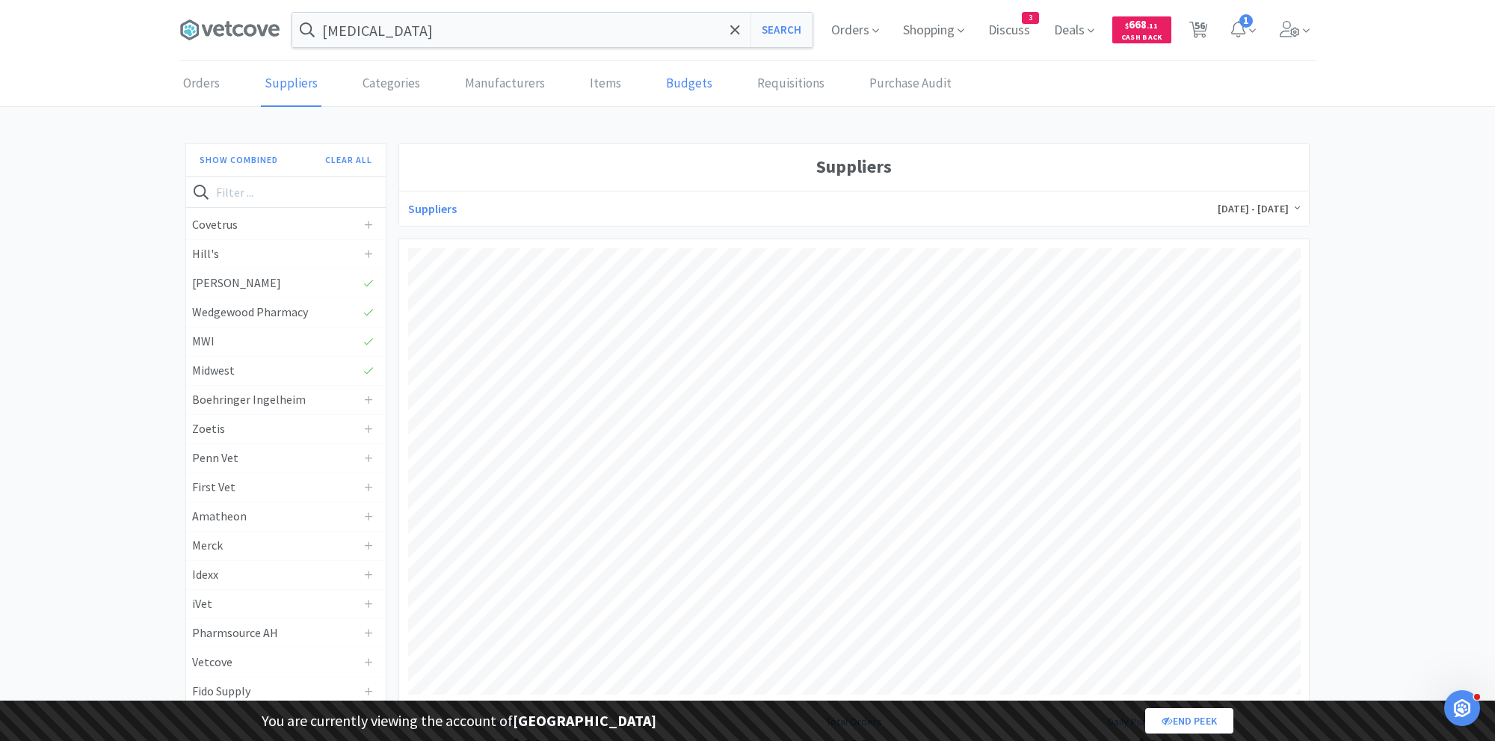
click at [673, 91] on link "Budgets" at bounding box center [689, 84] width 54 height 46
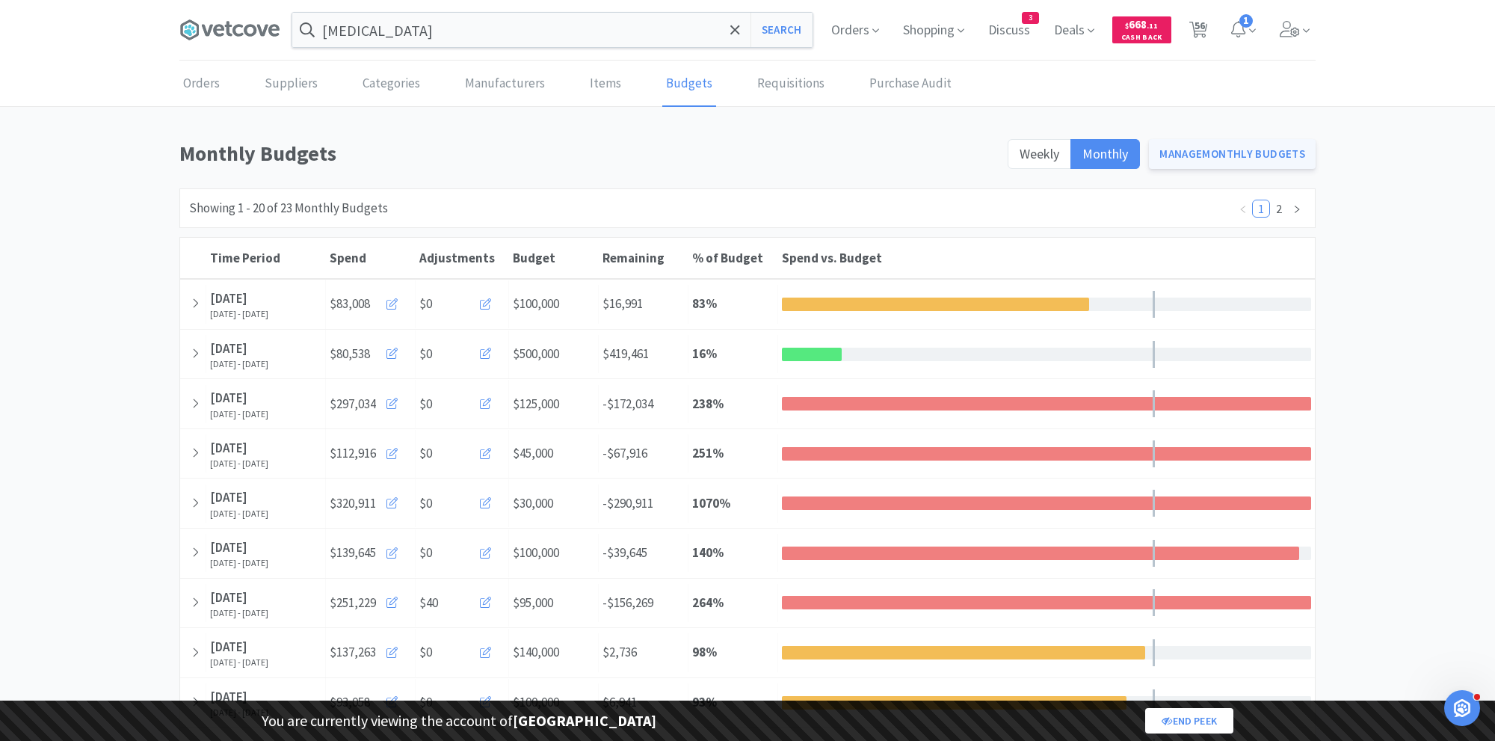
click at [1185, 153] on link "Manage Monthly Budgets" at bounding box center [1232, 154] width 167 height 30
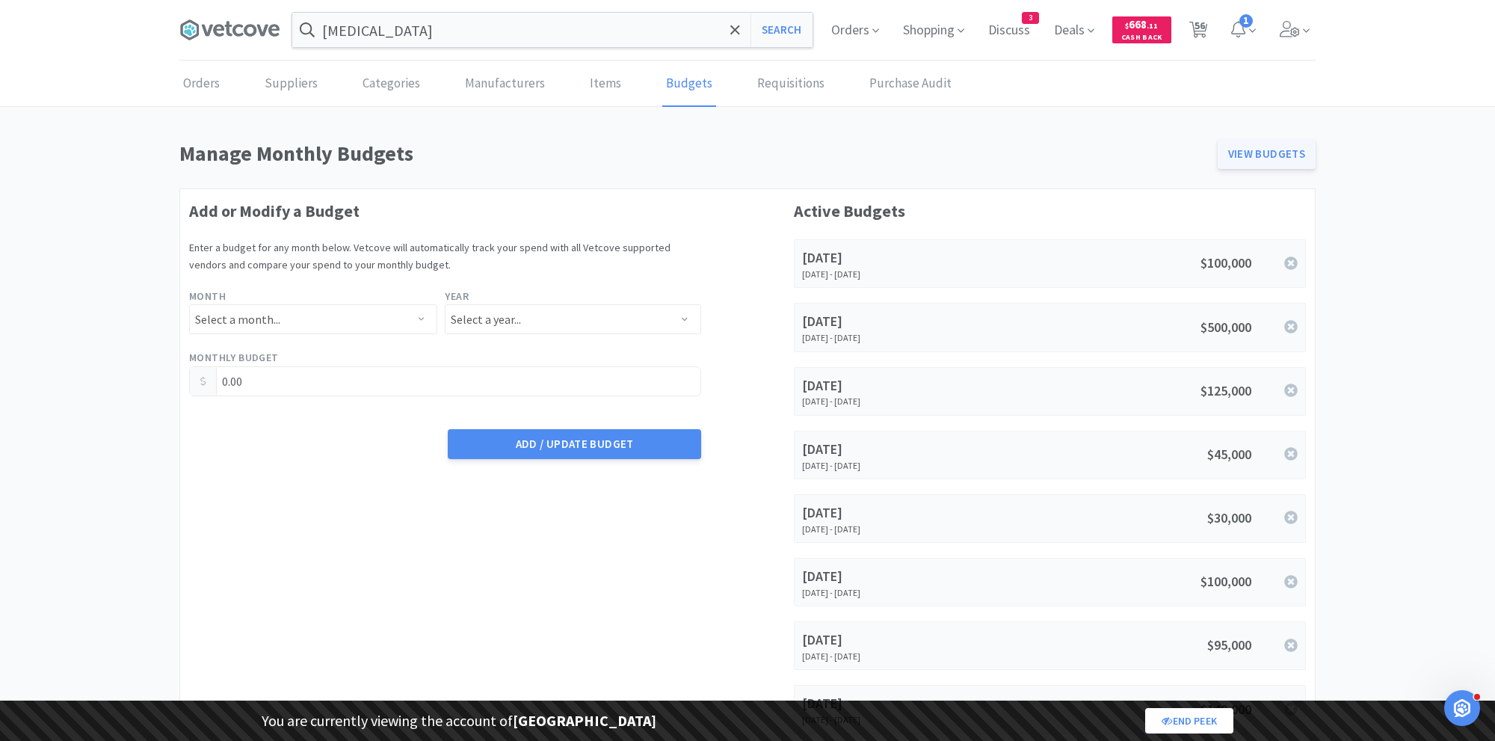
click at [1238, 158] on link "View Budgets" at bounding box center [1266, 154] width 99 height 30
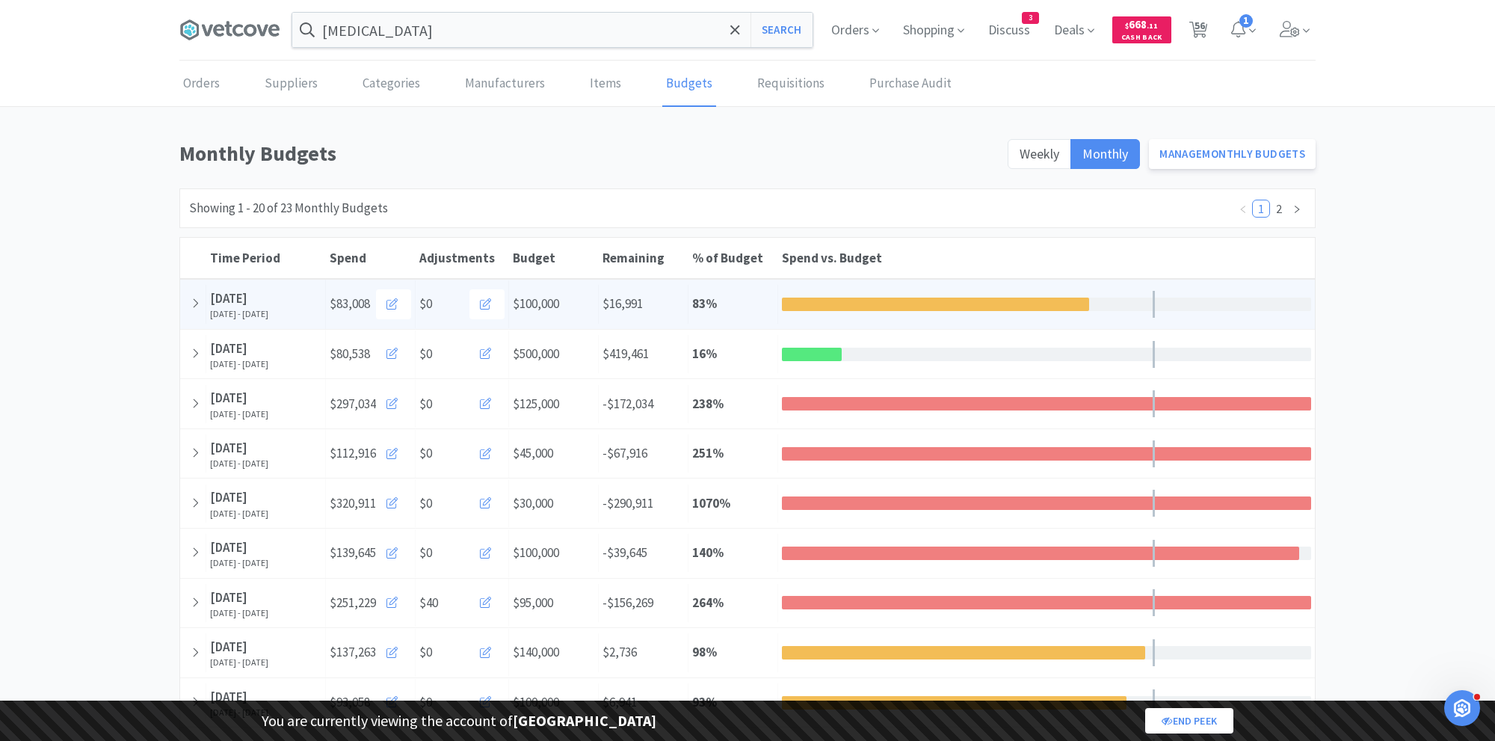
click at [738, 292] on div "% of Budget 83 %" at bounding box center [733, 304] width 90 height 38
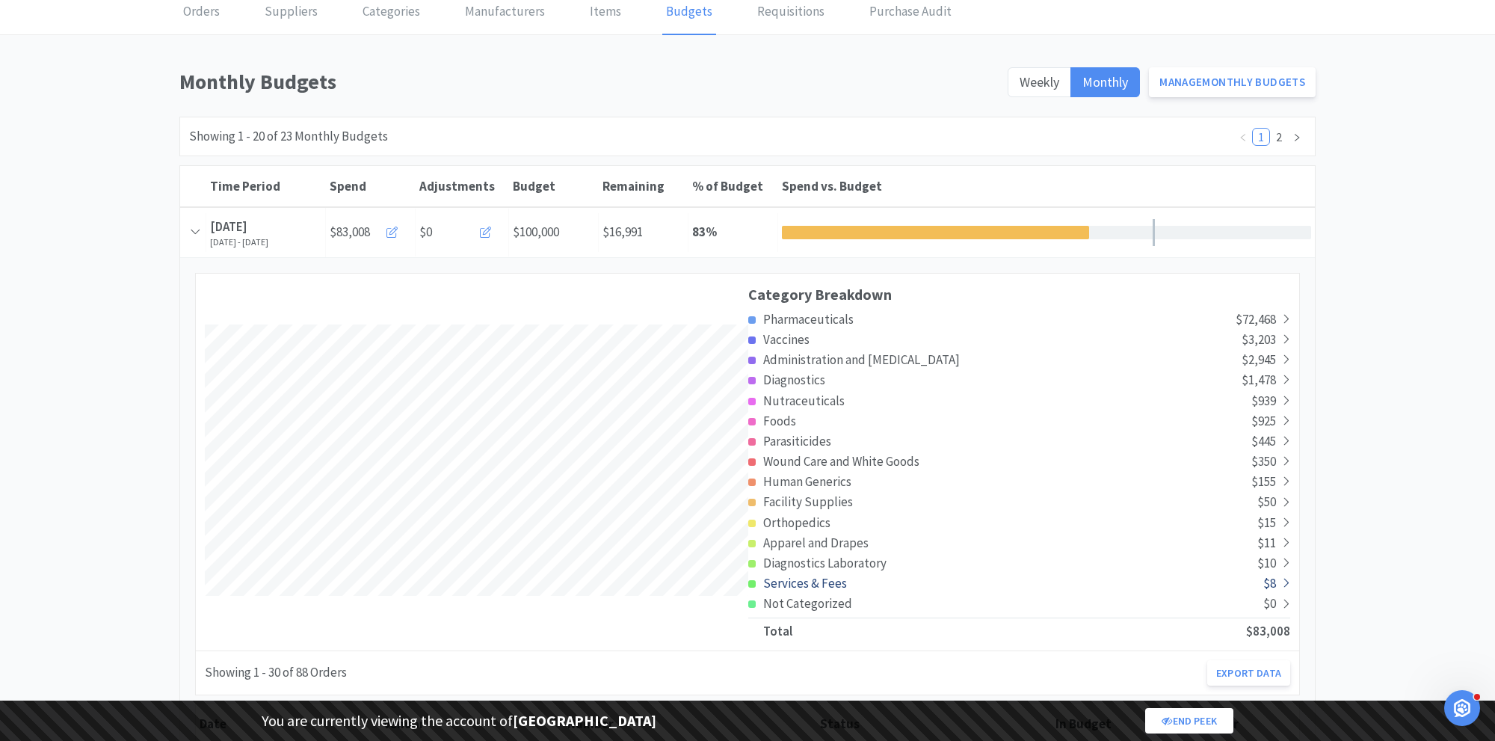
scroll to position [75, 0]
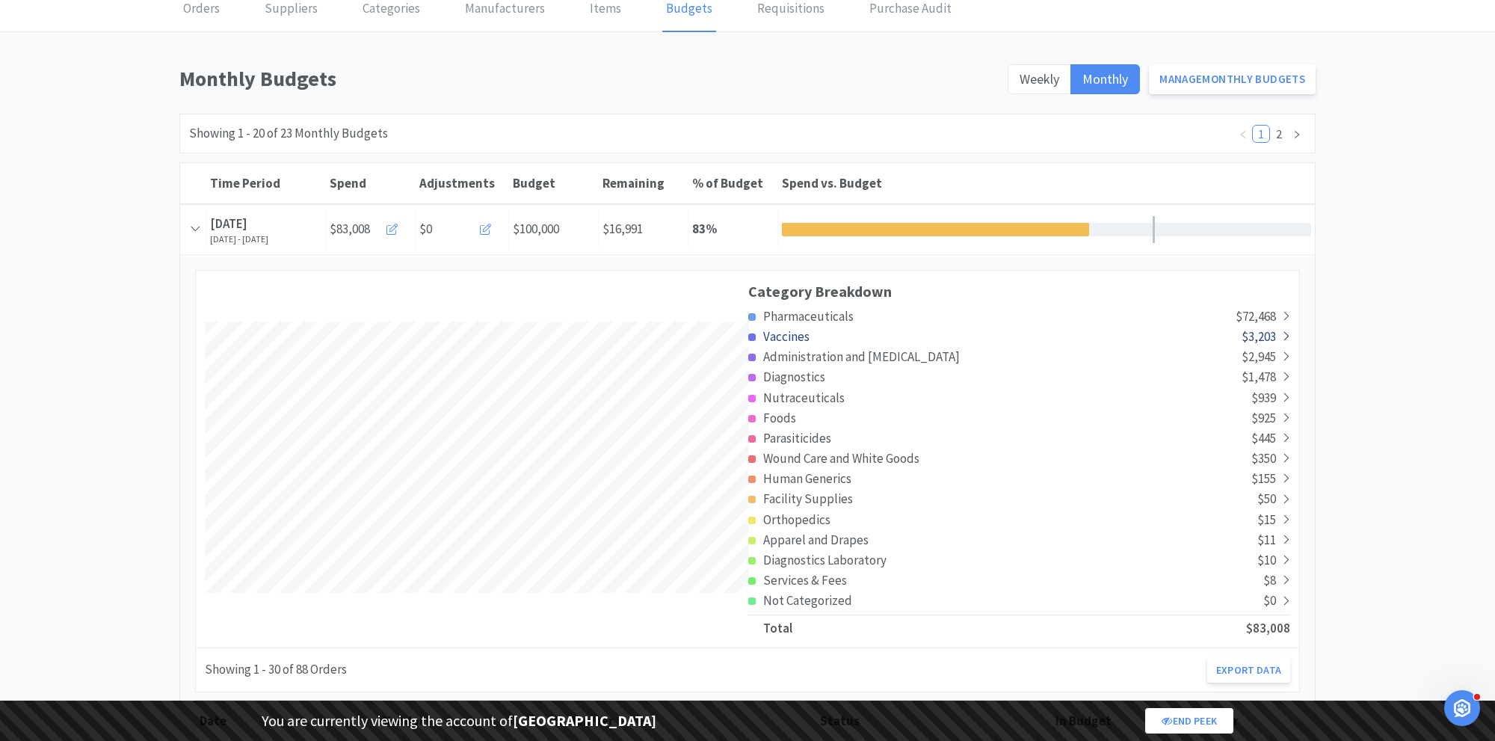
click at [803, 332] on span "Vaccines" at bounding box center [786, 336] width 46 height 16
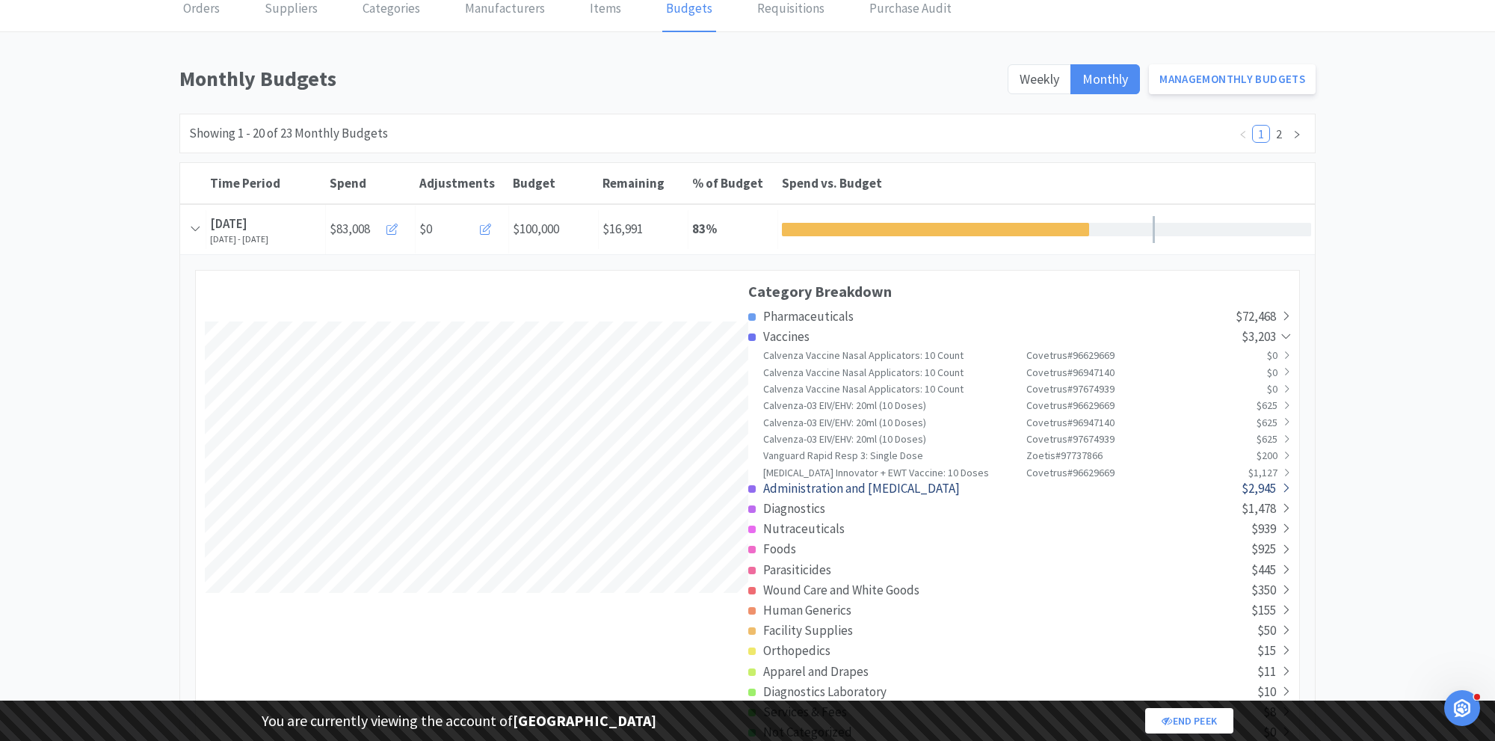
scroll to position [0, 0]
click at [797, 487] on span "Administration and [MEDICAL_DATA]" at bounding box center [861, 490] width 197 height 16
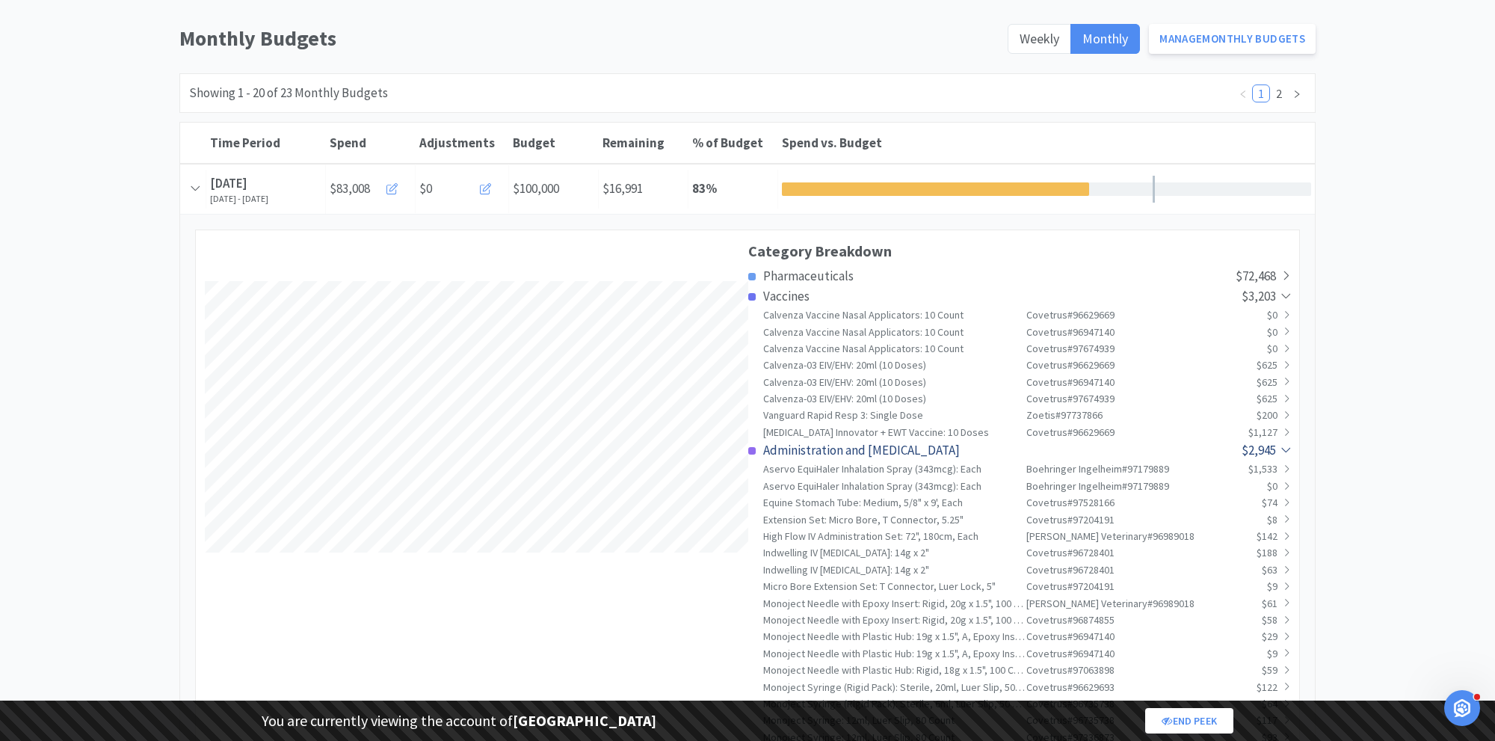
scroll to position [743880, 746193]
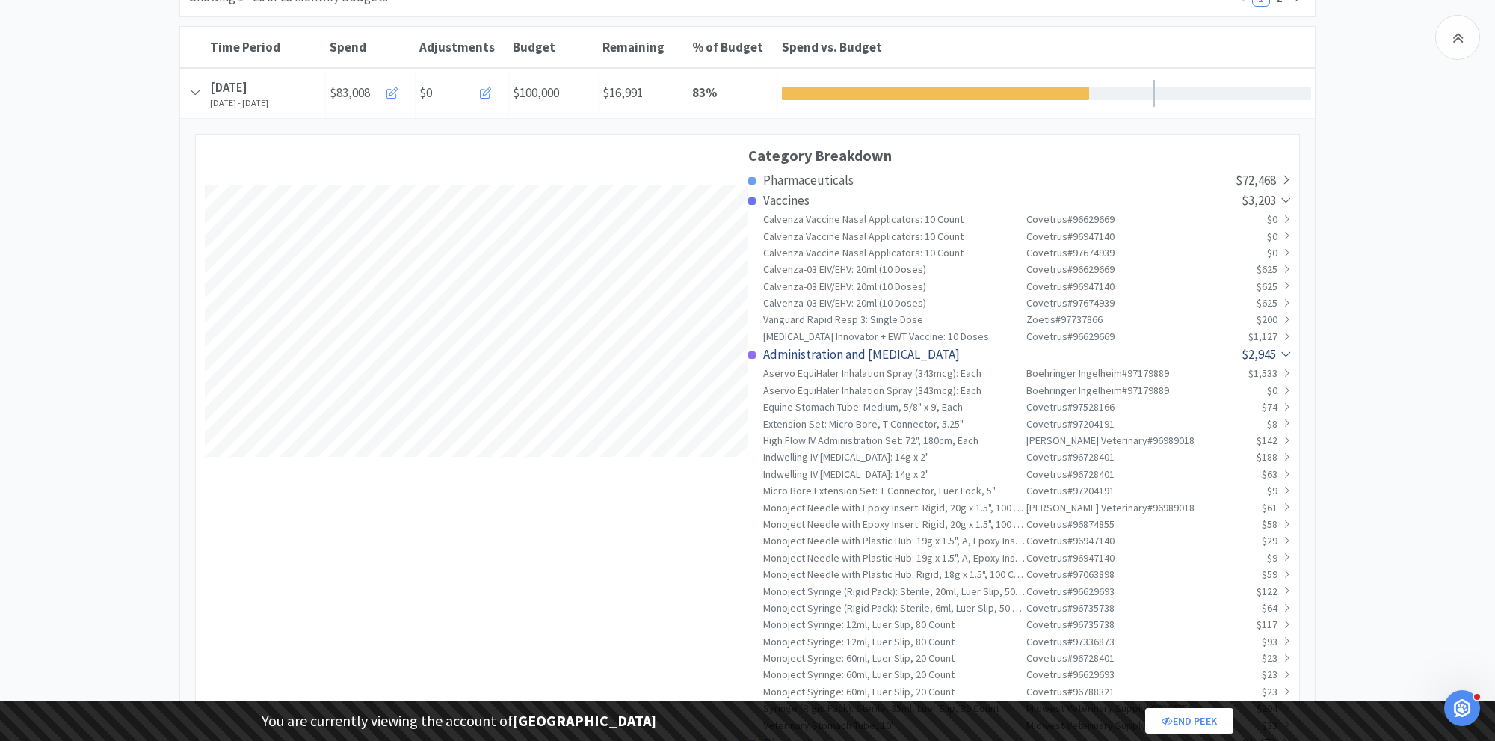
click at [822, 347] on span "Administration and [MEDICAL_DATA]" at bounding box center [861, 354] width 197 height 16
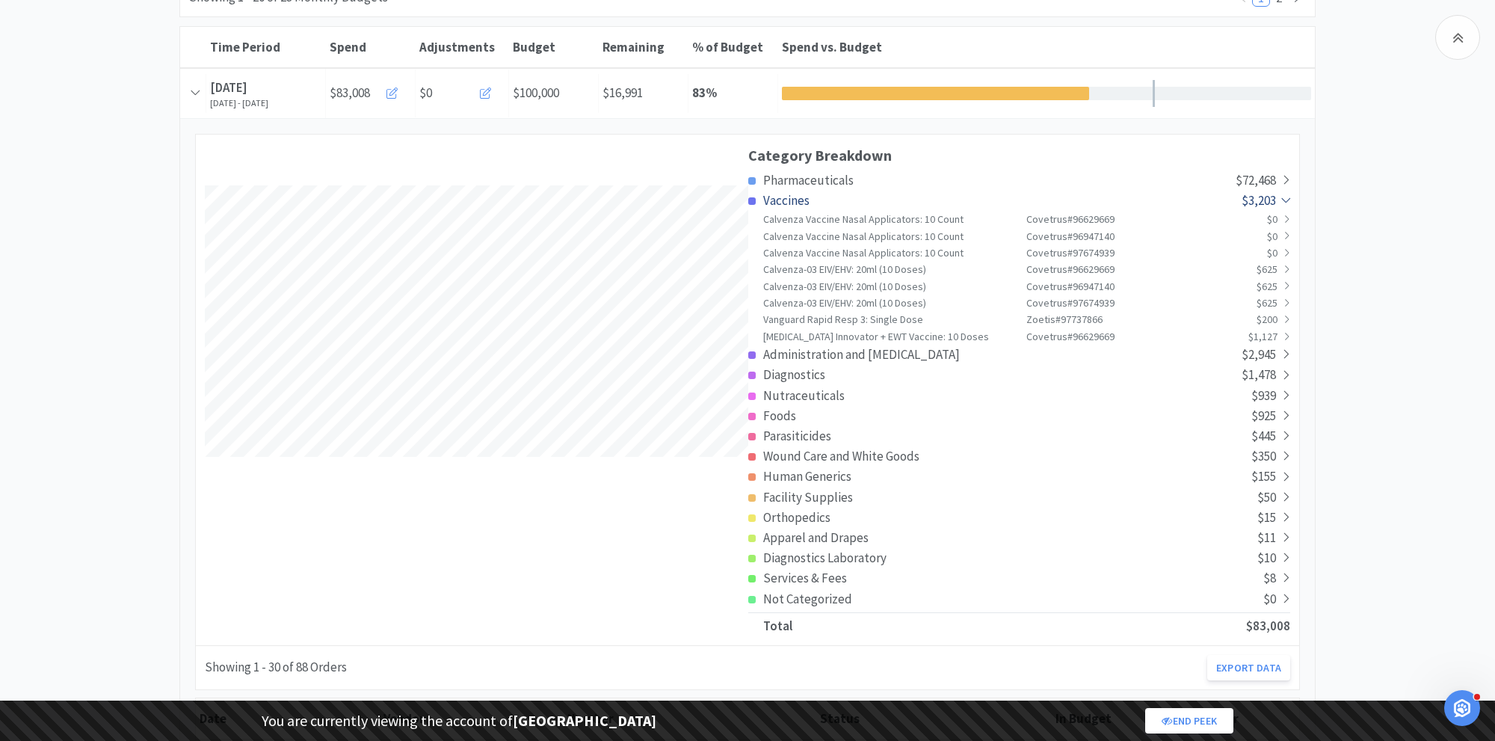
click at [791, 197] on span "Vaccines" at bounding box center [786, 200] width 46 height 16
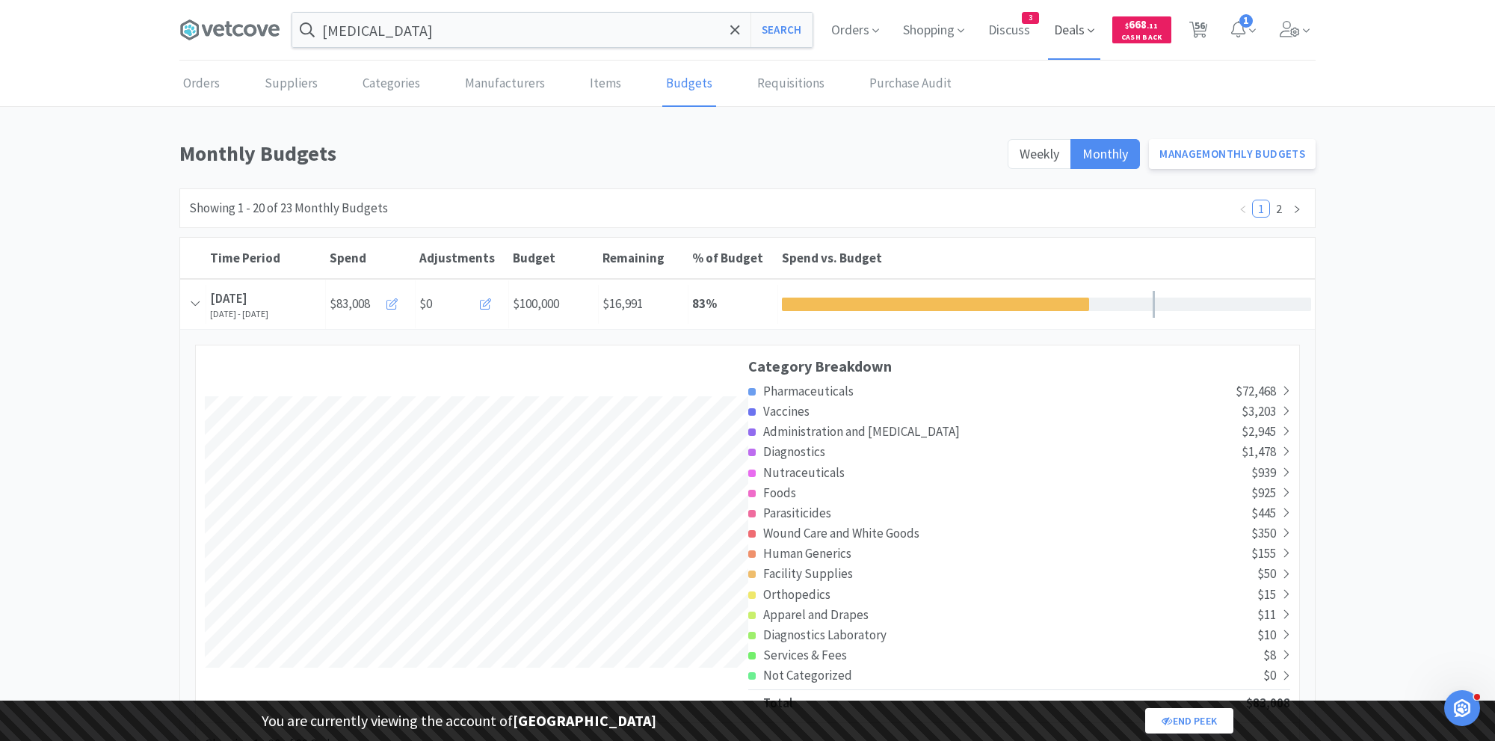
click at [1074, 36] on span "Deals" at bounding box center [1074, 30] width 52 height 60
click at [783, 90] on h6 "Cashback Deals" at bounding box center [827, 89] width 172 height 15
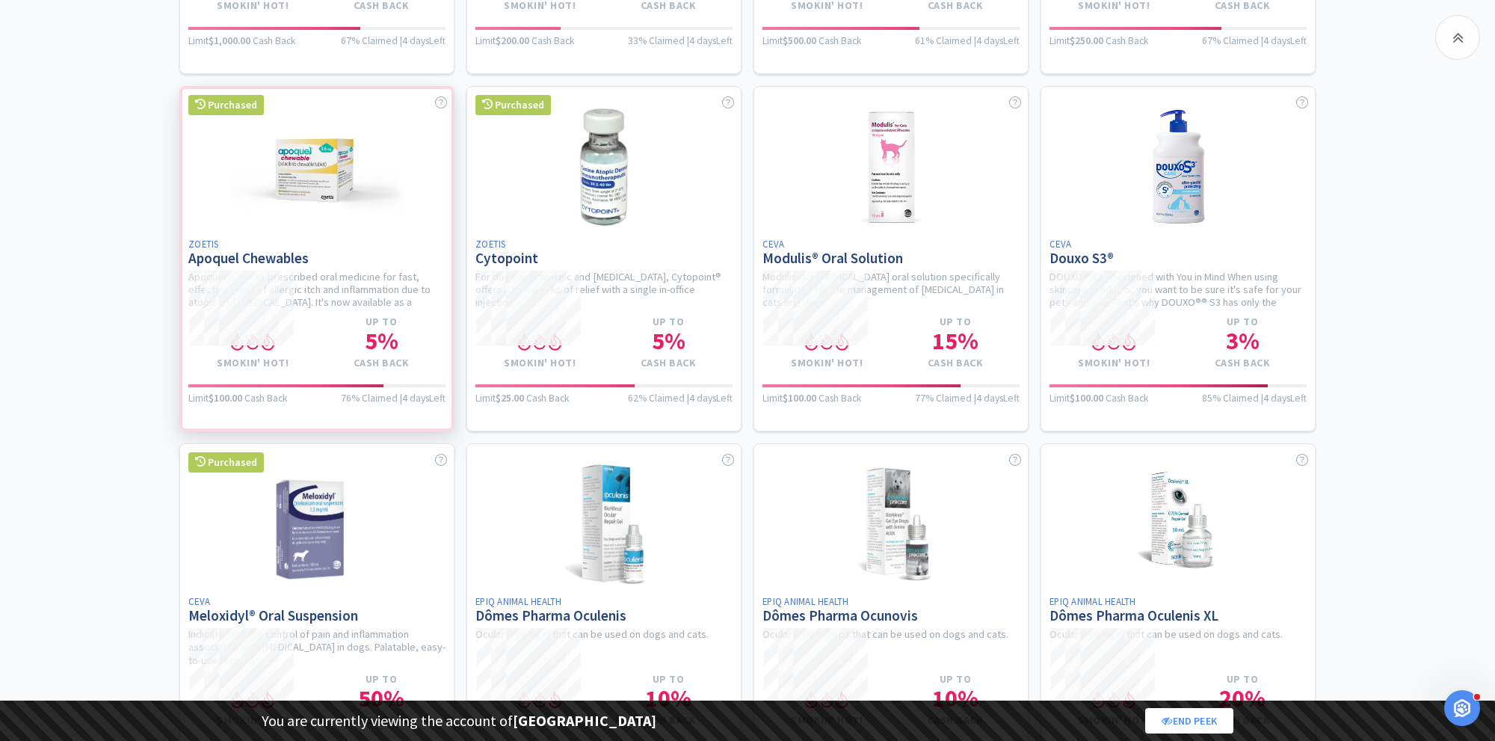
click at [382, 342] on h1 "5 %" at bounding box center [381, 341] width 129 height 24
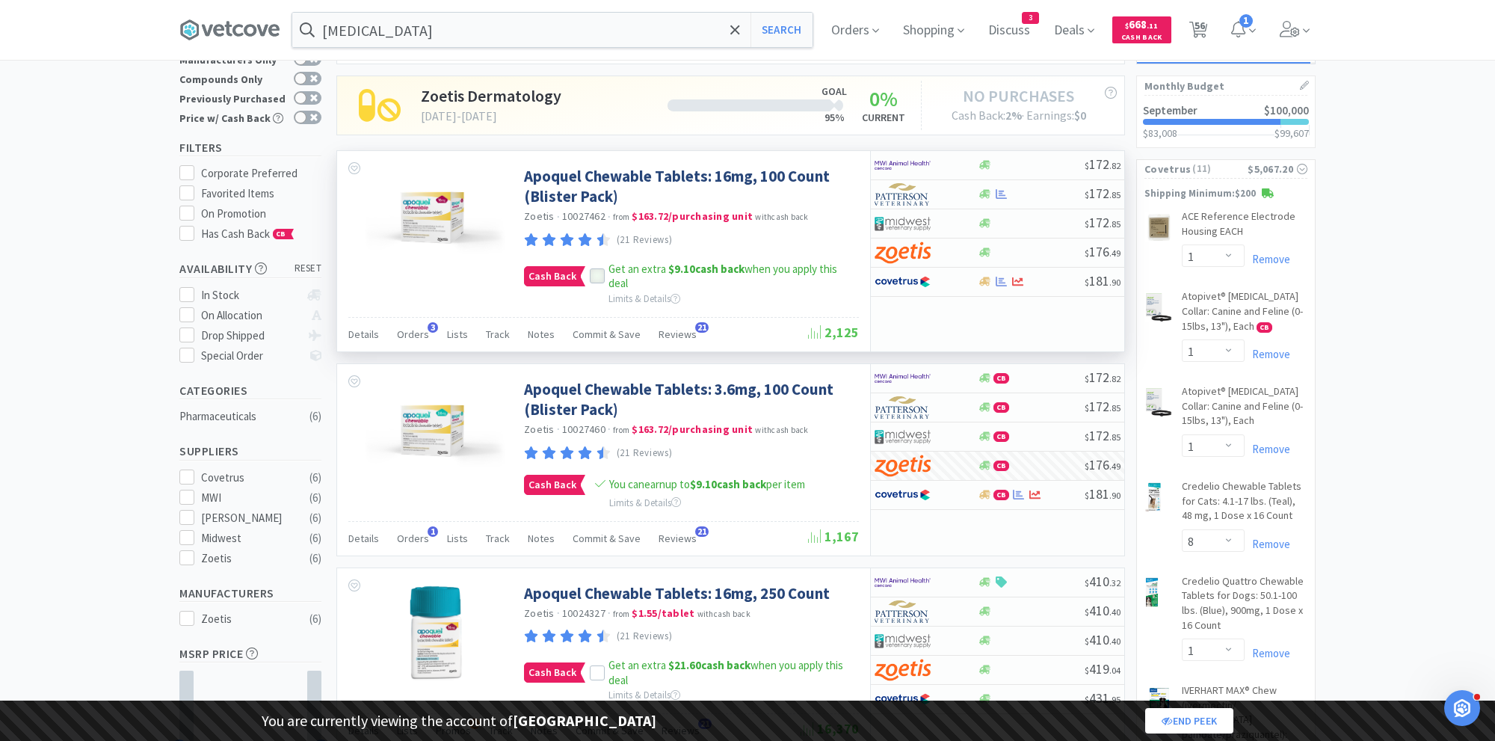
click at [592, 278] on icon at bounding box center [597, 276] width 10 height 10
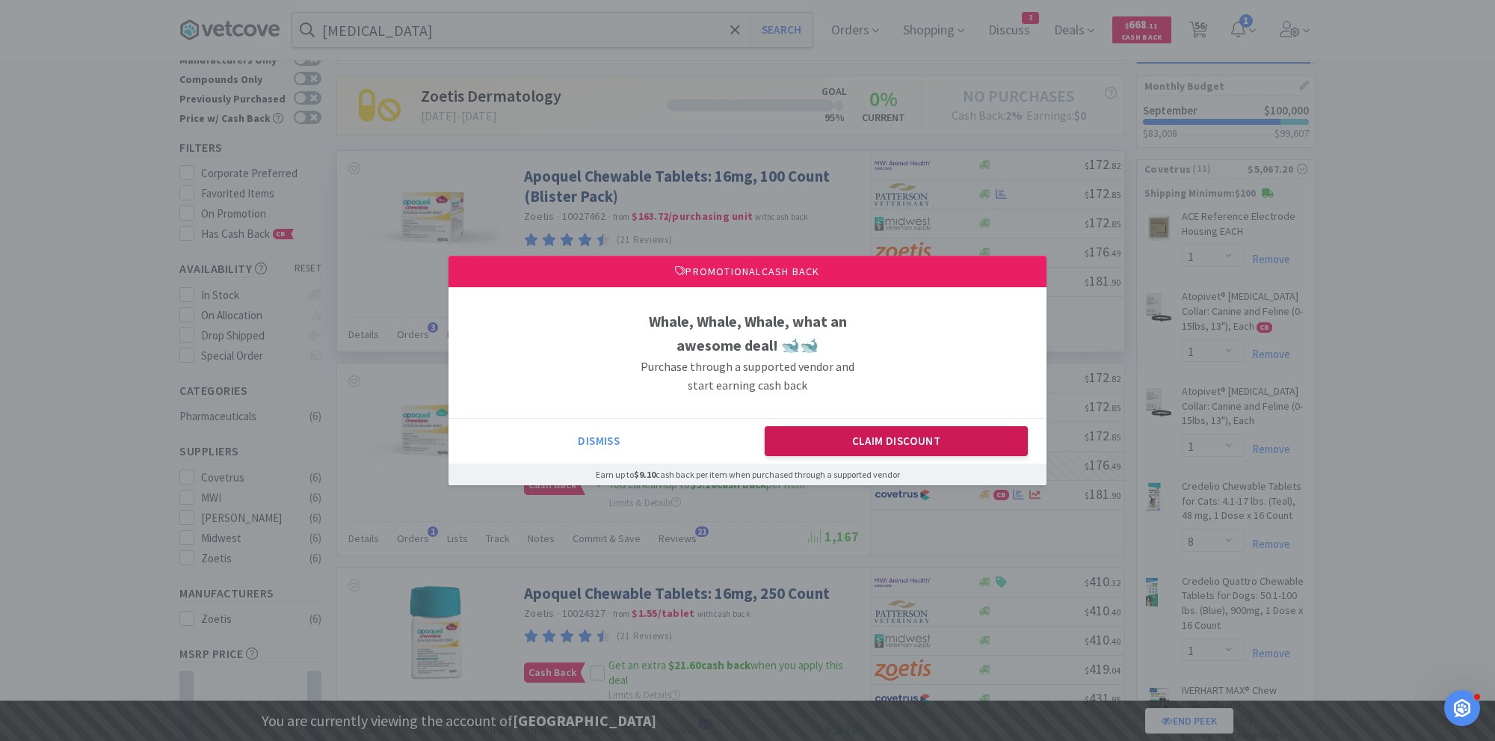
click at [862, 439] on button "Claim Discount" at bounding box center [897, 441] width 264 height 30
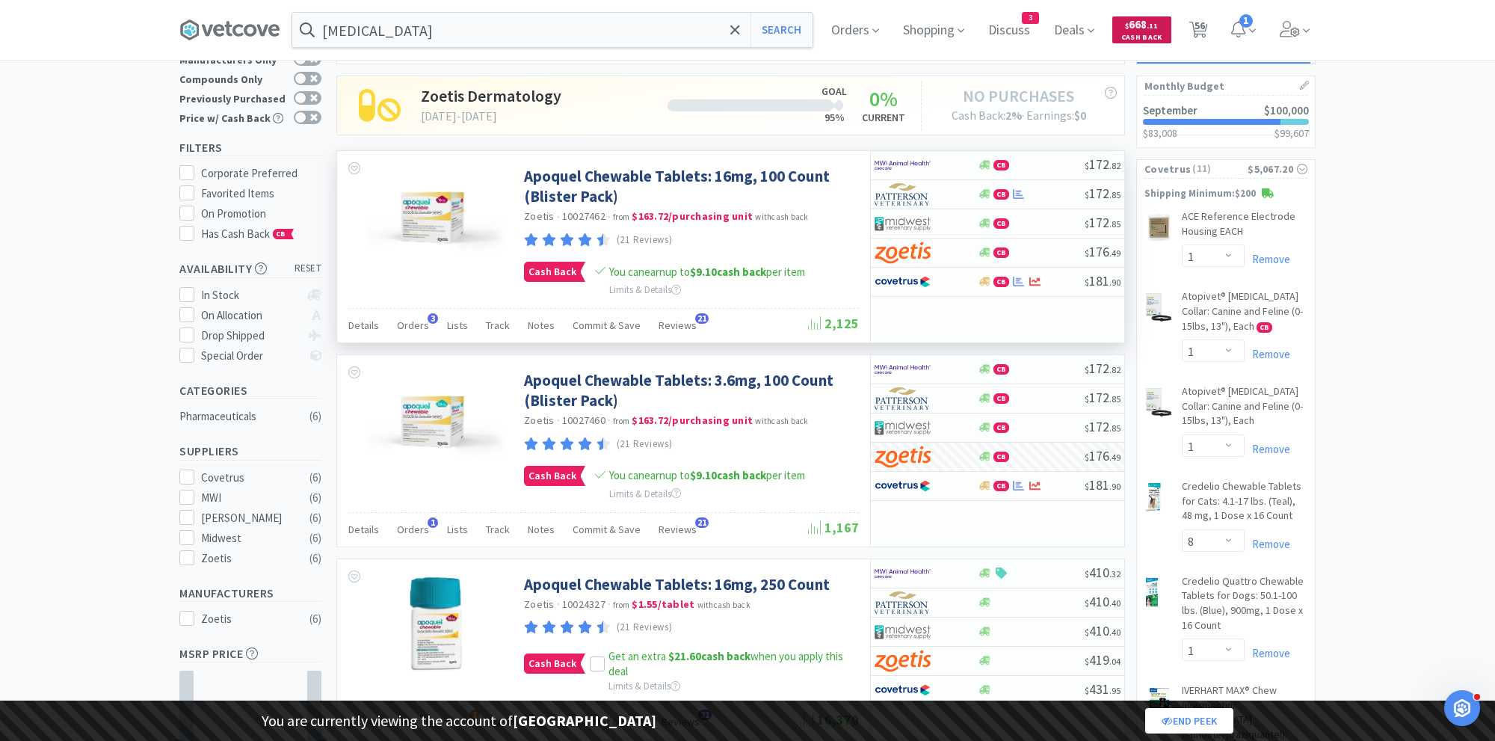
click at [1128, 25] on span "$" at bounding box center [1127, 26] width 4 height 10
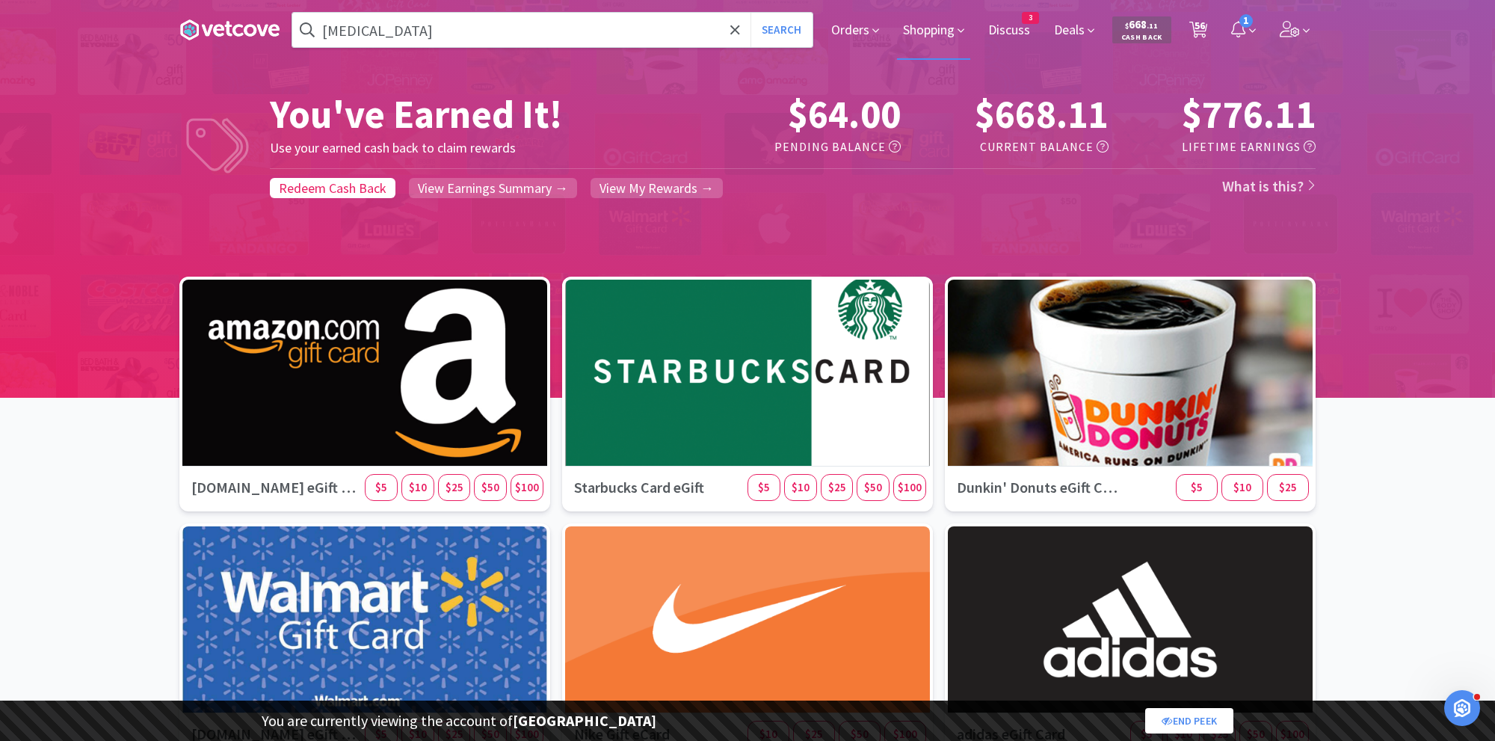
click at [946, 34] on span "Shopping" at bounding box center [933, 30] width 73 height 60
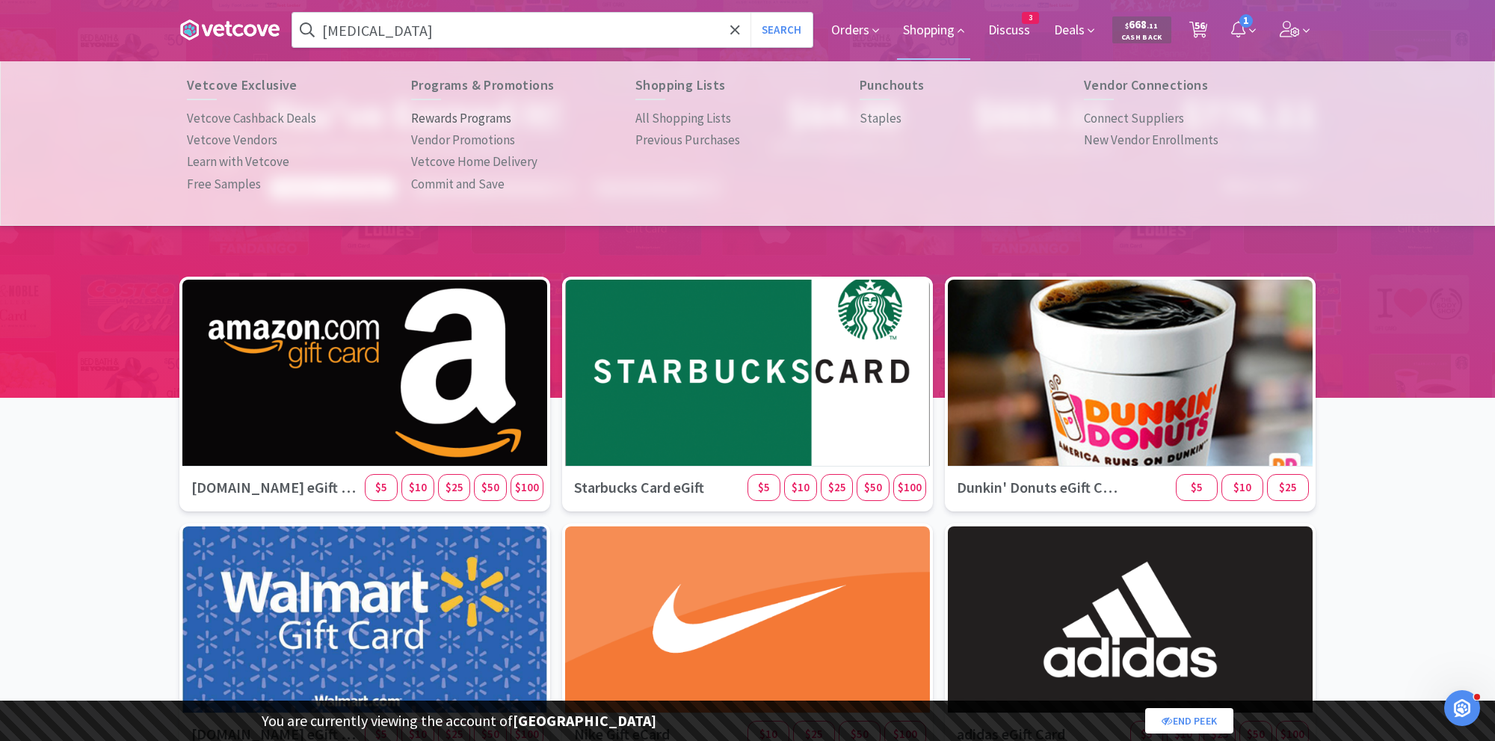
click at [495, 117] on p "Rewards Programs" at bounding box center [461, 118] width 100 height 20
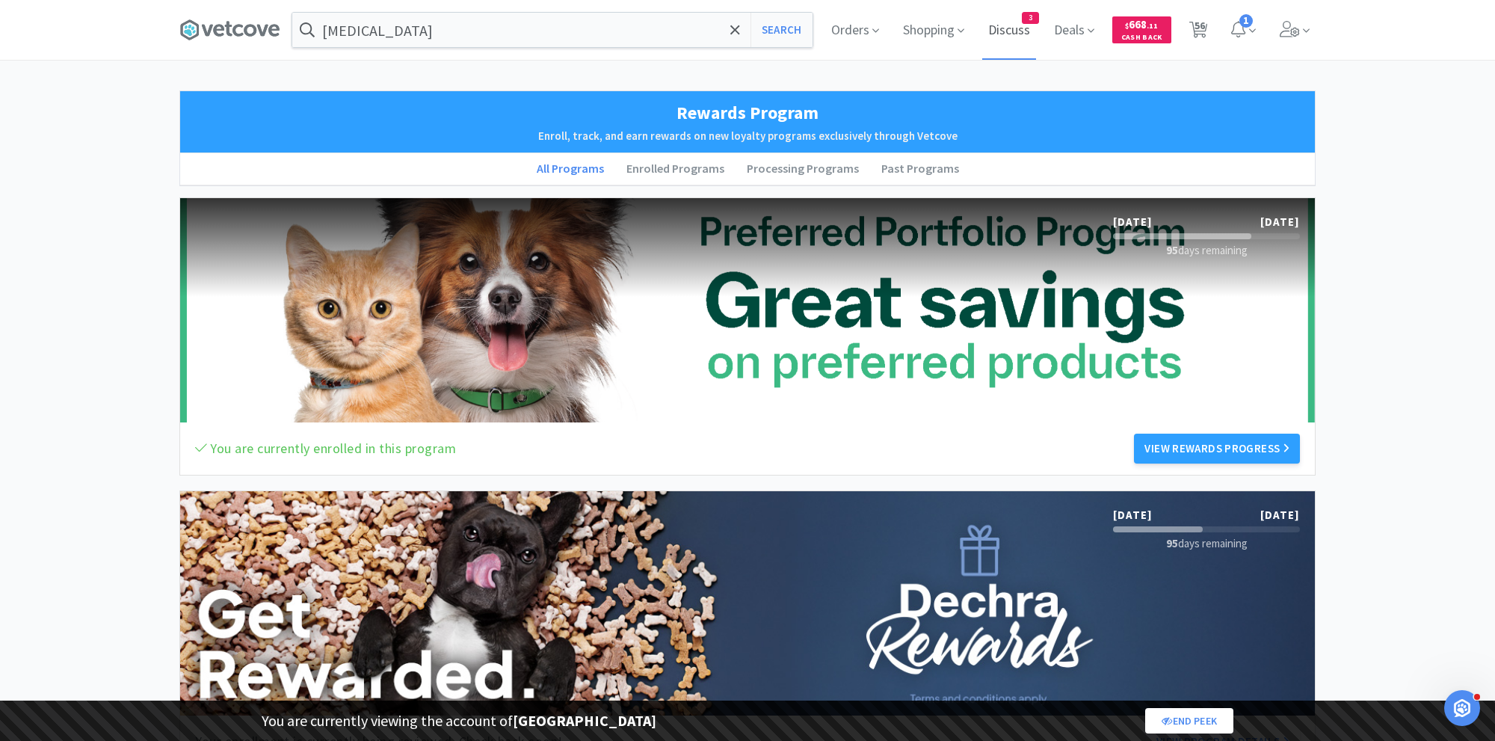
click at [1022, 37] on span "Discuss" at bounding box center [1009, 30] width 54 height 60
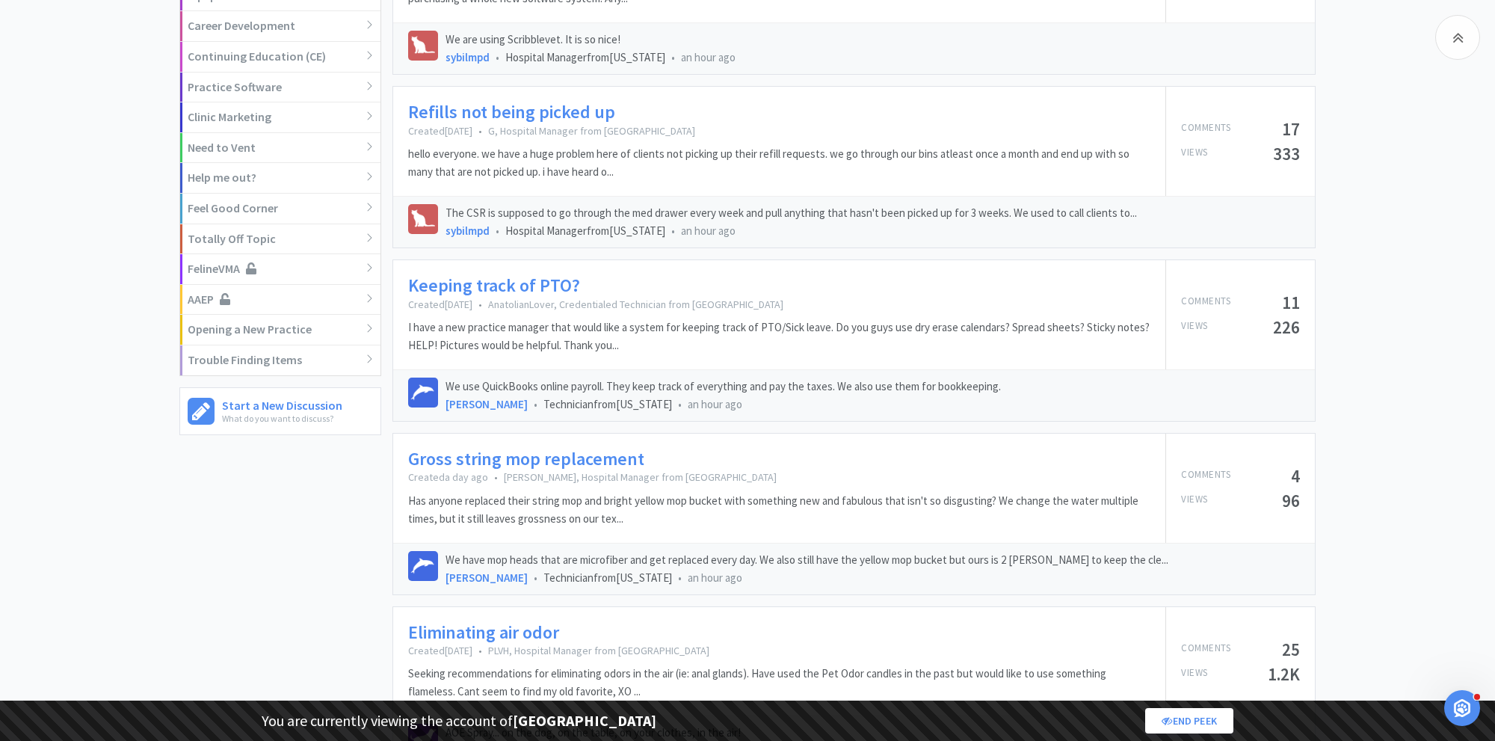
scroll to position [796, 0]
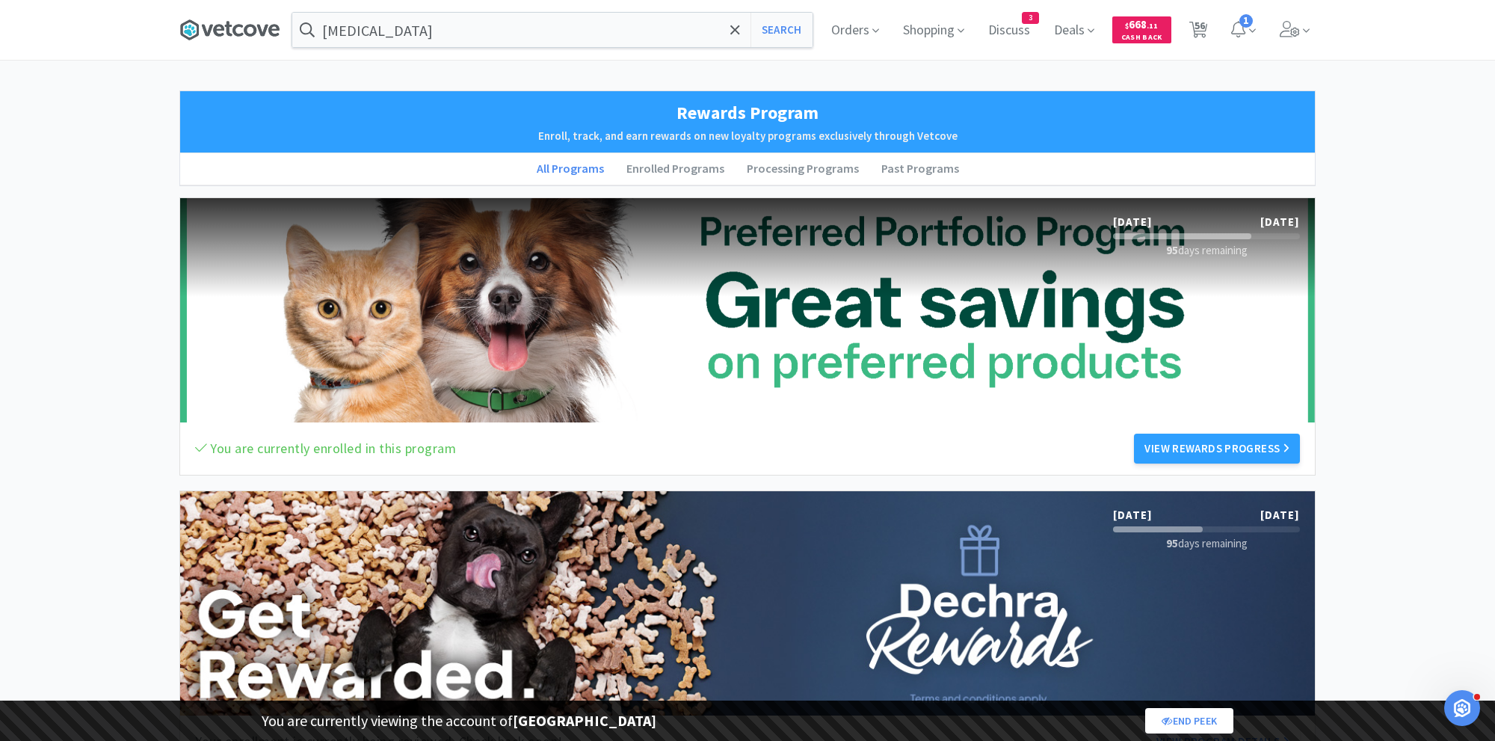
click at [249, 37] on icon at bounding box center [229, 30] width 100 height 22
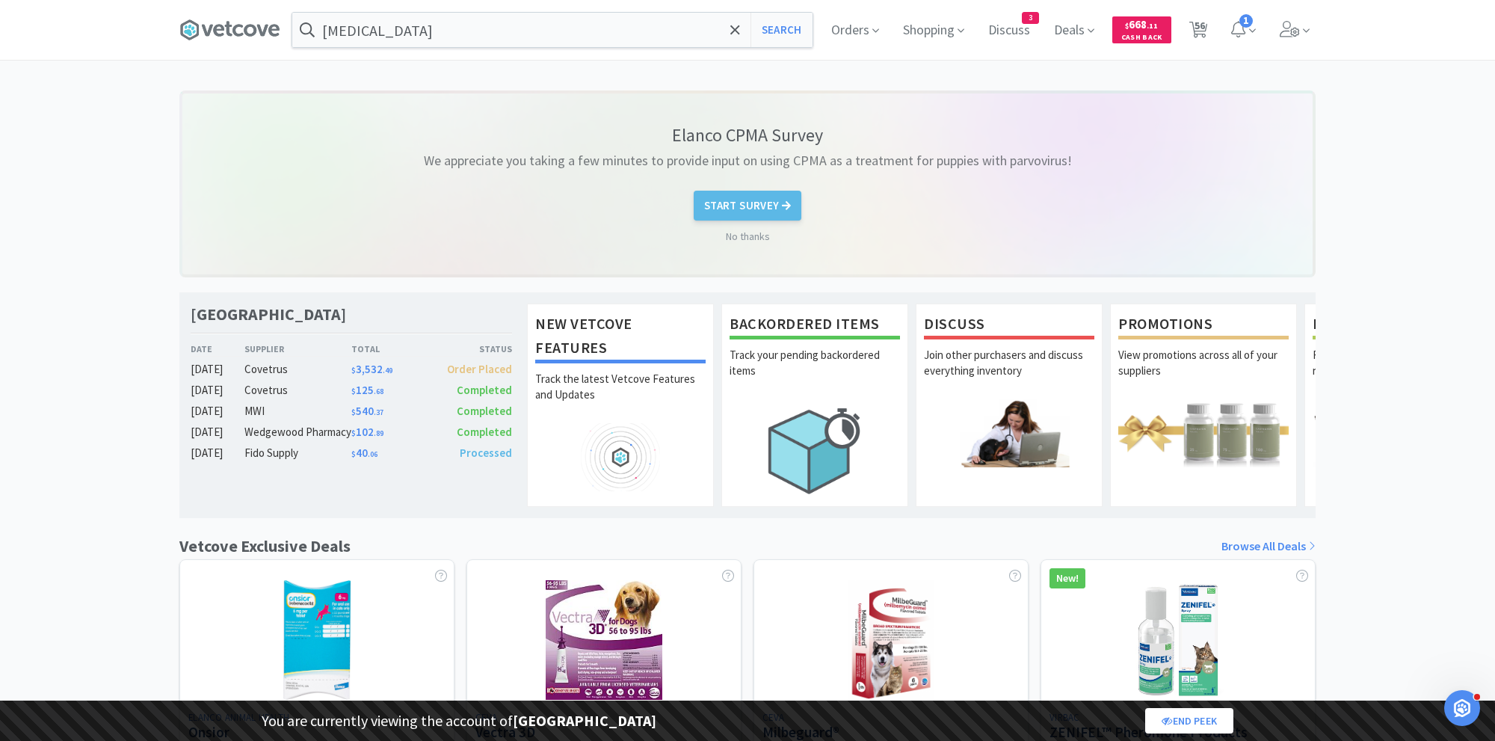
click at [1392, 626] on div "Elanco CPMA Survey We appreciate you taking a few minutes to provide input on u…" at bounding box center [747, 638] width 1495 height 1097
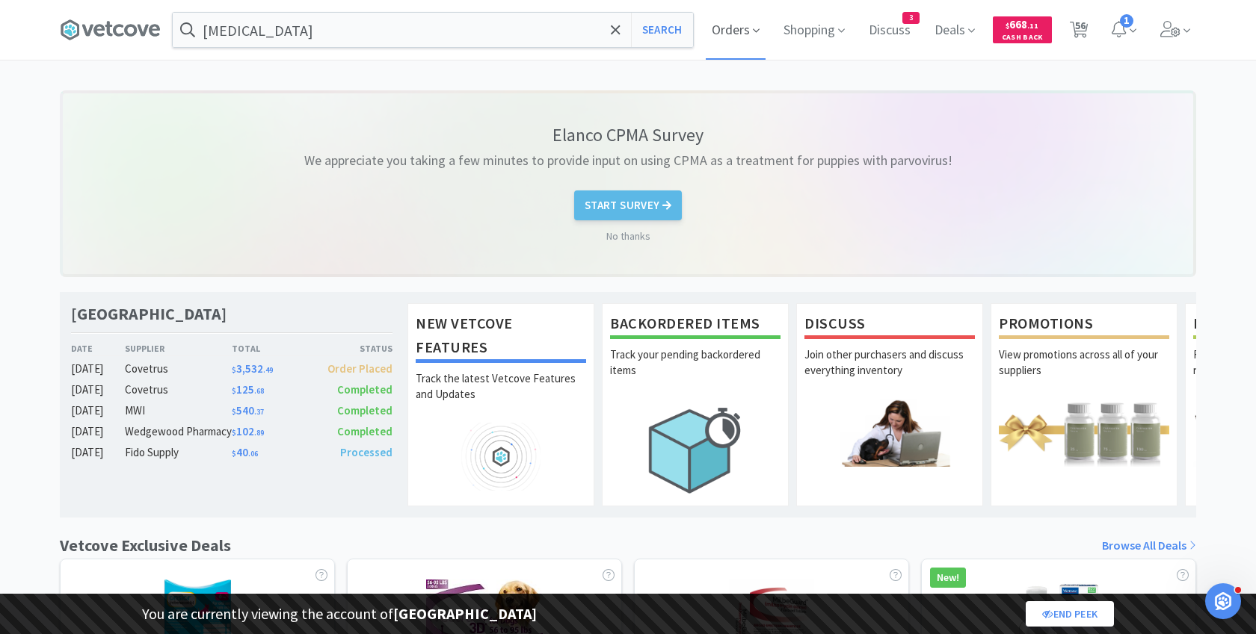
click at [747, 19] on span "Orders" at bounding box center [735, 30] width 60 height 60
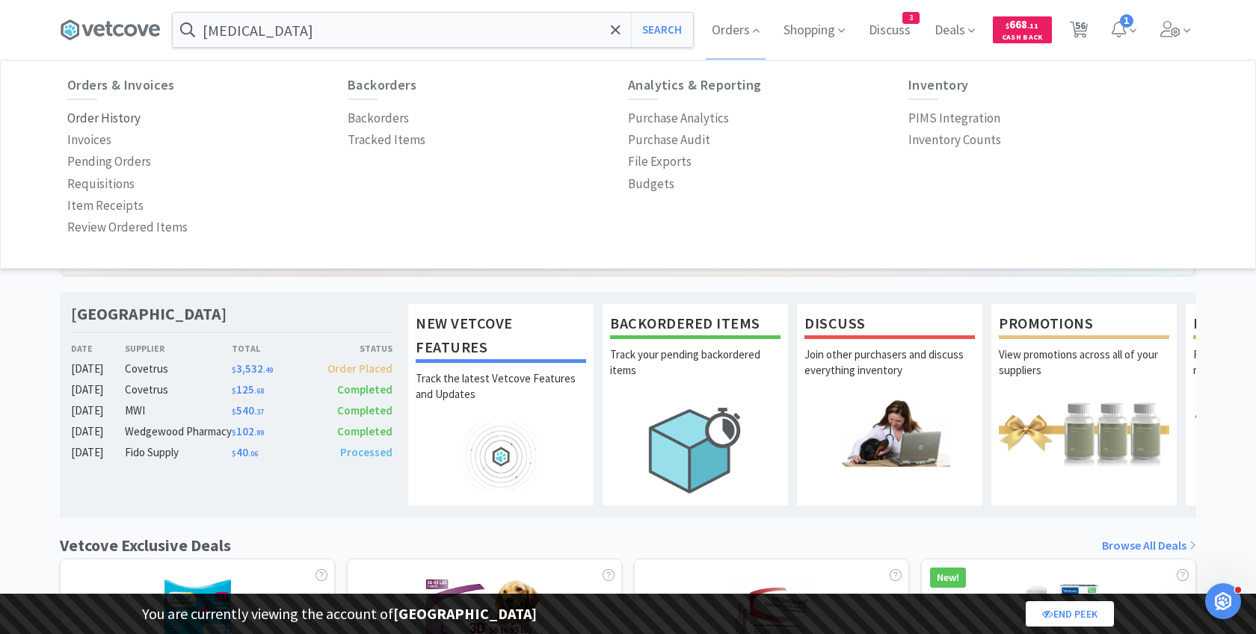
click at [123, 112] on p "Order History" at bounding box center [103, 118] width 73 height 20
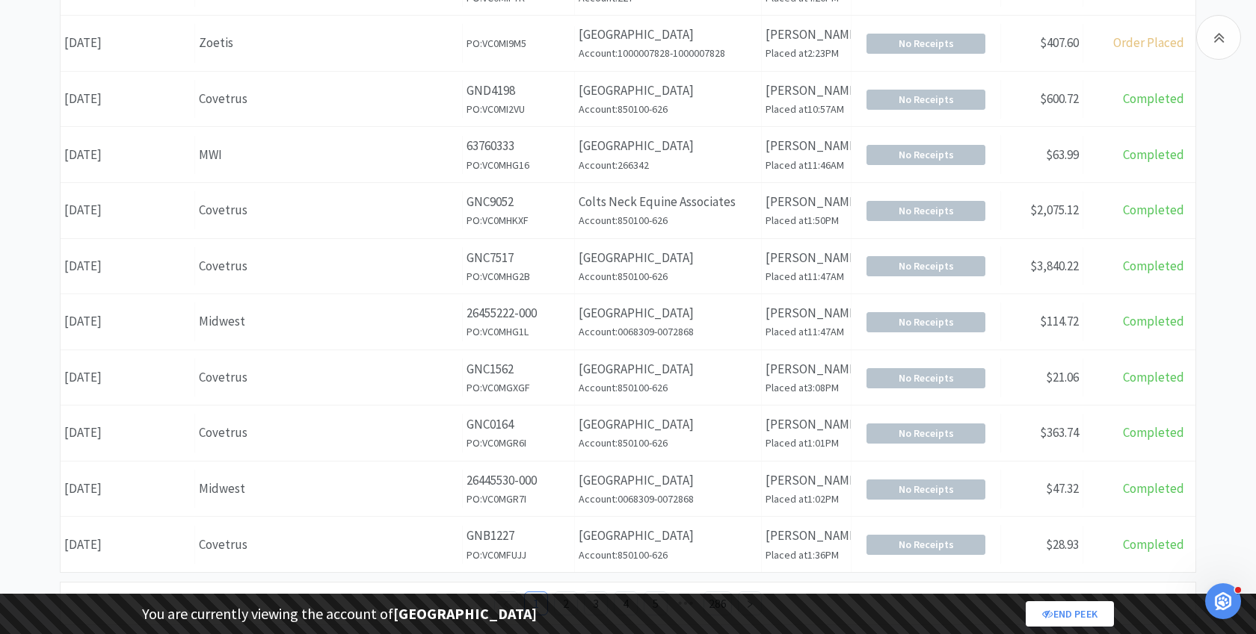
scroll to position [590, 0]
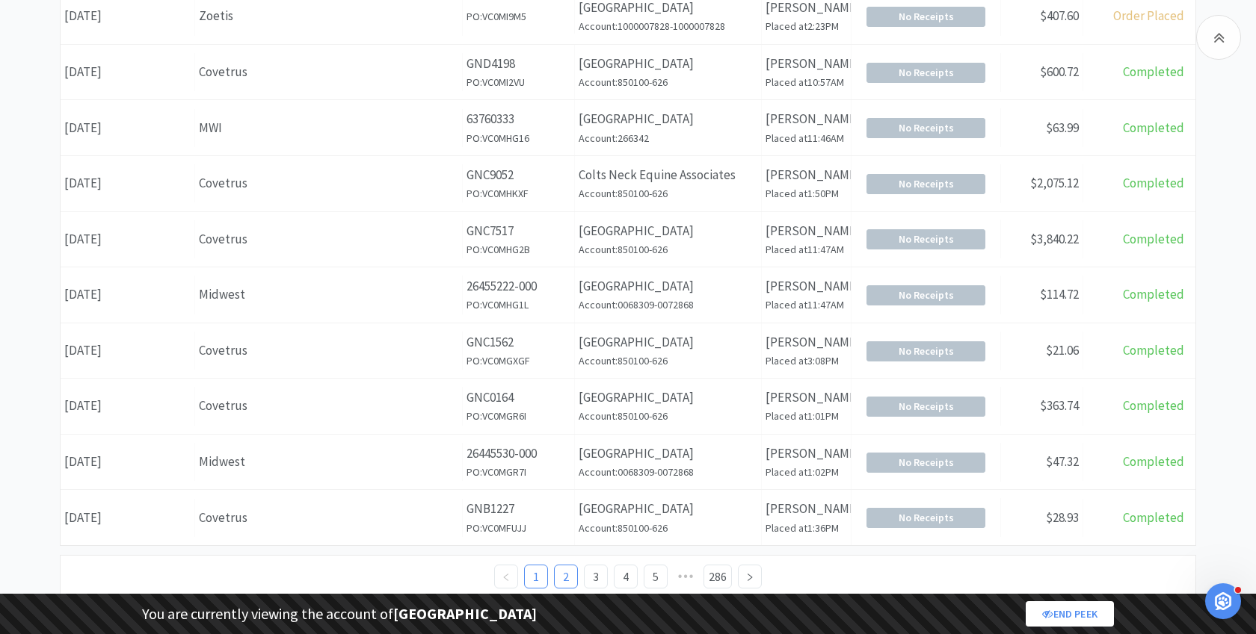
click at [567, 575] on link "2" at bounding box center [566, 577] width 22 height 22
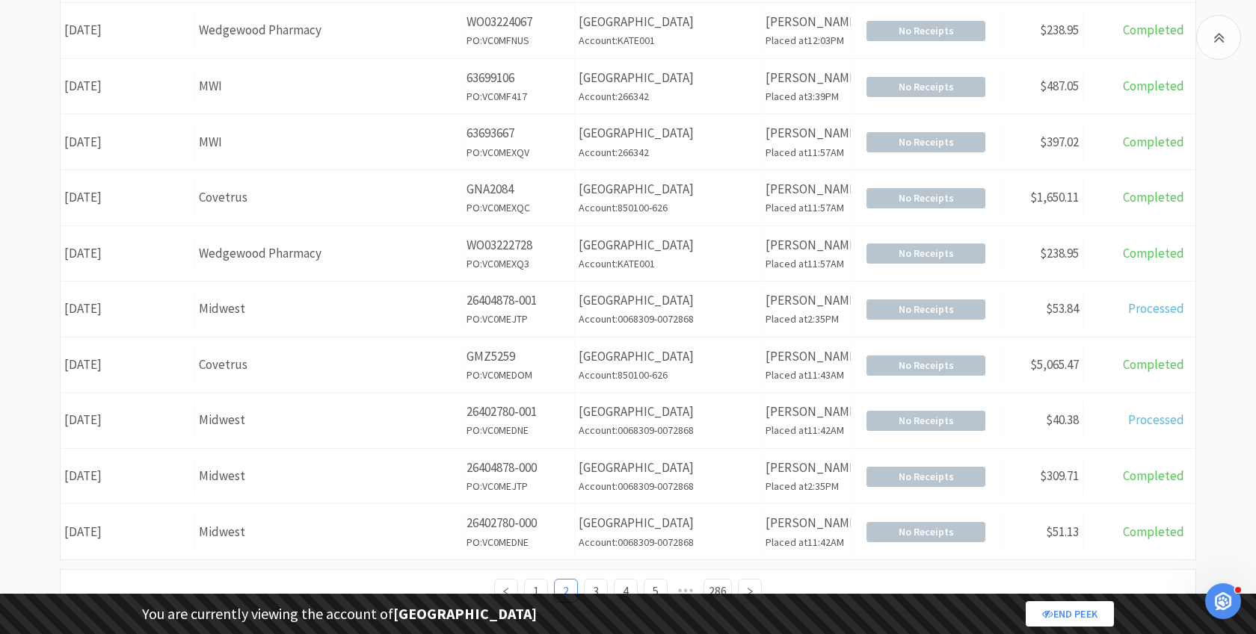
scroll to position [590, 0]
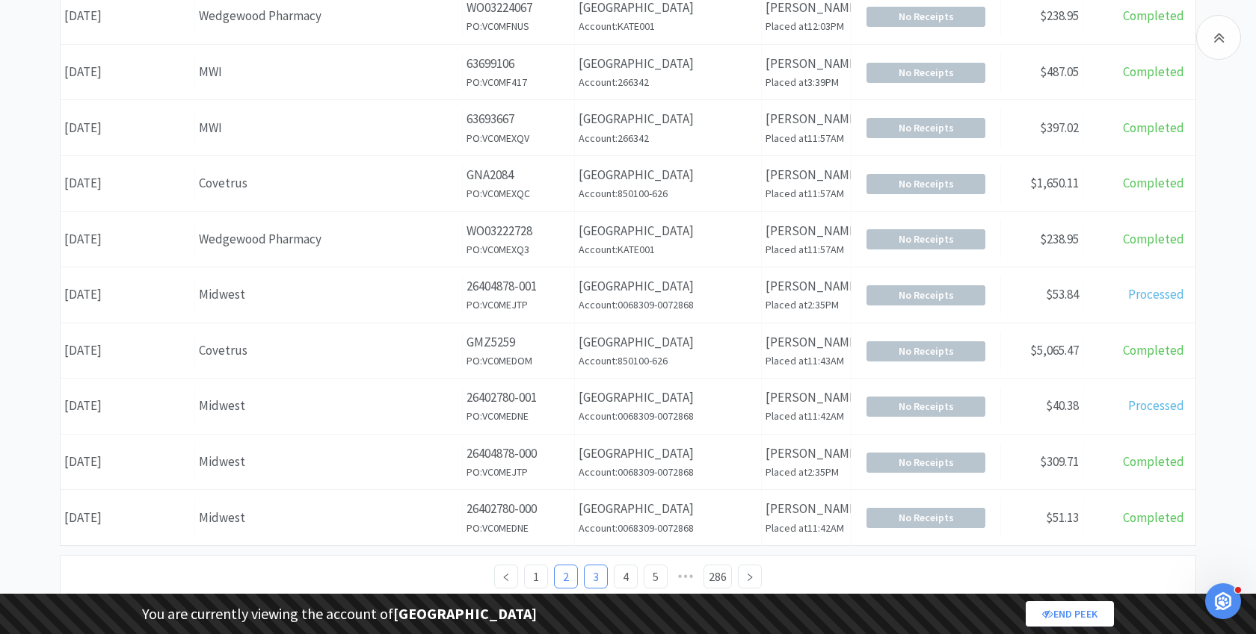
click at [590, 566] on link "3" at bounding box center [595, 577] width 22 height 22
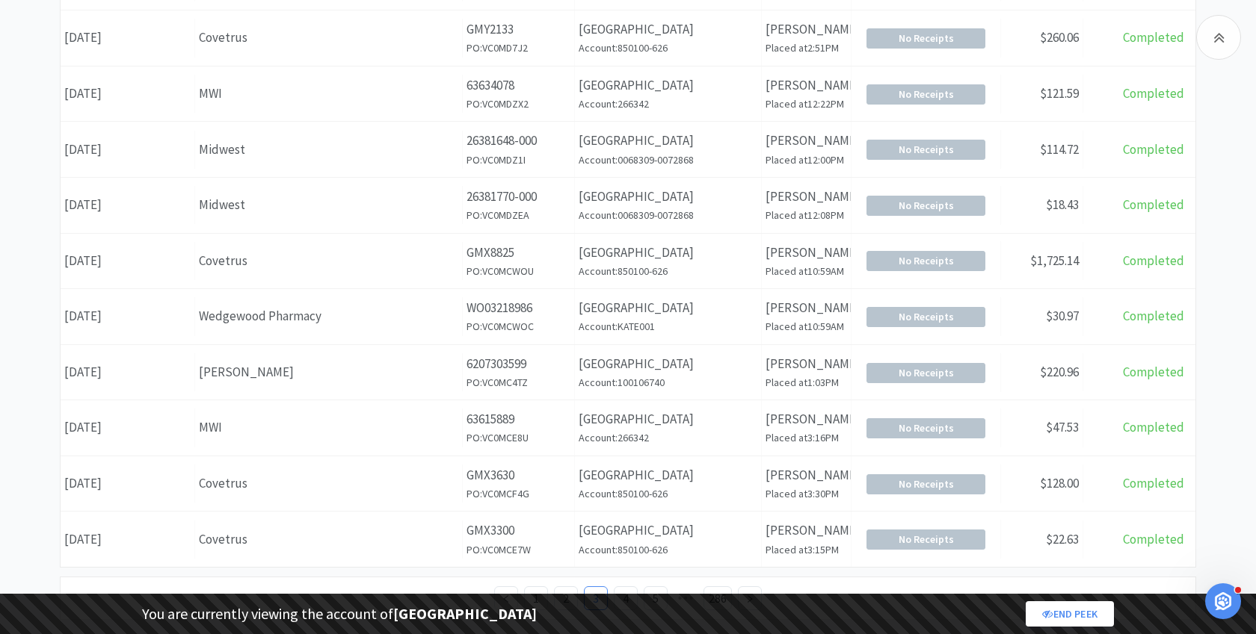
scroll to position [590, 0]
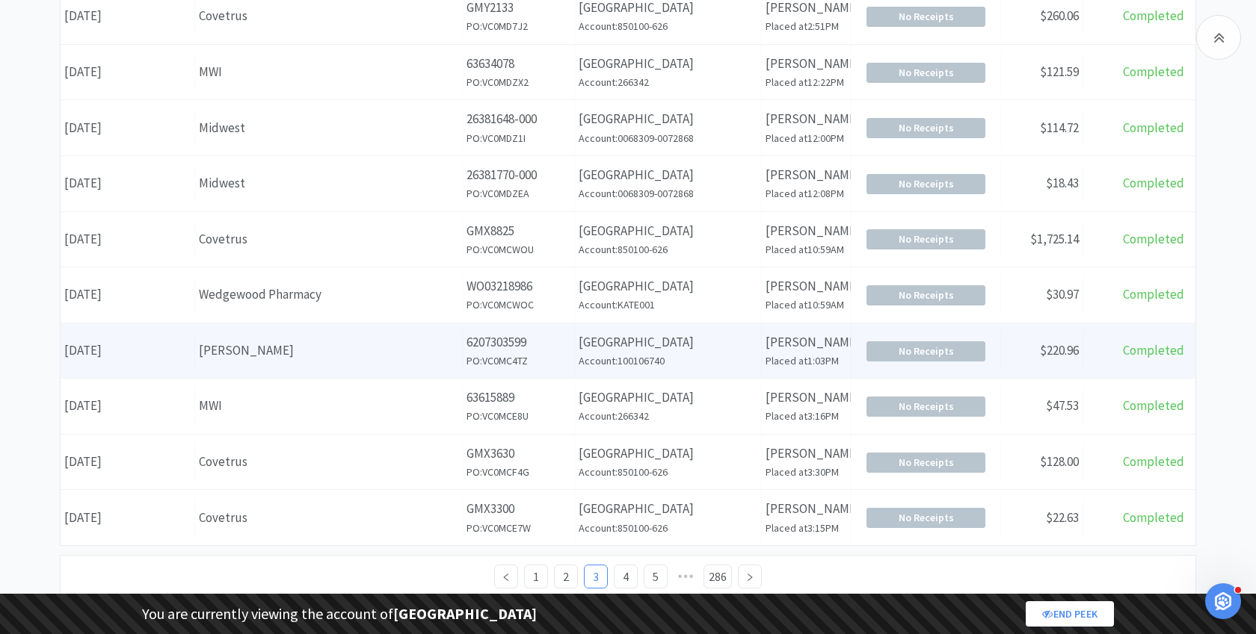
click at [503, 354] on h6 "PO: VC0MC4TZ" at bounding box center [518, 361] width 104 height 16
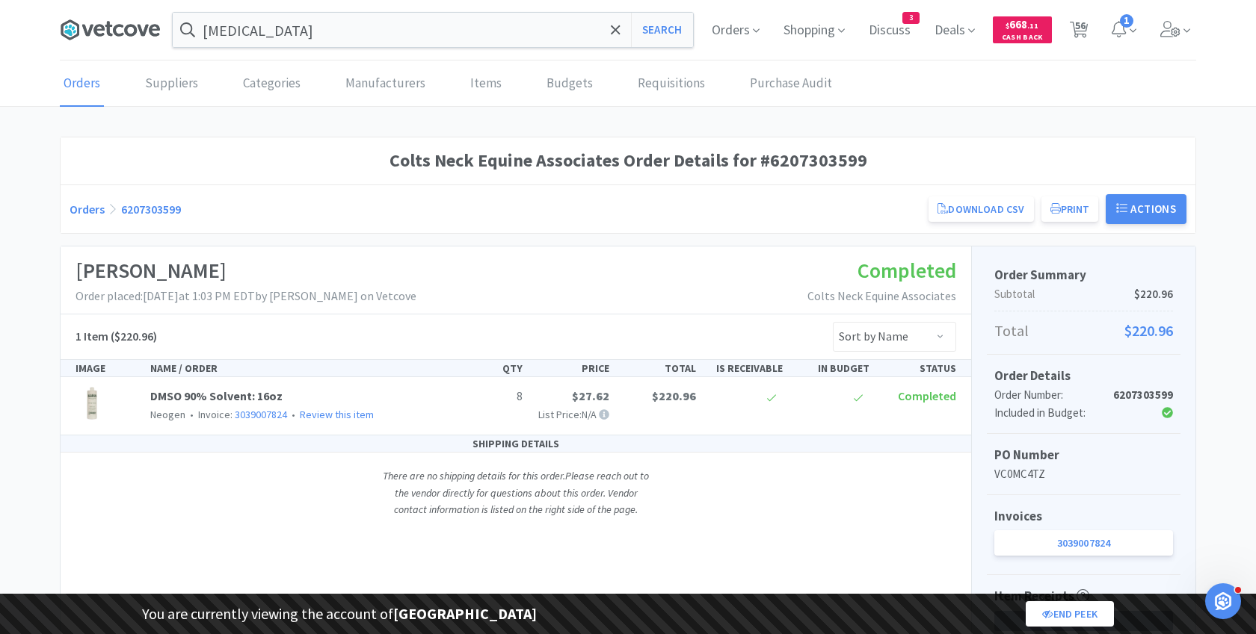
click at [138, 34] on icon at bounding box center [110, 30] width 100 height 22
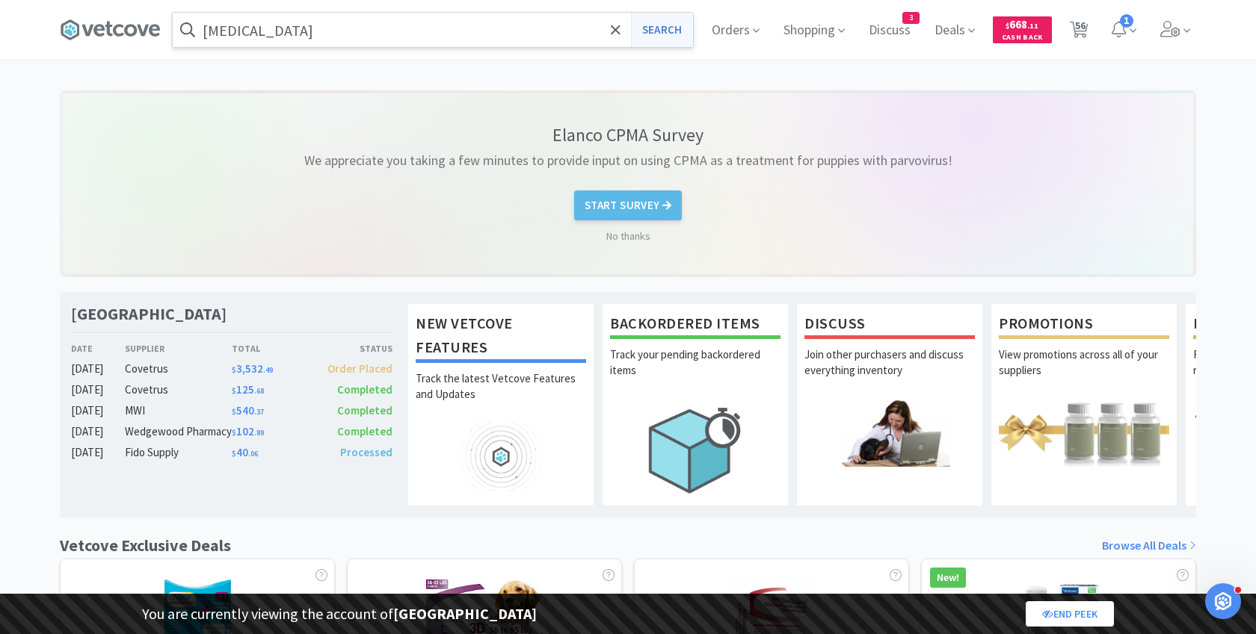
click at [676, 25] on button "Search" at bounding box center [662, 30] width 62 height 34
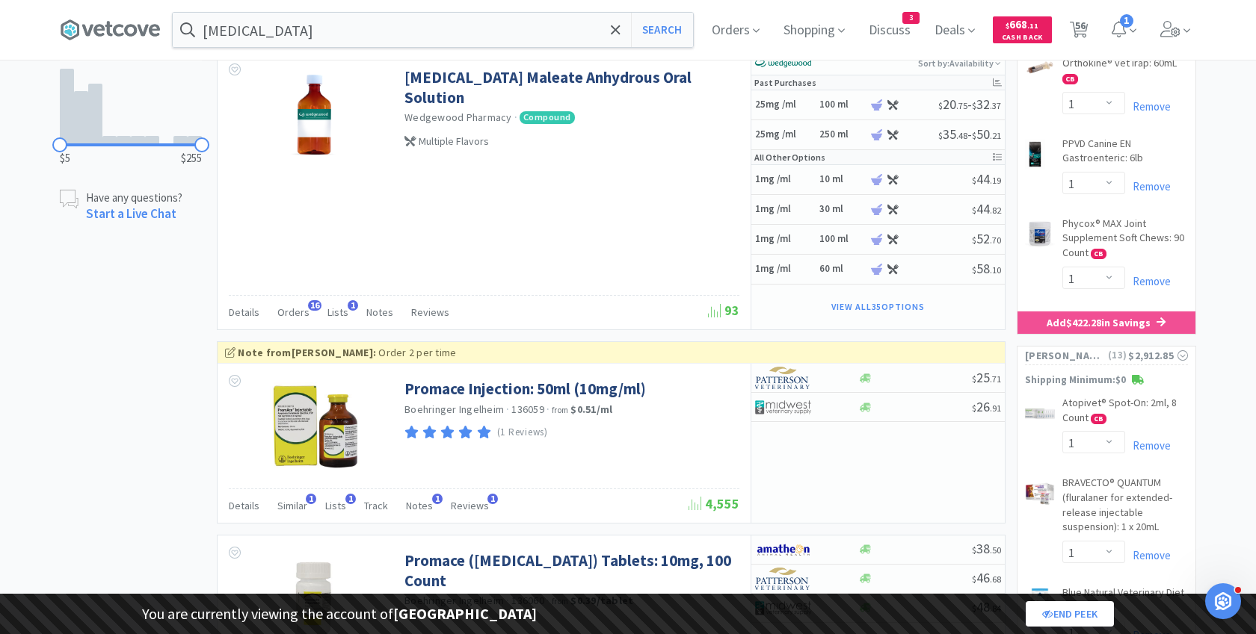
scroll to position [1073, 0]
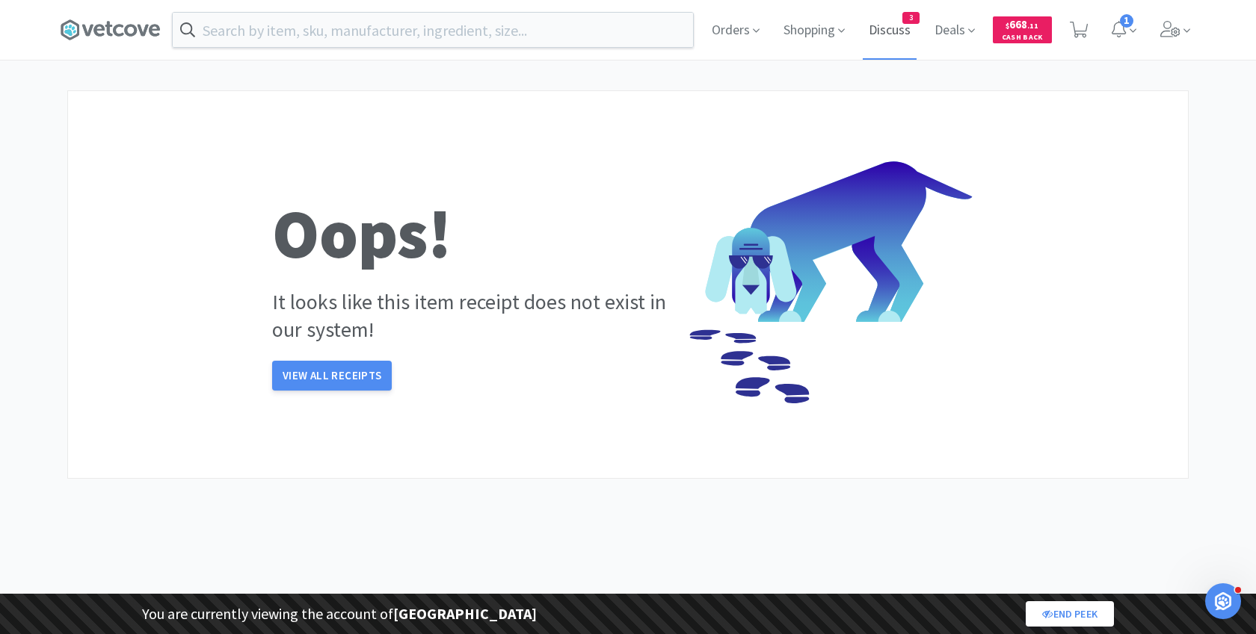
click at [895, 36] on span "Discuss" at bounding box center [889, 30] width 54 height 60
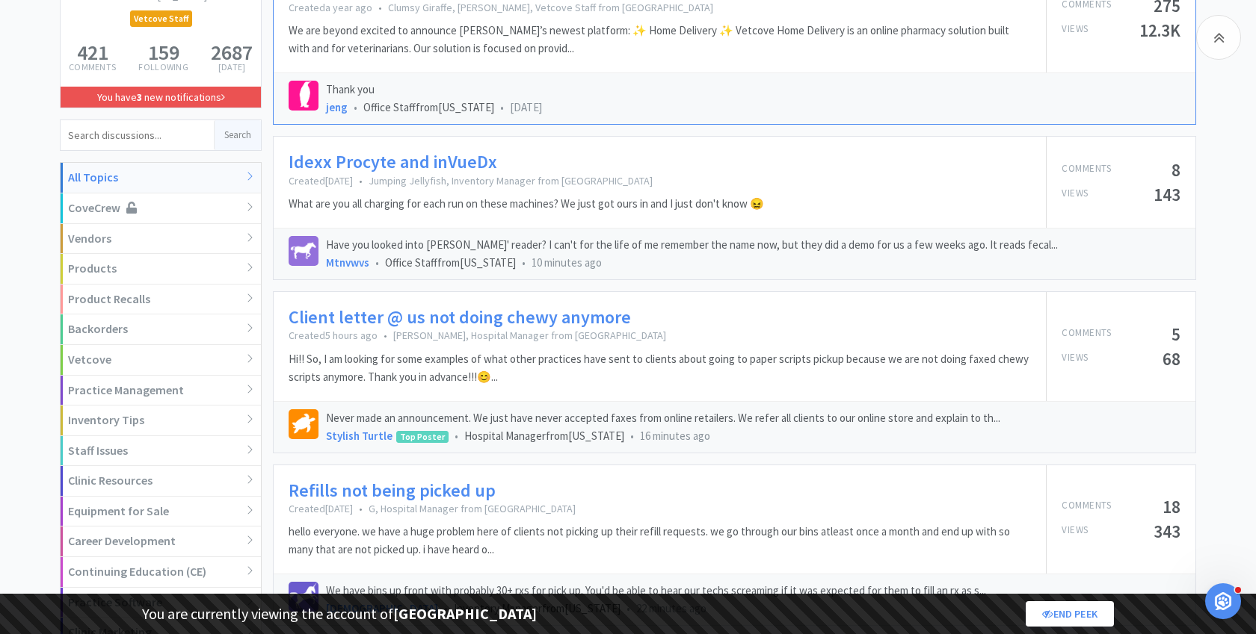
scroll to position [288, 0]
